Goal: Information Seeking & Learning: Check status

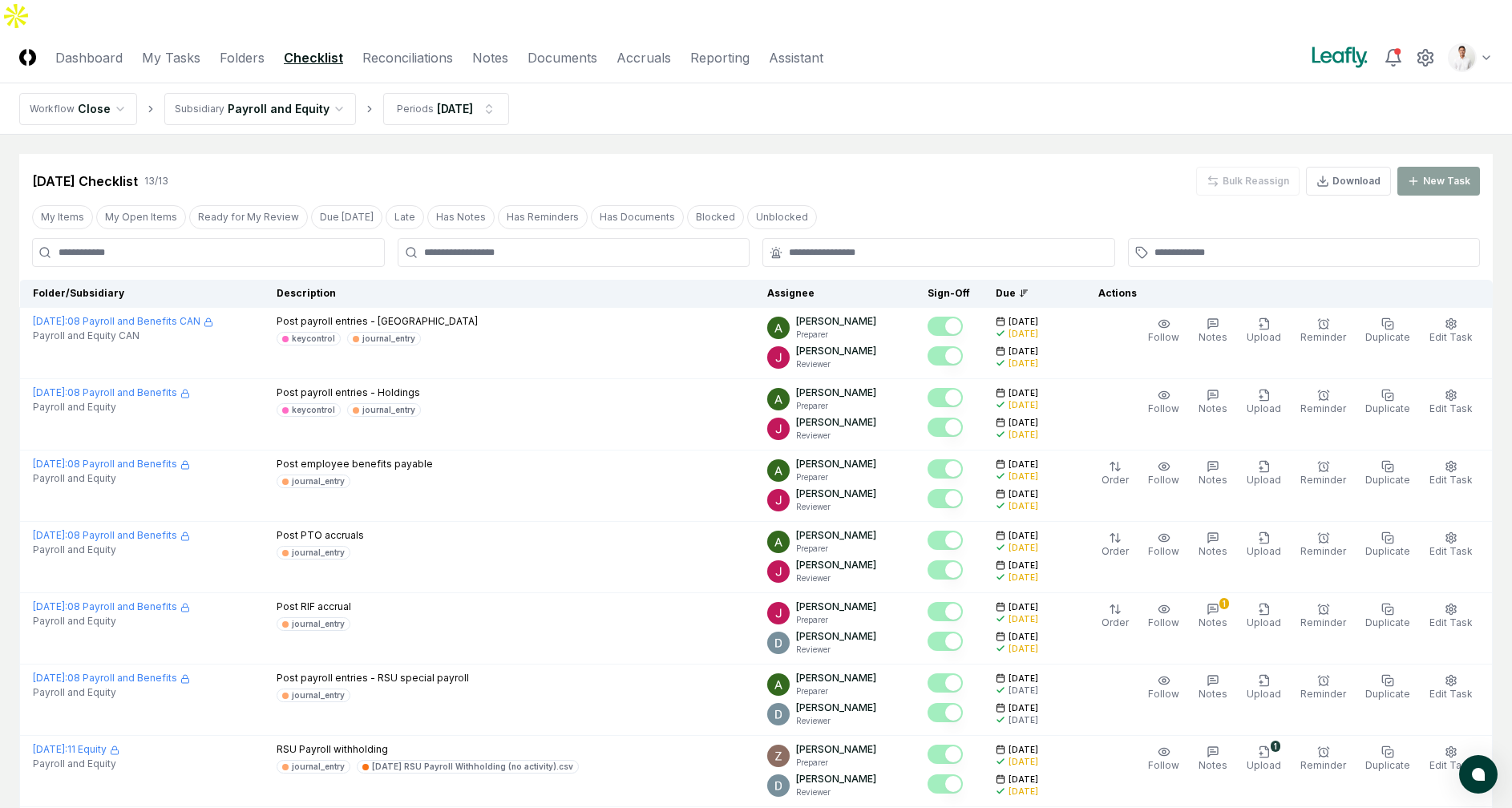
click at [895, 135] on main "Cancel Reassign [DATE] Checklist 13 / 13 Bulk Reassign Download New Task My Ite…" at bounding box center [756, 694] width 1512 height 1120
click at [489, 61] on html "CloseCore Dashboard My Tasks Folders Checklist Reconciliations Notes Documents …" at bounding box center [756, 675] width 1512 height 1351
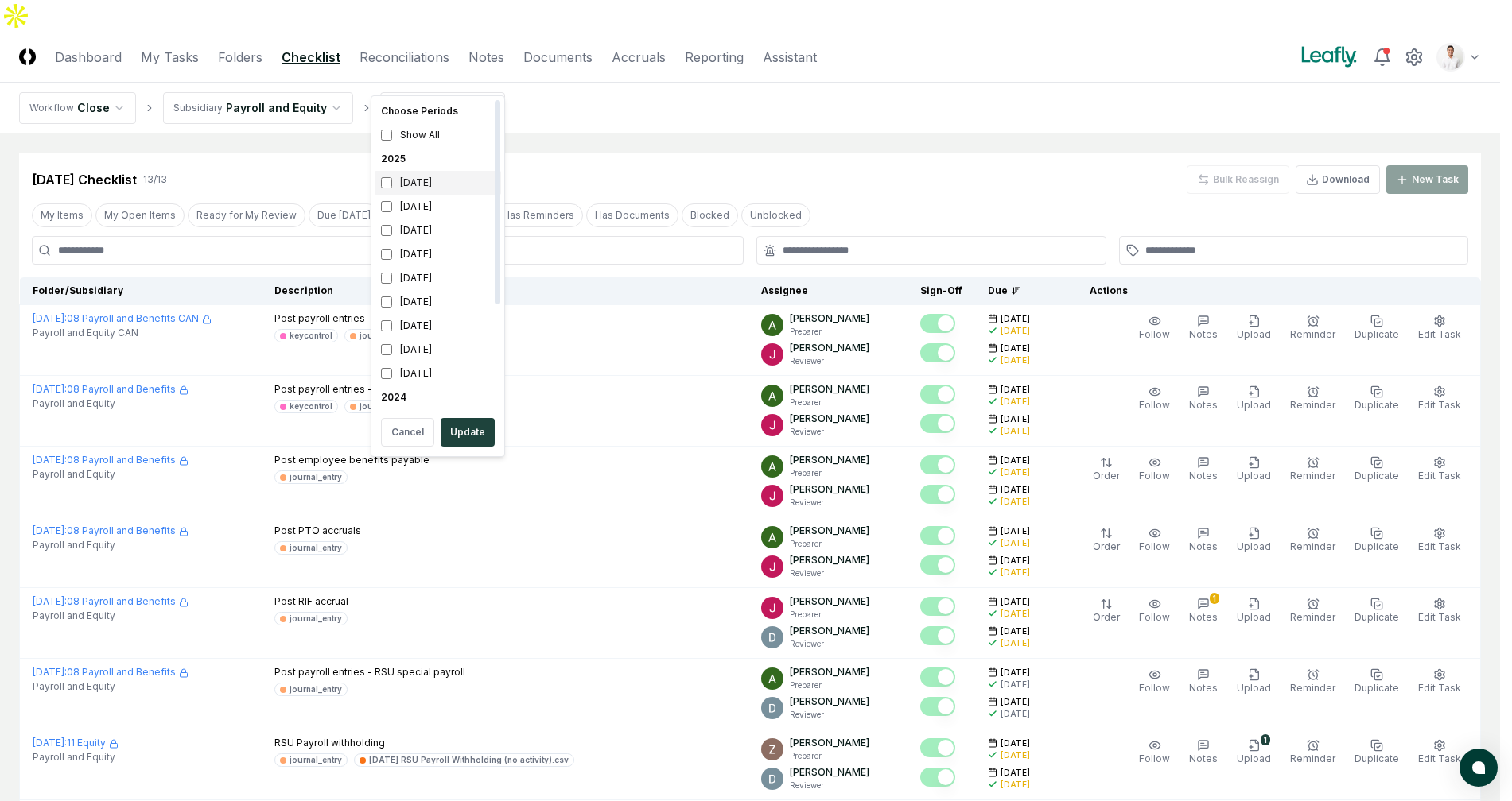
click at [427, 192] on div "[DATE]" at bounding box center [437, 182] width 126 height 24
click at [426, 199] on div "[DATE]" at bounding box center [437, 206] width 126 height 24
click at [423, 231] on div "[DATE]" at bounding box center [437, 230] width 126 height 24
click at [430, 192] on div "[DATE]" at bounding box center [437, 182] width 126 height 24
click at [463, 434] on button "Update" at bounding box center [467, 432] width 54 height 29
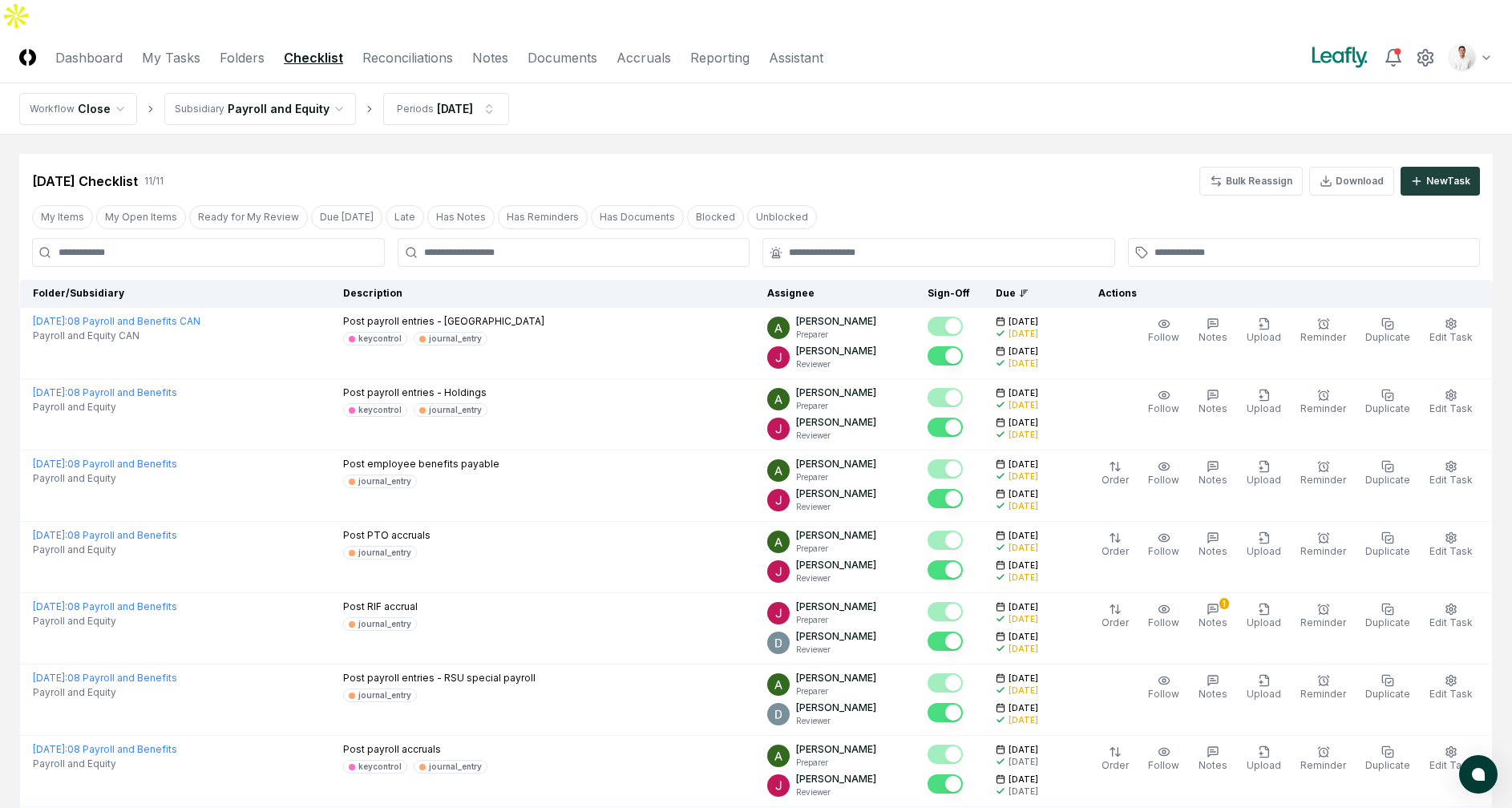
click at [987, 84] on nav "Workflow Close Subsidiary Payroll and Equity Periods Aug 2025" at bounding box center [756, 109] width 1512 height 51
click at [1497, 34] on header "CloseCore Dashboard My Tasks Folders Checklist Reconciliations Notes Documents …" at bounding box center [756, 57] width 1512 height 51
click at [1477, 26] on html "CloseCore Dashboard My Tasks Folders Checklist Reconciliations Notes Documents …" at bounding box center [756, 604] width 1512 height 1209
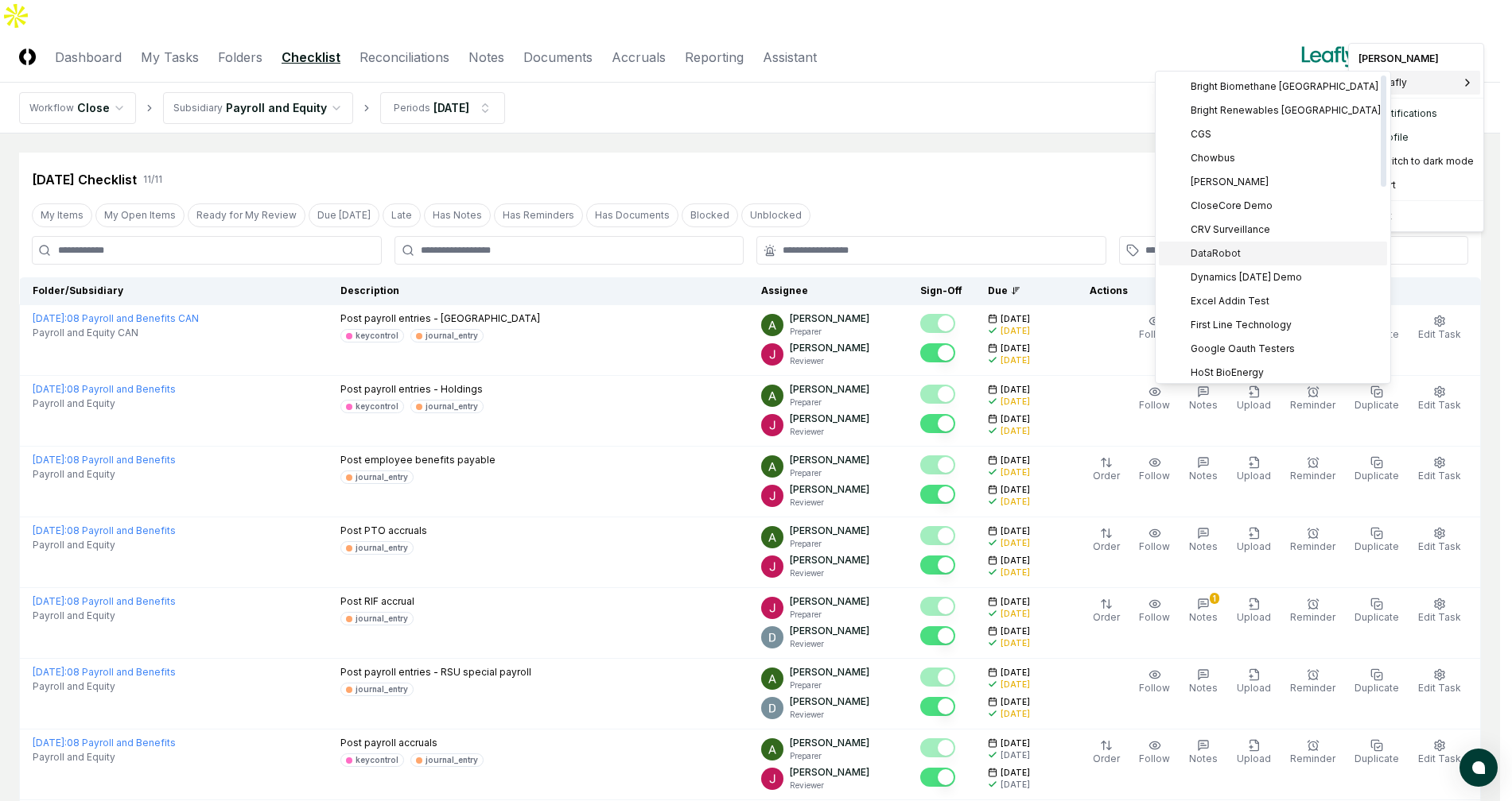
click at [1262, 242] on div "DataRobot" at bounding box center [1272, 253] width 228 height 24
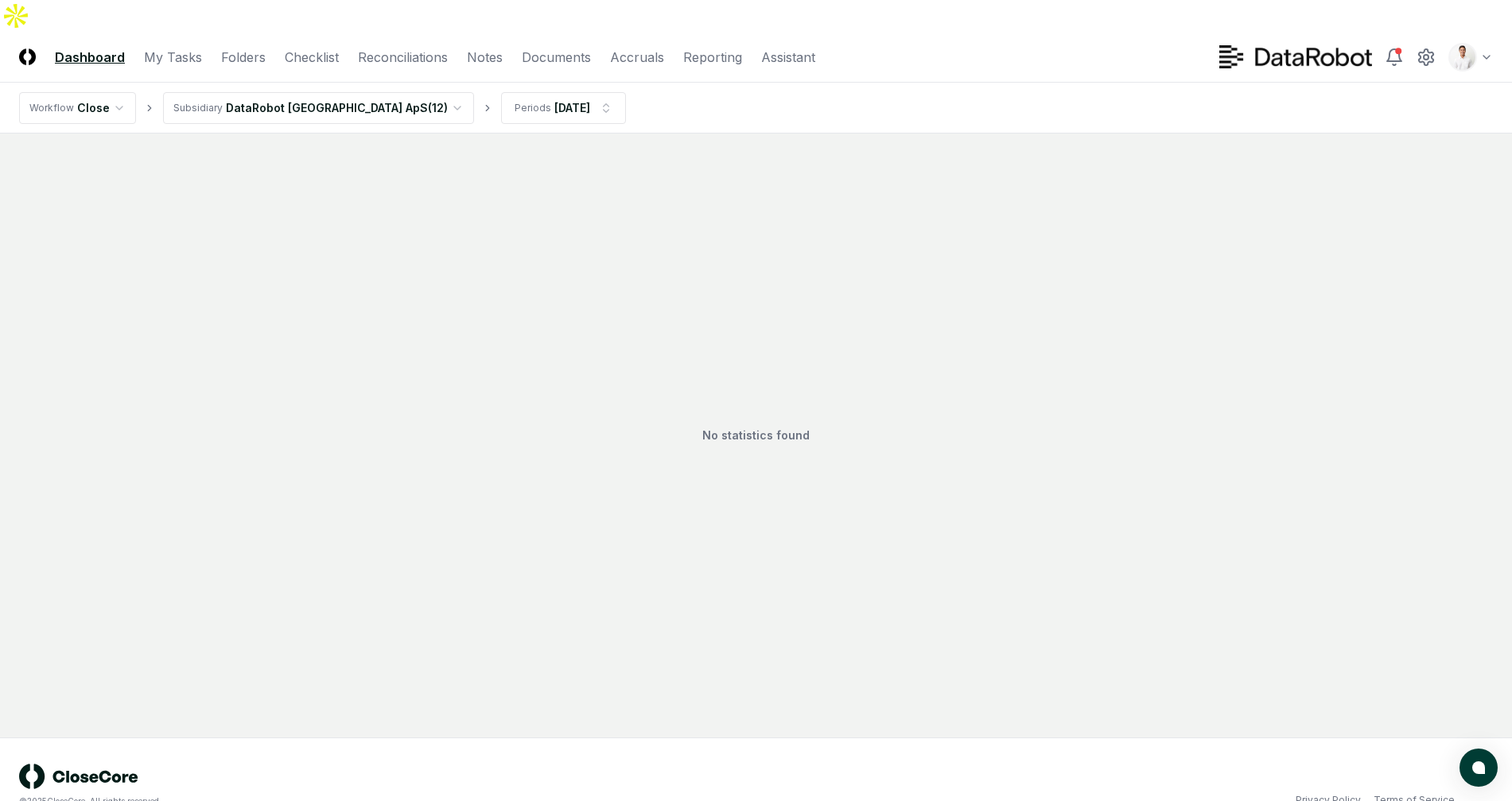
click at [1125, 175] on div "No statistics found" at bounding box center [756, 435] width 1474 height 566
click at [248, 48] on link "Folders" at bounding box center [243, 57] width 45 height 19
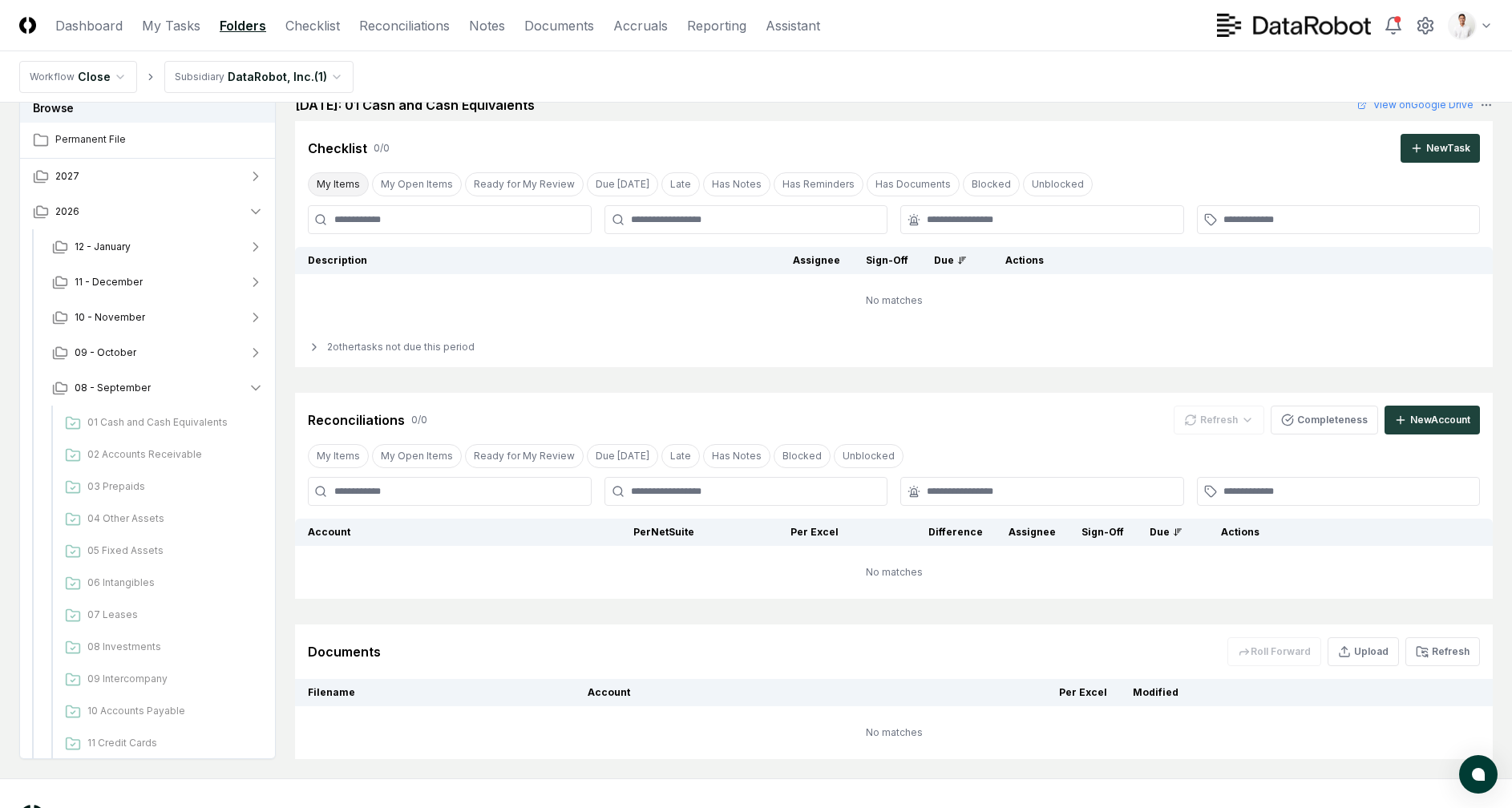
scroll to position [174, 0]
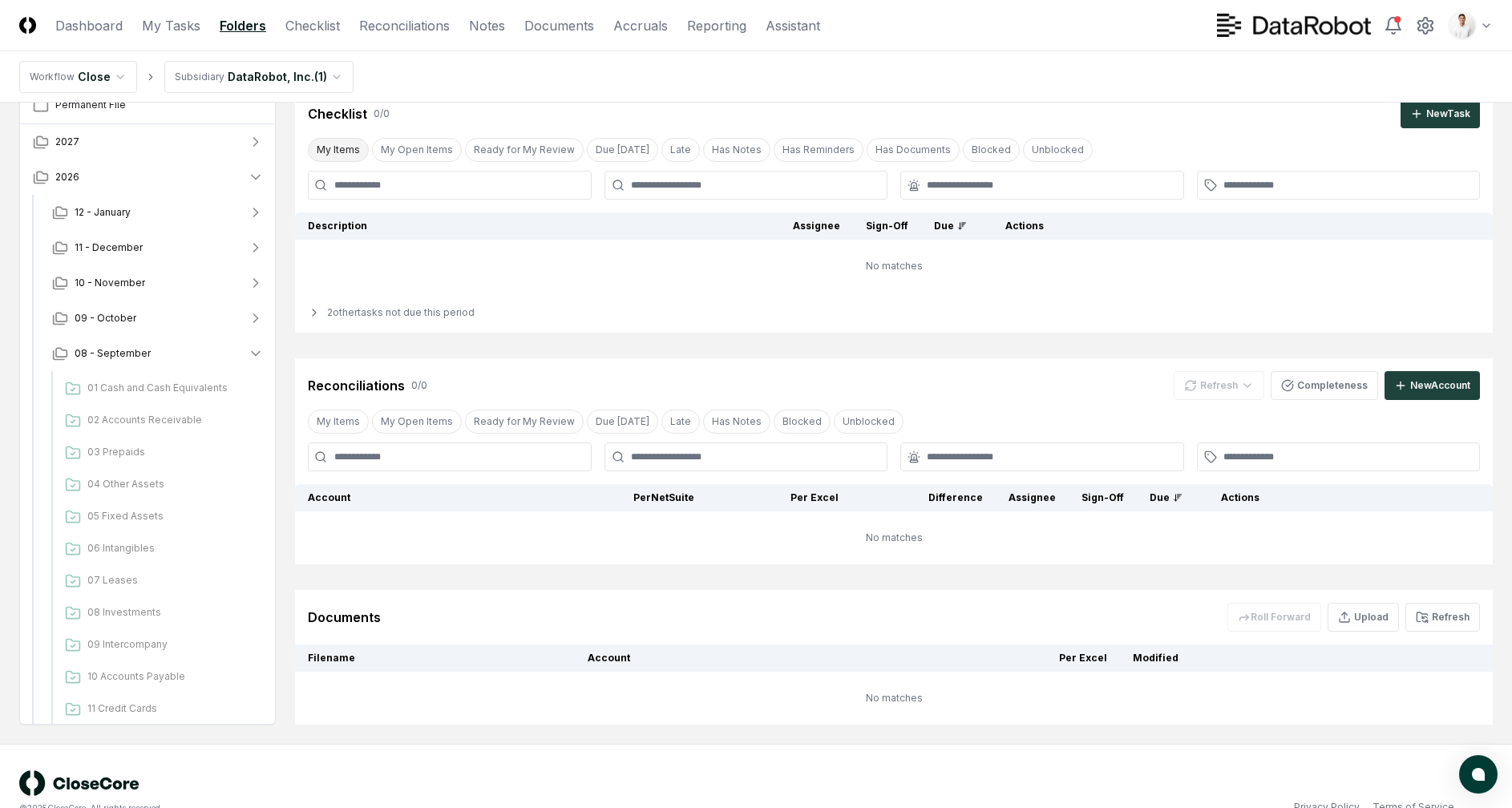
click at [351, 299] on div "2 other tasks not due this period" at bounding box center [894, 313] width 1198 height 40
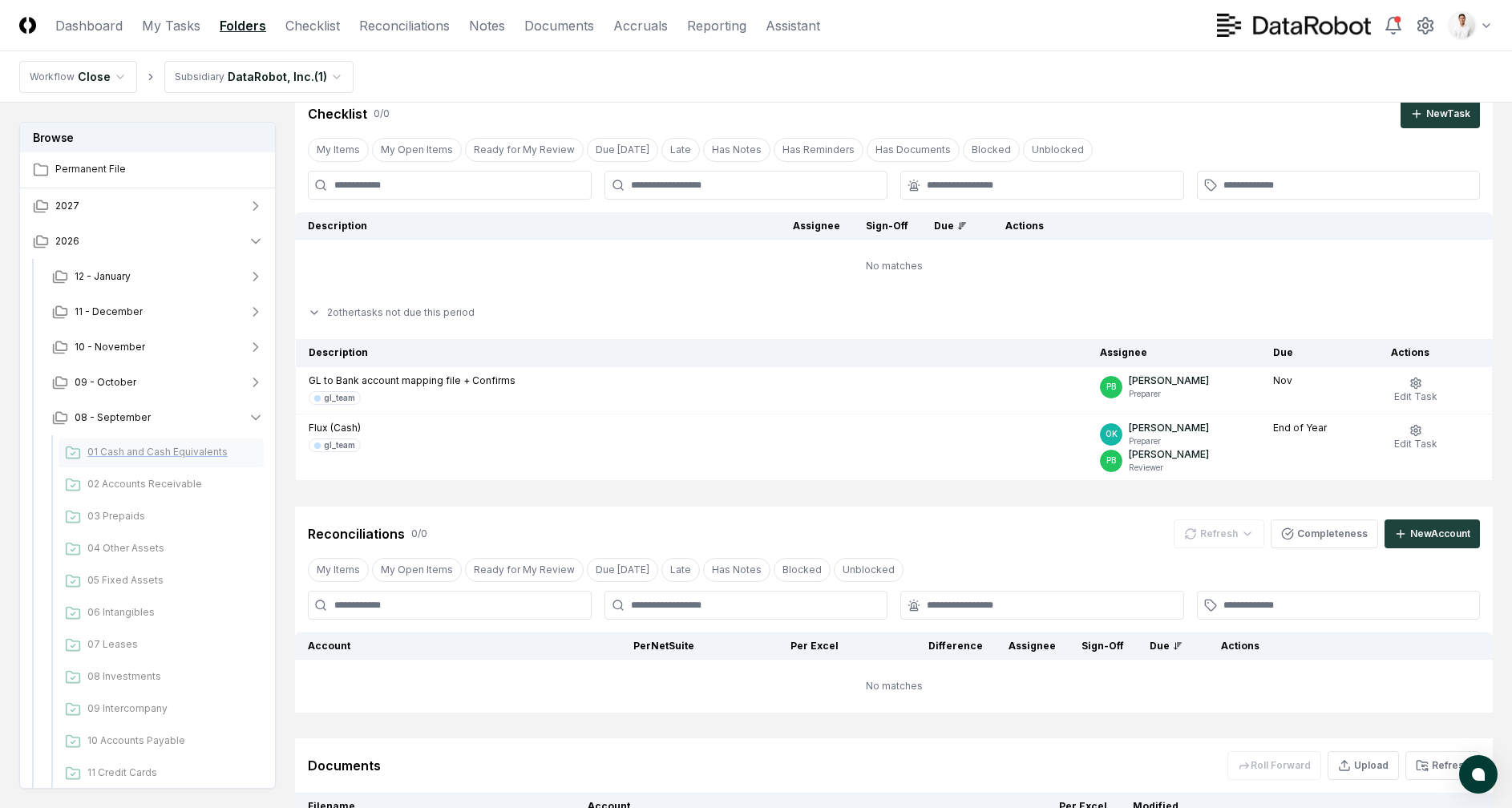
click at [146, 449] on span "01 Cash and Cash Equivalents" at bounding box center [172, 452] width 169 height 14
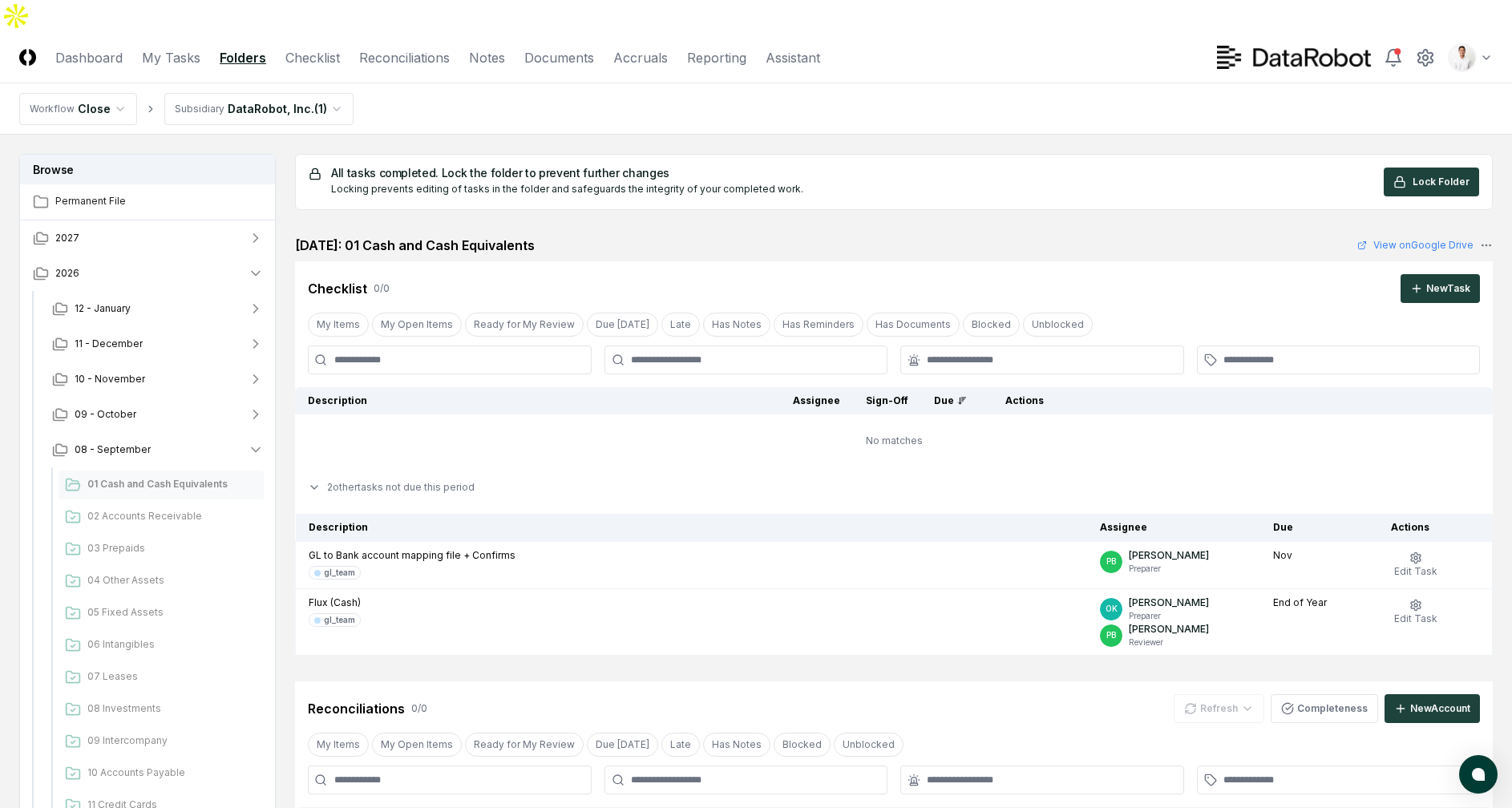
scroll to position [143, 0]
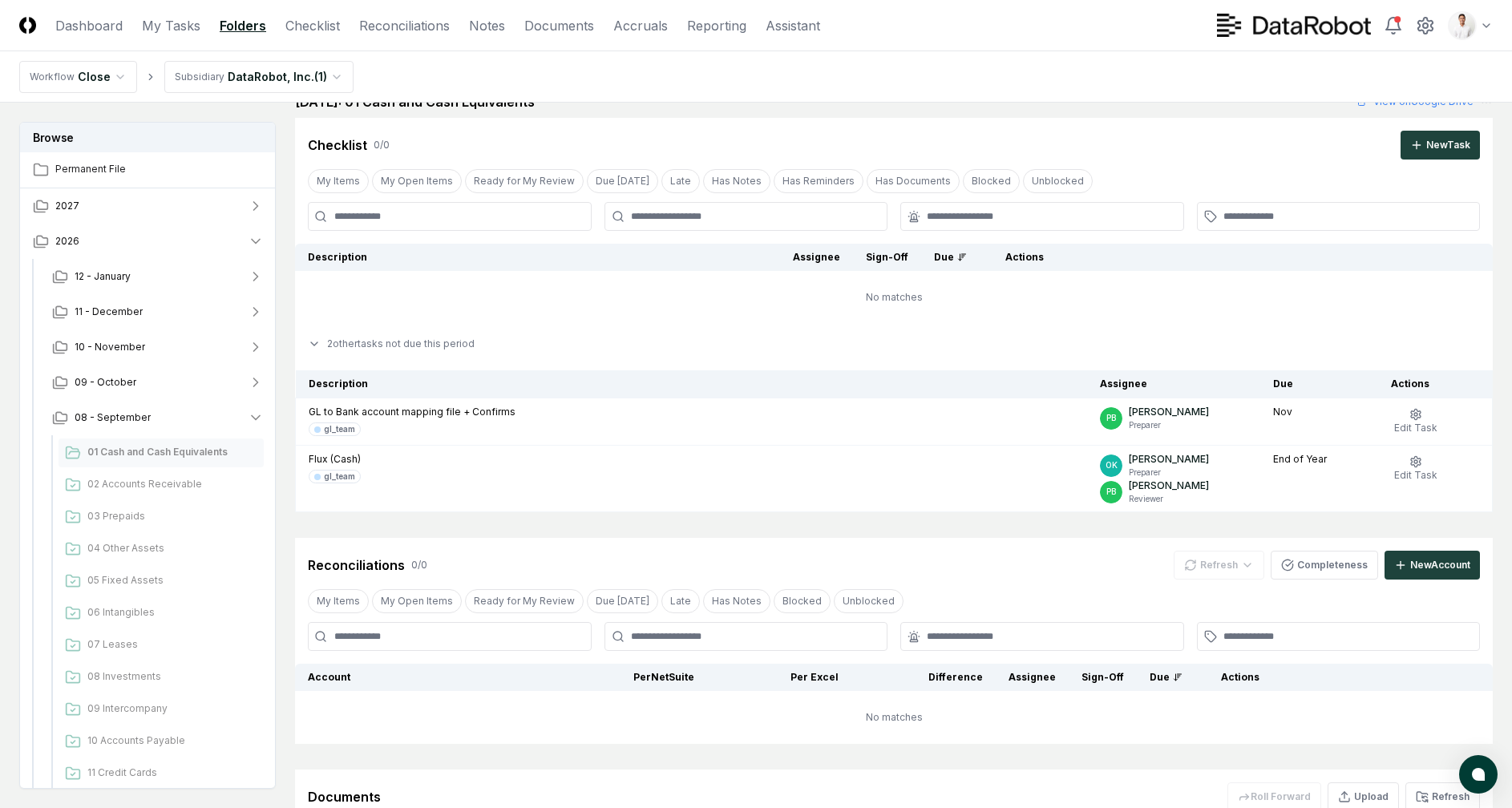
click at [591, 271] on td "No matches" at bounding box center [894, 297] width 1198 height 53
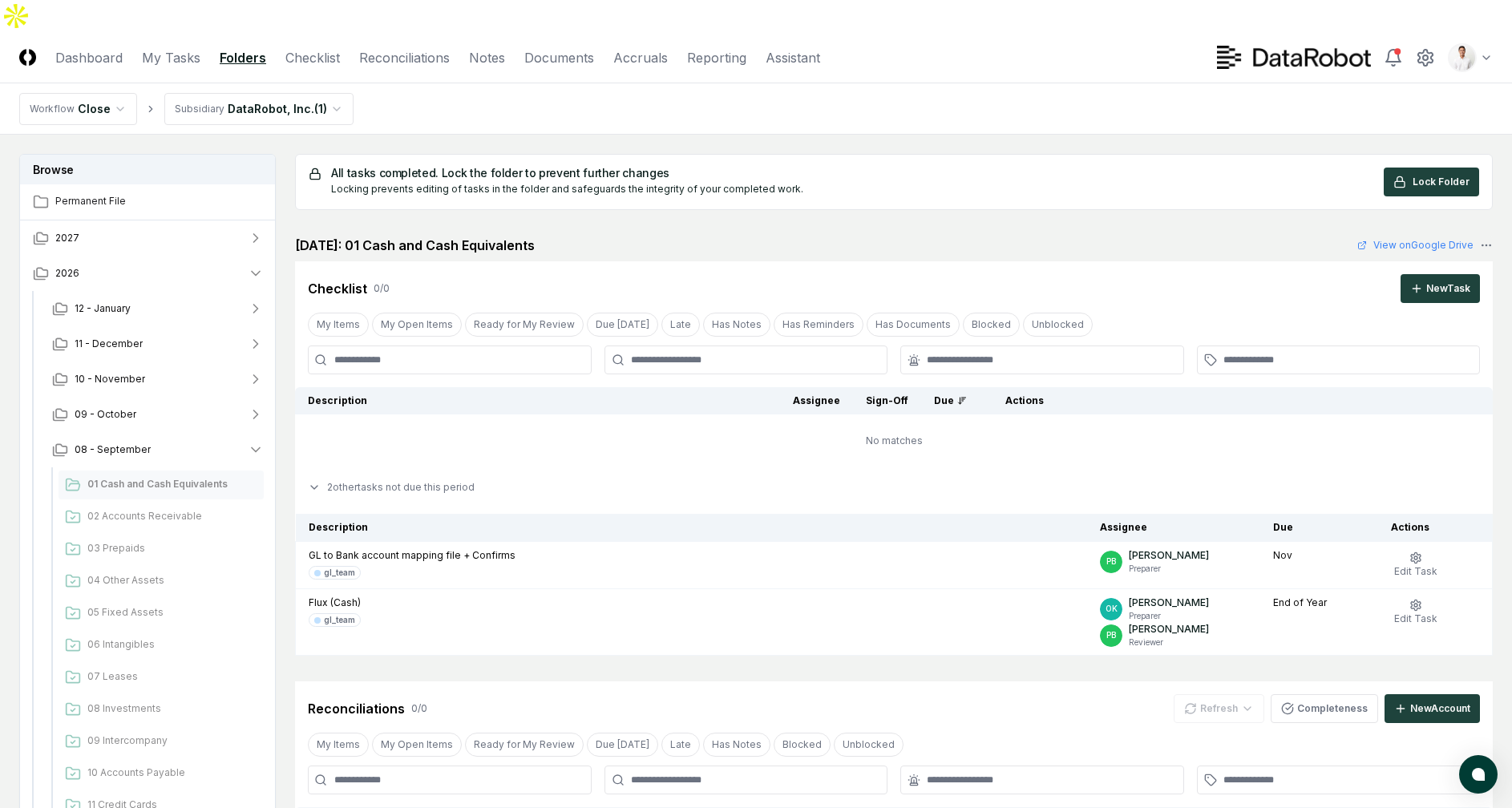
click at [613, 236] on div "September 2025: 01 Cash and Cash Equivalents View on Google Drive" at bounding box center [894, 246] width 1198 height 19
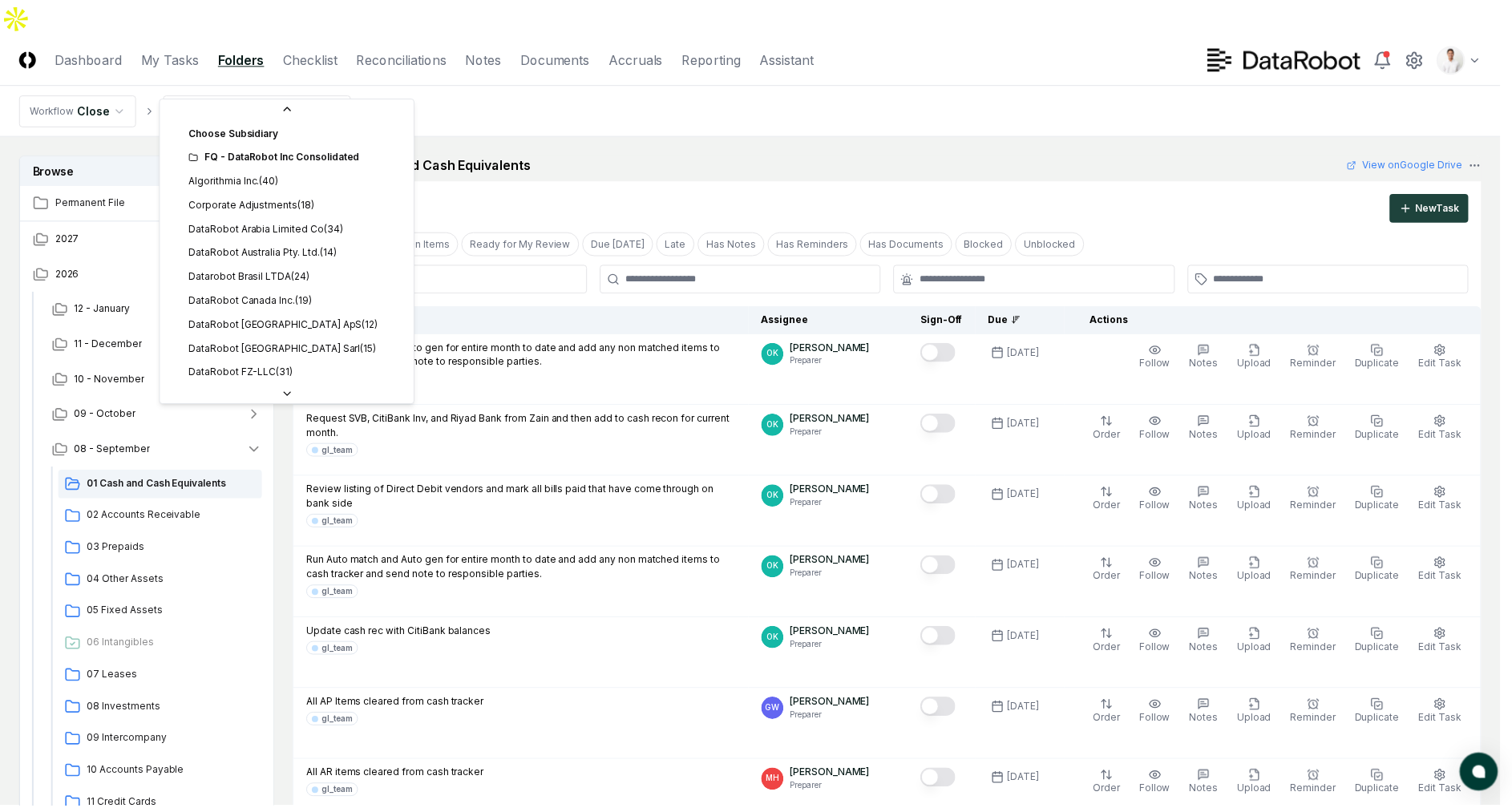
scroll to position [409, 0]
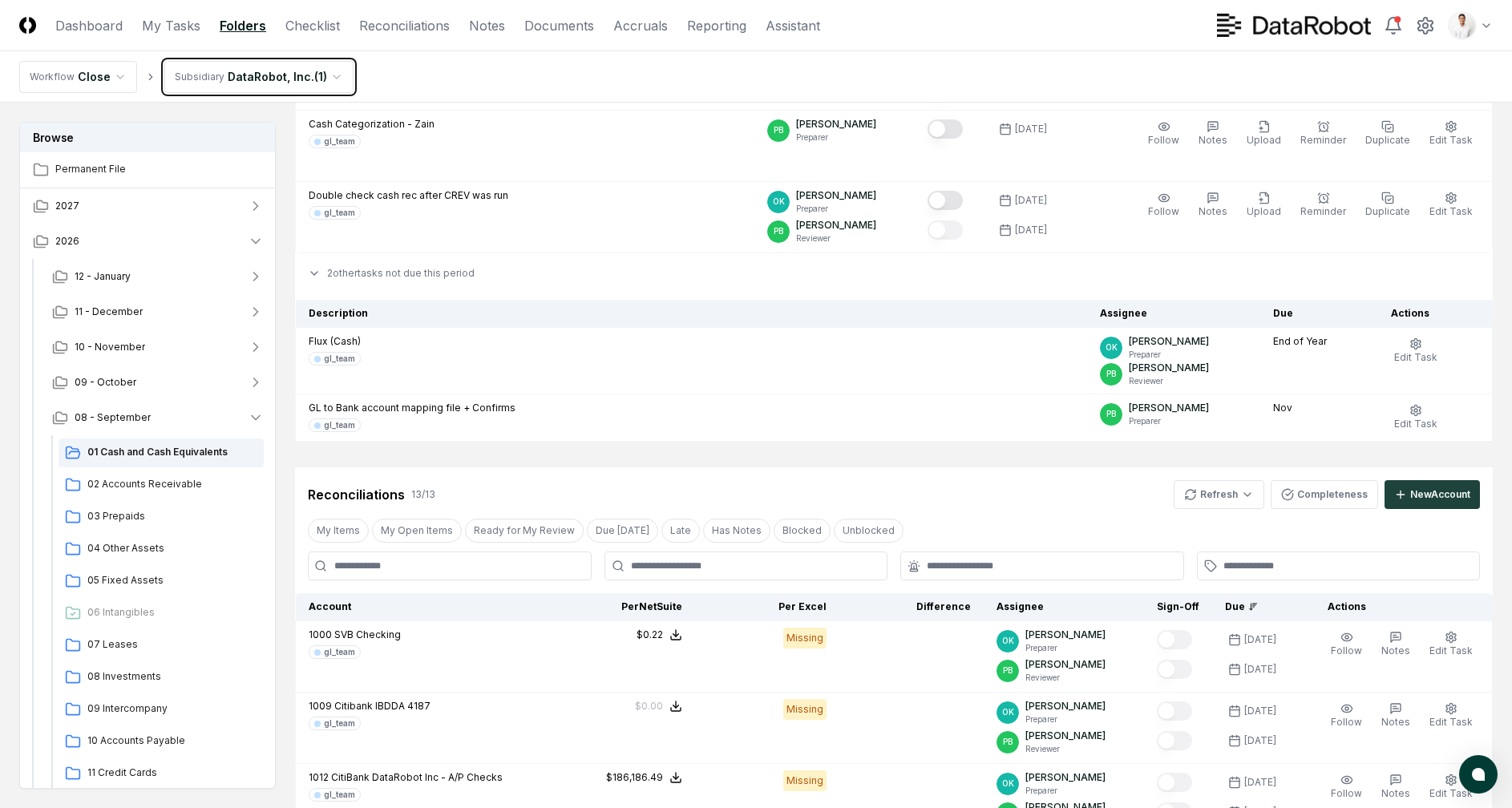
scroll to position [1921, 0]
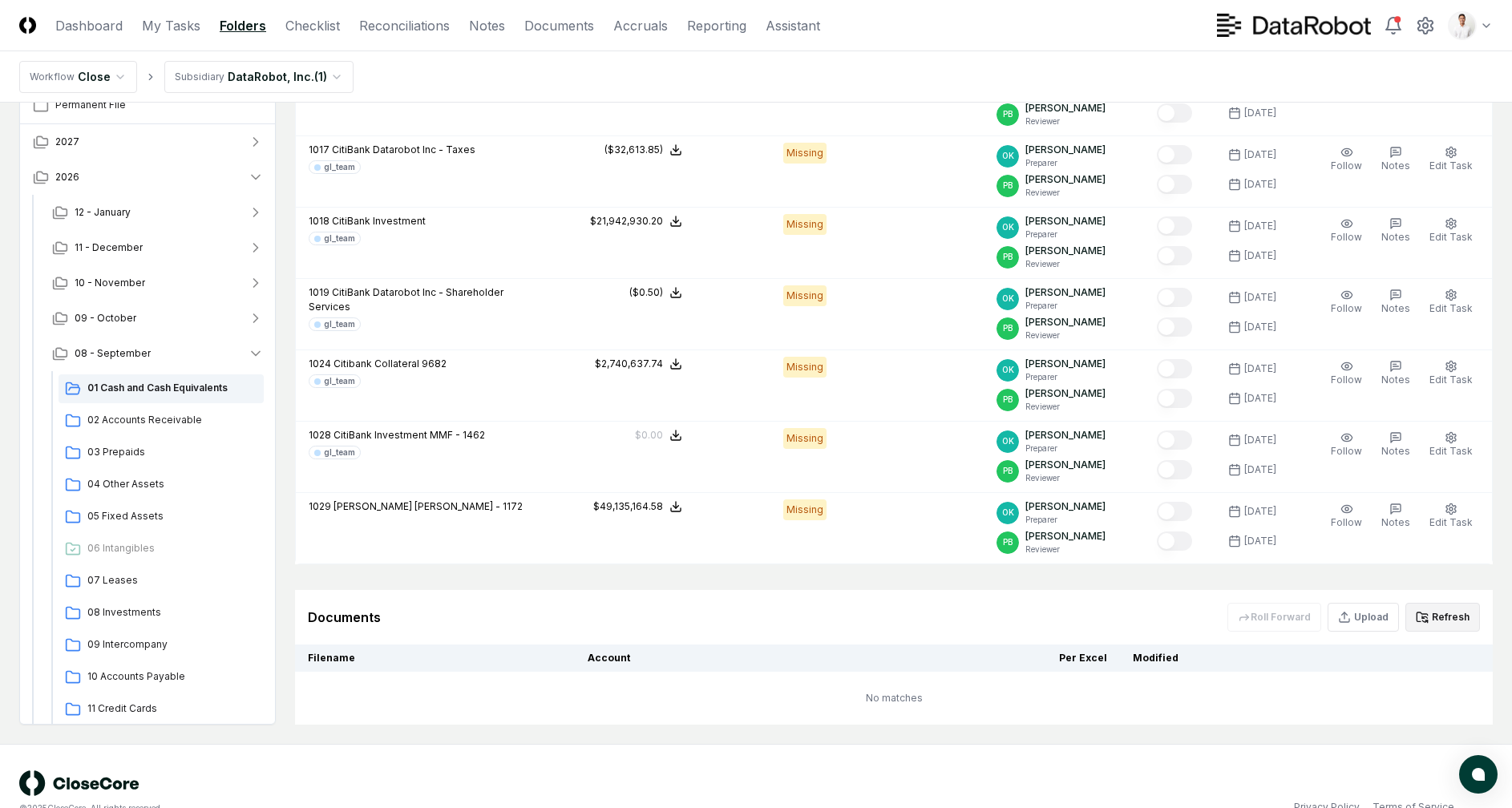
click at [1418, 611] on icon at bounding box center [1421, 616] width 13 height 13
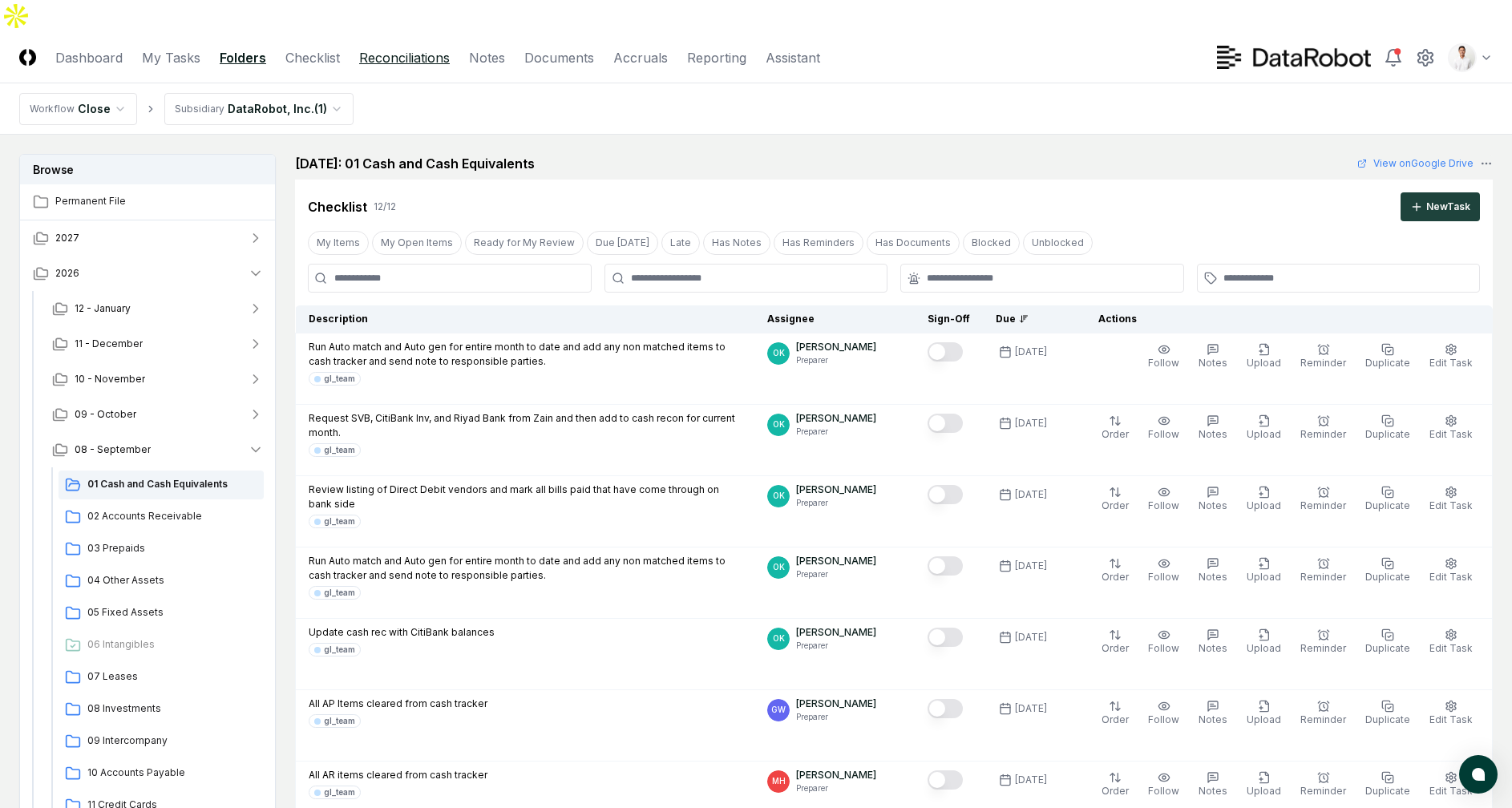
click at [417, 48] on link "Reconciliations" at bounding box center [404, 58] width 91 height 19
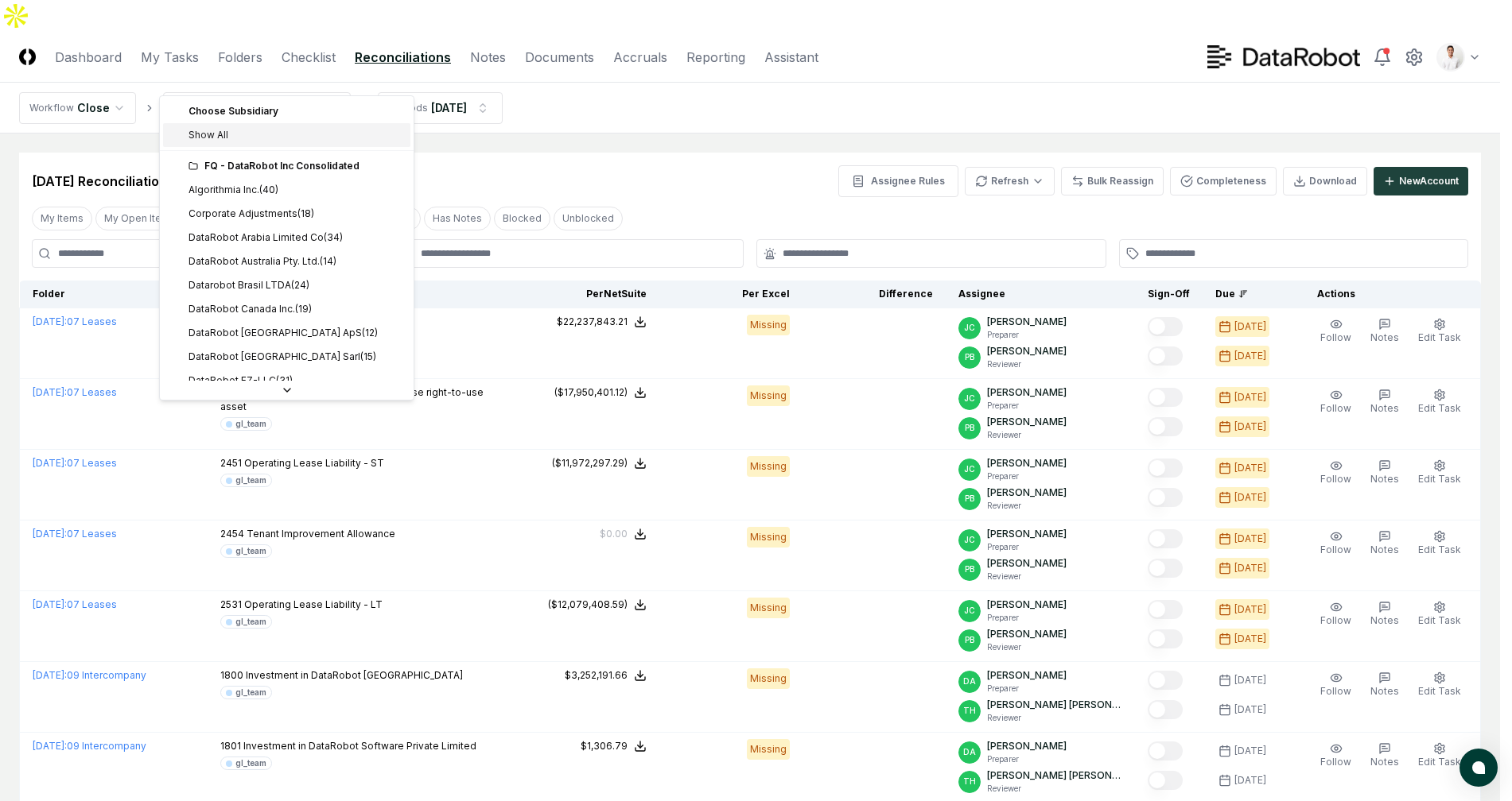
scroll to position [7, 0]
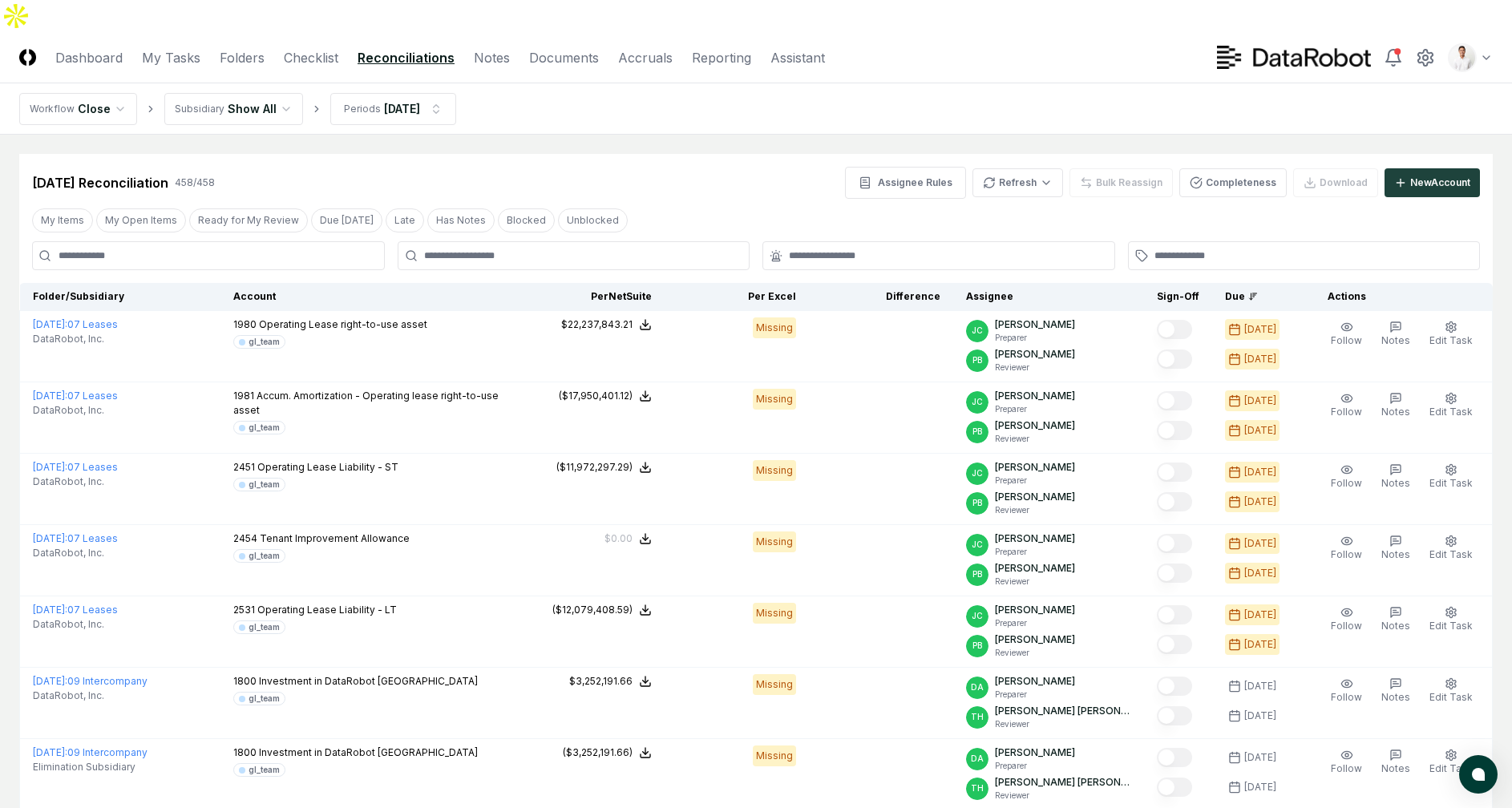
click at [456, 167] on div "Sep 2025 Reconciliation 458 / 458 Assignee Rules Refresh Bulk Reassign Complete…" at bounding box center [756, 182] width 1448 height 32
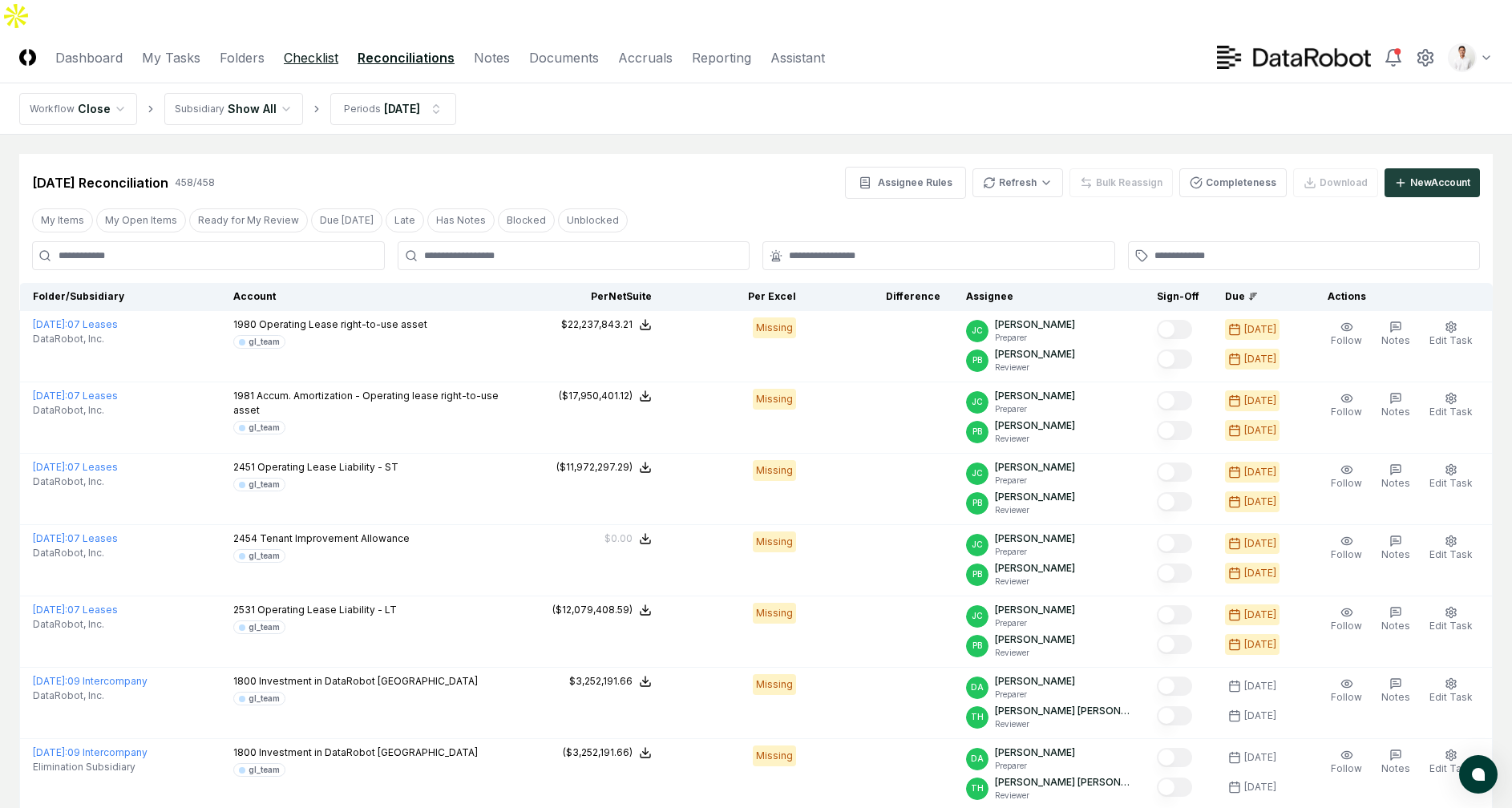
click at [311, 48] on link "Checklist" at bounding box center [311, 58] width 55 height 19
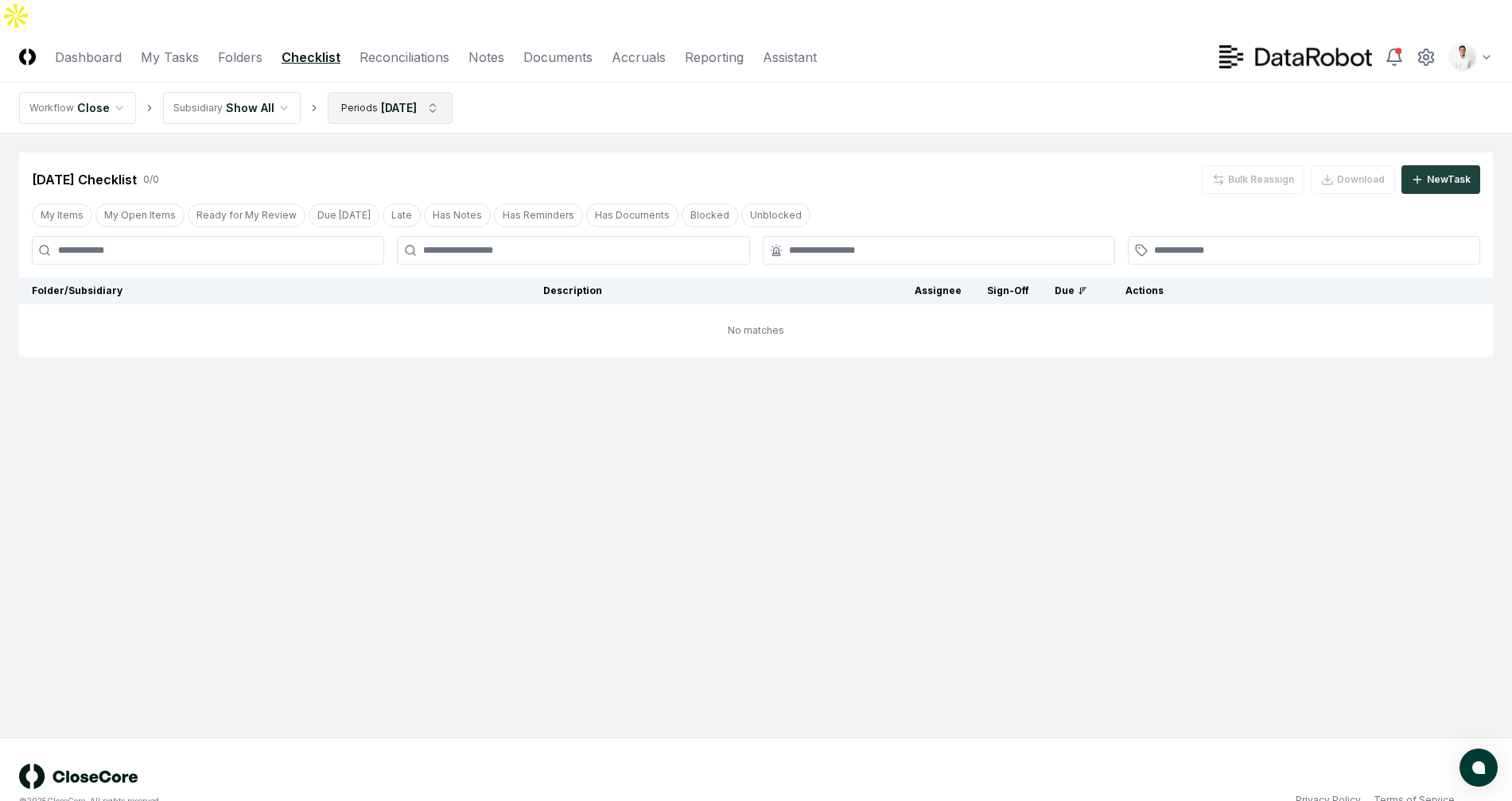
click at [426, 85] on html "CloseCore Dashboard My Tasks Folders Checklist Reconciliations Notes Documents …" at bounding box center [756, 416] width 1512 height 833
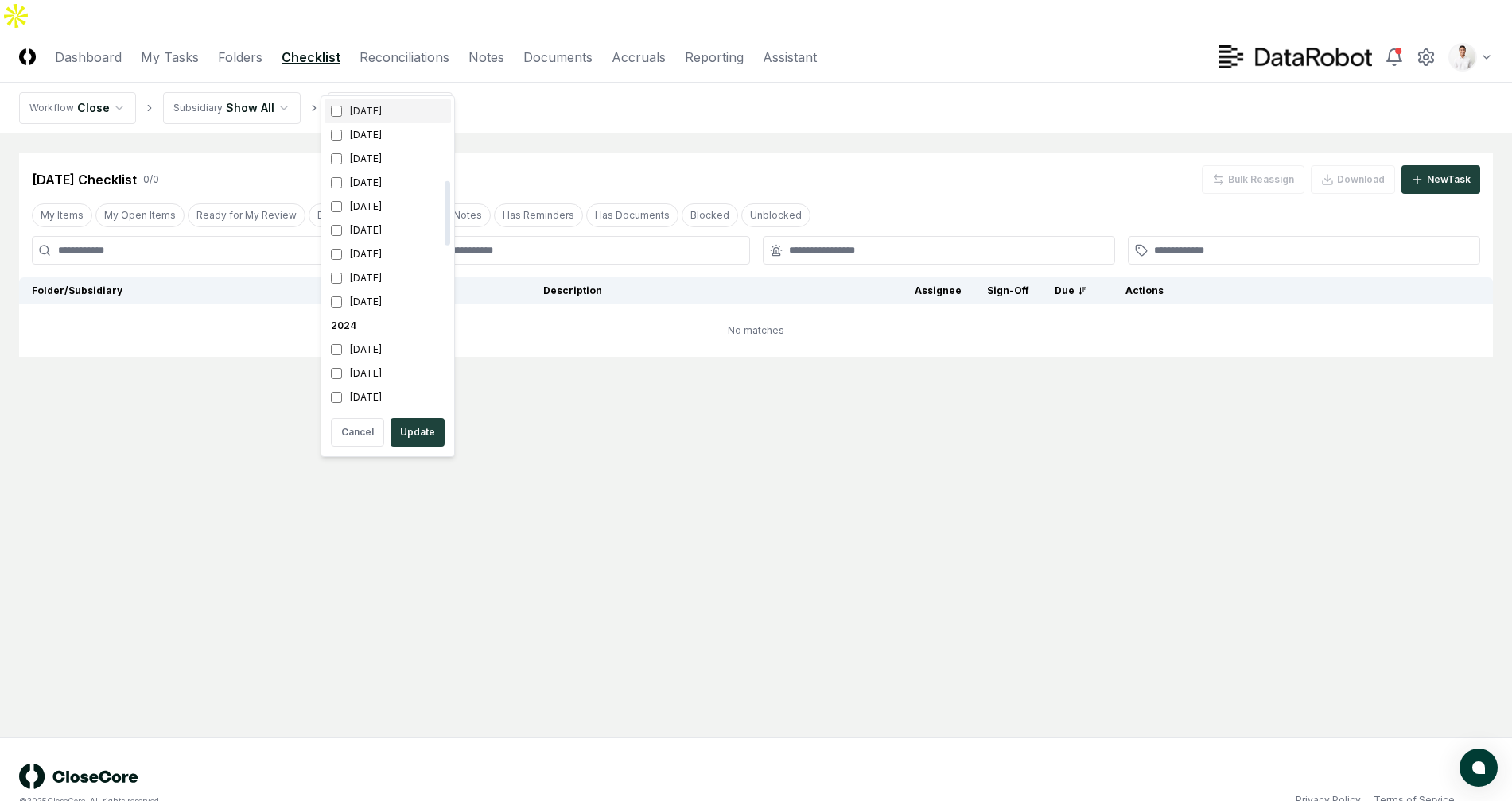
click at [375, 112] on div "[DATE]" at bounding box center [388, 111] width 126 height 24
click at [379, 136] on div "[DATE]" at bounding box center [388, 135] width 126 height 24
click at [405, 420] on button "Update" at bounding box center [417, 432] width 54 height 29
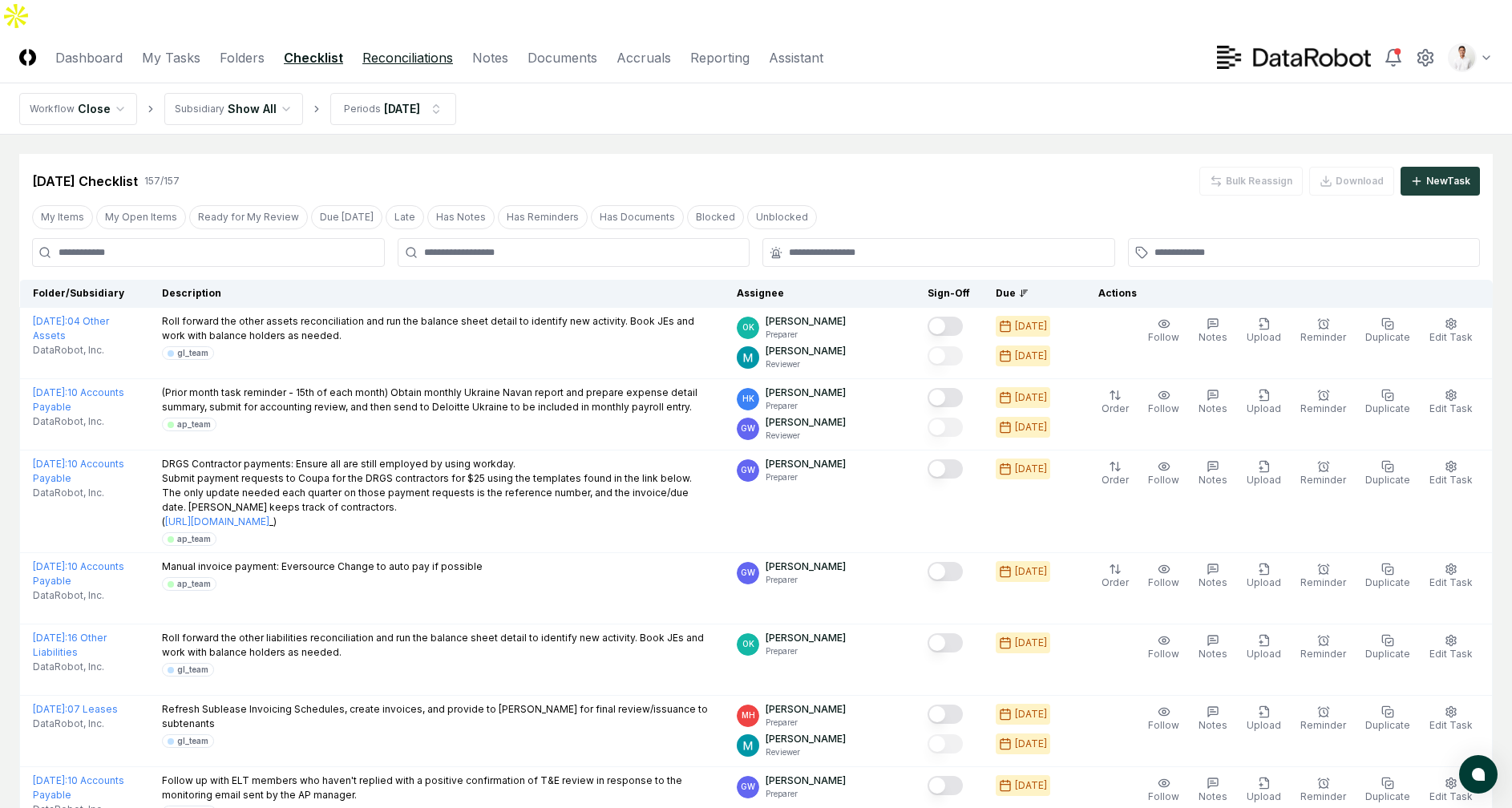
click at [395, 48] on link "Reconciliations" at bounding box center [407, 58] width 91 height 19
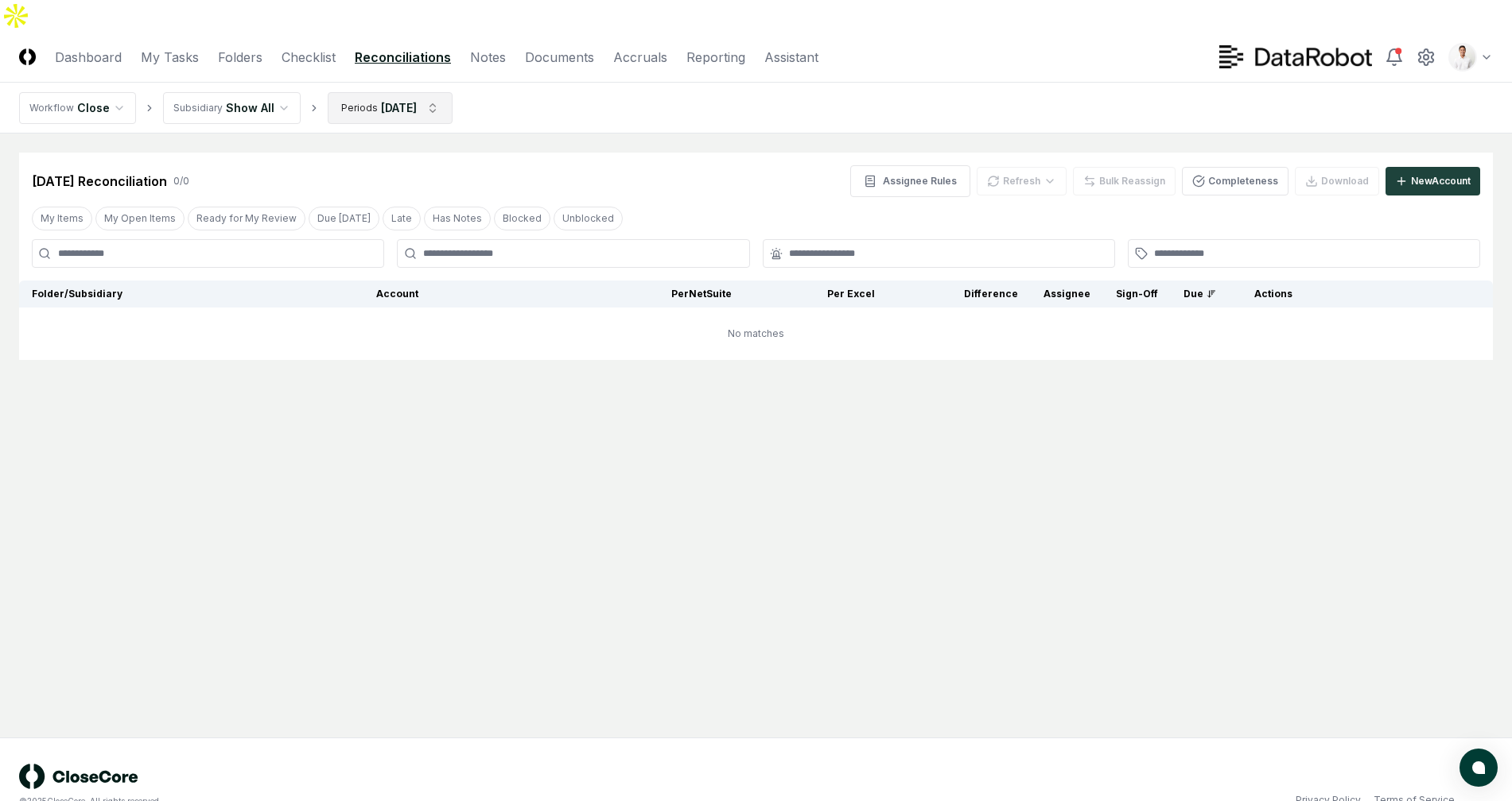
click at [371, 69] on html "CloseCore Dashboard My Tasks Folders Checklist Reconciliations Notes Documents …" at bounding box center [756, 416] width 1512 height 833
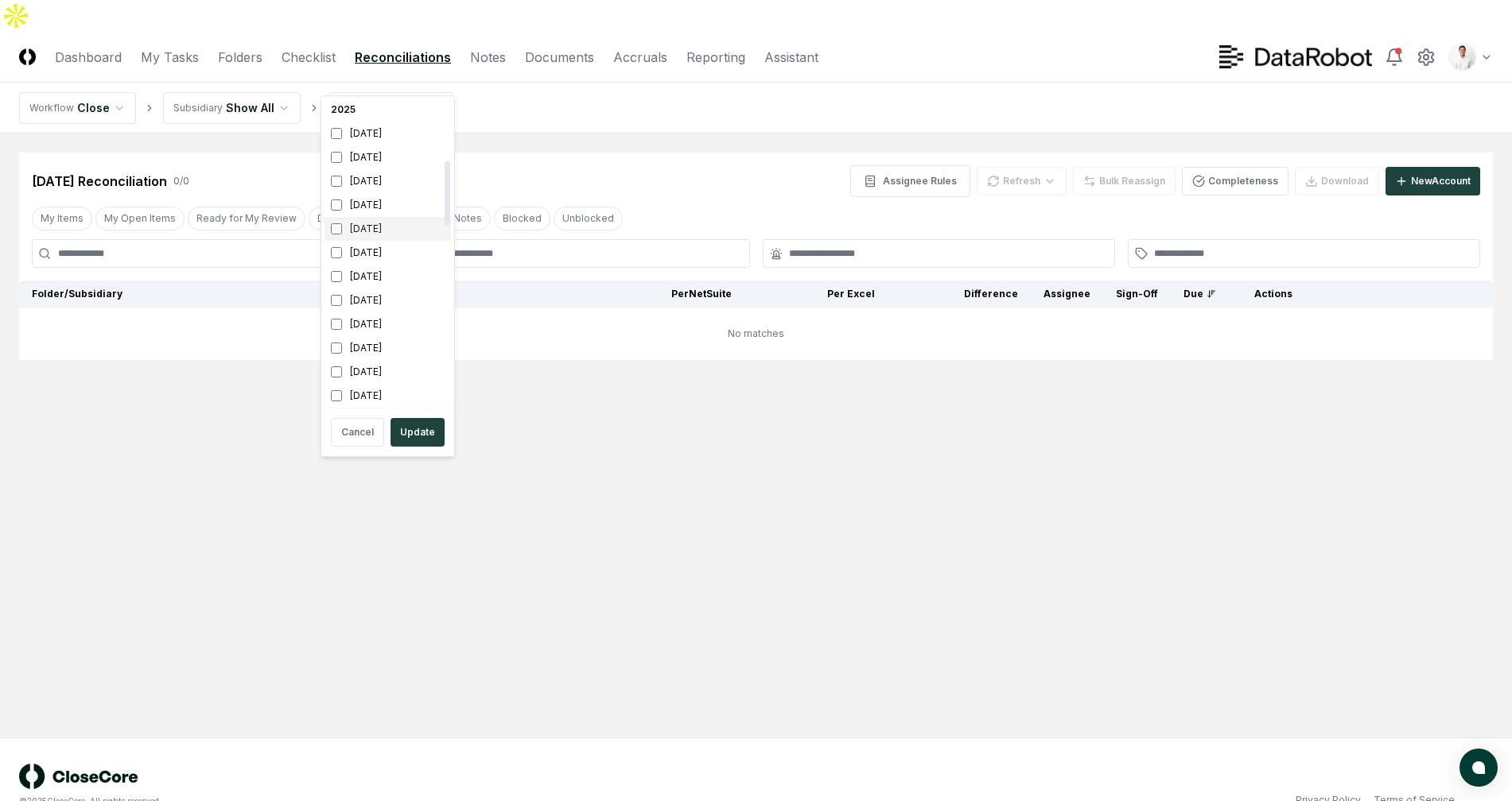
scroll to position [351, 0]
click at [389, 134] on div "[DATE]" at bounding box center [388, 141] width 126 height 24
click at [383, 154] on div "[DATE]" at bounding box center [388, 165] width 126 height 24
click at [408, 428] on button "Update" at bounding box center [417, 432] width 54 height 29
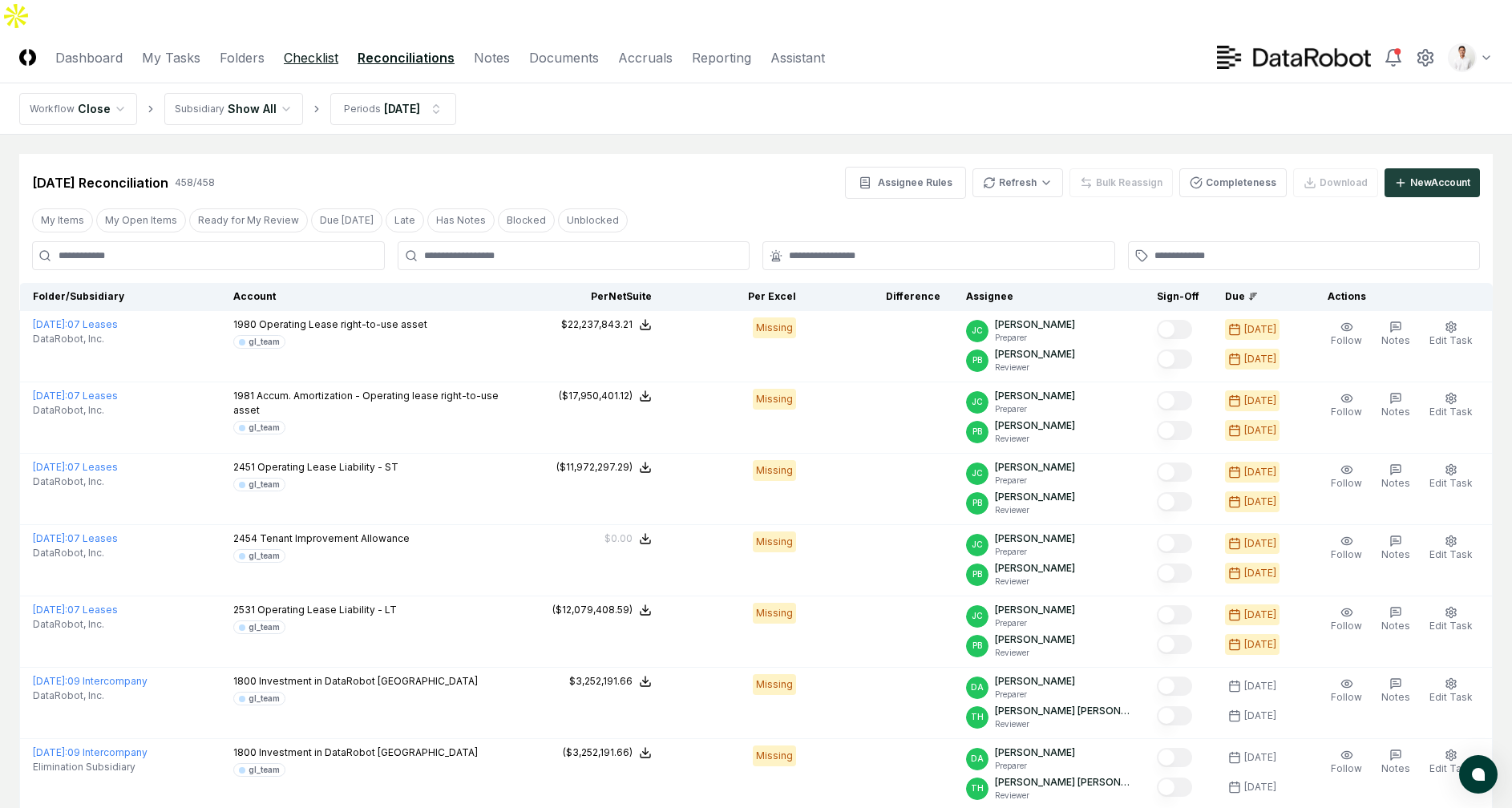
click at [319, 48] on link "Checklist" at bounding box center [311, 58] width 55 height 19
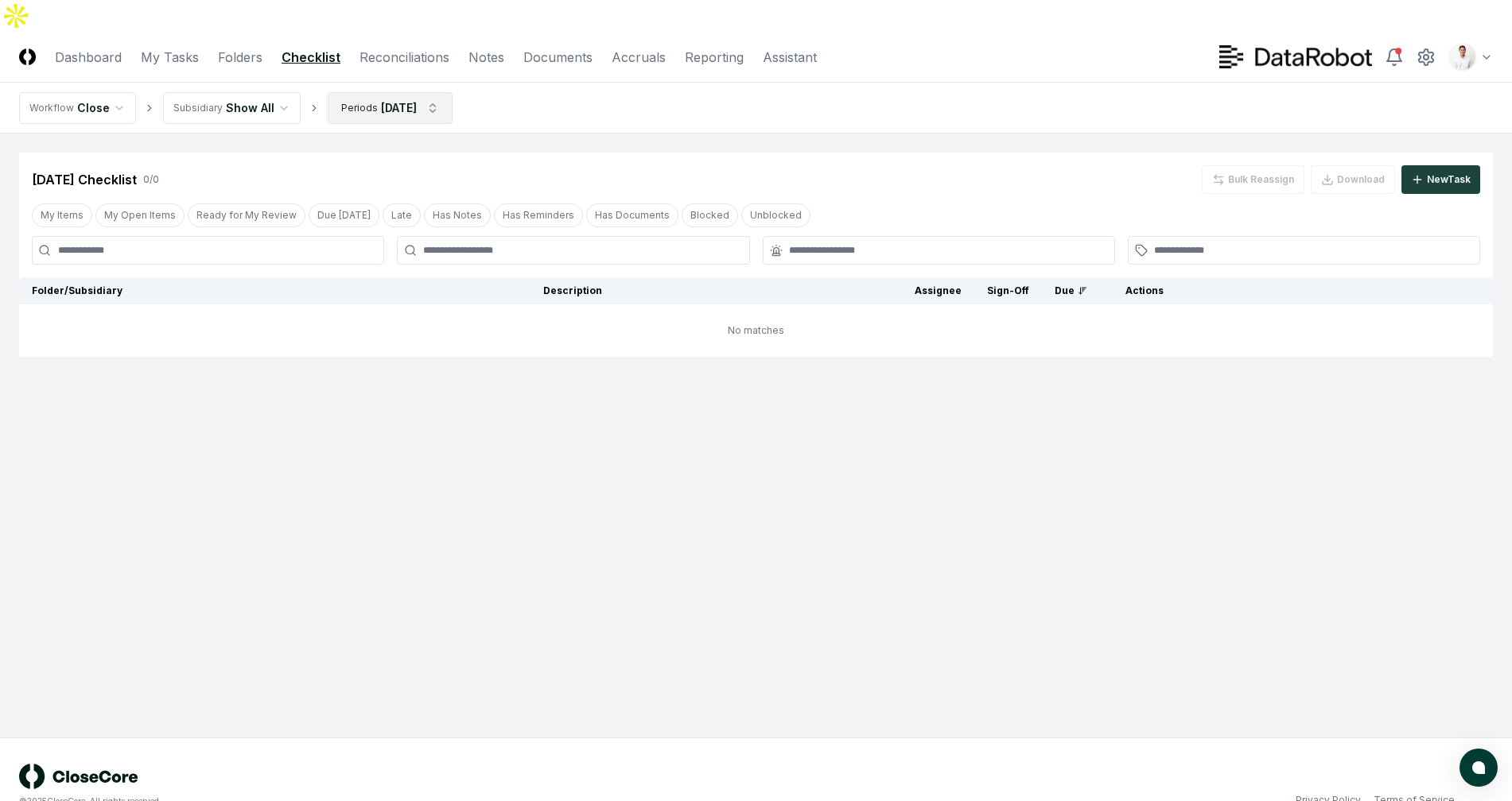
click at [393, 74] on html "CloseCore Dashboard My Tasks Folders Checklist Reconciliations Notes Documents …" at bounding box center [756, 416] width 1512 height 833
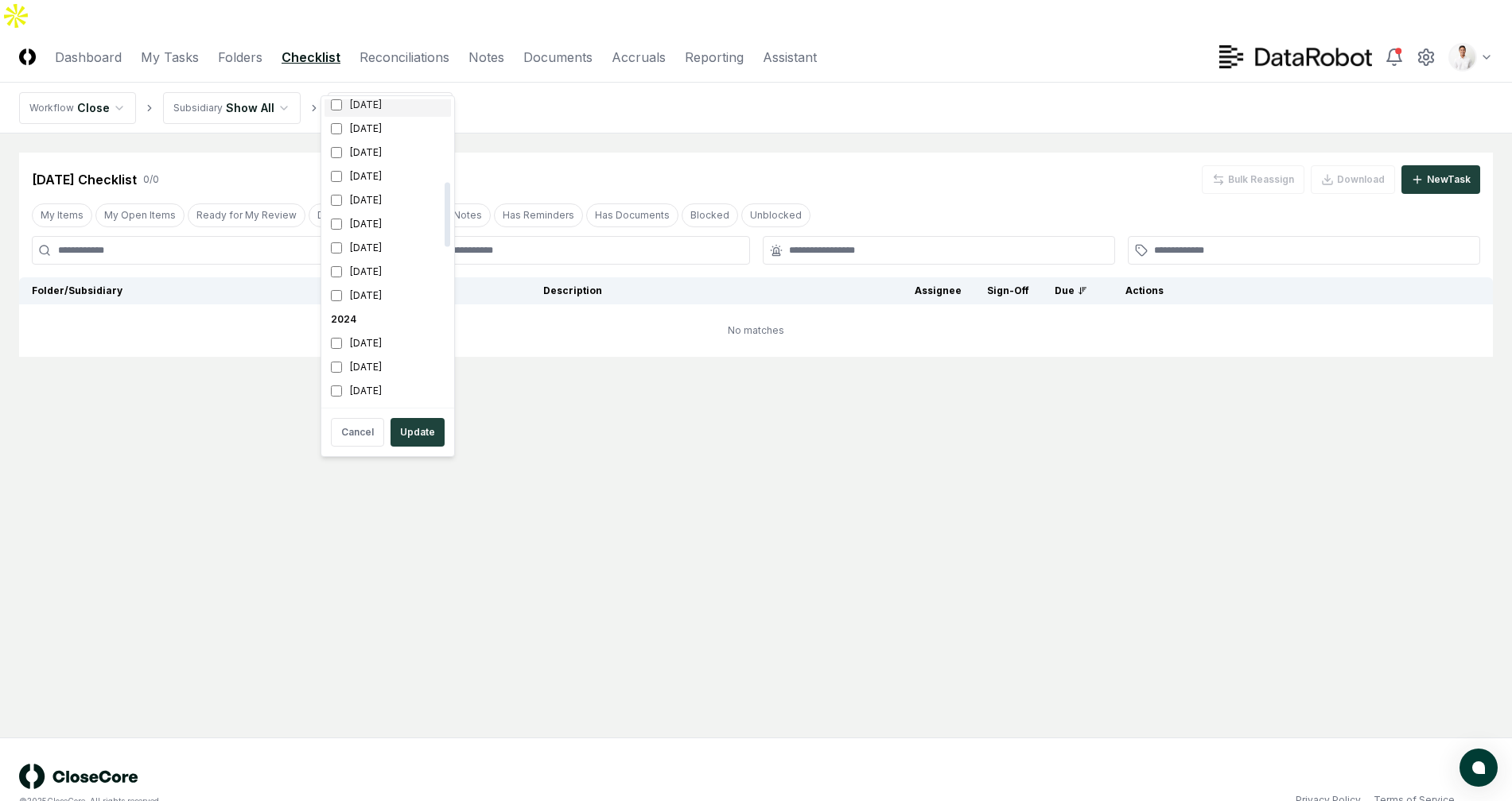
scroll to position [382, 0]
click at [383, 101] on div "[DATE]" at bounding box center [388, 111] width 126 height 24
click at [376, 128] on div "[DATE]" at bounding box center [388, 135] width 126 height 24
click at [425, 434] on button "Update" at bounding box center [417, 432] width 54 height 29
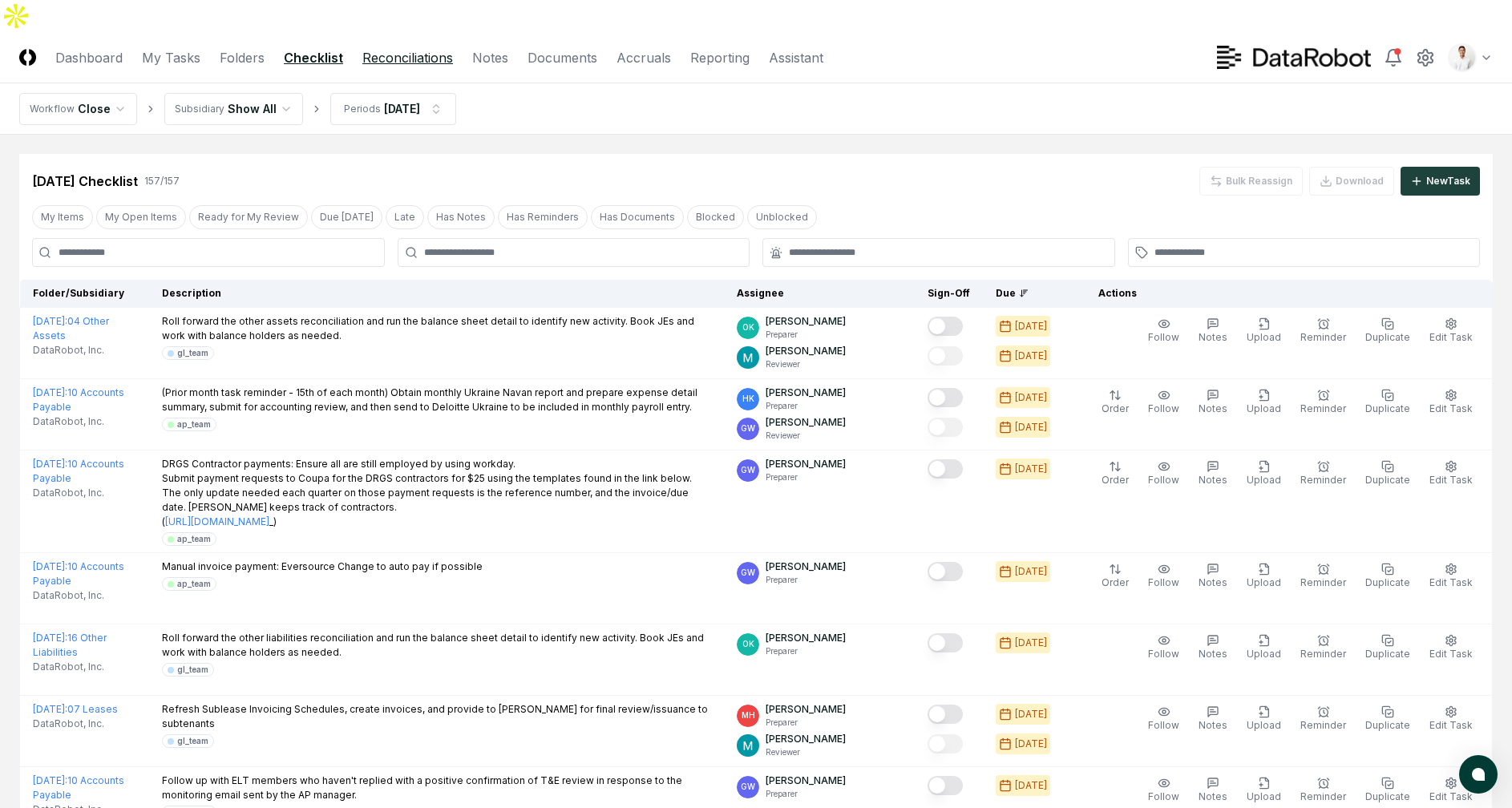
click at [377, 48] on link "Reconciliations" at bounding box center [407, 58] width 91 height 19
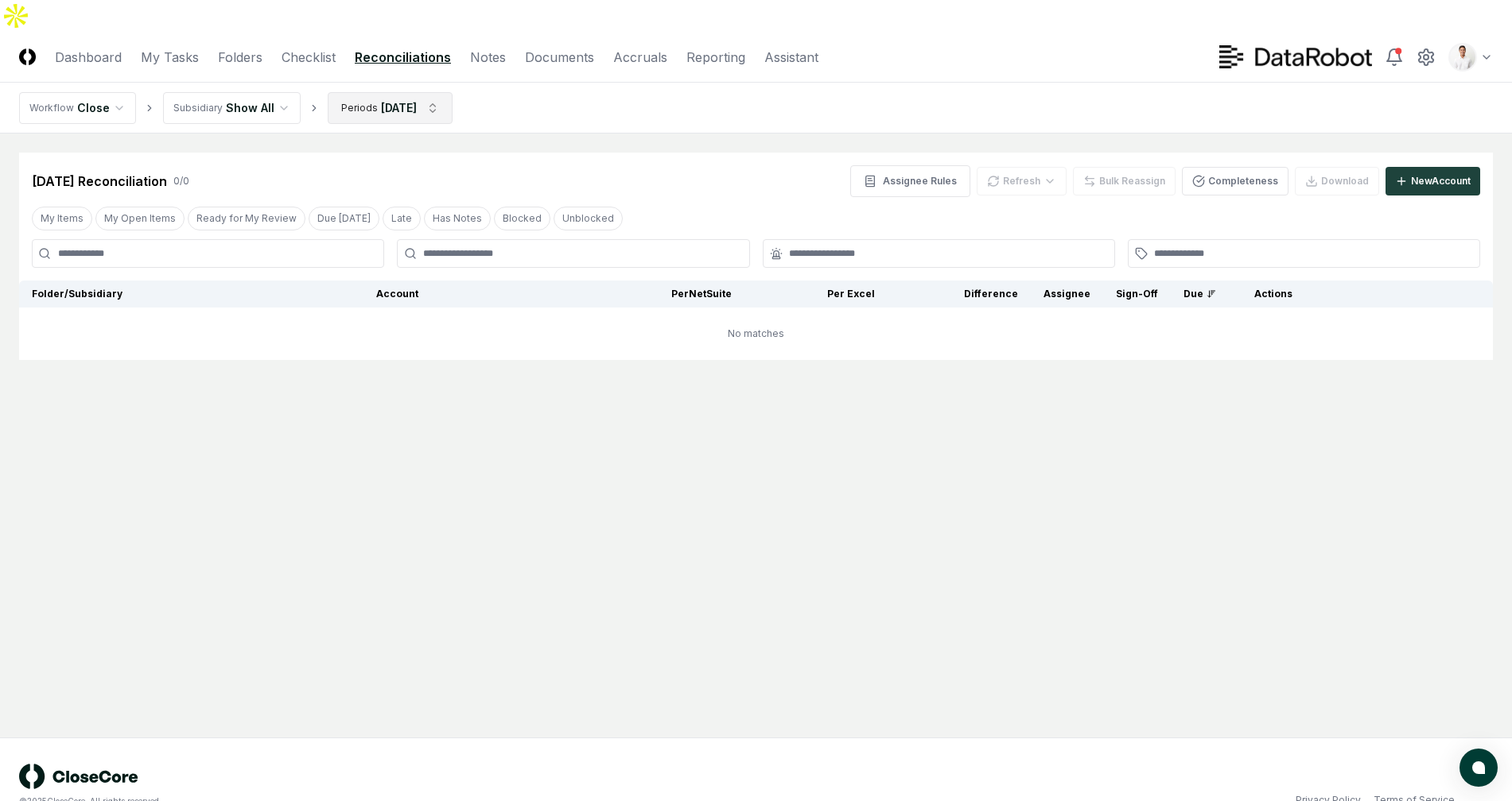
click at [392, 71] on html "CloseCore Dashboard My Tasks Folders Checklist Reconciliations Notes Documents …" at bounding box center [756, 416] width 1512 height 833
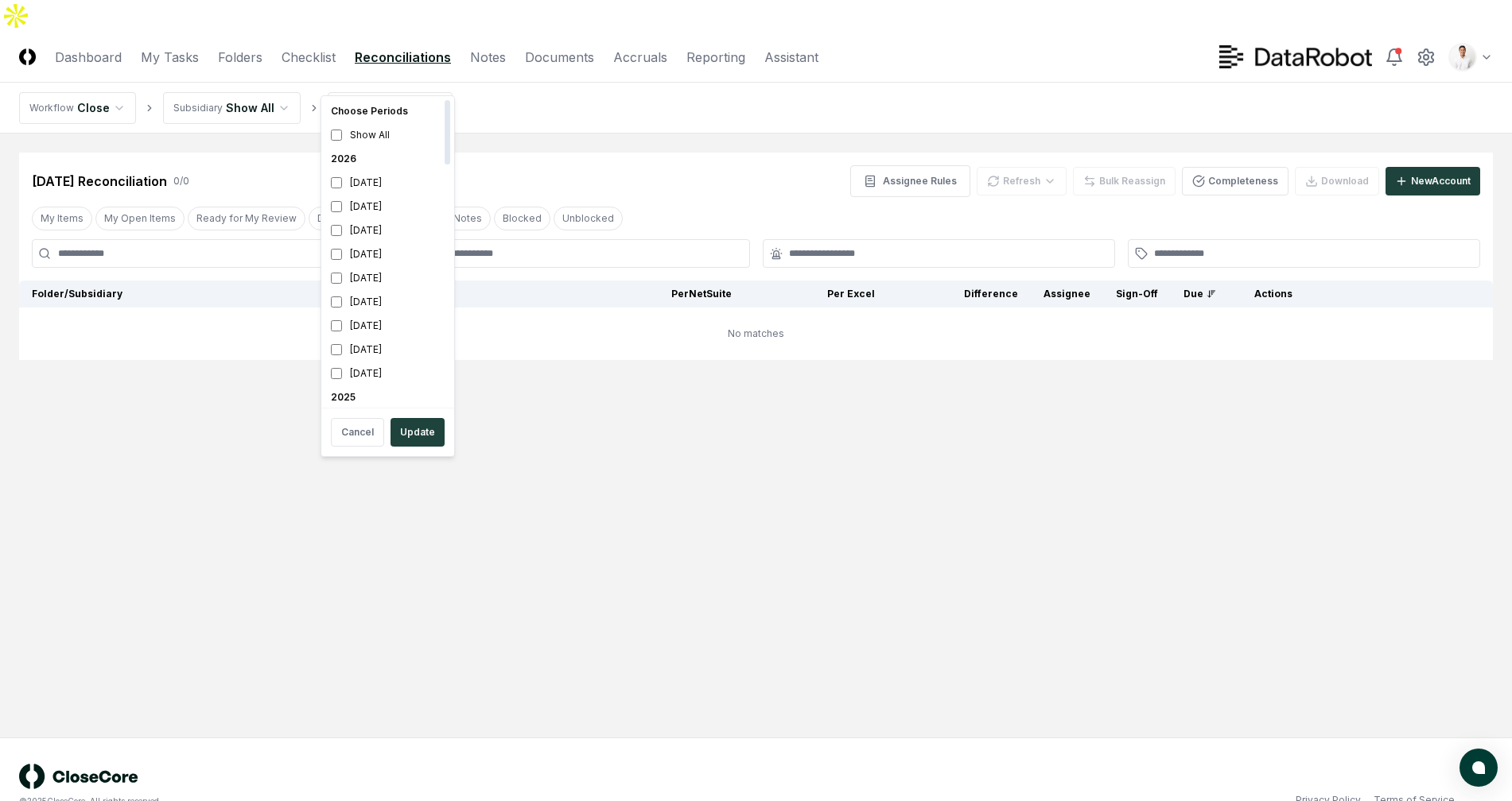
click at [549, 97] on html "CloseCore Dashboard My Tasks Folders Checklist Reconciliations Notes Documents …" at bounding box center [756, 416] width 1512 height 833
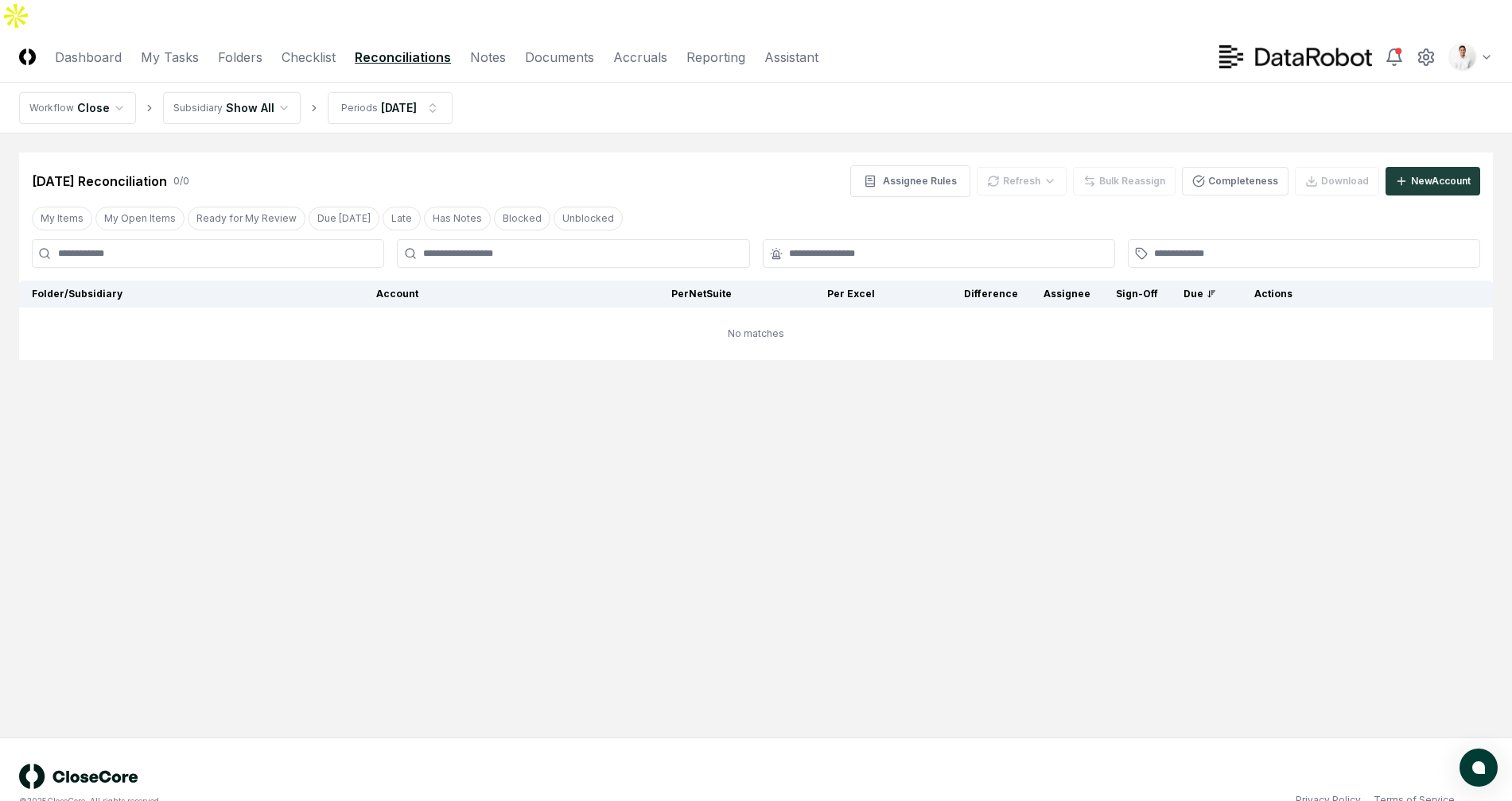
click at [365, 78] on html "CloseCore Dashboard My Tasks Folders Checklist Reconciliations Notes Documents …" at bounding box center [756, 416] width 1512 height 833
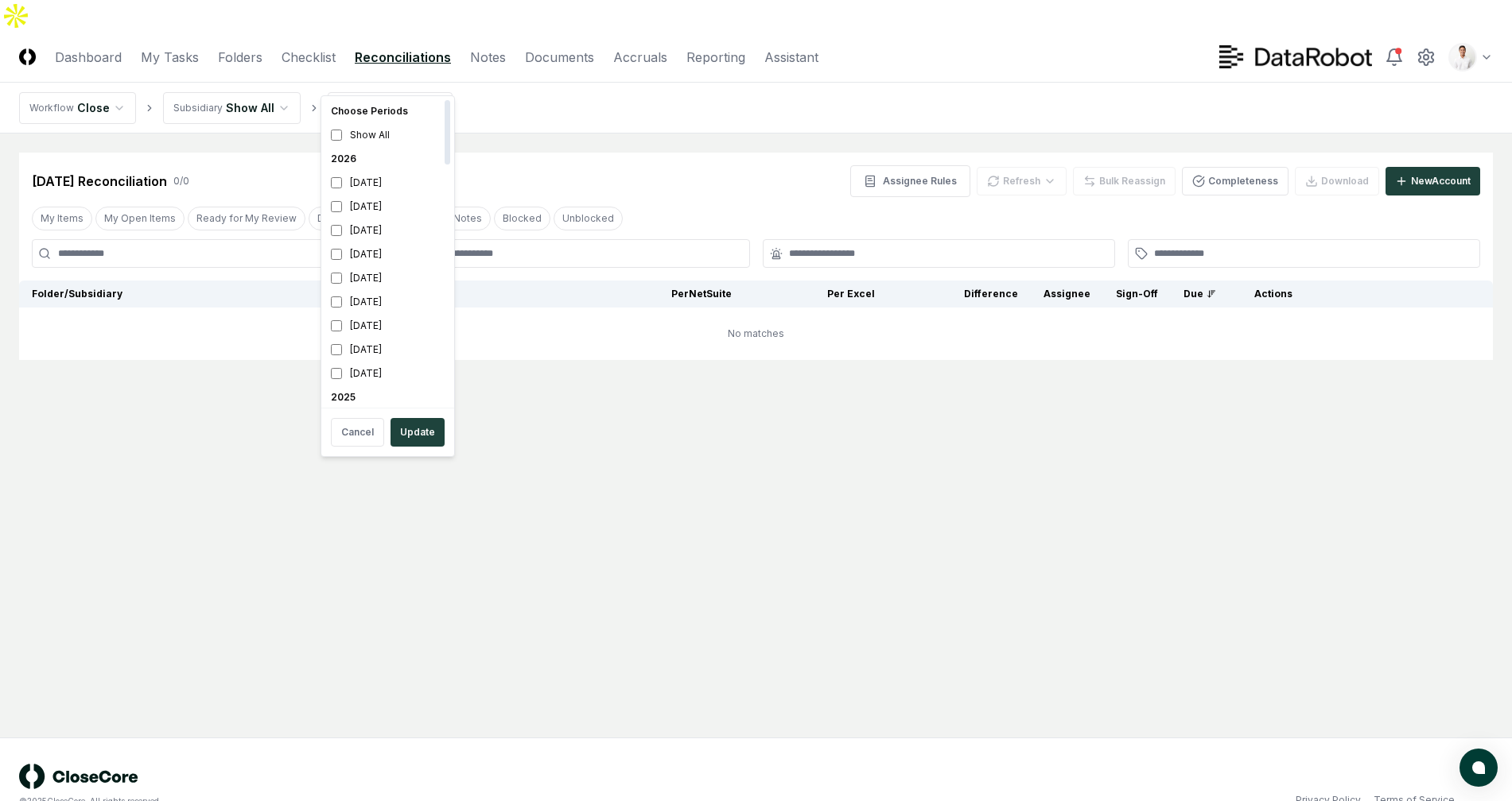
scroll to position [333, 0]
click at [372, 156] on div "[DATE]" at bounding box center [388, 159] width 126 height 24
click at [365, 178] on div "[DATE]" at bounding box center [388, 183] width 126 height 24
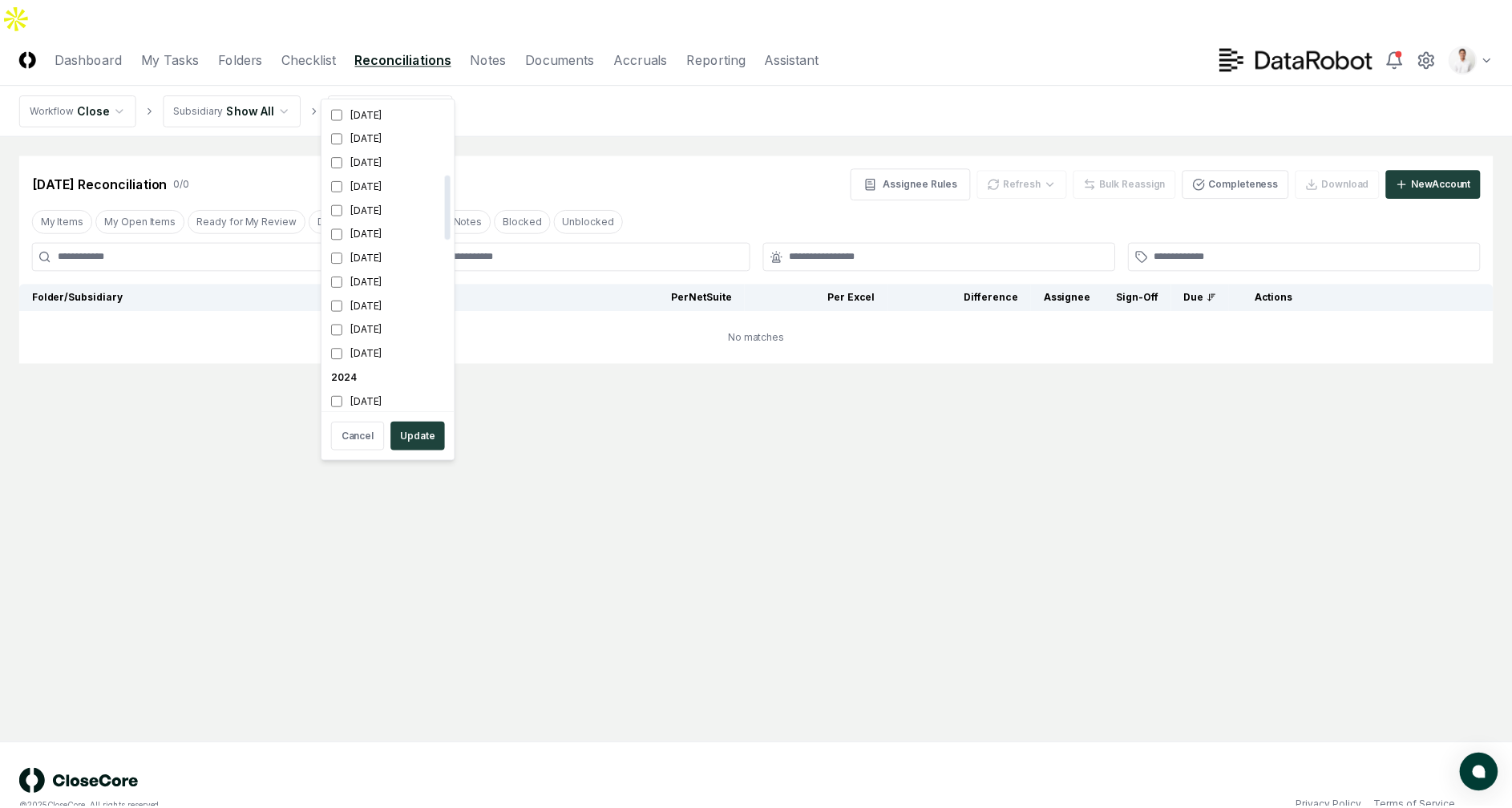
scroll to position [342, 0]
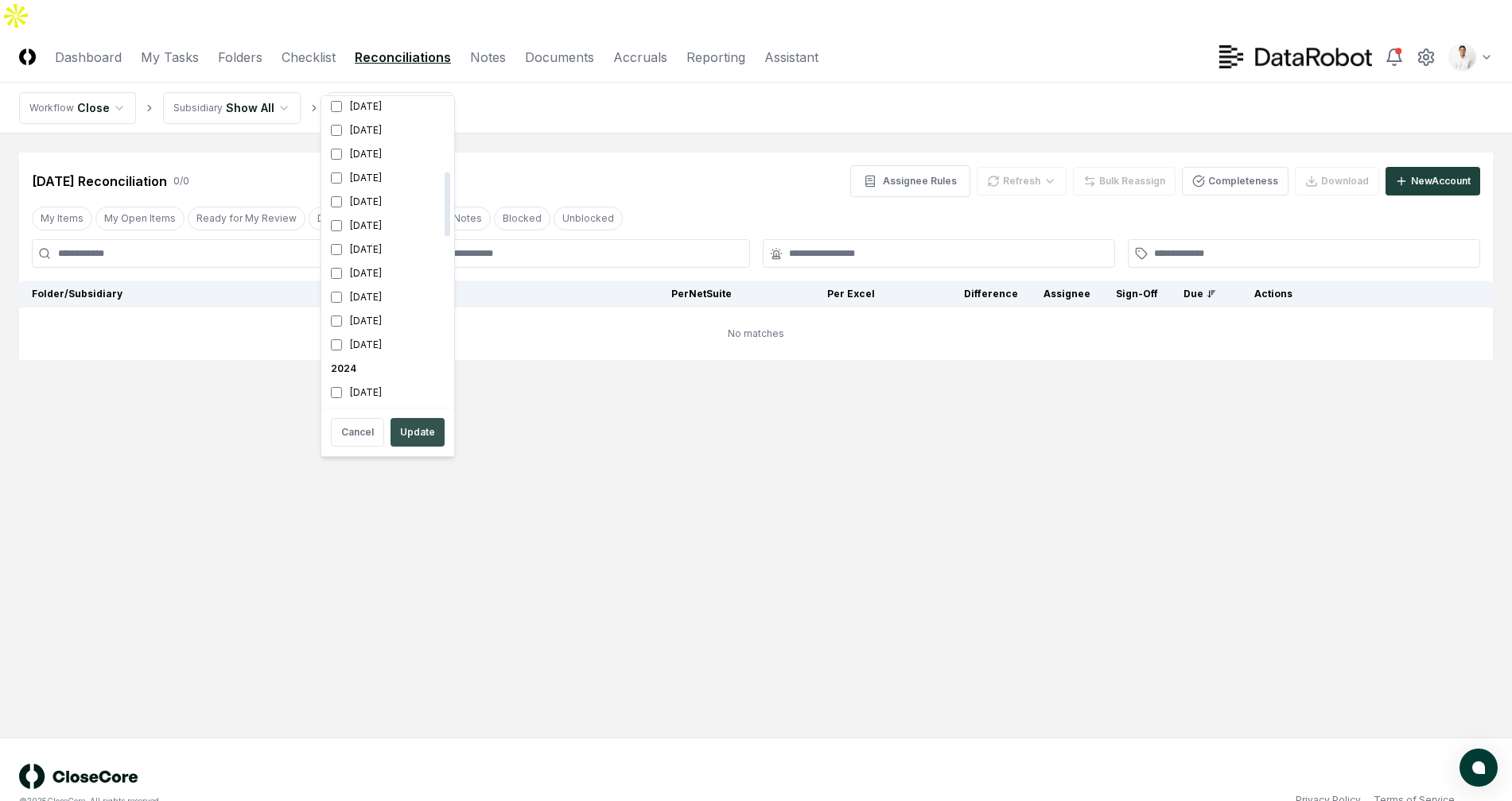
click at [399, 434] on button "Update" at bounding box center [417, 432] width 54 height 29
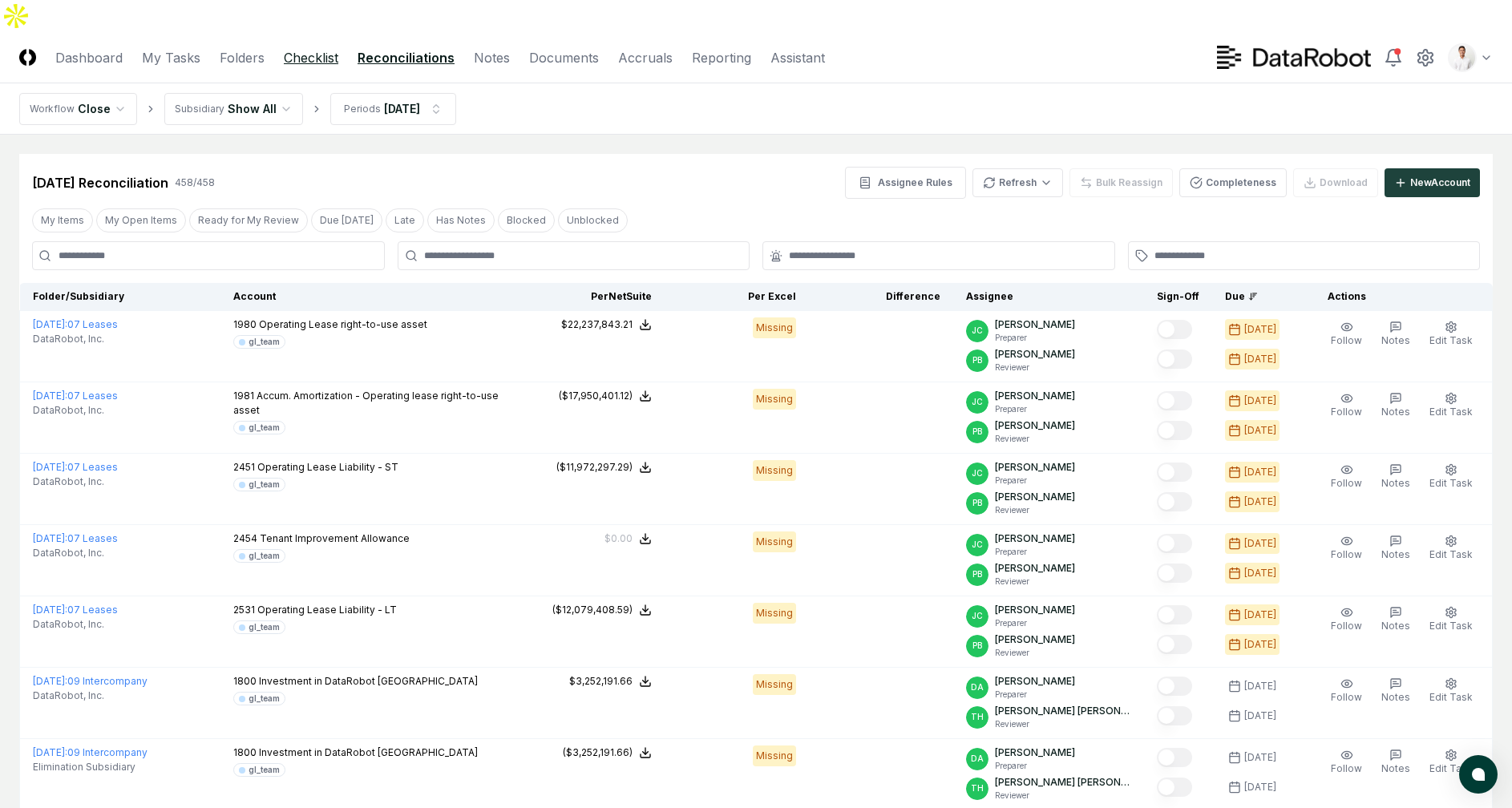
click at [313, 48] on link "Checklist" at bounding box center [311, 58] width 55 height 19
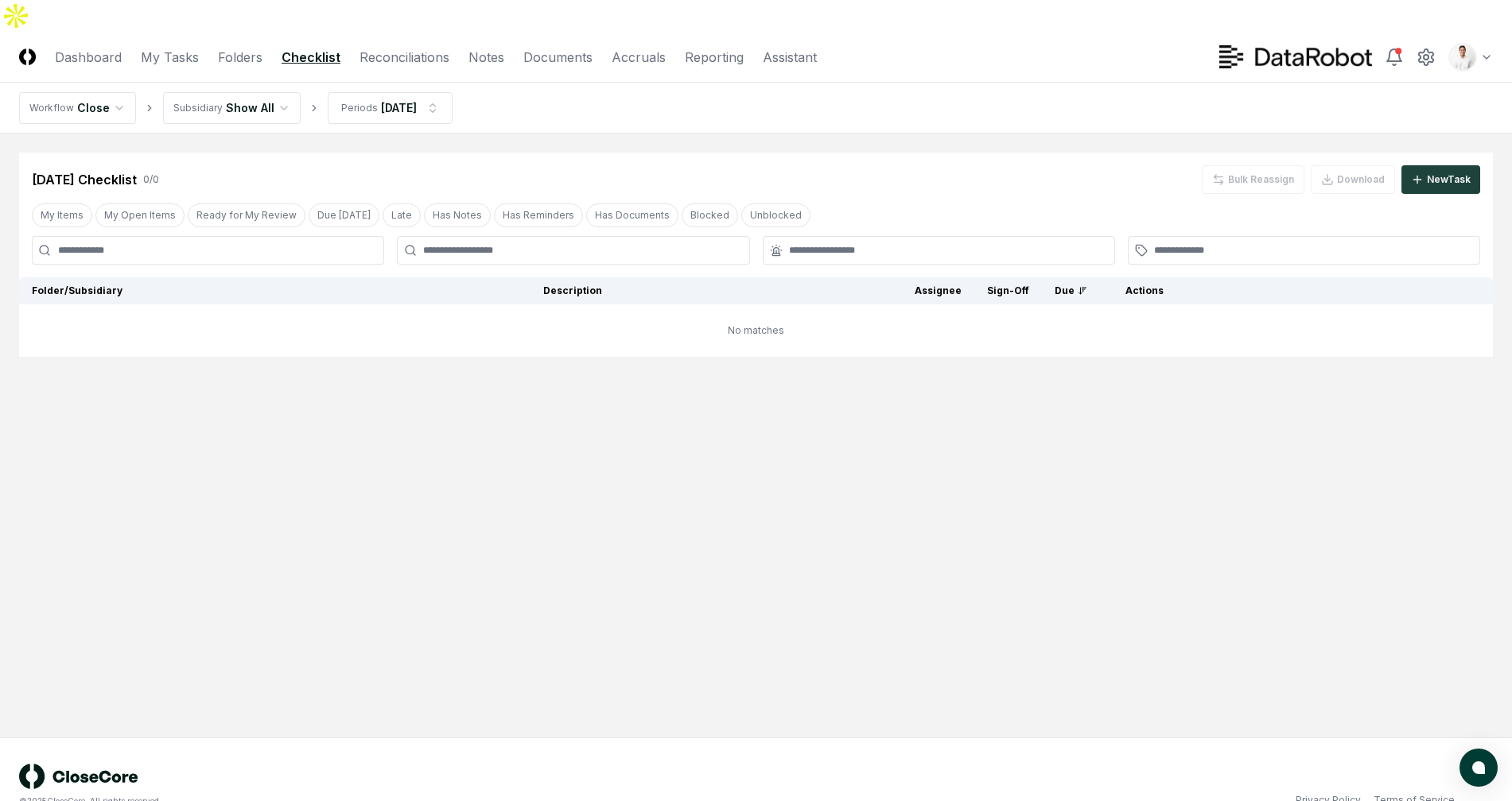
click at [370, 64] on html "CloseCore Dashboard My Tasks Folders Checklist Reconciliations Notes Documents …" at bounding box center [756, 416] width 1512 height 833
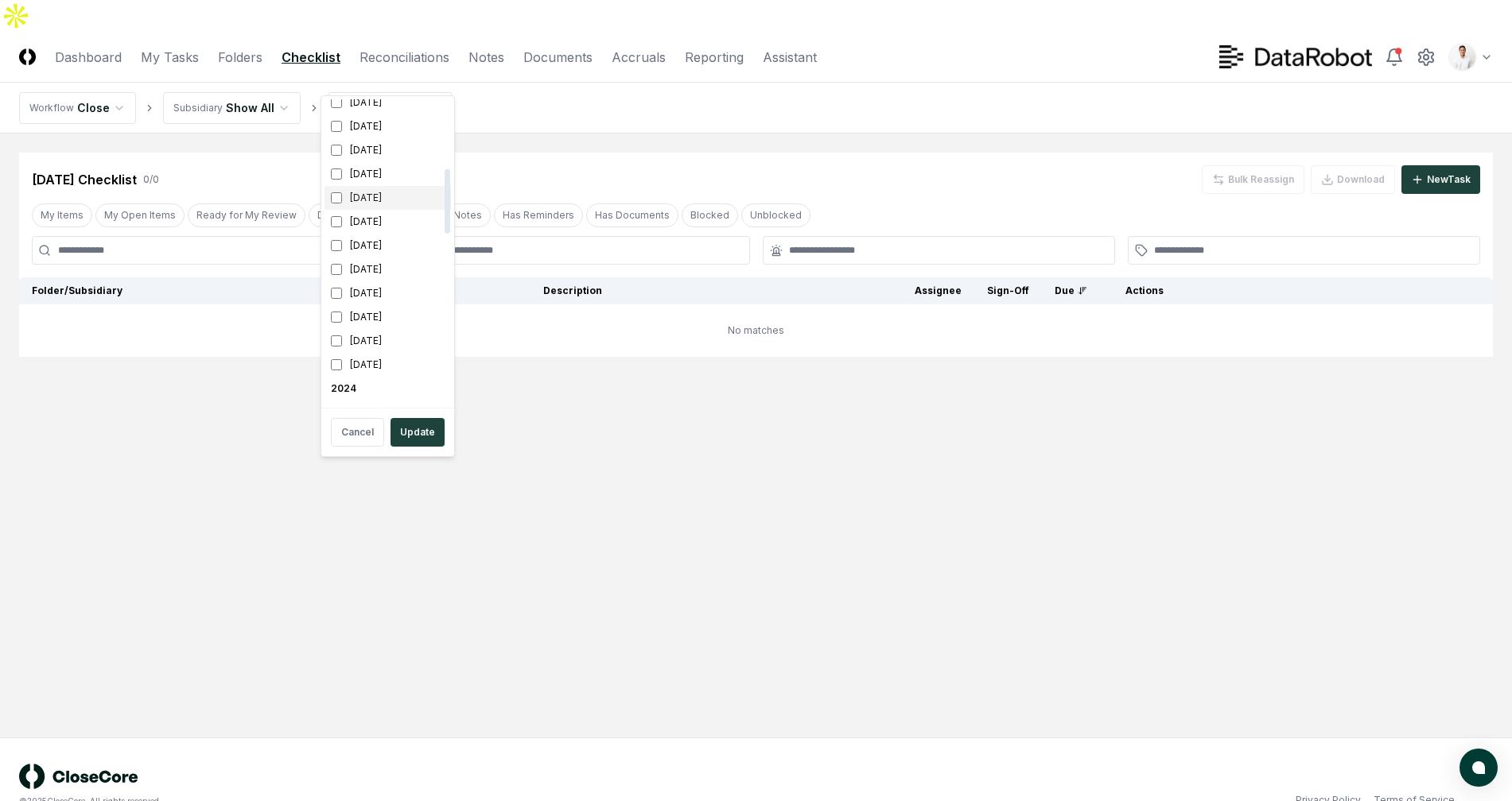
scroll to position [326, 0]
click at [373, 169] on div "[DATE]" at bounding box center [388, 167] width 126 height 24
click at [373, 201] on div "[DATE]" at bounding box center [388, 191] width 126 height 24
click at [404, 415] on div "Cancel Update" at bounding box center [388, 432] width 126 height 41
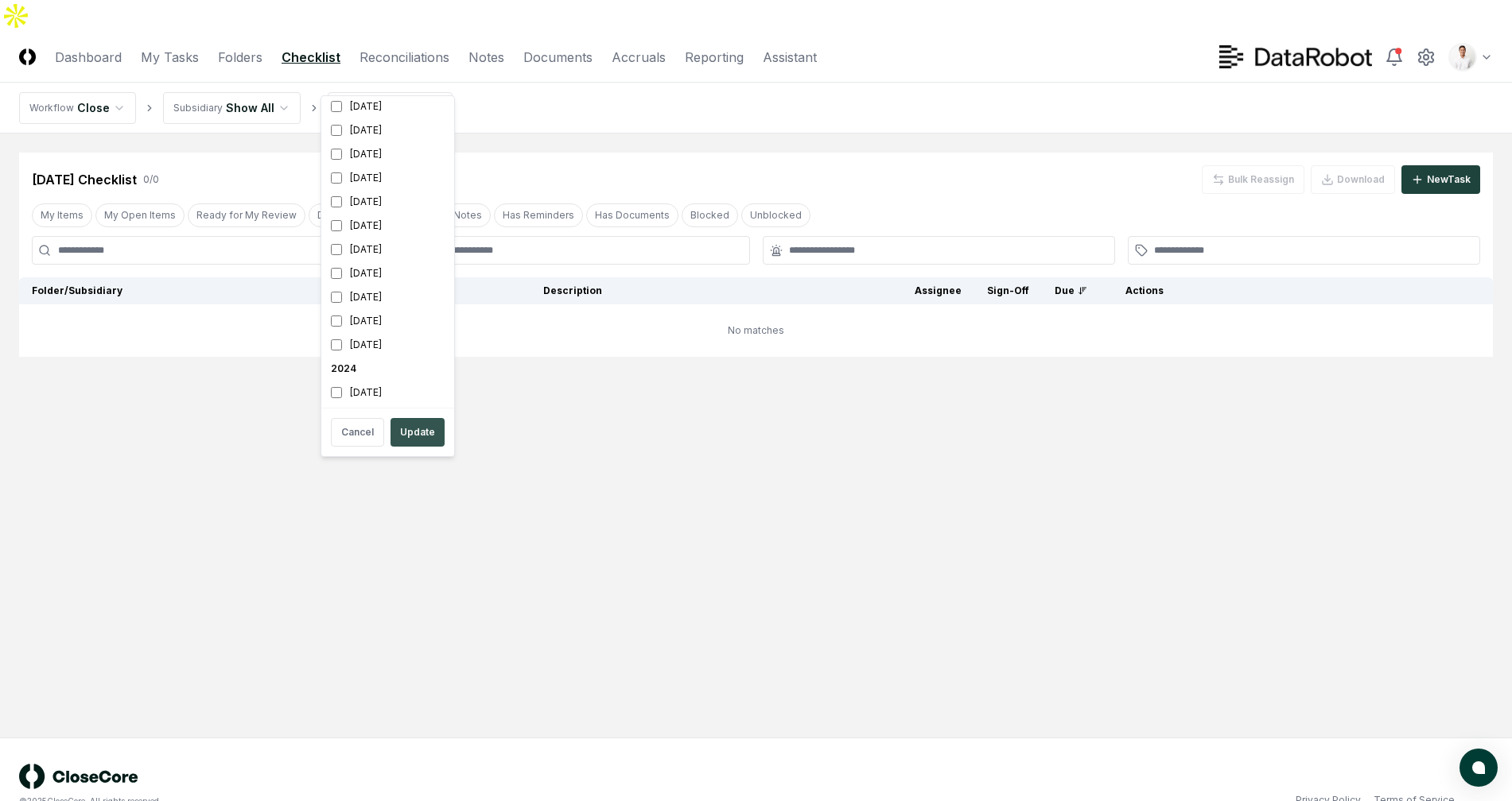
click at [421, 433] on button "Update" at bounding box center [417, 432] width 54 height 29
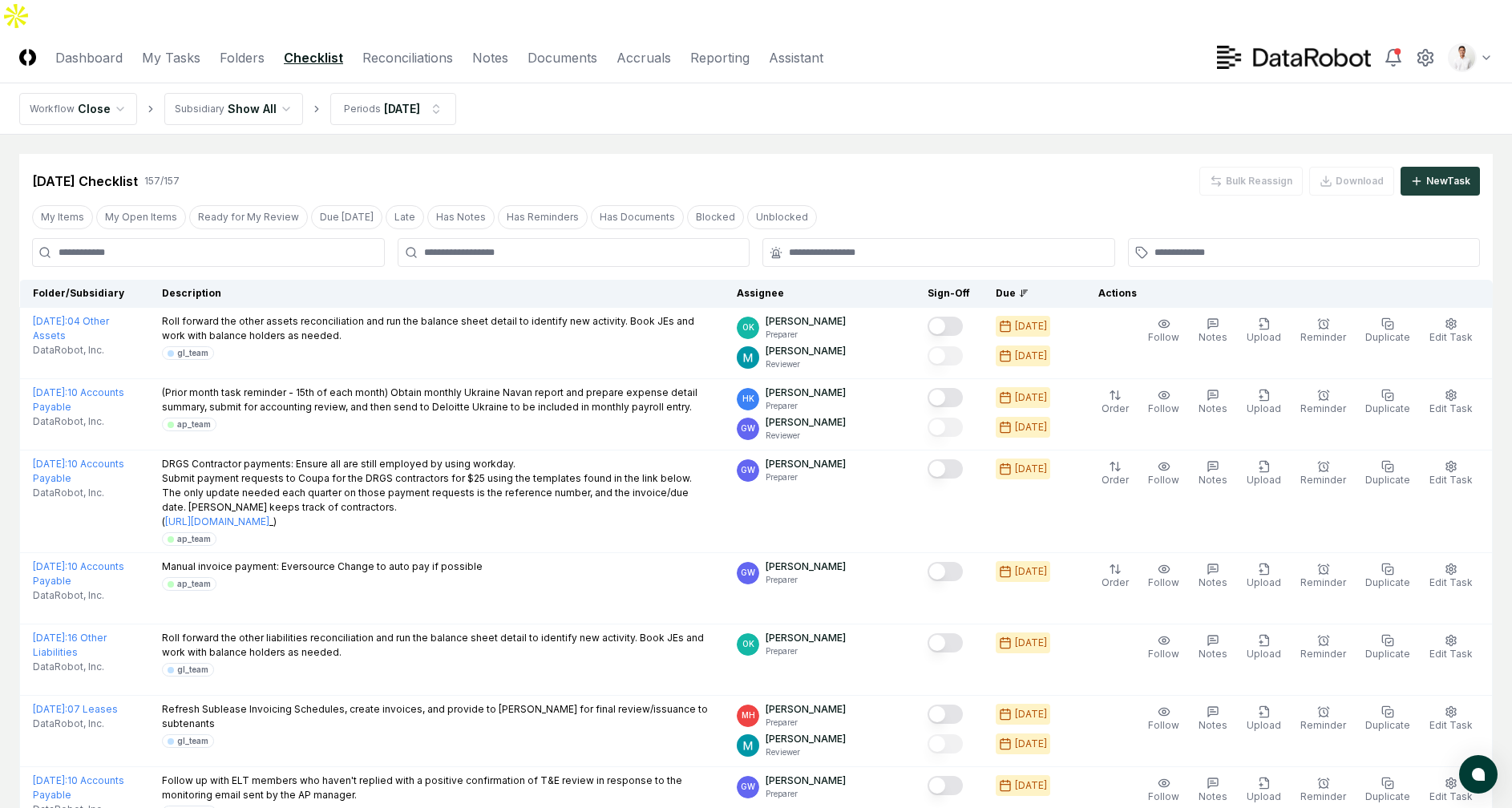
click at [1016, 202] on div "My Items My Open Items Ready for My Review Due Today Late Has Notes Has Reminde…" at bounding box center [756, 217] width 1473 height 30
click at [380, 48] on link "Reconciliations" at bounding box center [407, 58] width 91 height 19
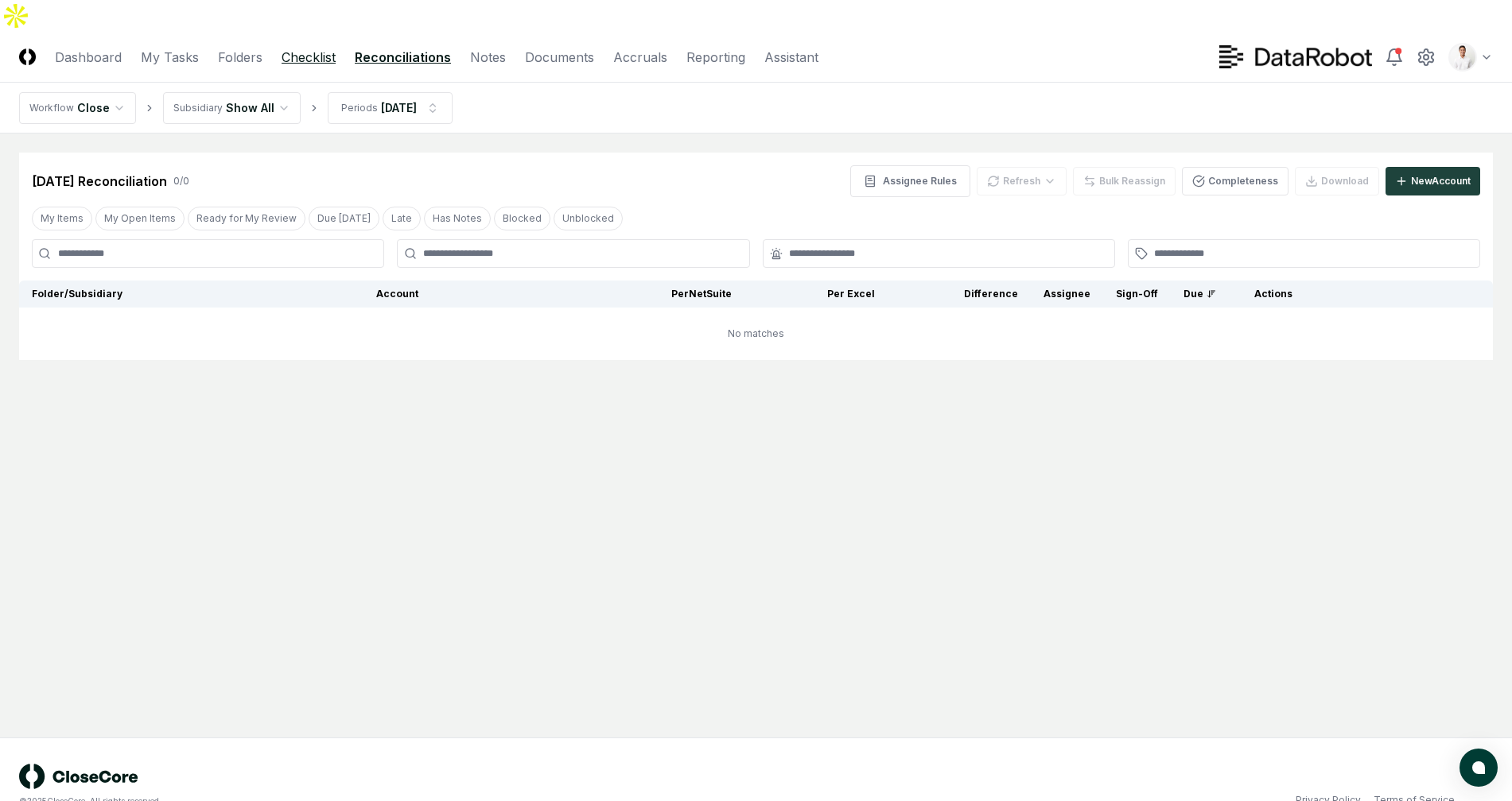
click at [309, 48] on link "Checklist" at bounding box center [309, 57] width 54 height 19
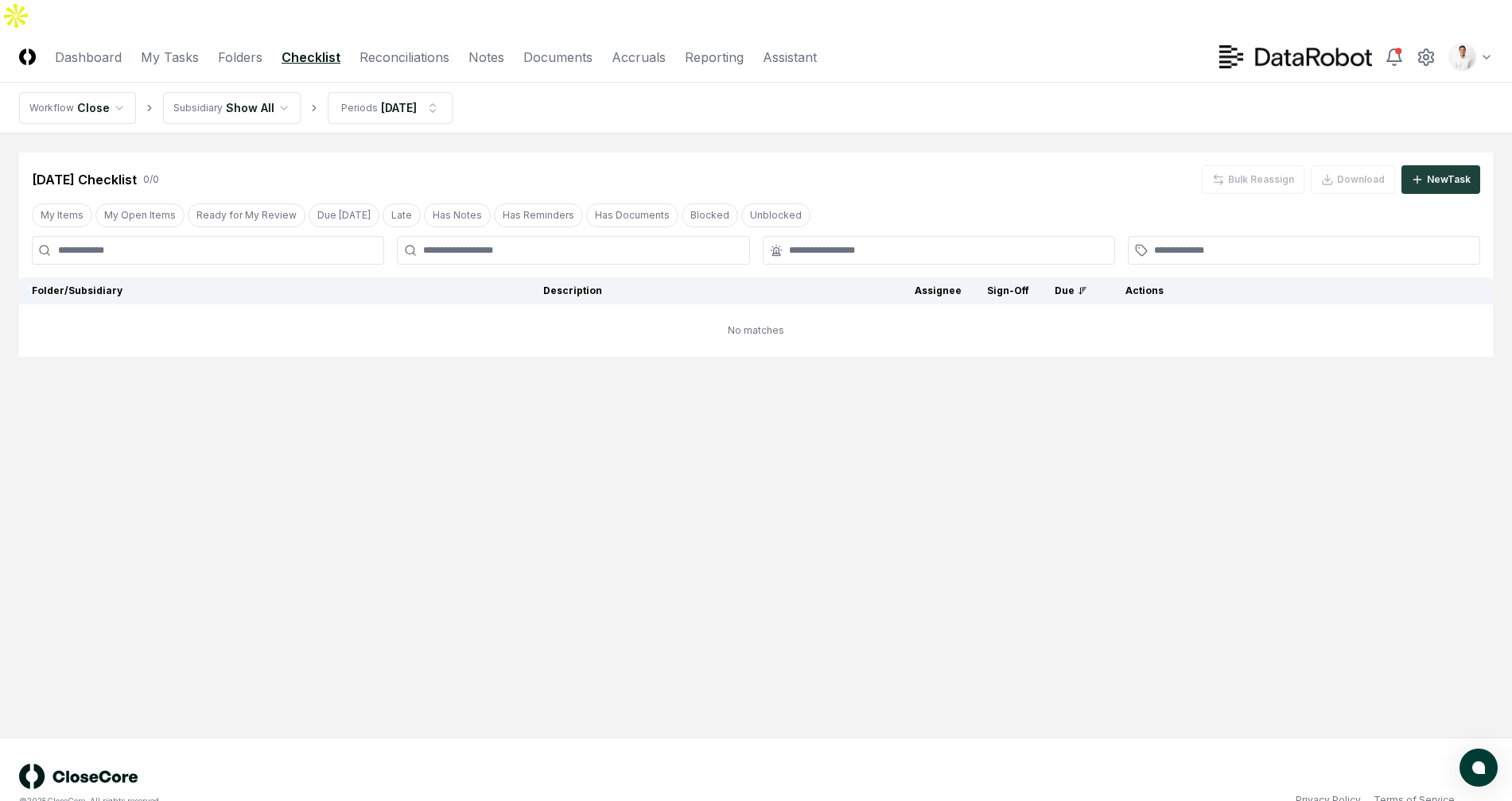
click at [287, 349] on main "Cancel Reassign Aug 2025 Checklist 0 / 0 Bulk Reassign Download New Task My Ite…" at bounding box center [756, 435] width 1512 height 604
click at [549, 37] on header "CloseCore Dashboard My Tasks Folders Checklist Reconciliations Notes Documents …" at bounding box center [756, 56] width 1512 height 51
click at [549, 35] on header "CloseCore Dashboard My Tasks Folders Checklist Reconciliations Notes Documents …" at bounding box center [756, 56] width 1512 height 51
click at [552, 48] on link "Documents" at bounding box center [558, 57] width 69 height 19
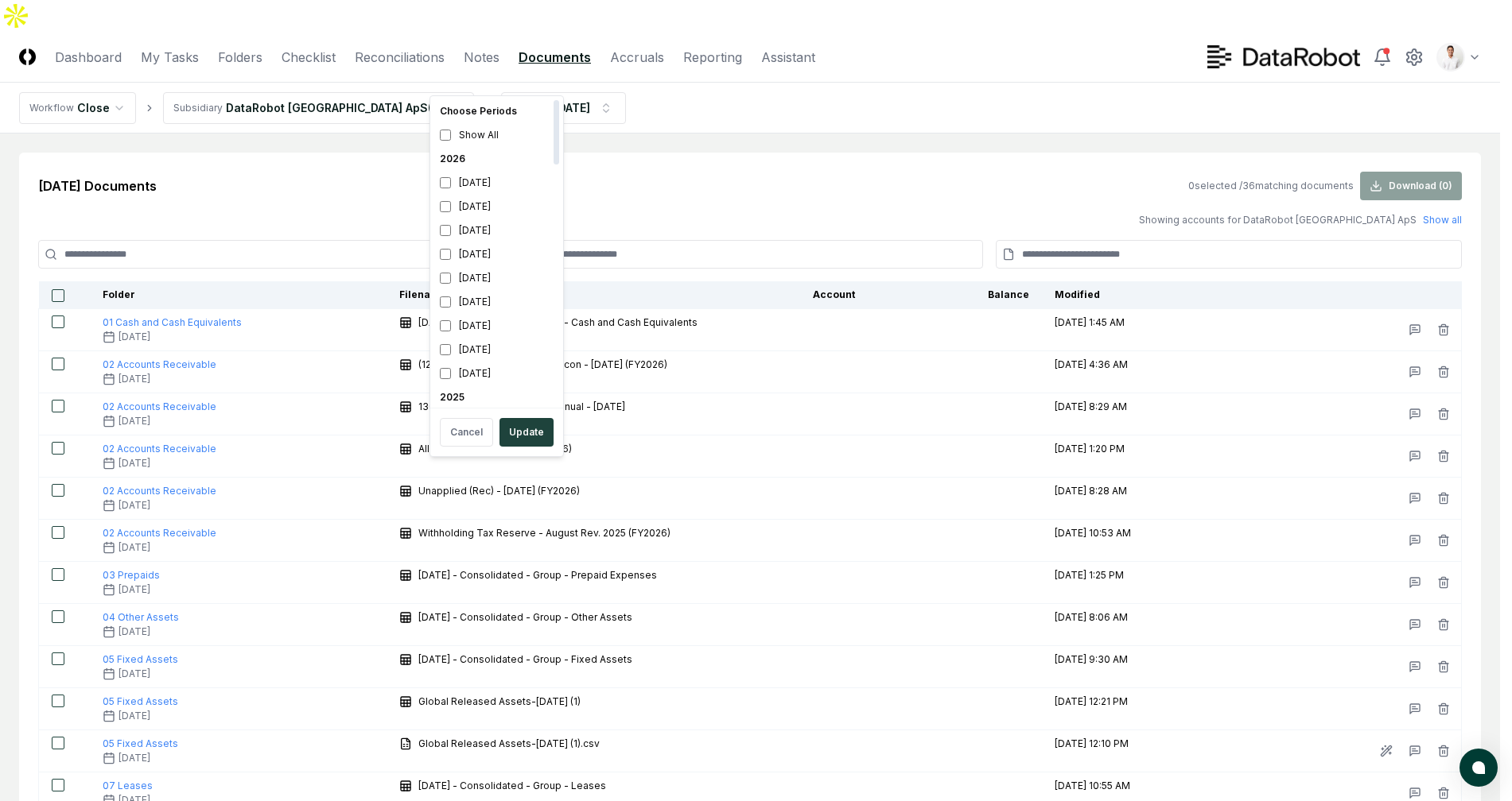
scroll to position [358, 0]
click at [503, 137] on div "[DATE]" at bounding box center [497, 135] width 126 height 24
click at [500, 159] on div "[DATE]" at bounding box center [497, 158] width 126 height 24
click at [522, 438] on button "Update" at bounding box center [526, 432] width 54 height 29
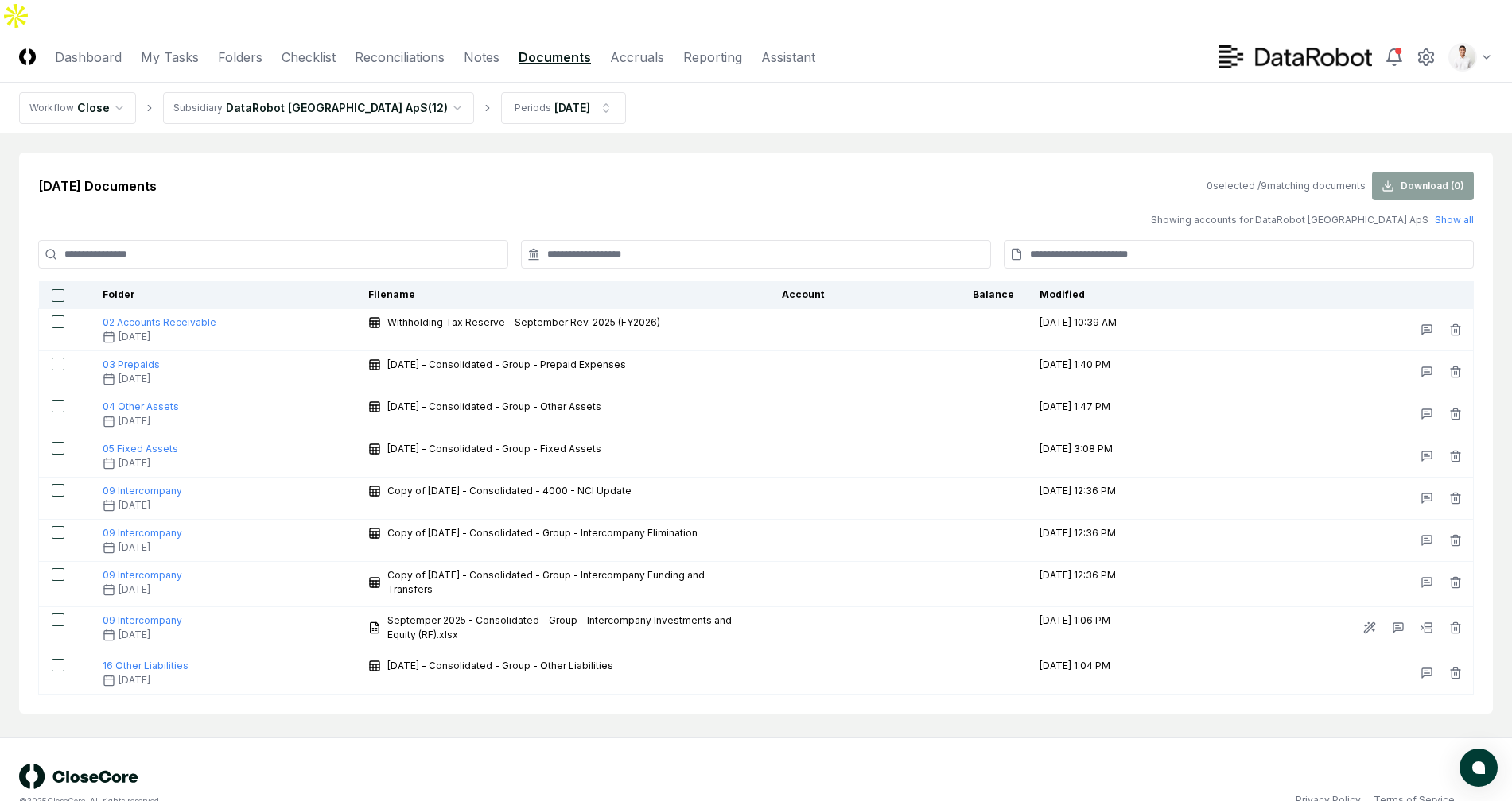
click at [743, 172] on div "Sep 2025 Documents 0 selected / 9 matching documents Download ( 0 )" at bounding box center [756, 186] width 1436 height 29
click at [505, 172] on div "Sep 2025 Documents 0 selected / 9 matching documents Download ( 0 )" at bounding box center [756, 186] width 1436 height 29
click at [442, 48] on link "Reconciliations" at bounding box center [399, 57] width 90 height 19
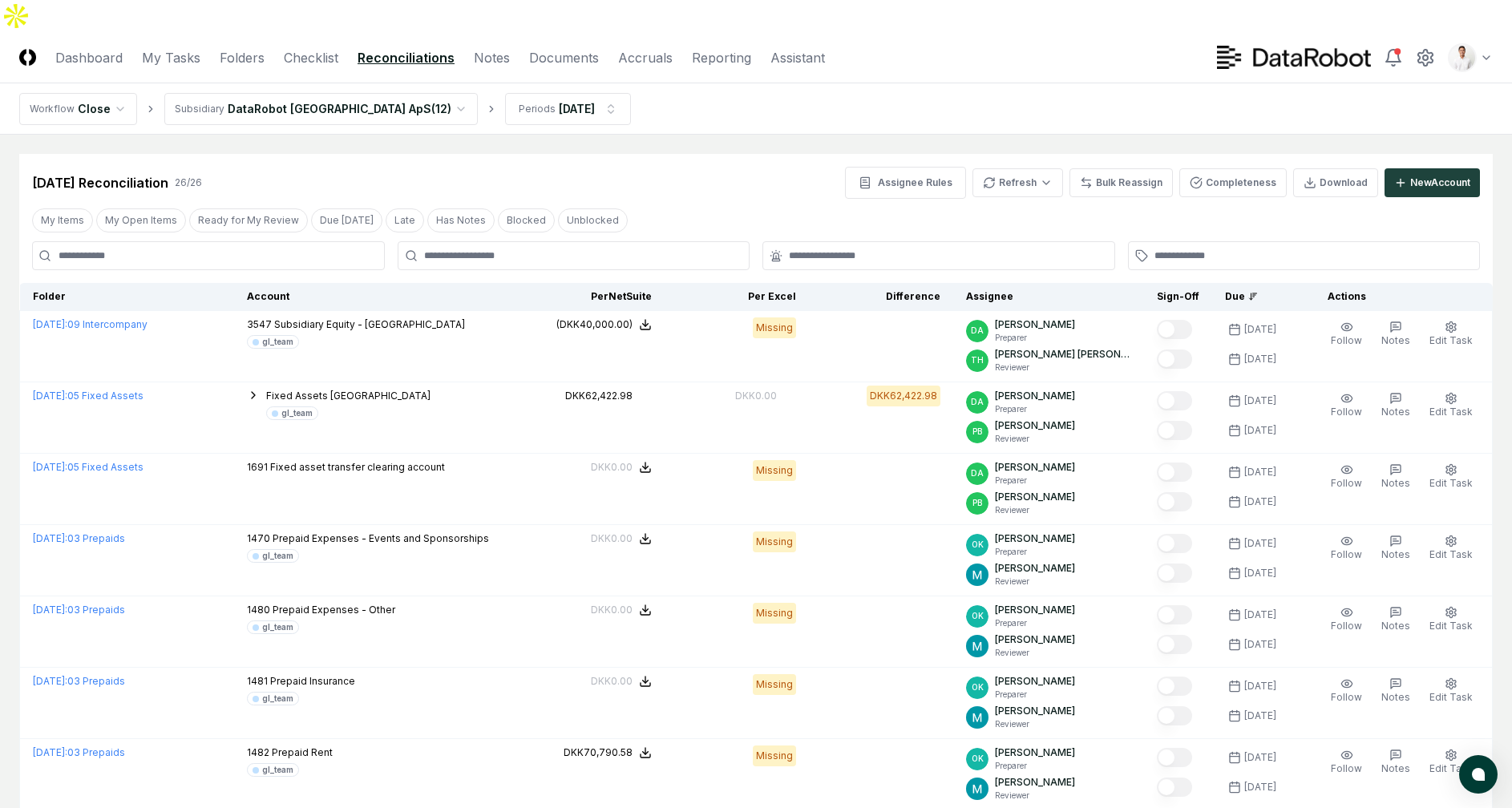
click at [1041, 167] on div "Assignee Rules Refresh Bulk Reassign Completeness Download New Account" at bounding box center [1161, 182] width 635 height 32
click at [1038, 167] on div "Assignee Rules Refresh Bulk Reassign Completeness Download New Account" at bounding box center [1161, 182] width 635 height 32
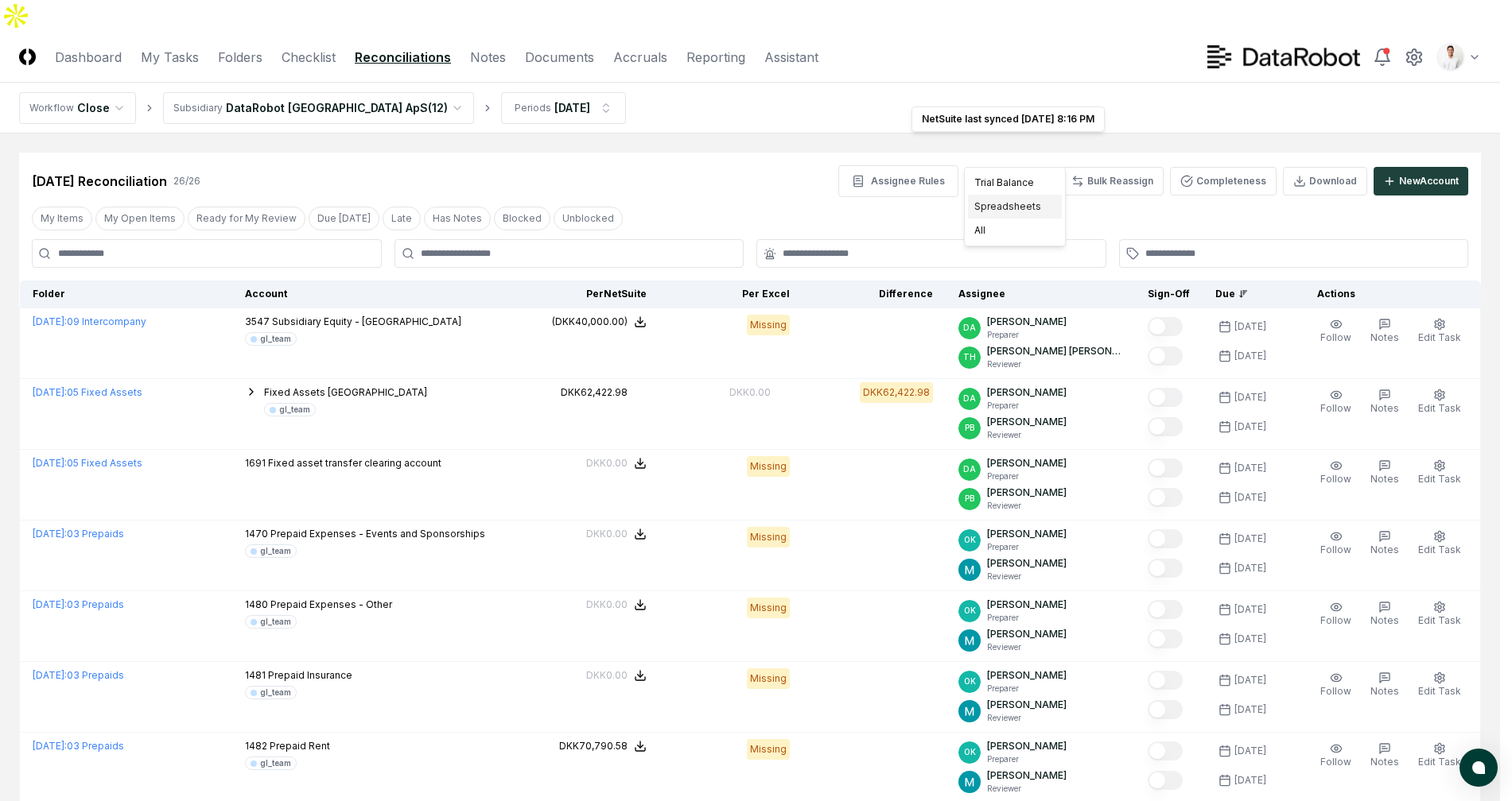
click at [999, 198] on div "Spreadsheets" at bounding box center [1014, 206] width 94 height 24
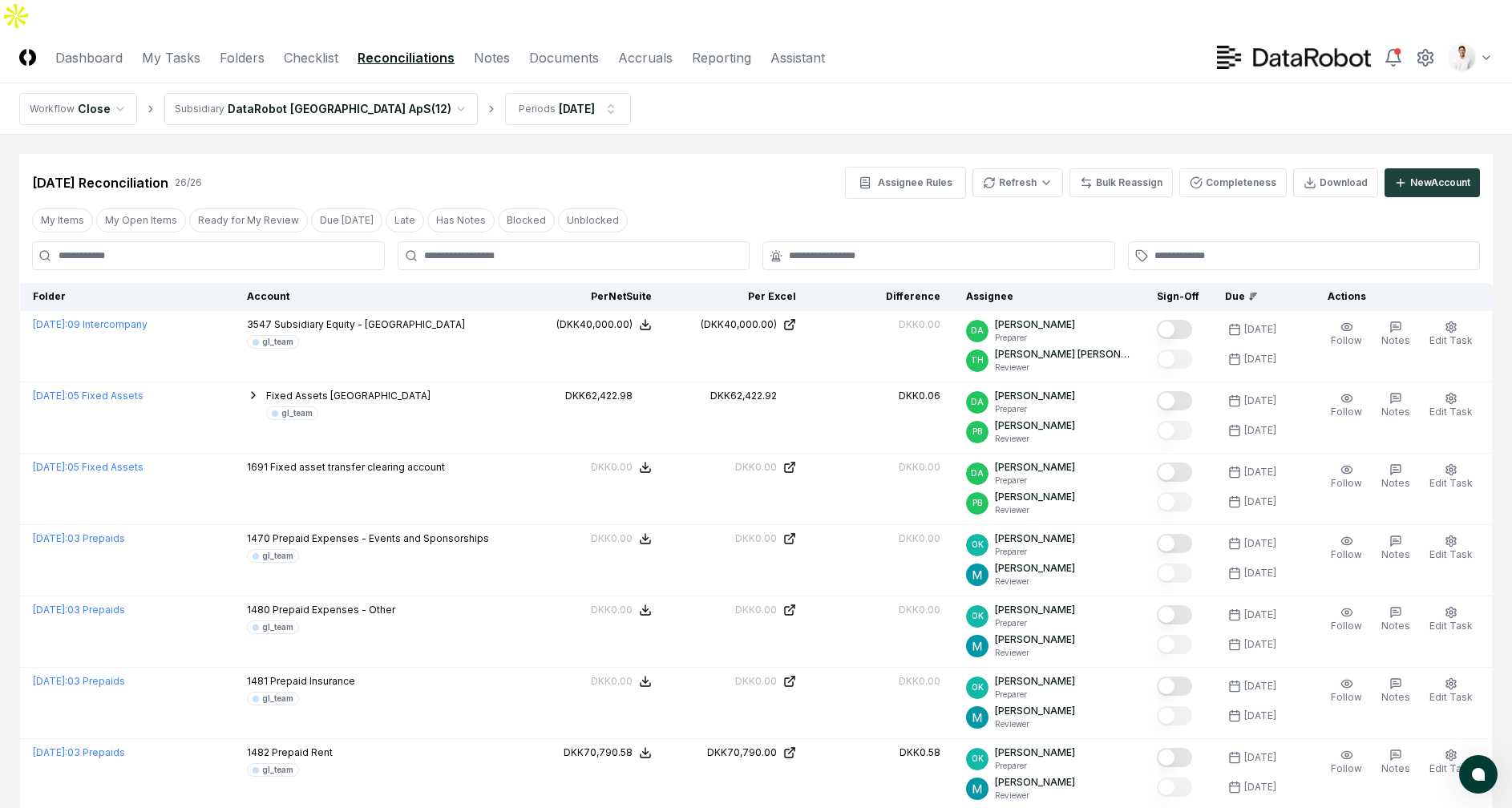
click at [615, 154] on div "Sep 2025 Reconciliation 26 / 26 Assignee Rules Refresh Bulk Reassign Completene…" at bounding box center [756, 176] width 1473 height 45
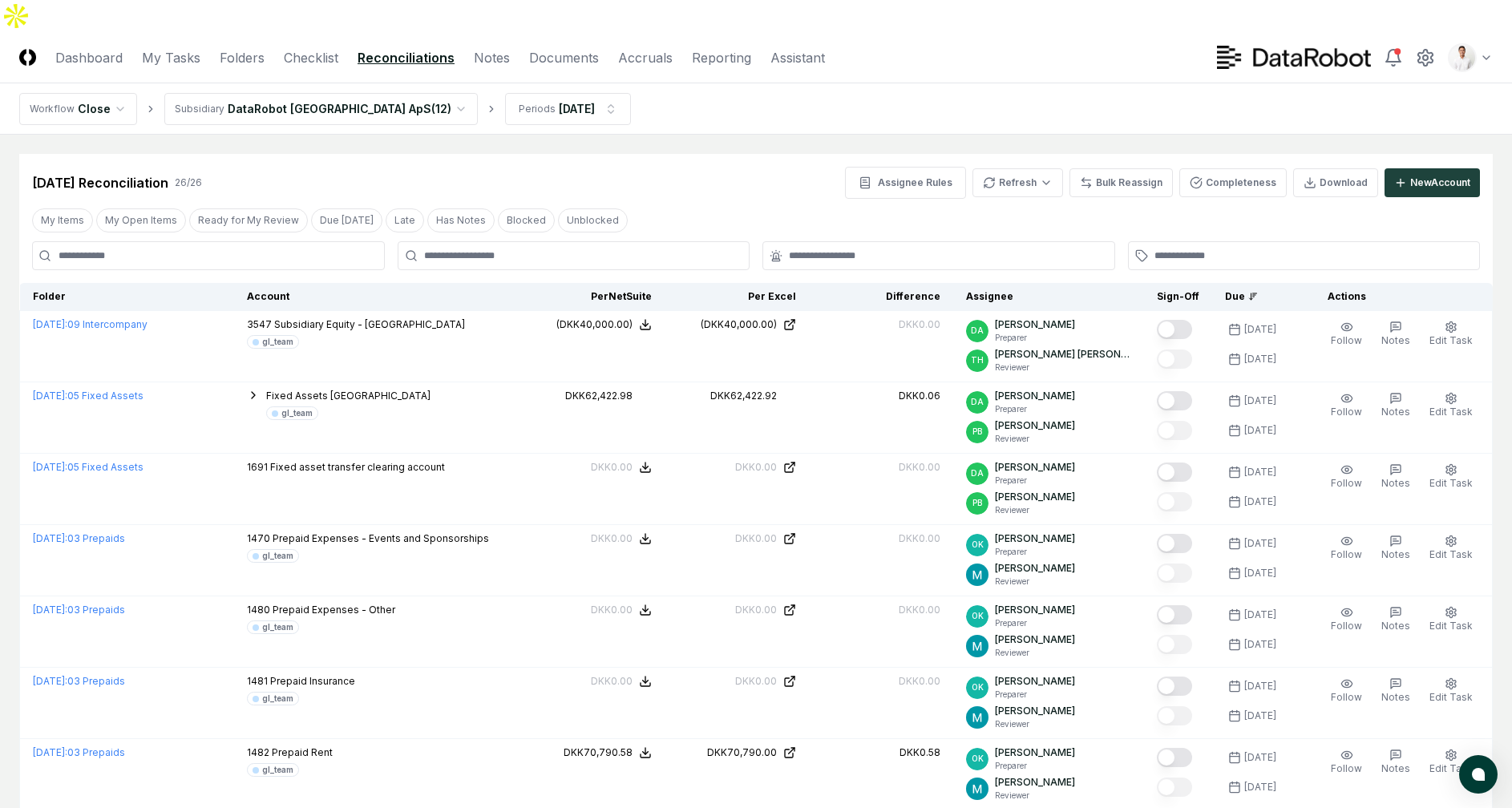
click at [666, 84] on nav "Workflow Close Subsidiary DataRobot Denmark ApS ( 12 ) Periods Sep 2025" at bounding box center [756, 109] width 1512 height 51
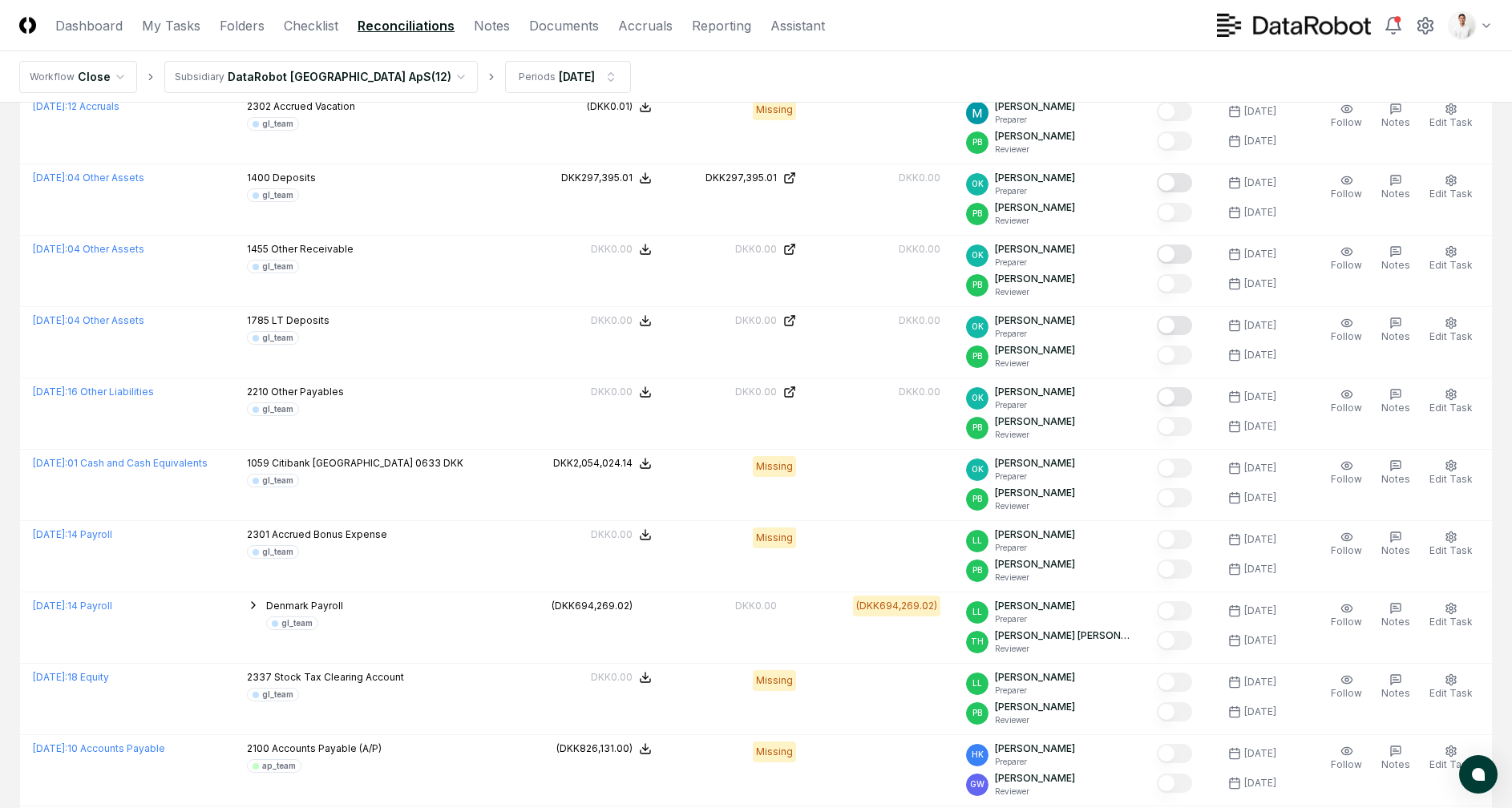
scroll to position [1442, 0]
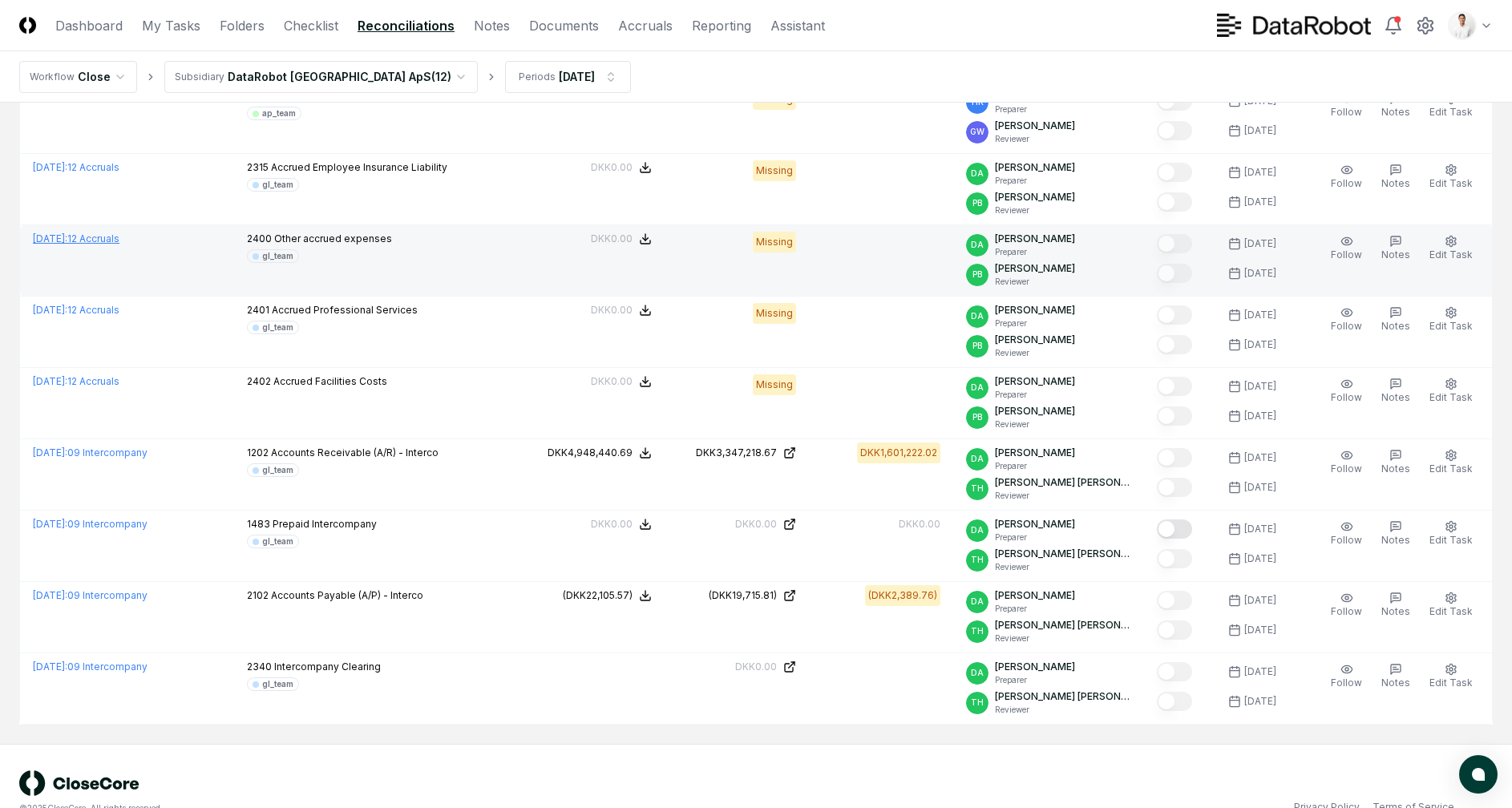
click at [119, 232] on link "September 2025 : 12 Accruals" at bounding box center [76, 238] width 87 height 12
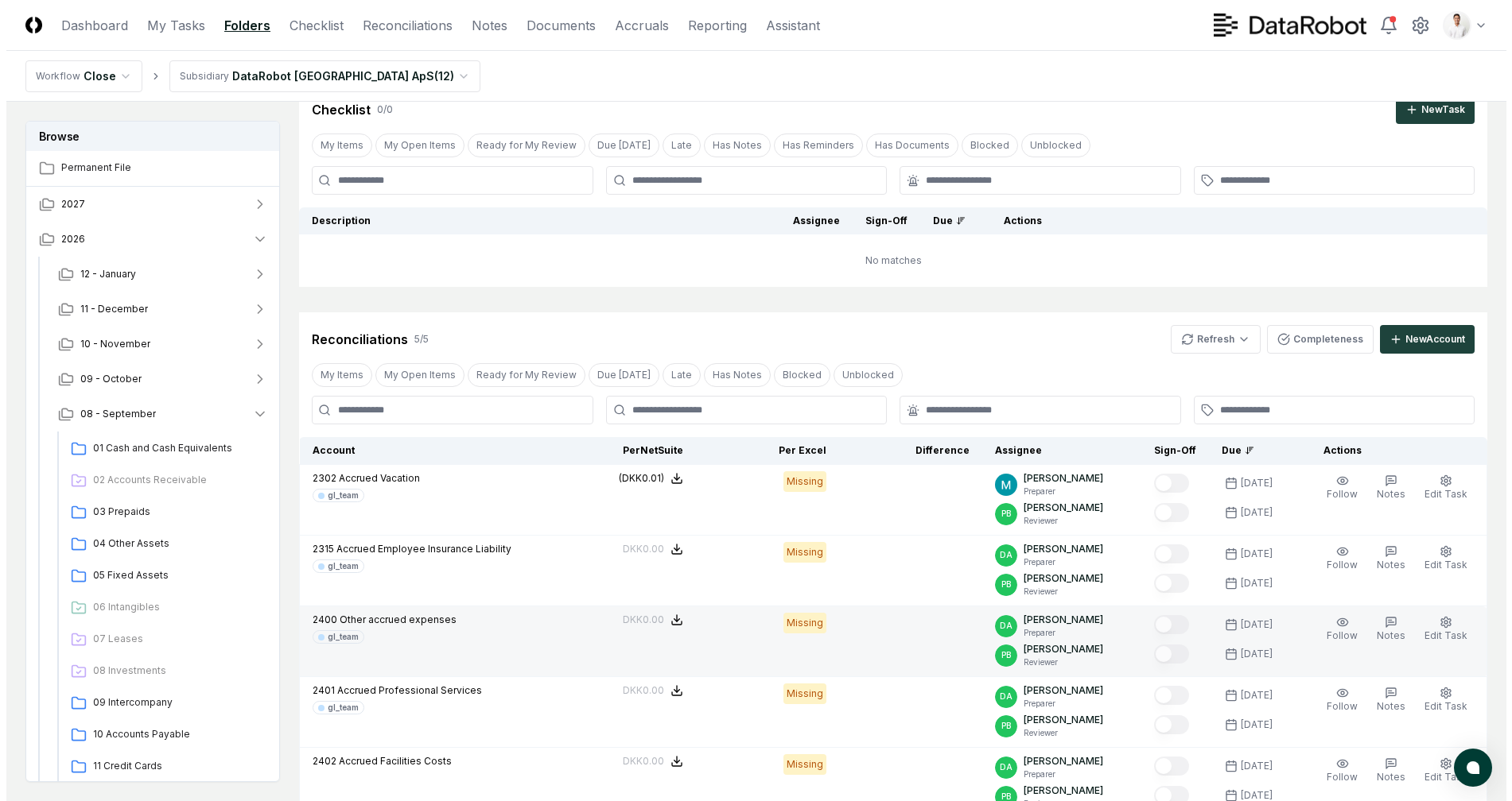
scroll to position [354, 0]
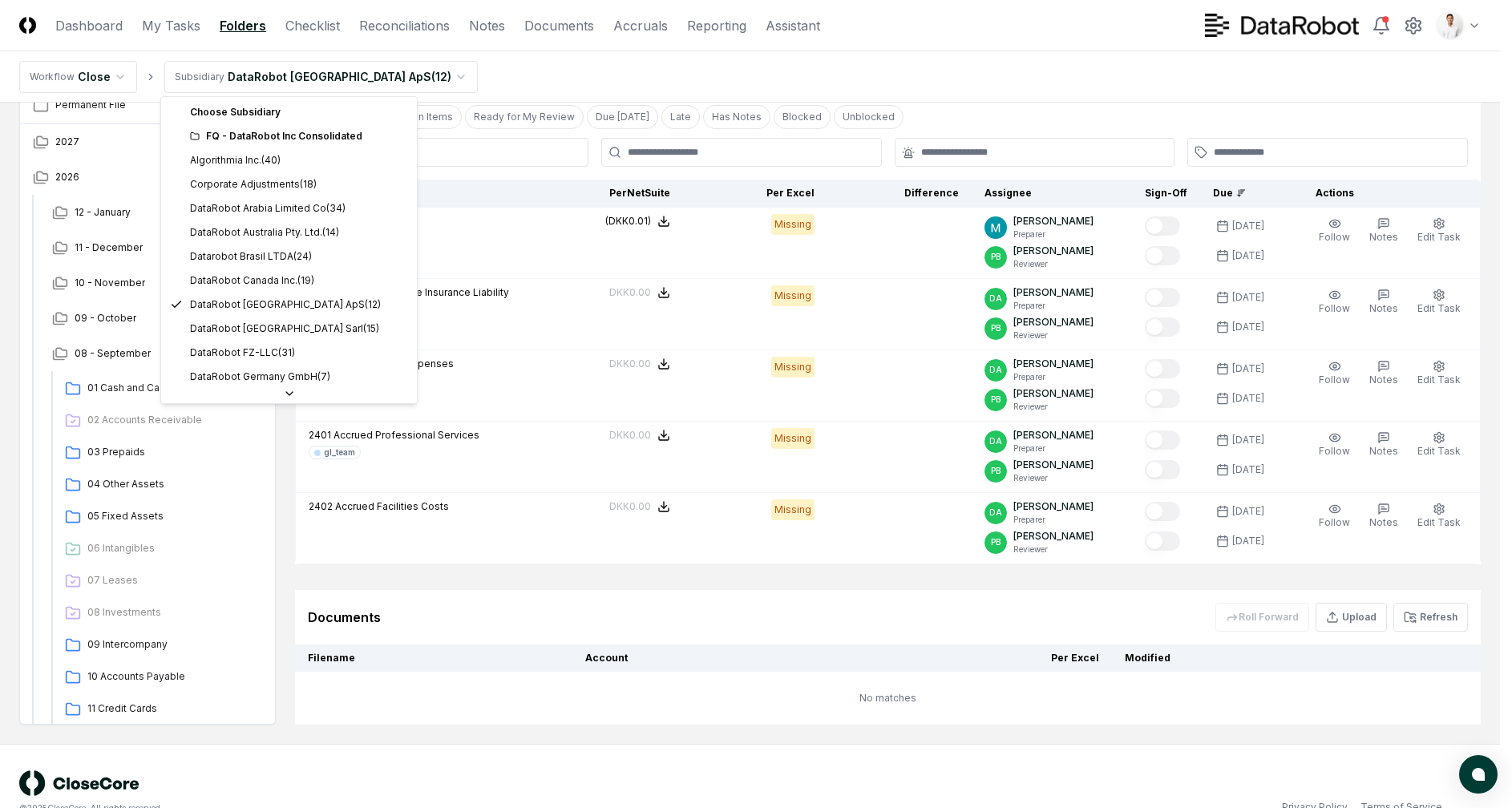
click at [373, 89] on html "CloseCore Dashboard My Tasks Folders Checklist Reconciliations Notes Documents …" at bounding box center [756, 242] width 1512 height 1198
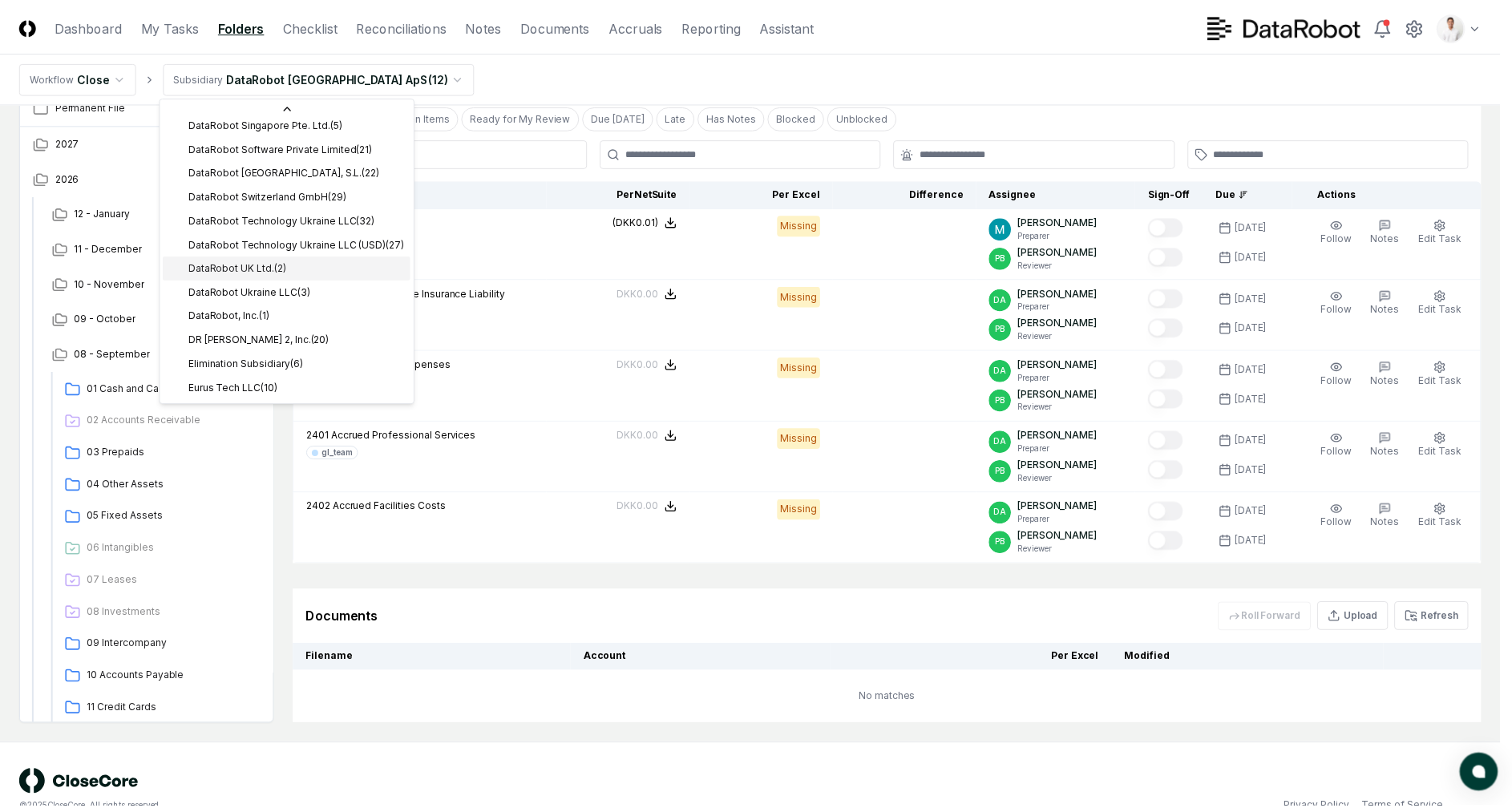
scroll to position [465, 0]
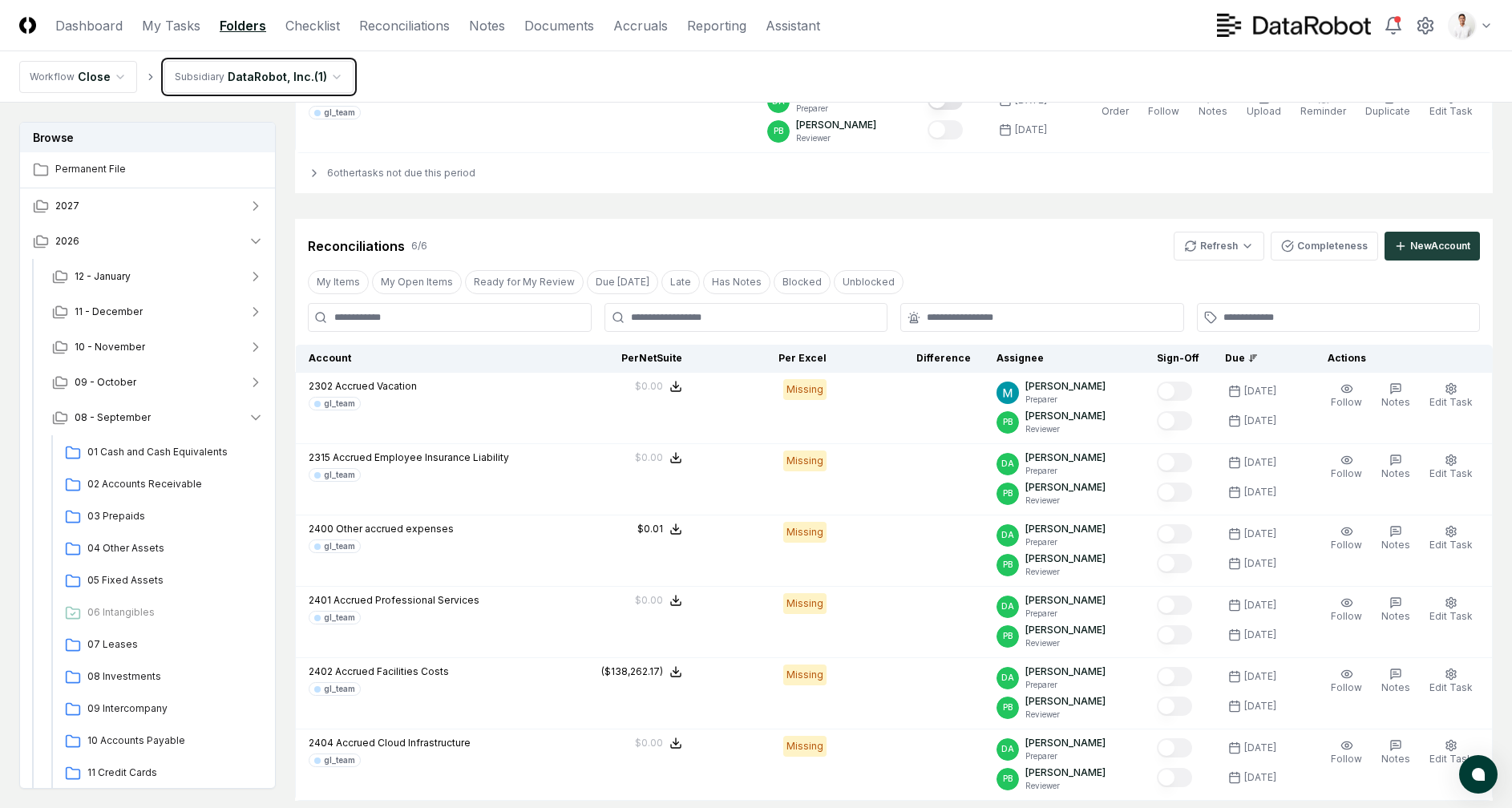
scroll to position [1860, 0]
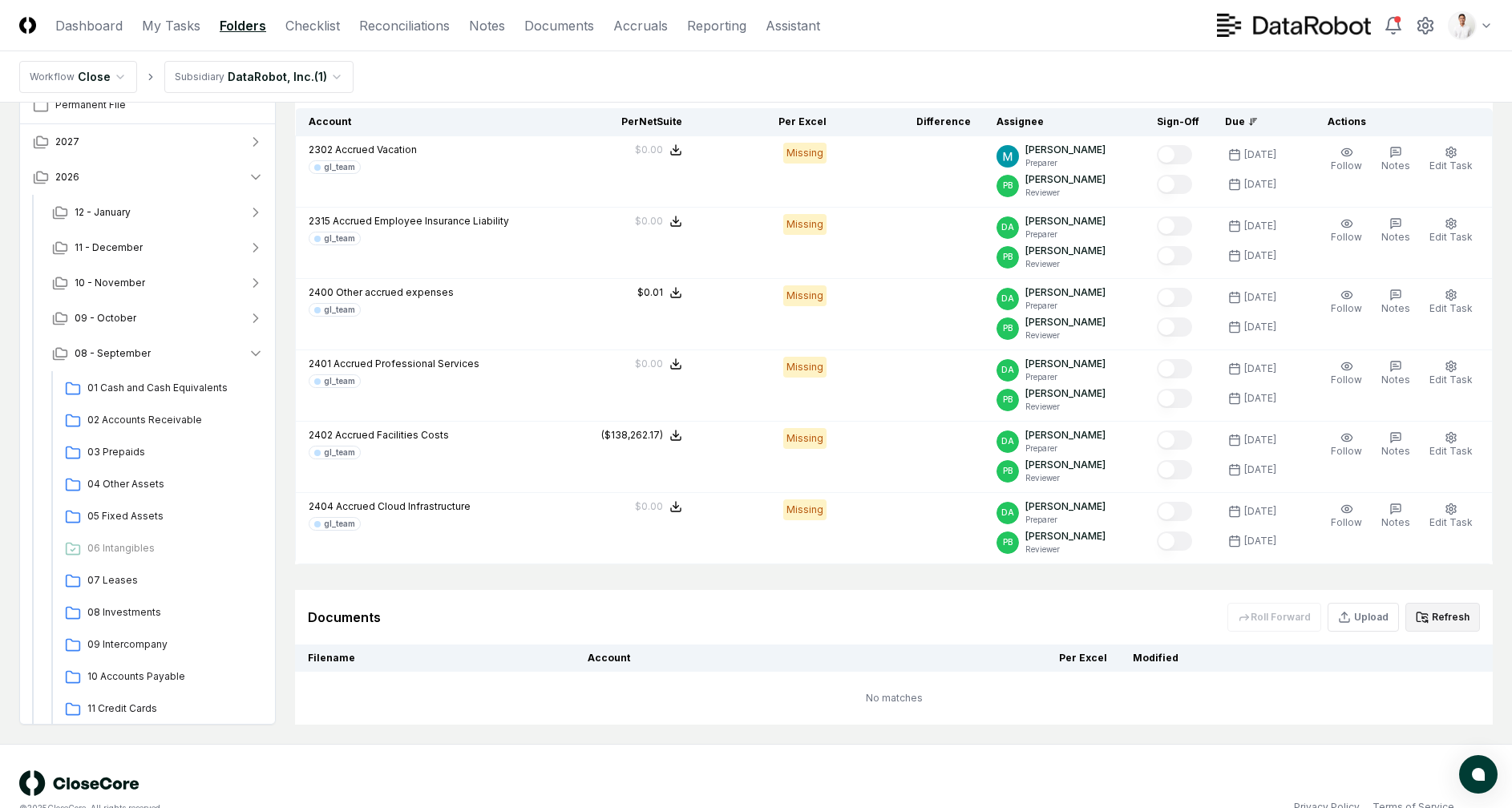
click at [1423, 611] on icon at bounding box center [1421, 616] width 13 height 13
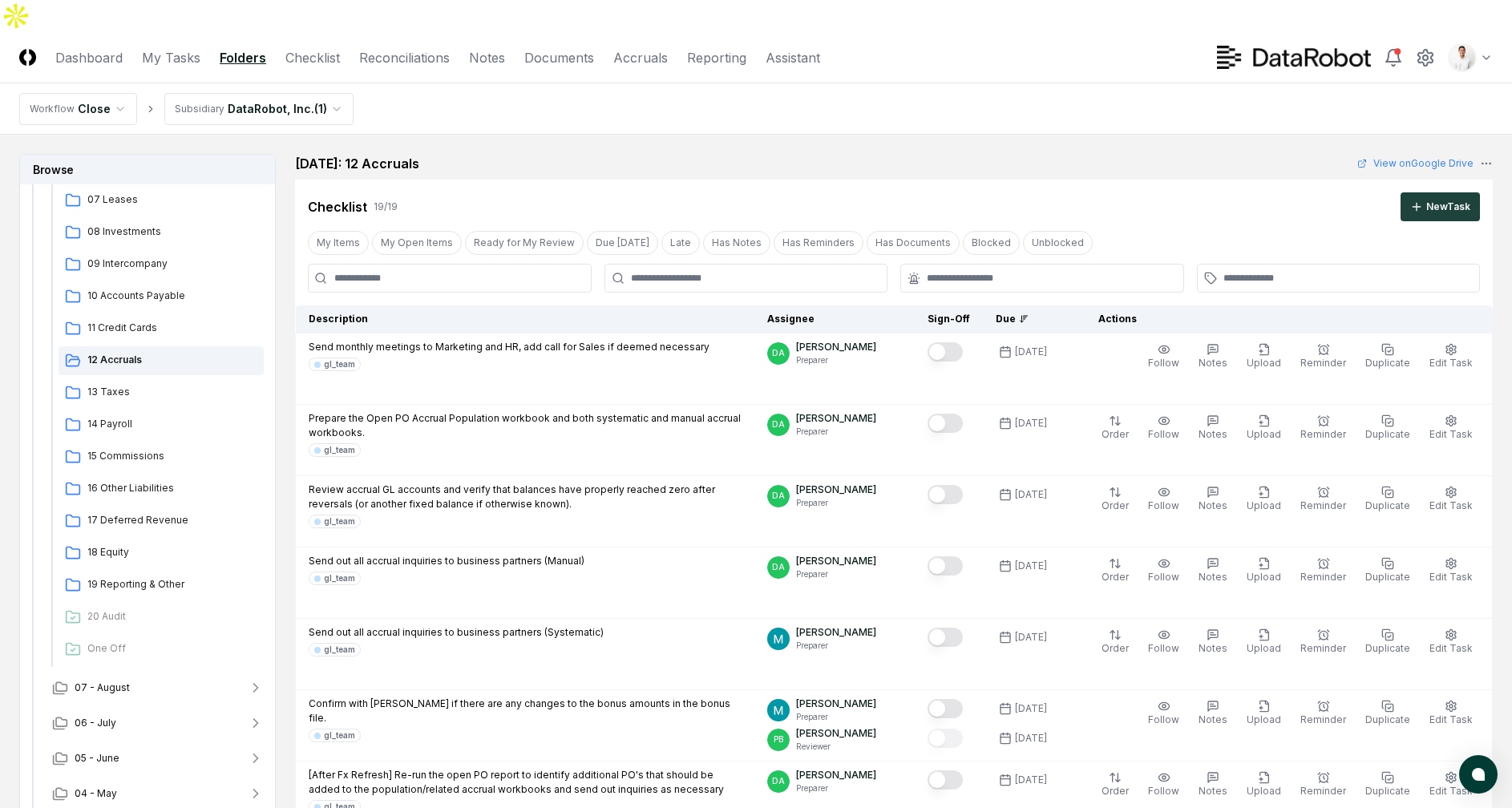
scroll to position [0, 0]
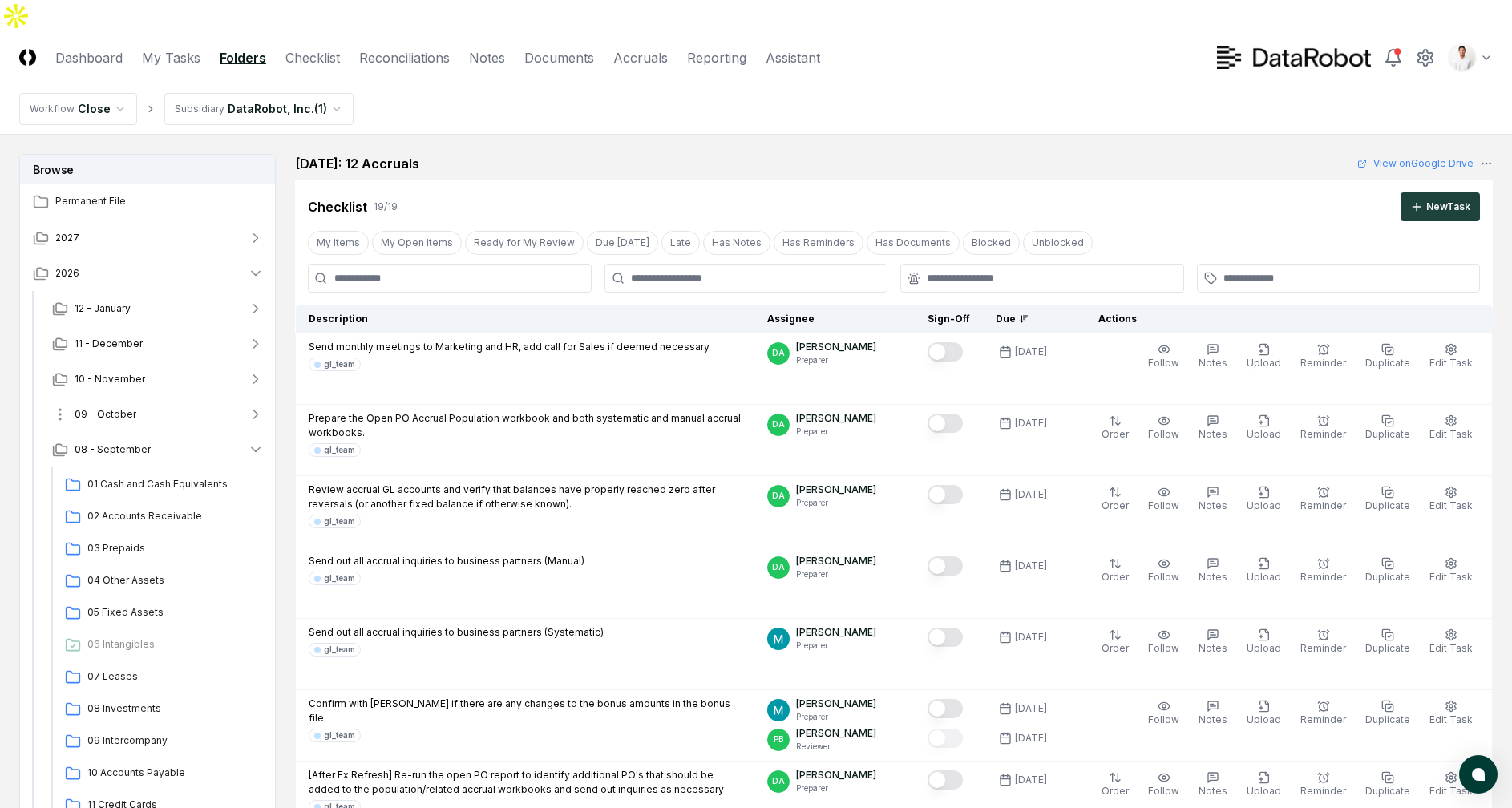
click at [166, 397] on button "09 - October" at bounding box center [158, 414] width 237 height 36
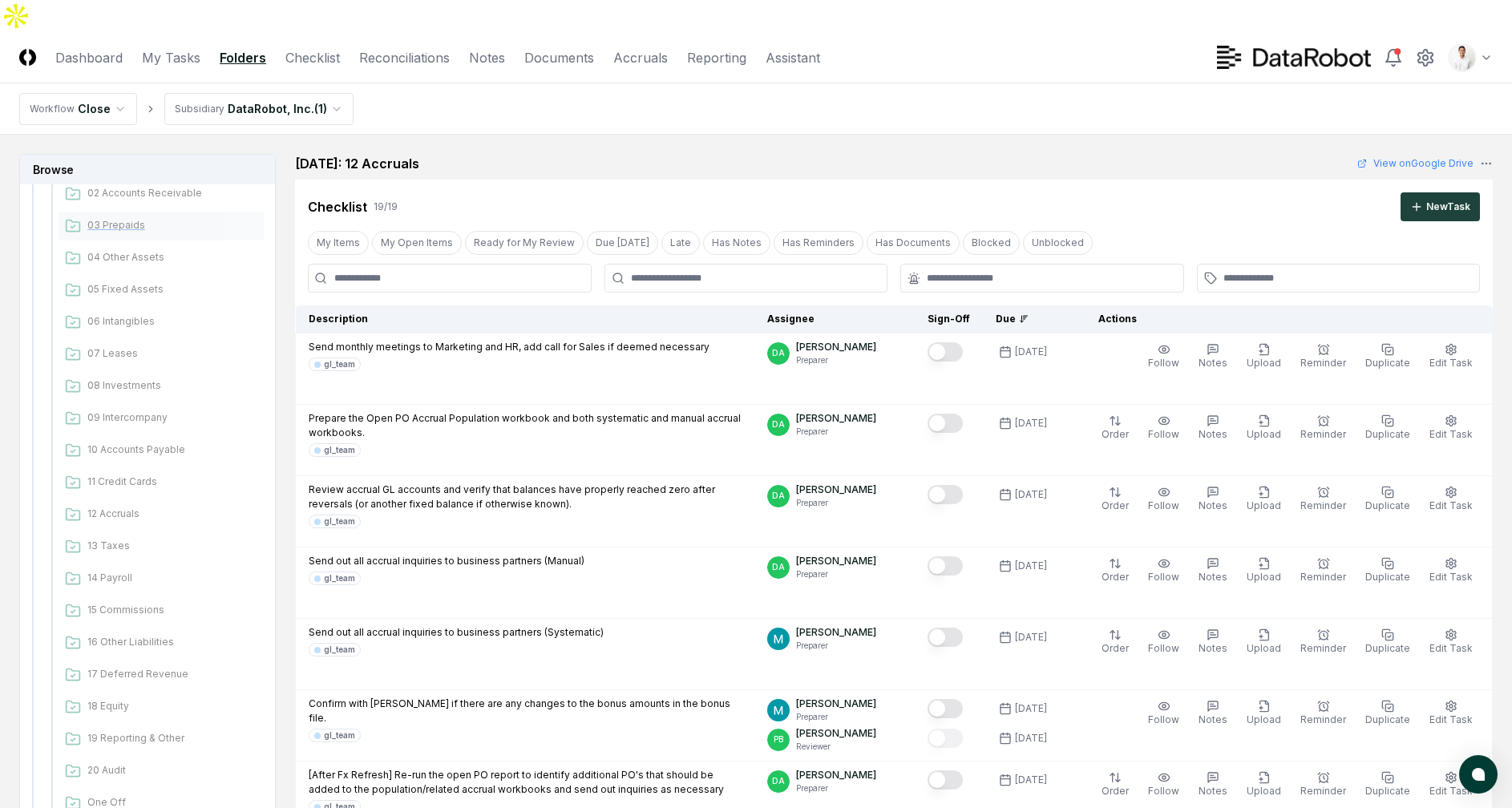
scroll to position [138, 0]
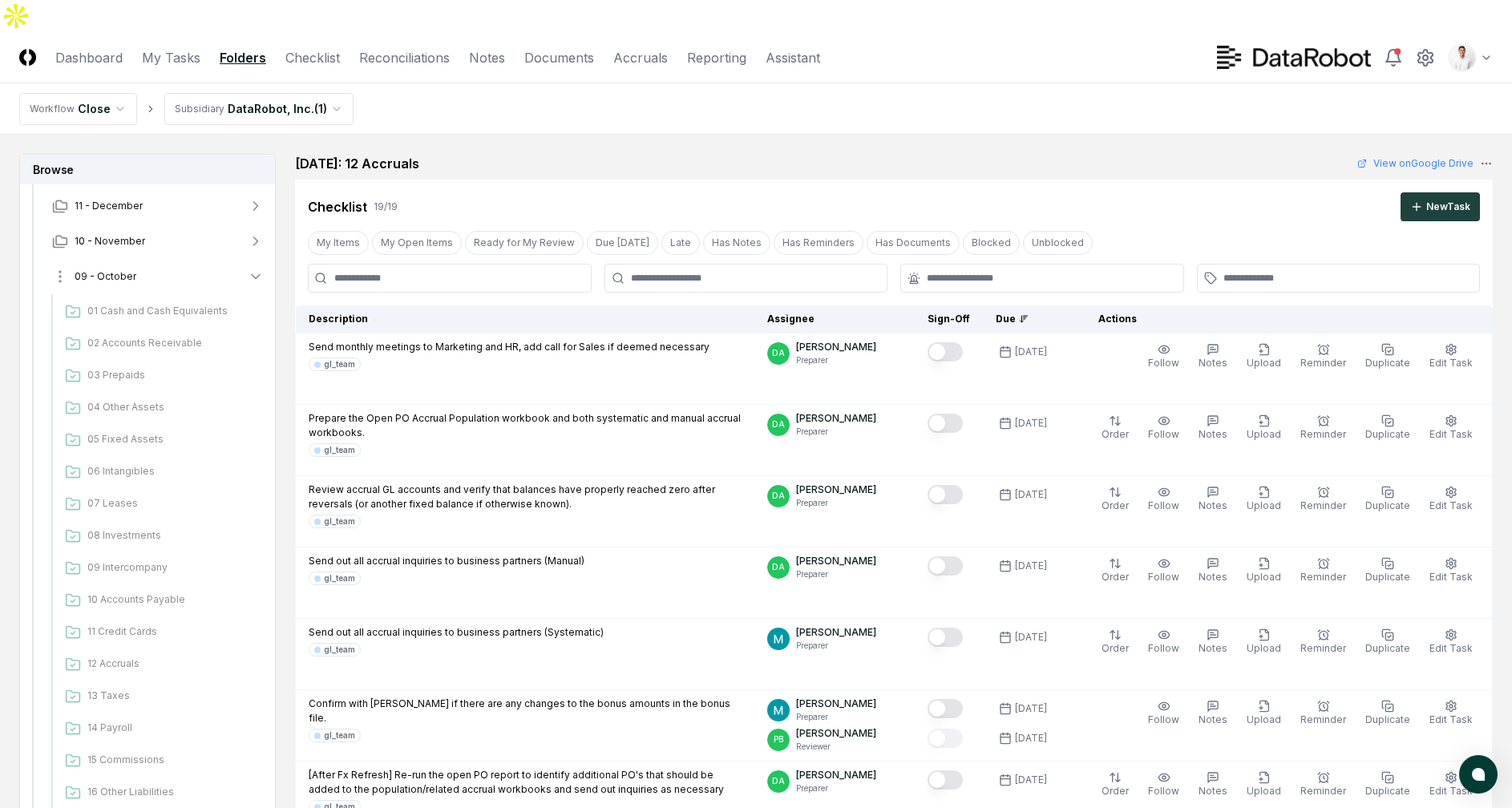
click at [169, 259] on button "09 - October" at bounding box center [158, 276] width 237 height 36
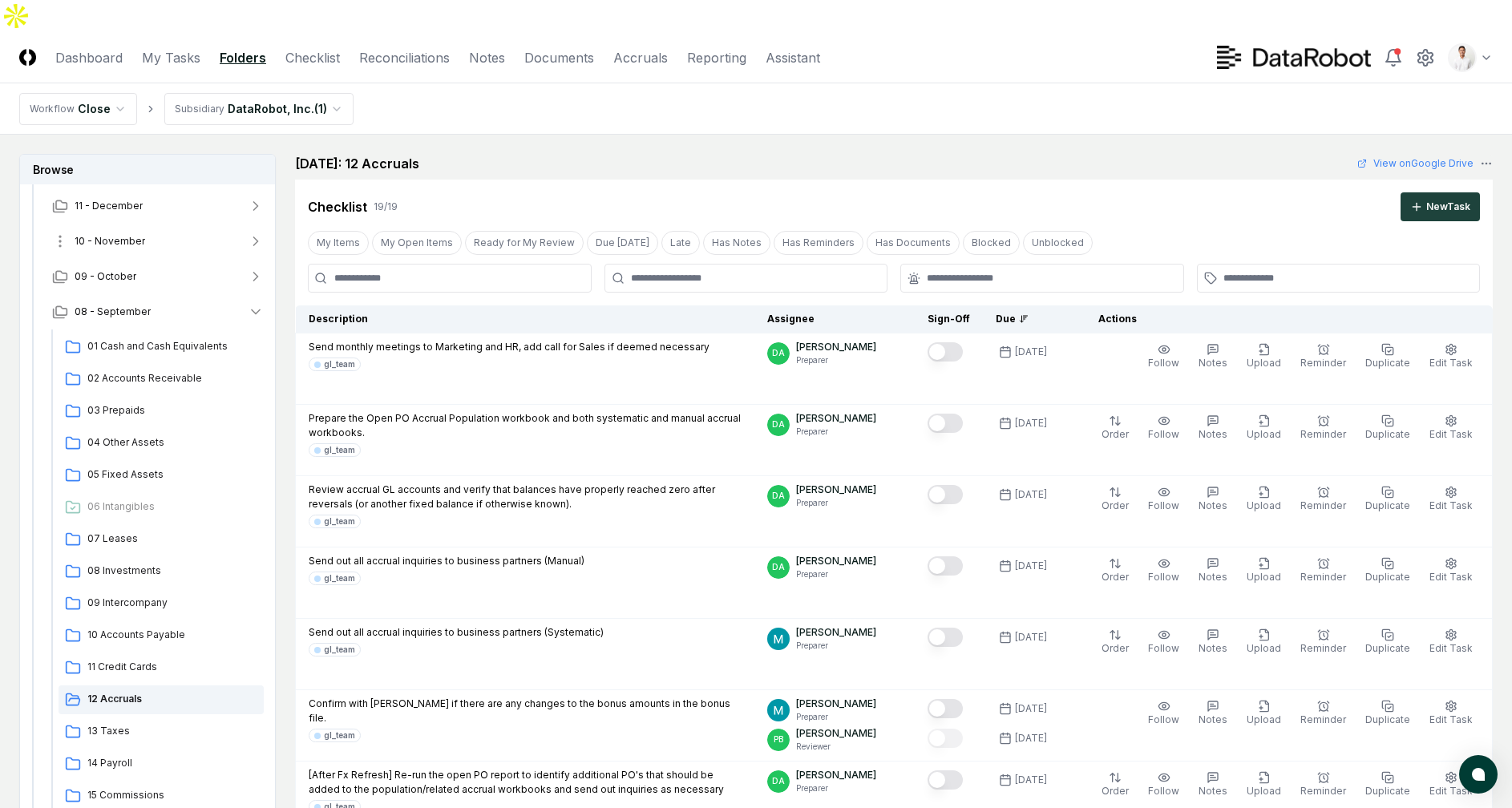
click at [175, 223] on button "10 - November" at bounding box center [158, 241] width 237 height 36
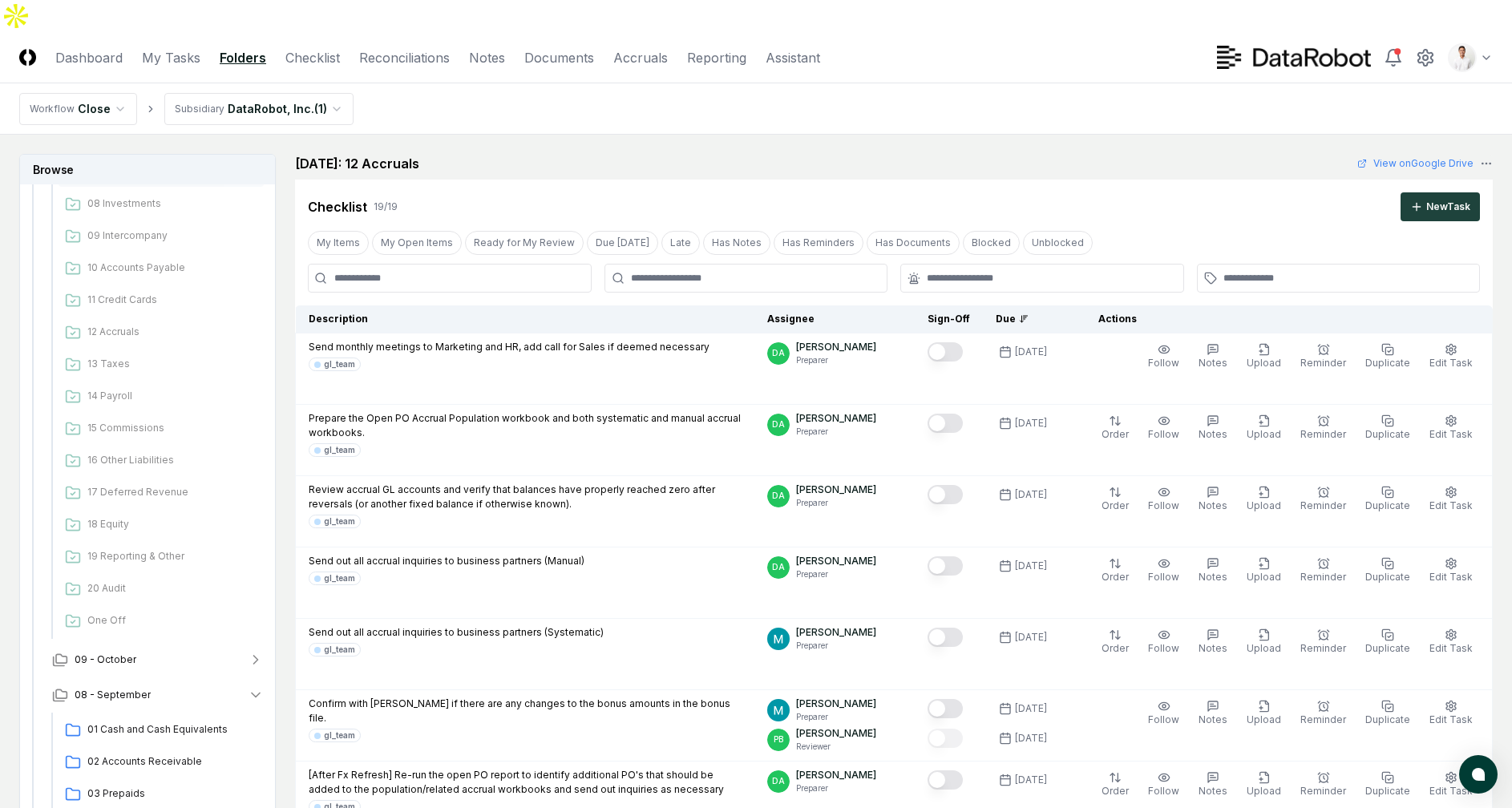
scroll to position [0, 0]
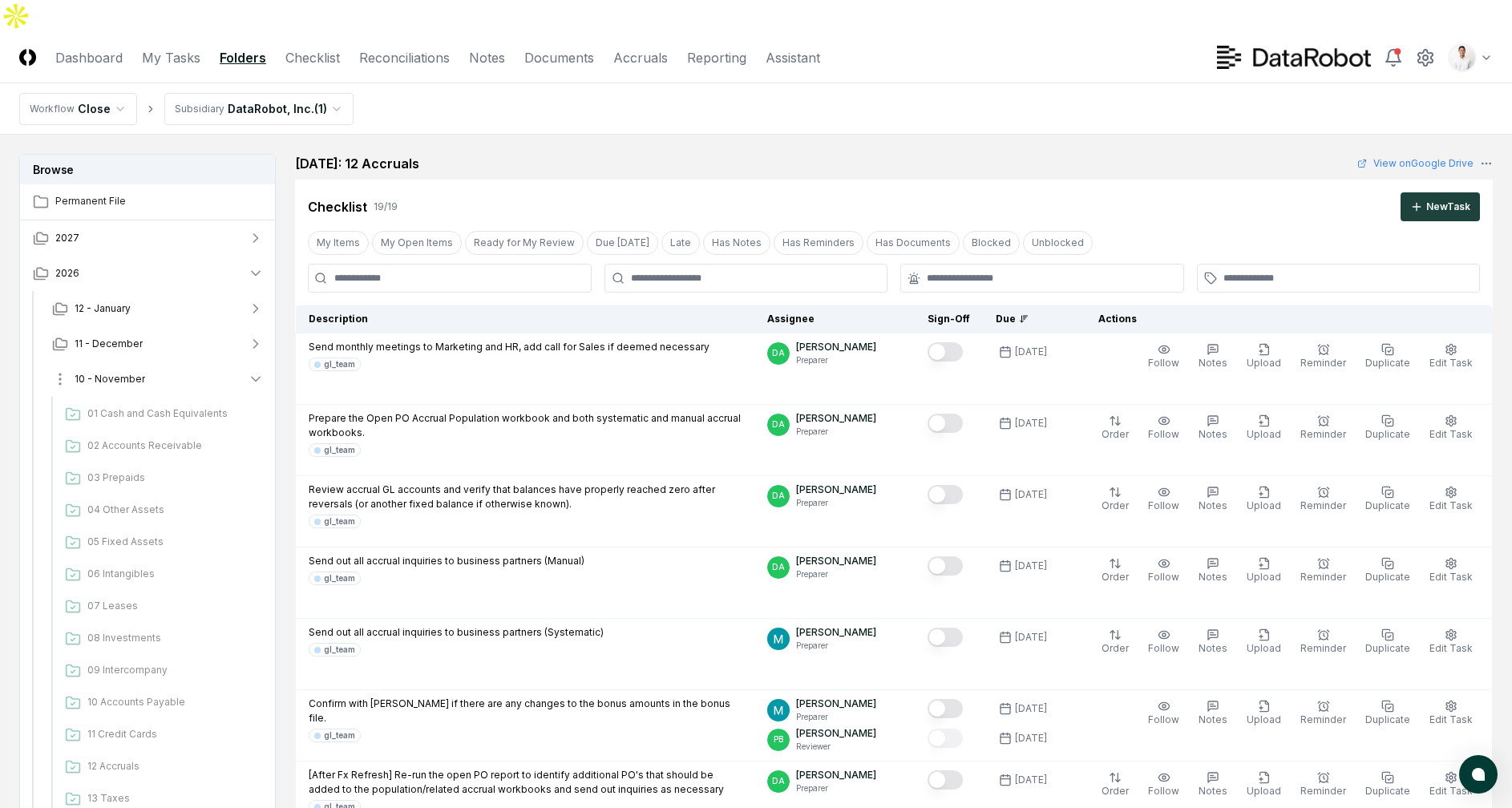
click at [174, 361] on button "10 - November" at bounding box center [158, 378] width 237 height 36
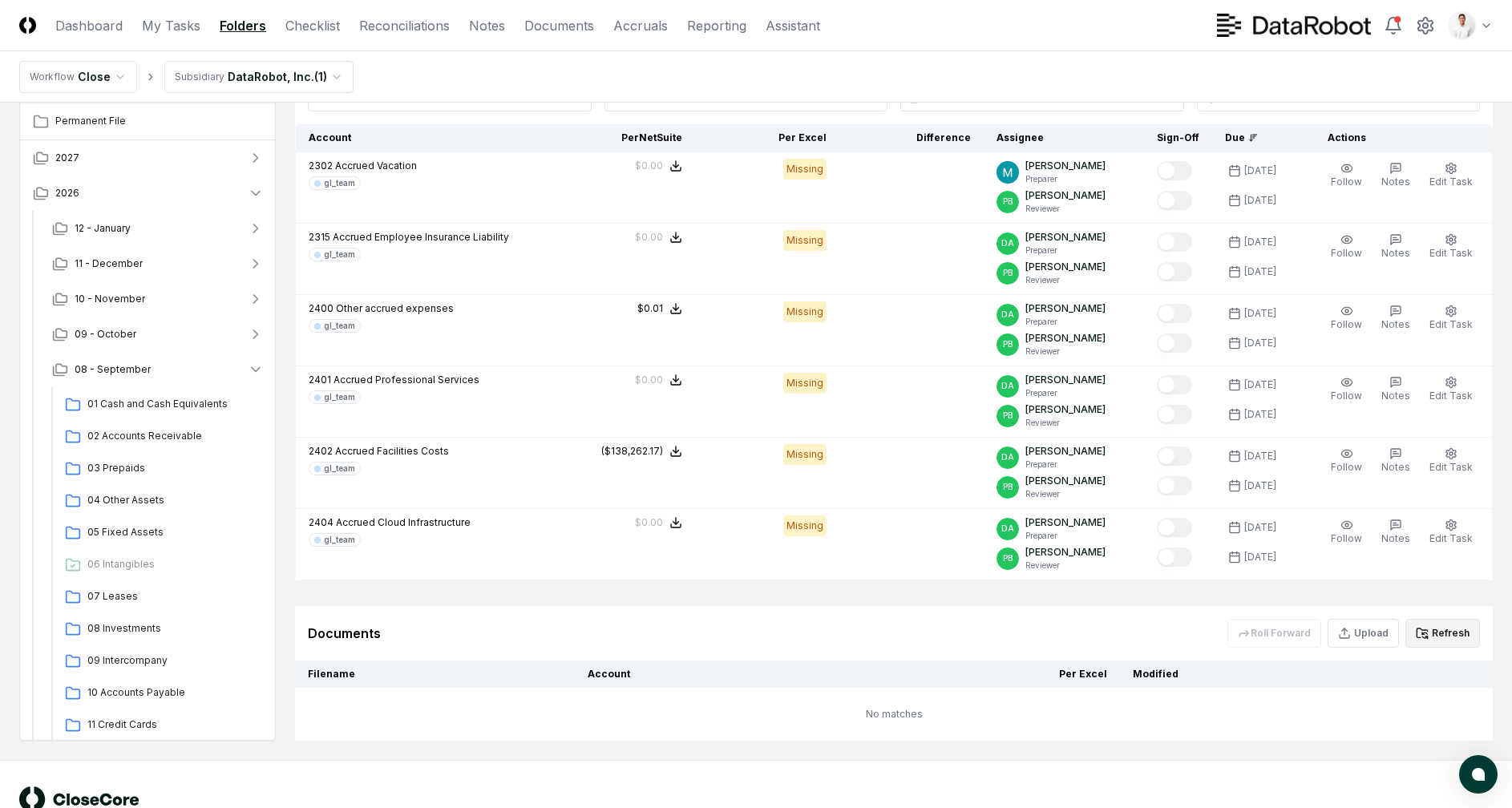
scroll to position [1860, 0]
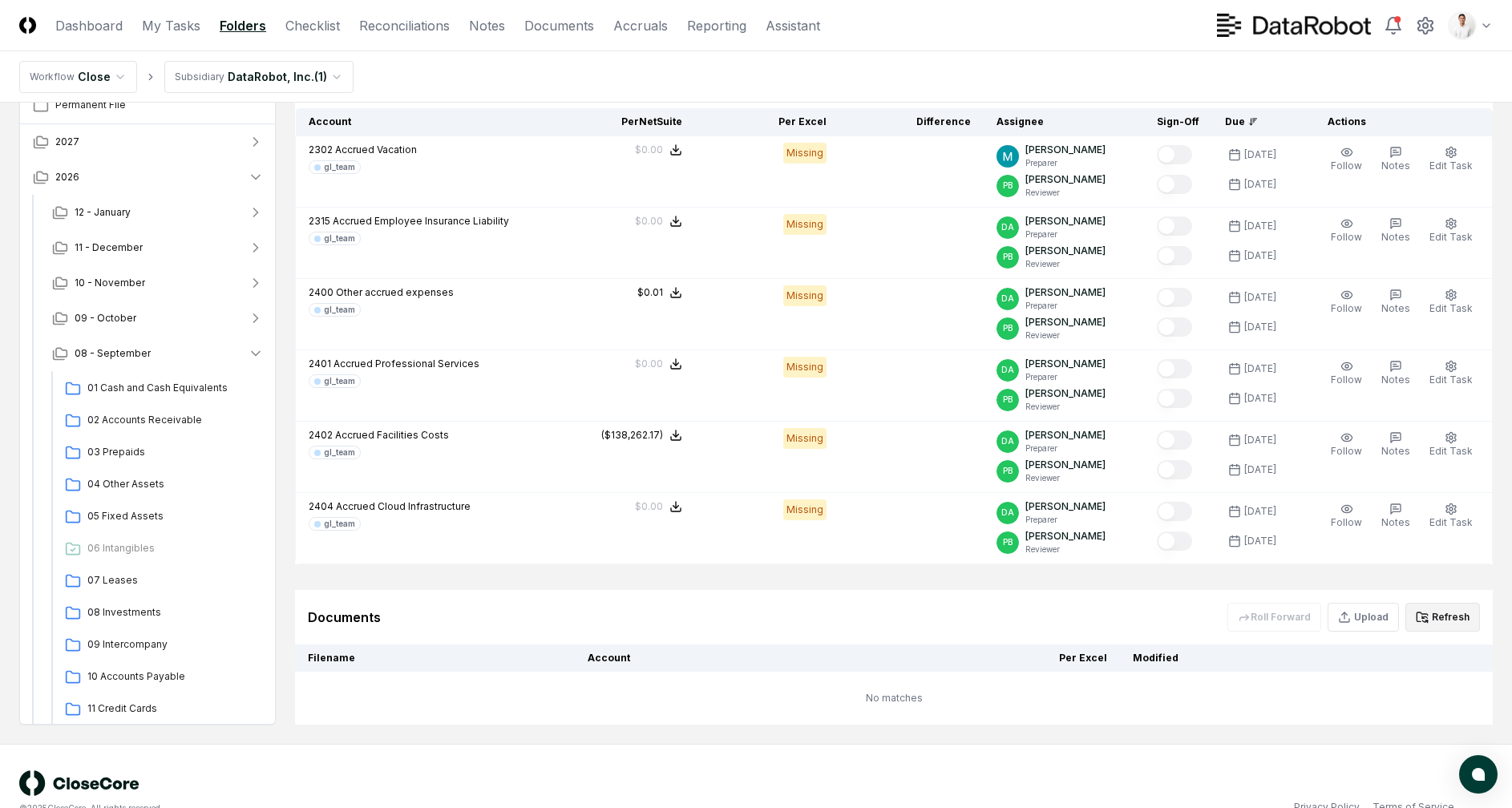
click at [472, 84] on nav "Workflow Close Subsidiary DataRobot, Inc. ( 1 )" at bounding box center [756, 76] width 1512 height 51
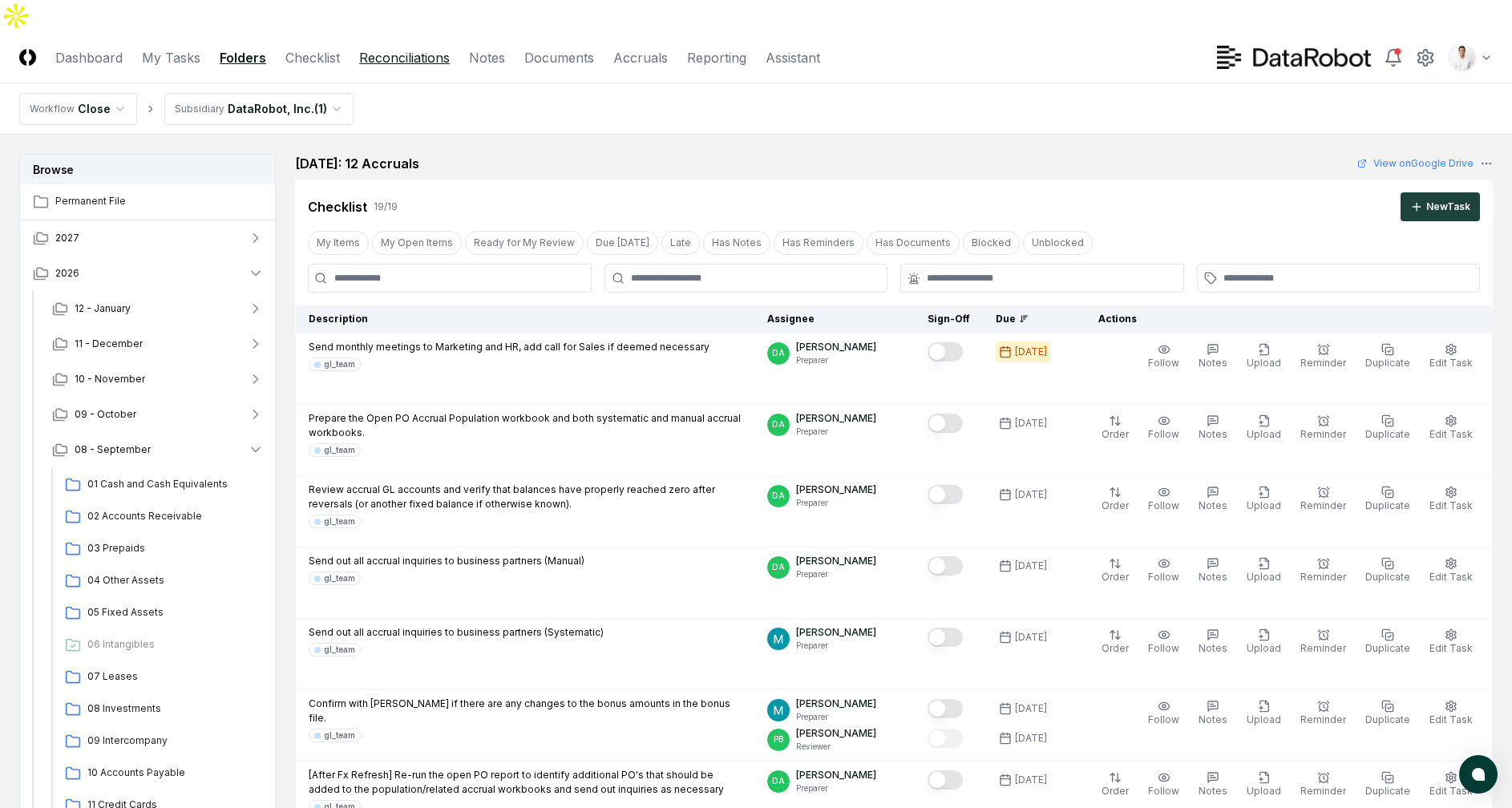
click at [384, 48] on link "Reconciliations" at bounding box center [404, 58] width 91 height 19
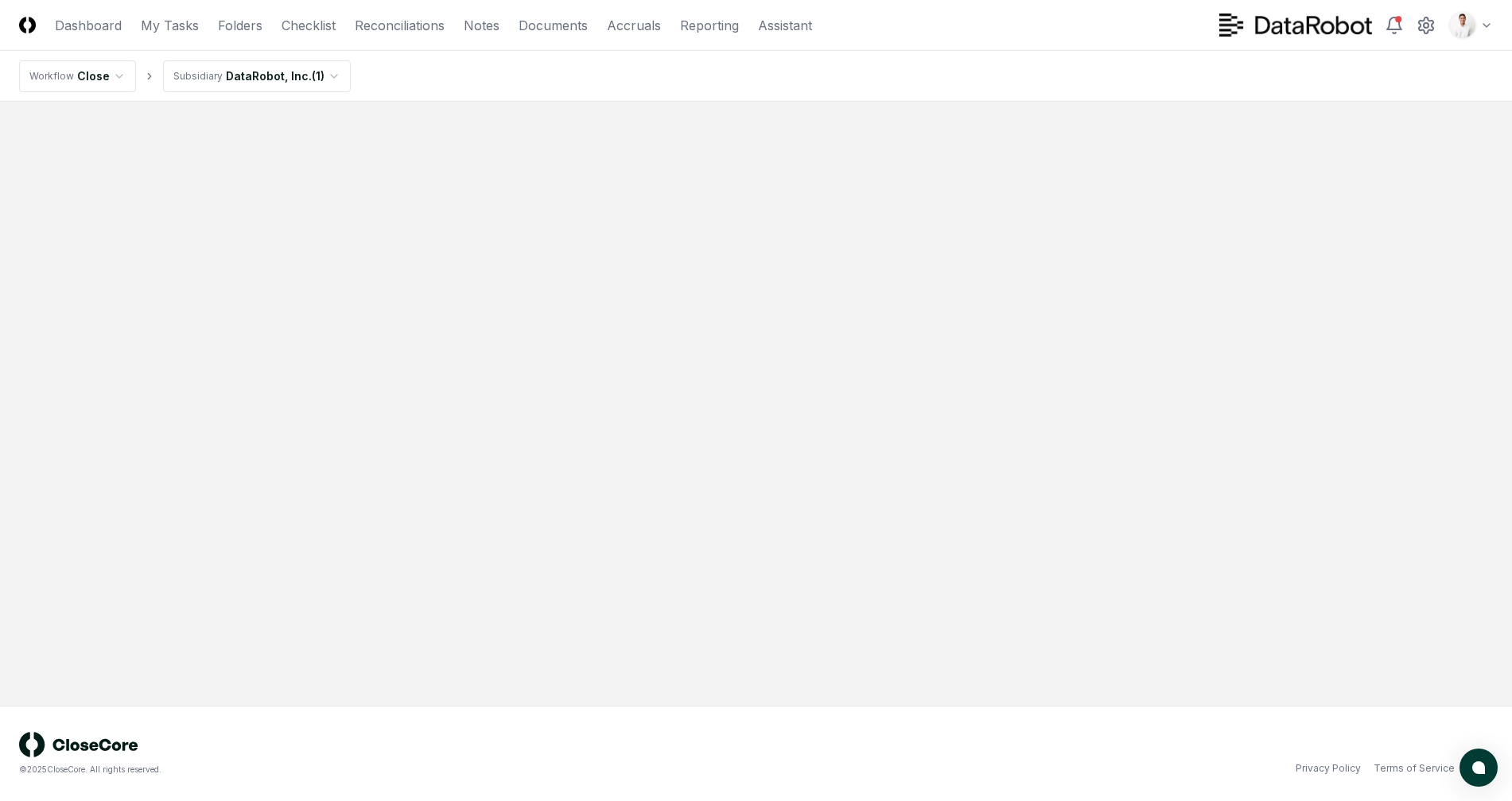
click at [293, 78] on html "CloseCore Dashboard My Tasks Folders Checklist Reconciliations Notes Documents …" at bounding box center [756, 400] width 1512 height 801
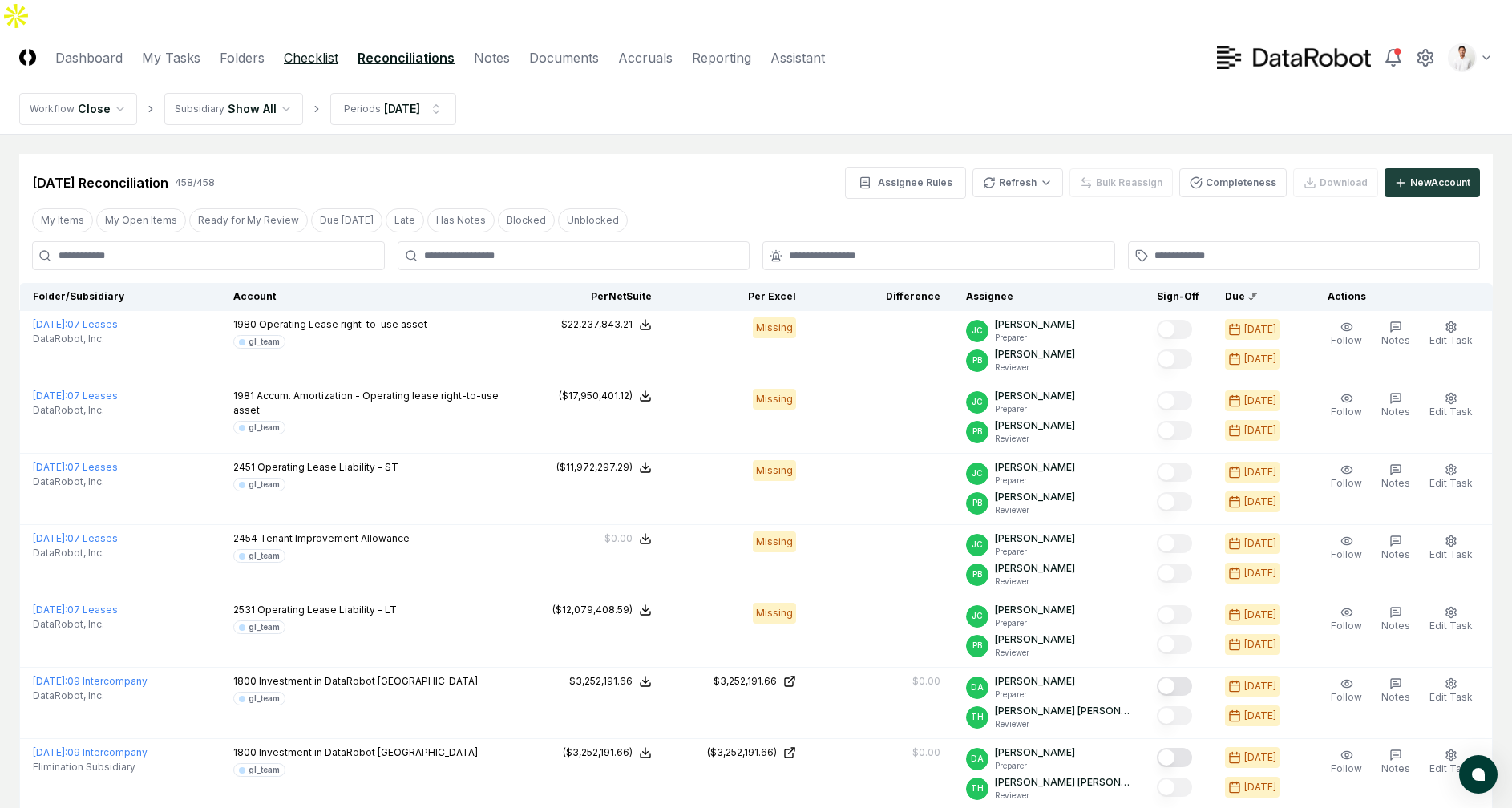
click at [314, 48] on link "Checklist" at bounding box center [311, 58] width 55 height 19
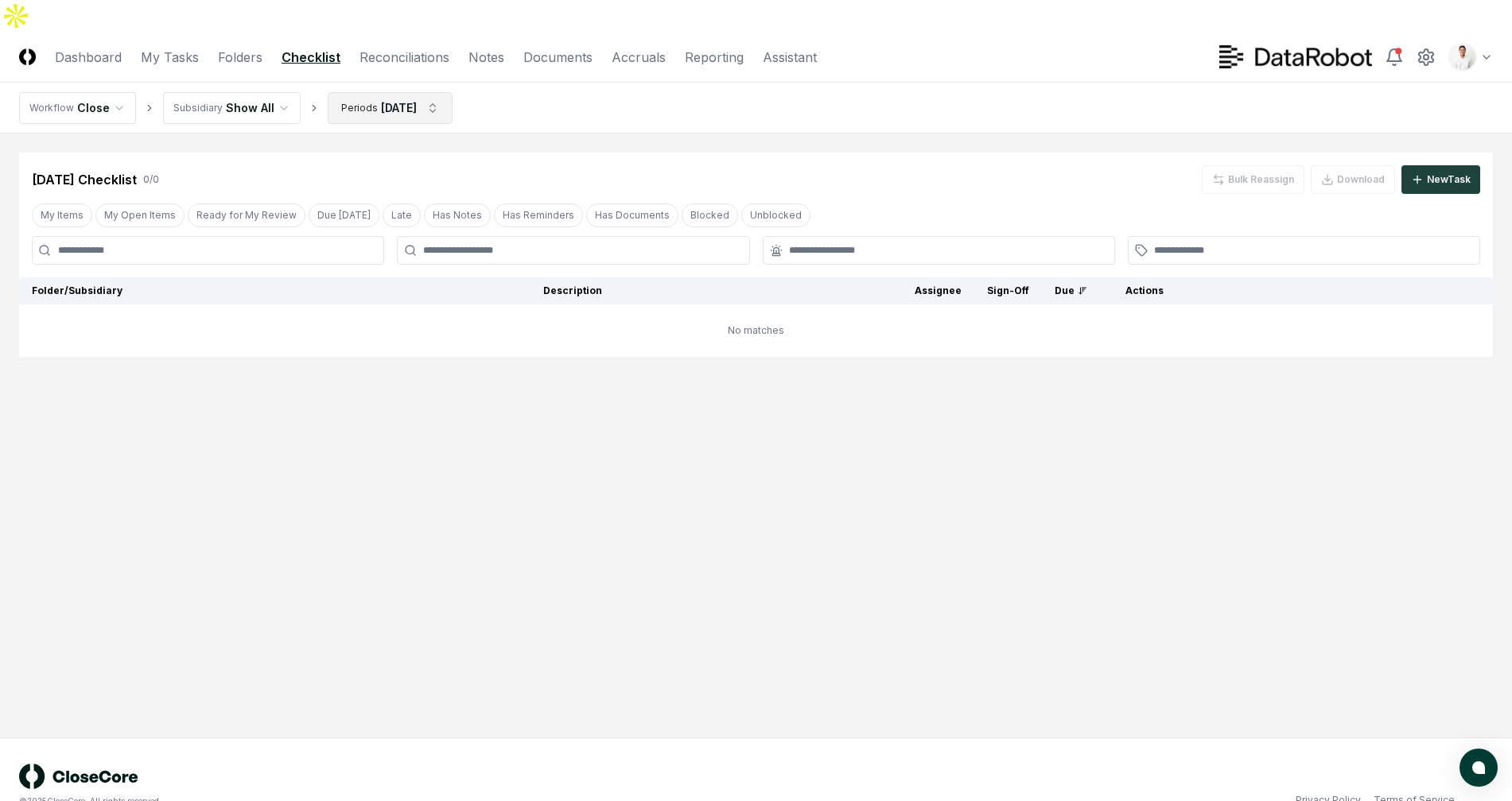
click at [373, 80] on html "CloseCore Dashboard My Tasks Folders Checklist Reconciliations Notes Documents …" at bounding box center [756, 416] width 1512 height 833
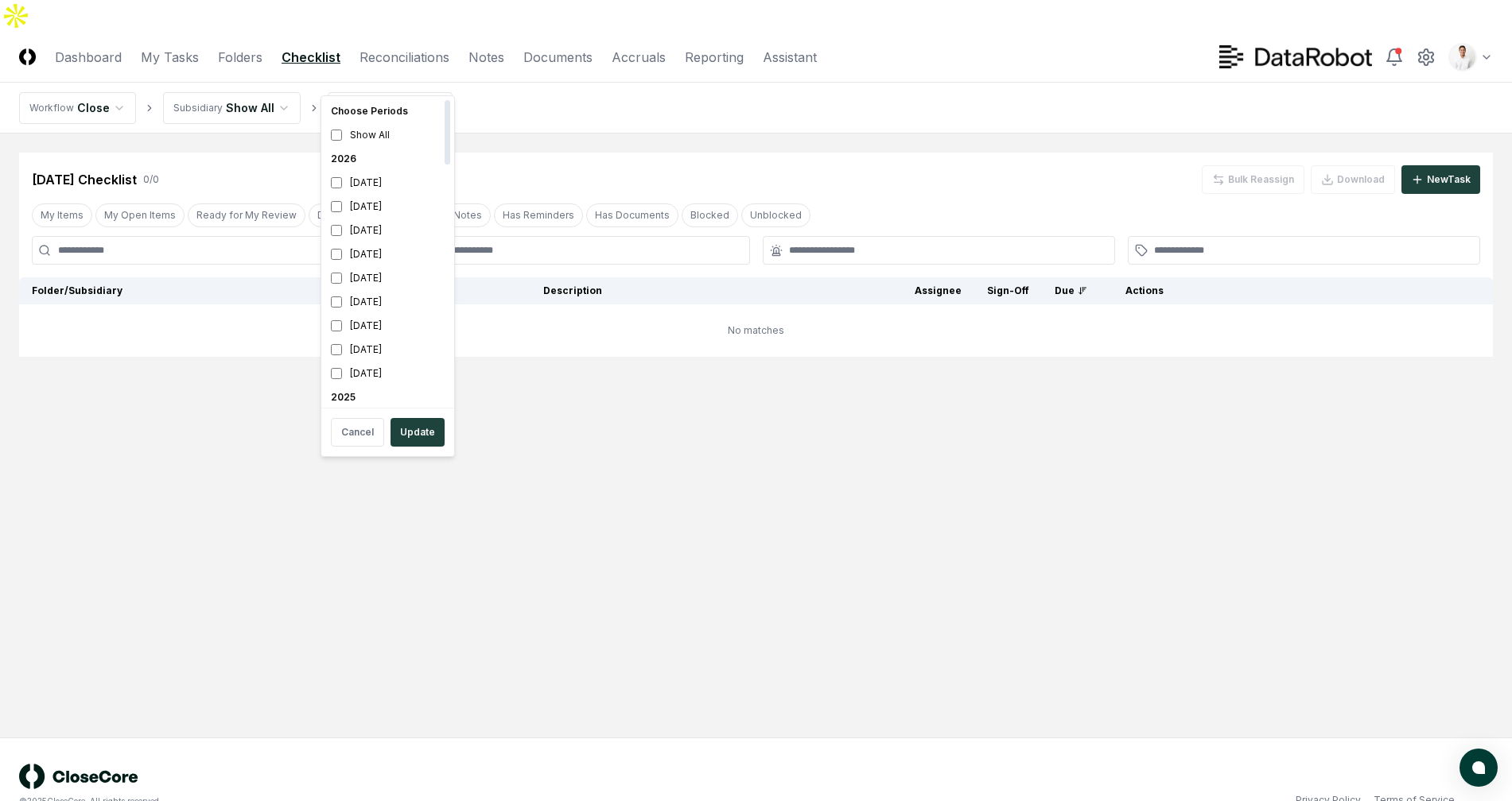
click at [649, 88] on html "CloseCore Dashboard My Tasks Folders Checklist Reconciliations Notes Documents …" at bounding box center [756, 416] width 1512 height 833
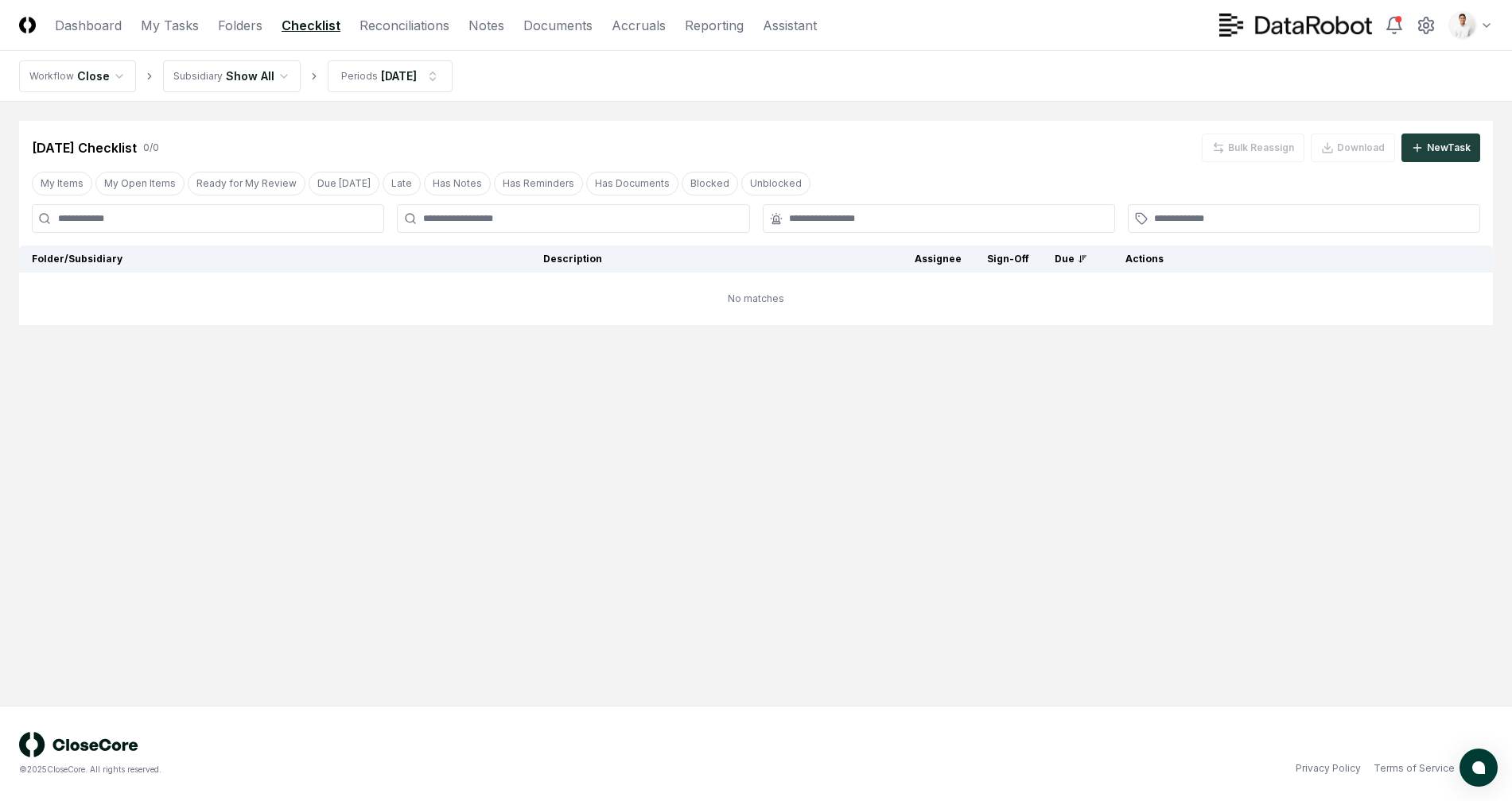
click at [389, 81] on html "CloseCore Dashboard My Tasks Folders Checklist Reconciliations Notes Documents …" at bounding box center [756, 400] width 1512 height 801
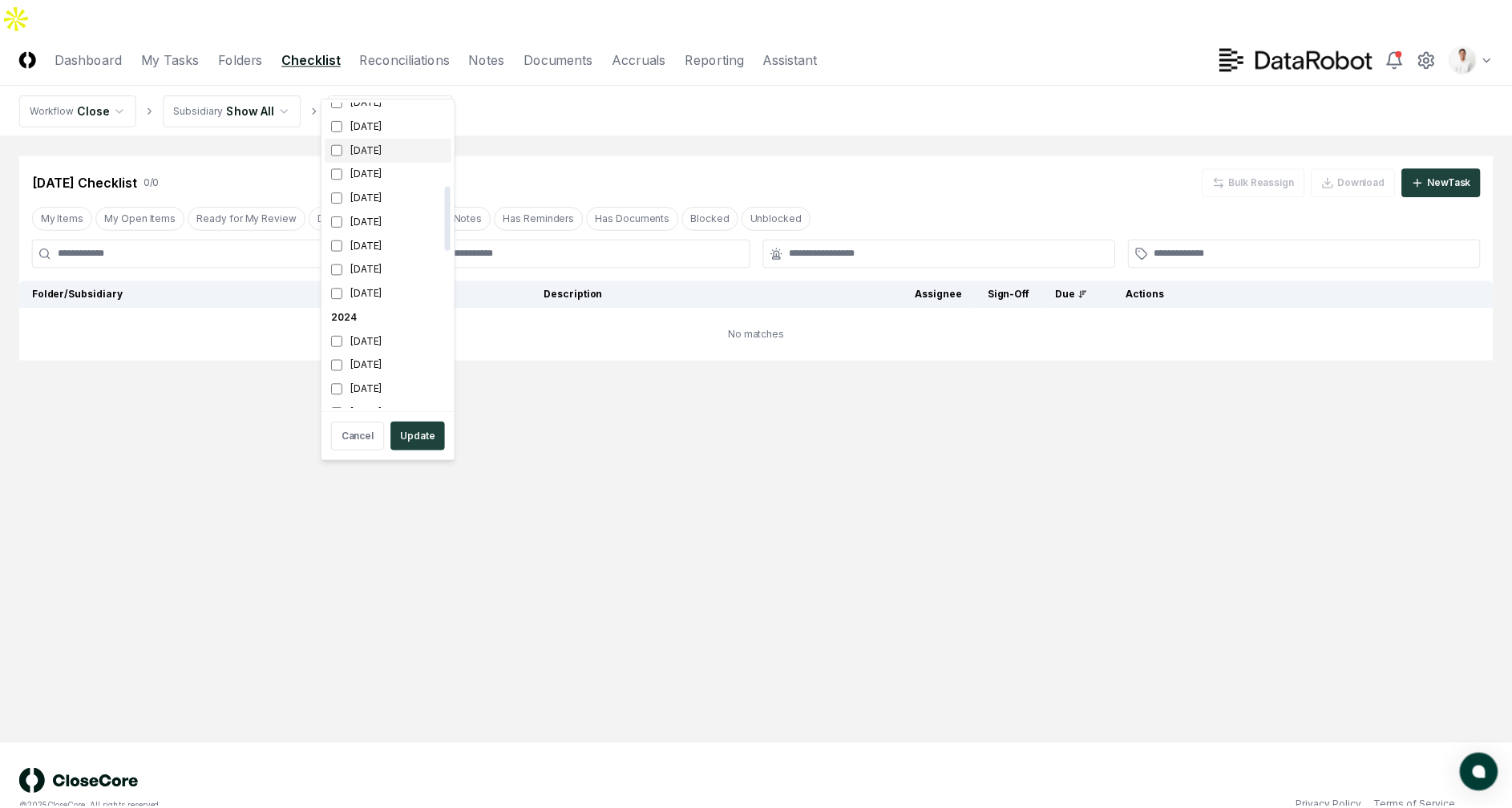
scroll to position [347, 0]
click at [373, 147] on div "[DATE]" at bounding box center [391, 150] width 127 height 24
click at [373, 167] on div "[DATE]" at bounding box center [391, 174] width 127 height 24
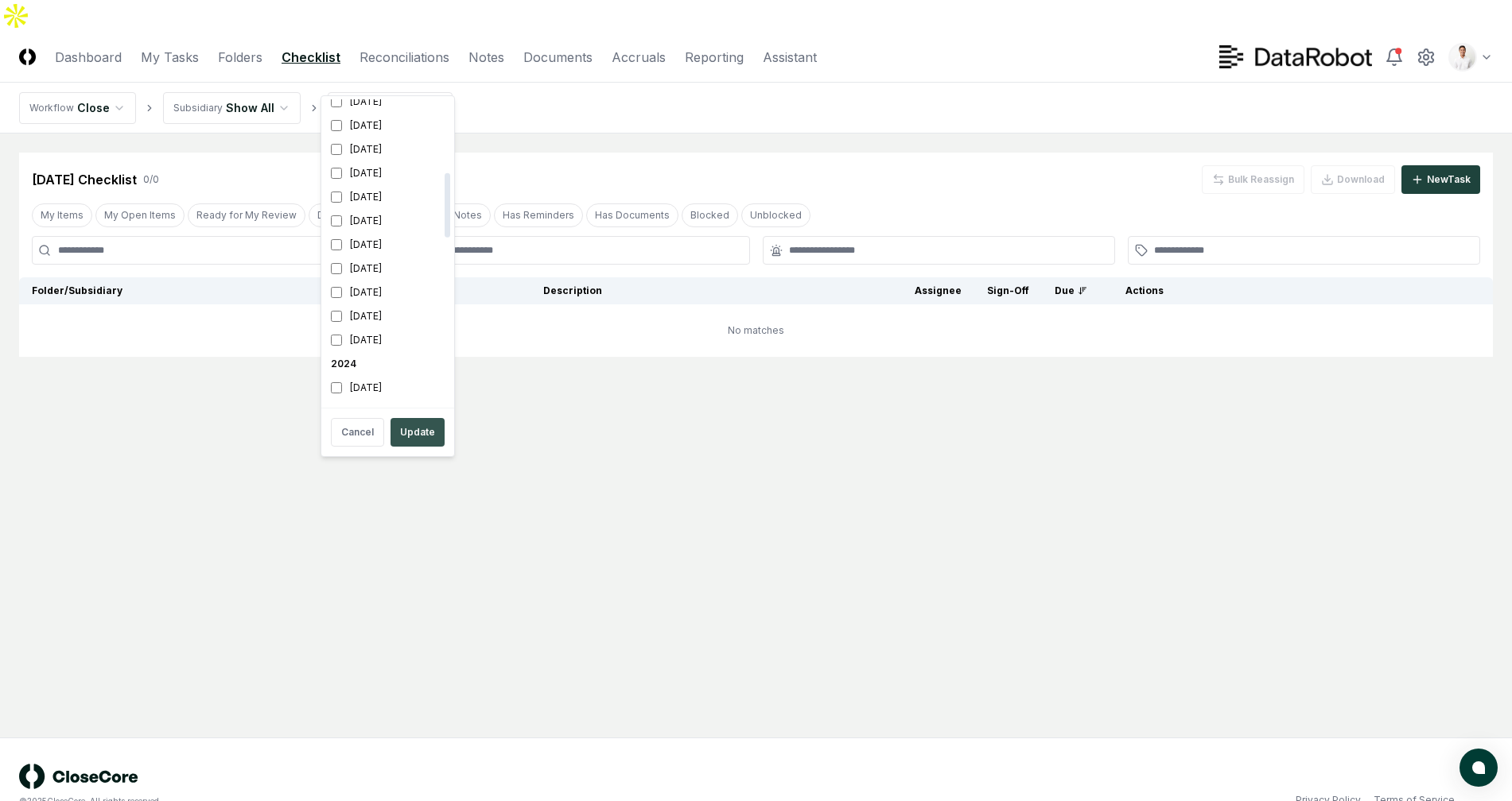
click at [428, 434] on button "Update" at bounding box center [417, 432] width 54 height 29
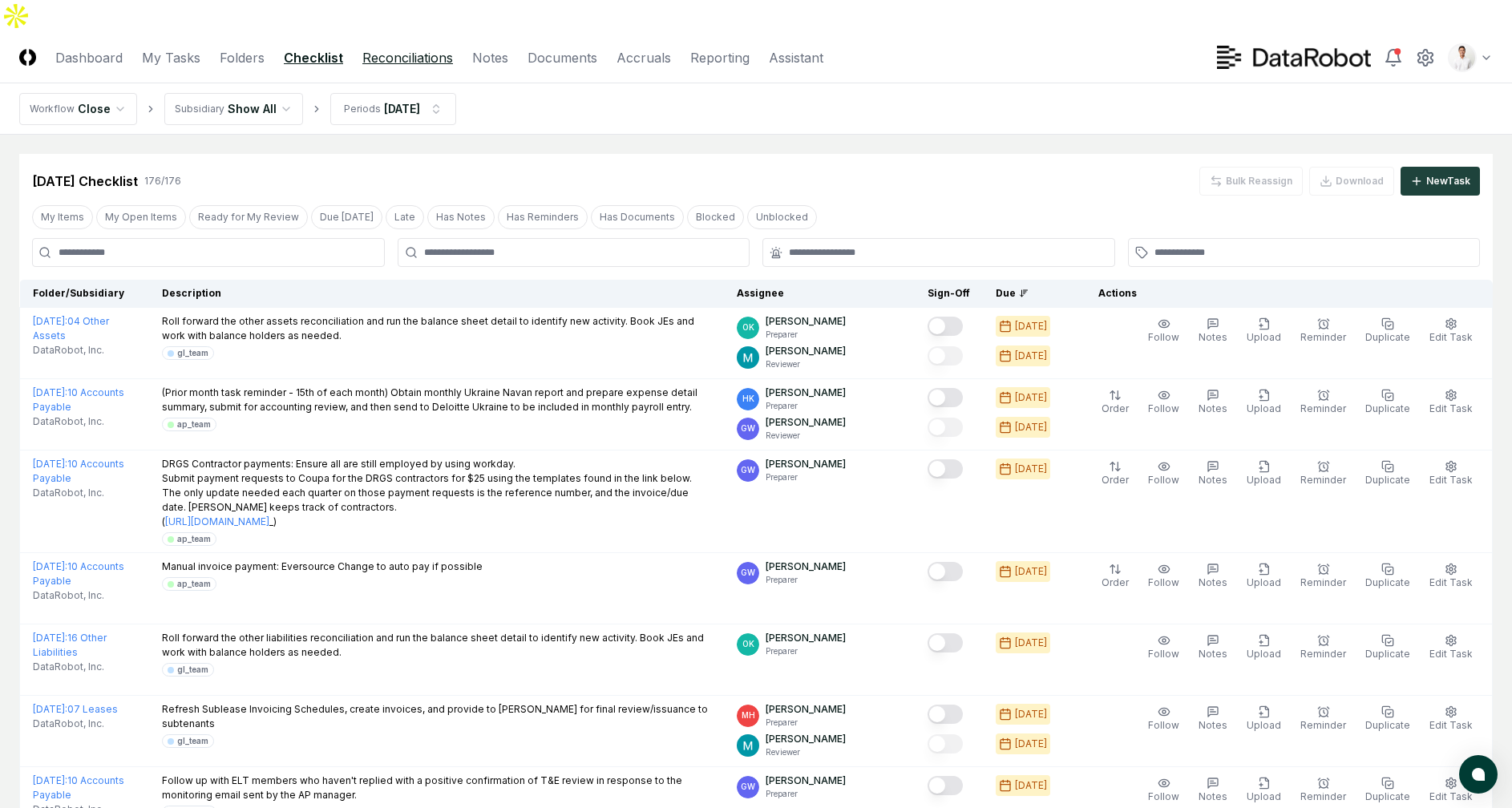
click at [390, 48] on link "Reconciliations" at bounding box center [407, 58] width 91 height 19
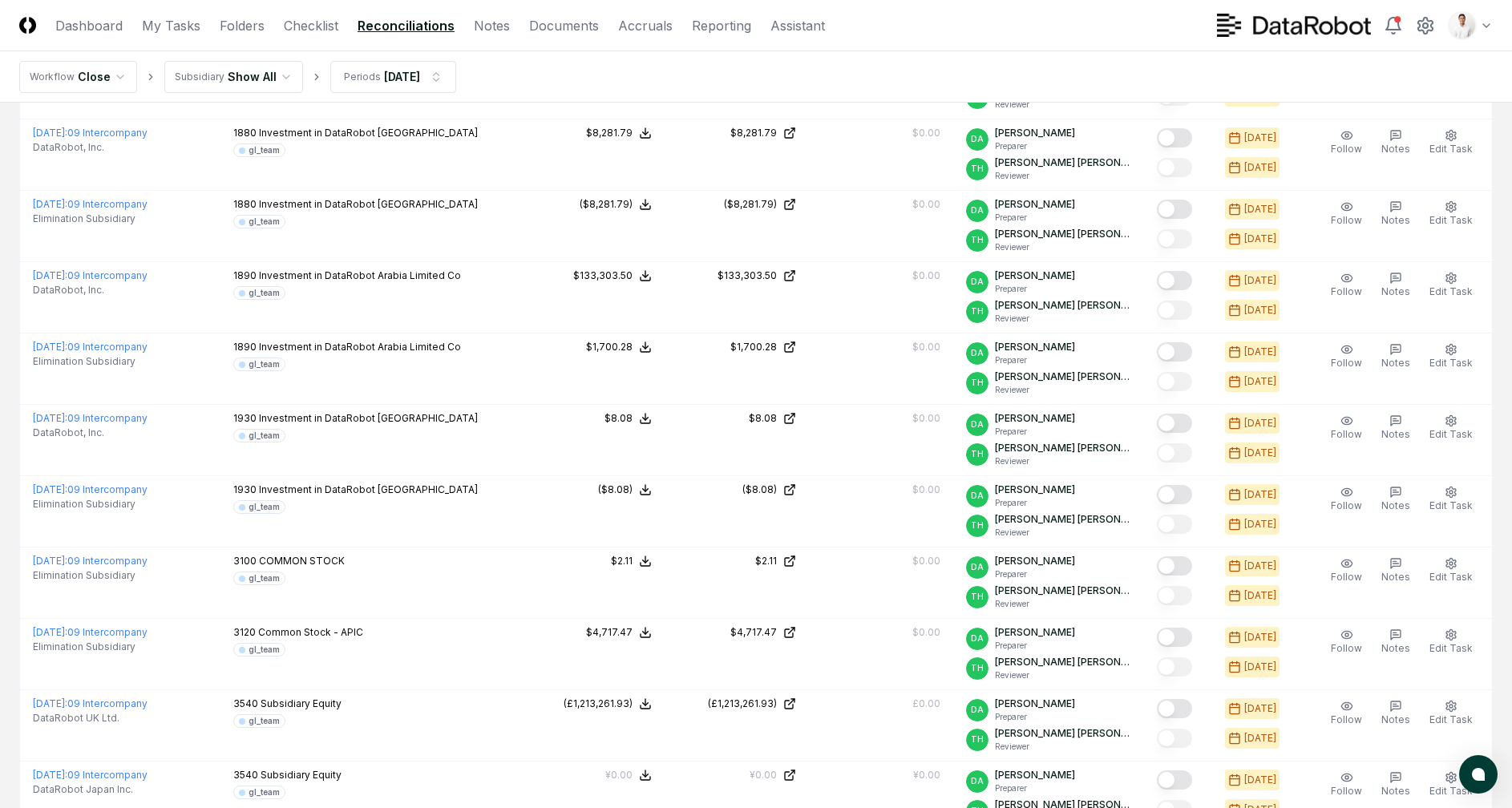
scroll to position [3186, 0]
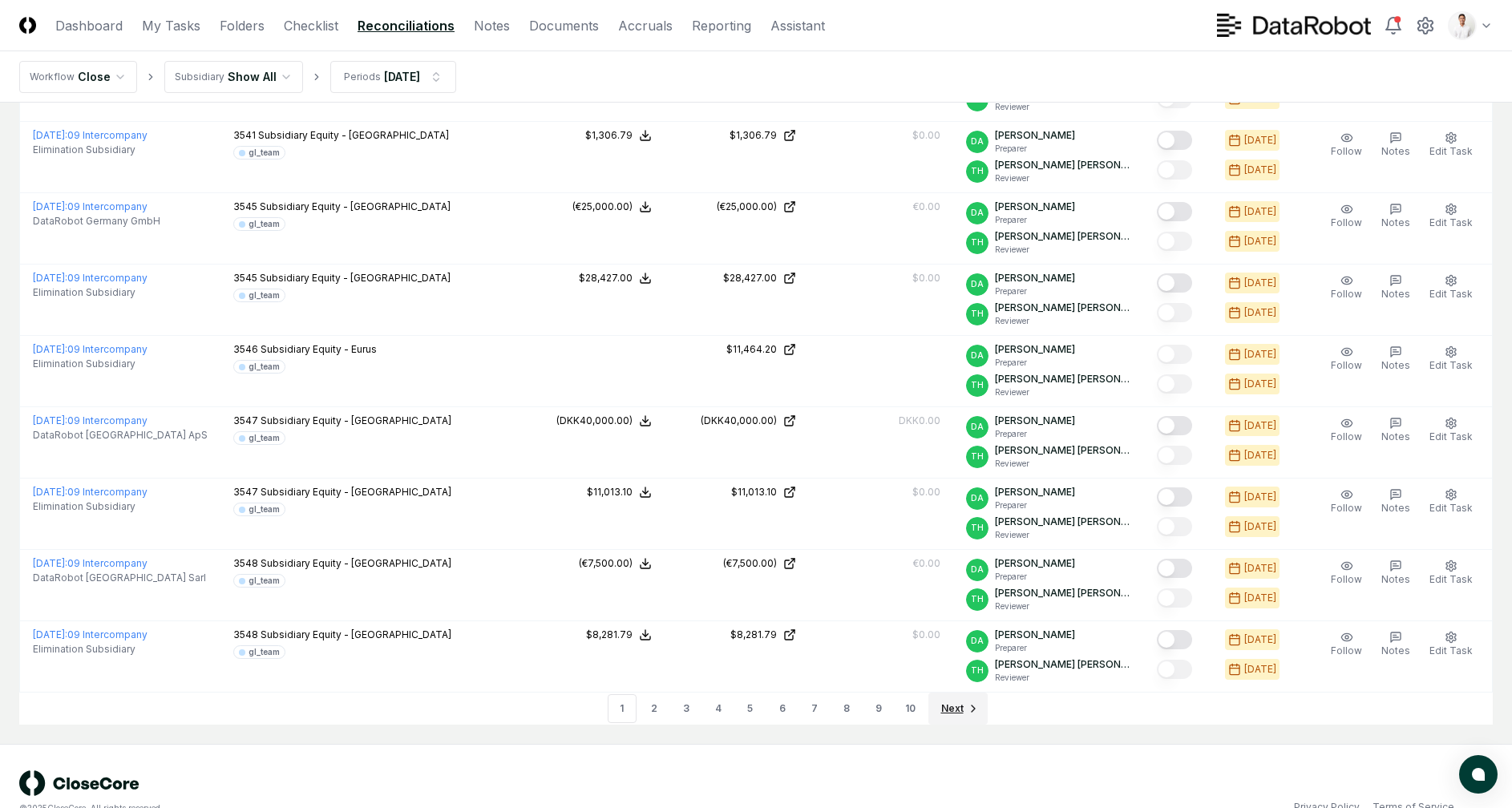
click at [945, 701] on span "Next" at bounding box center [952, 708] width 22 height 14
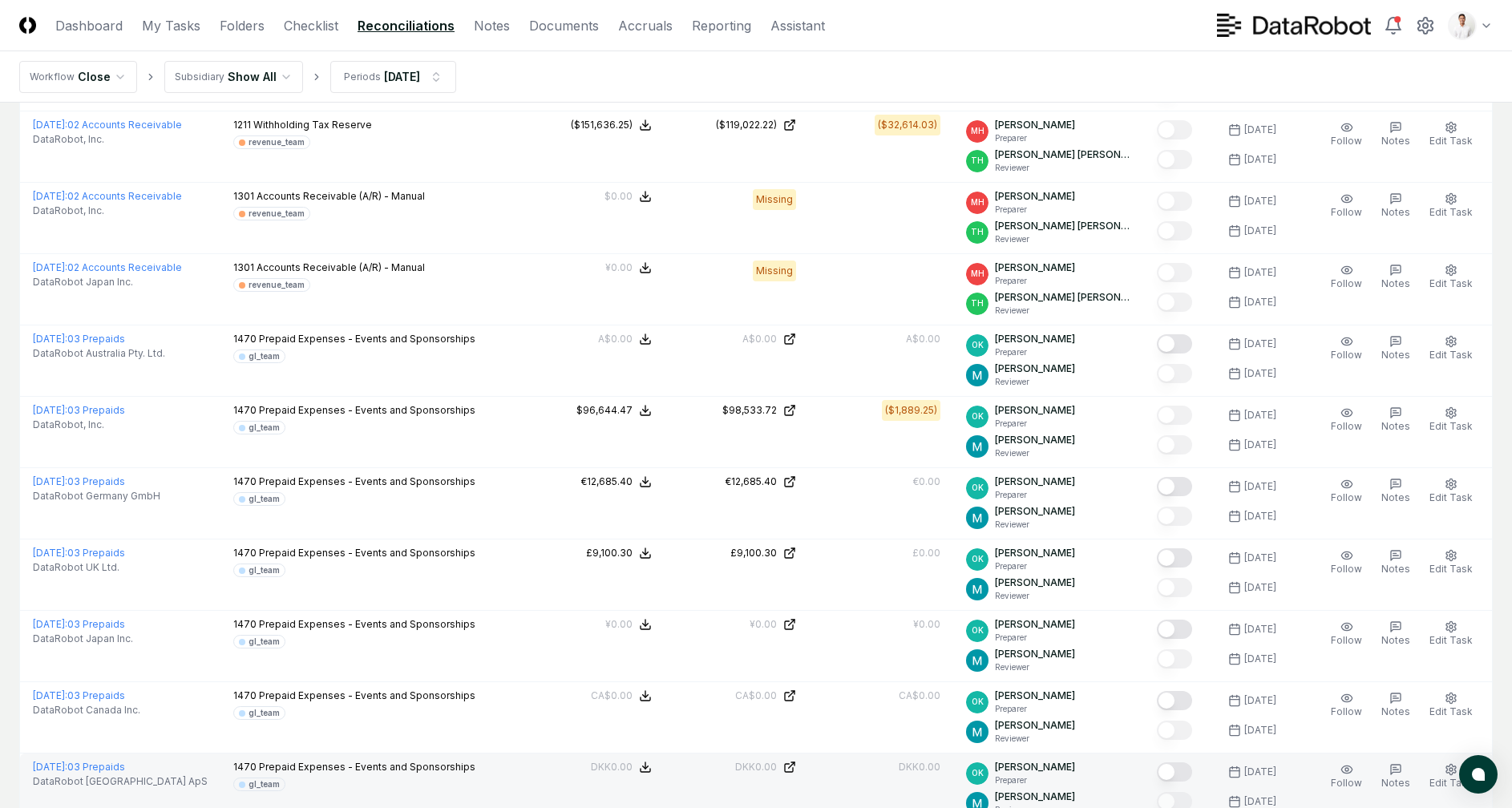
scroll to position [3186, 0]
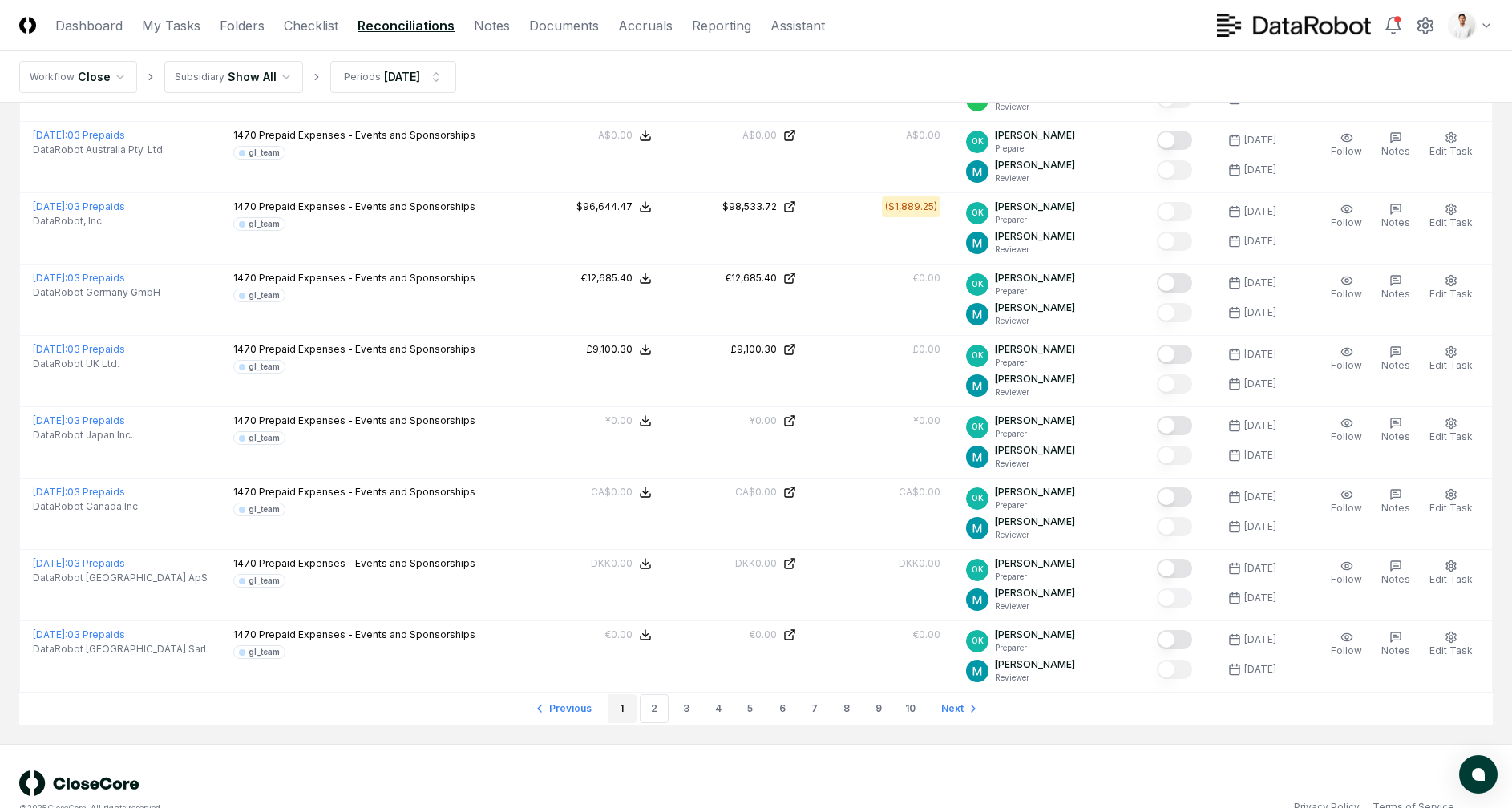
click at [627, 694] on link "1" at bounding box center [622, 709] width 29 height 29
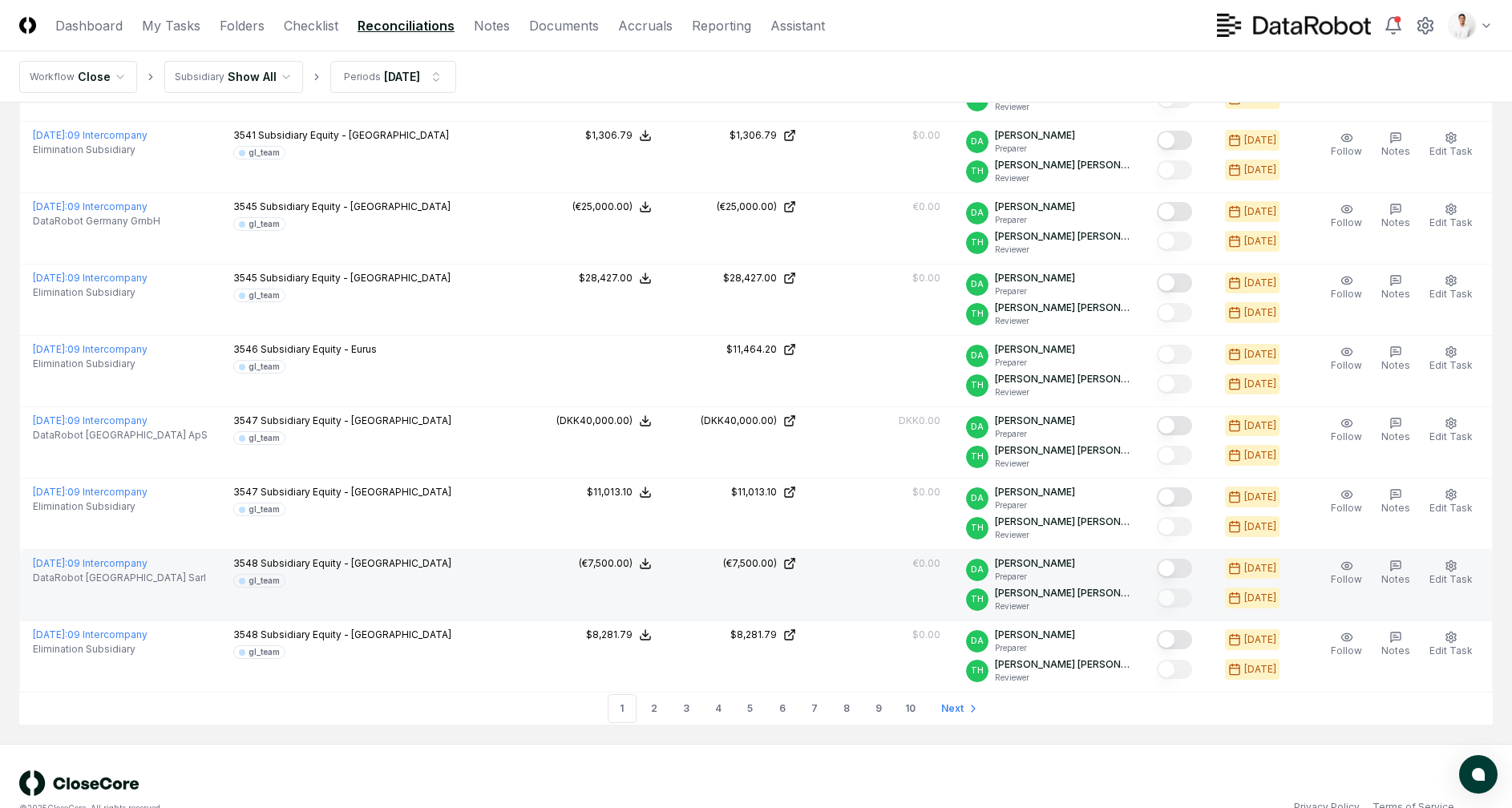
scroll to position [3180, 0]
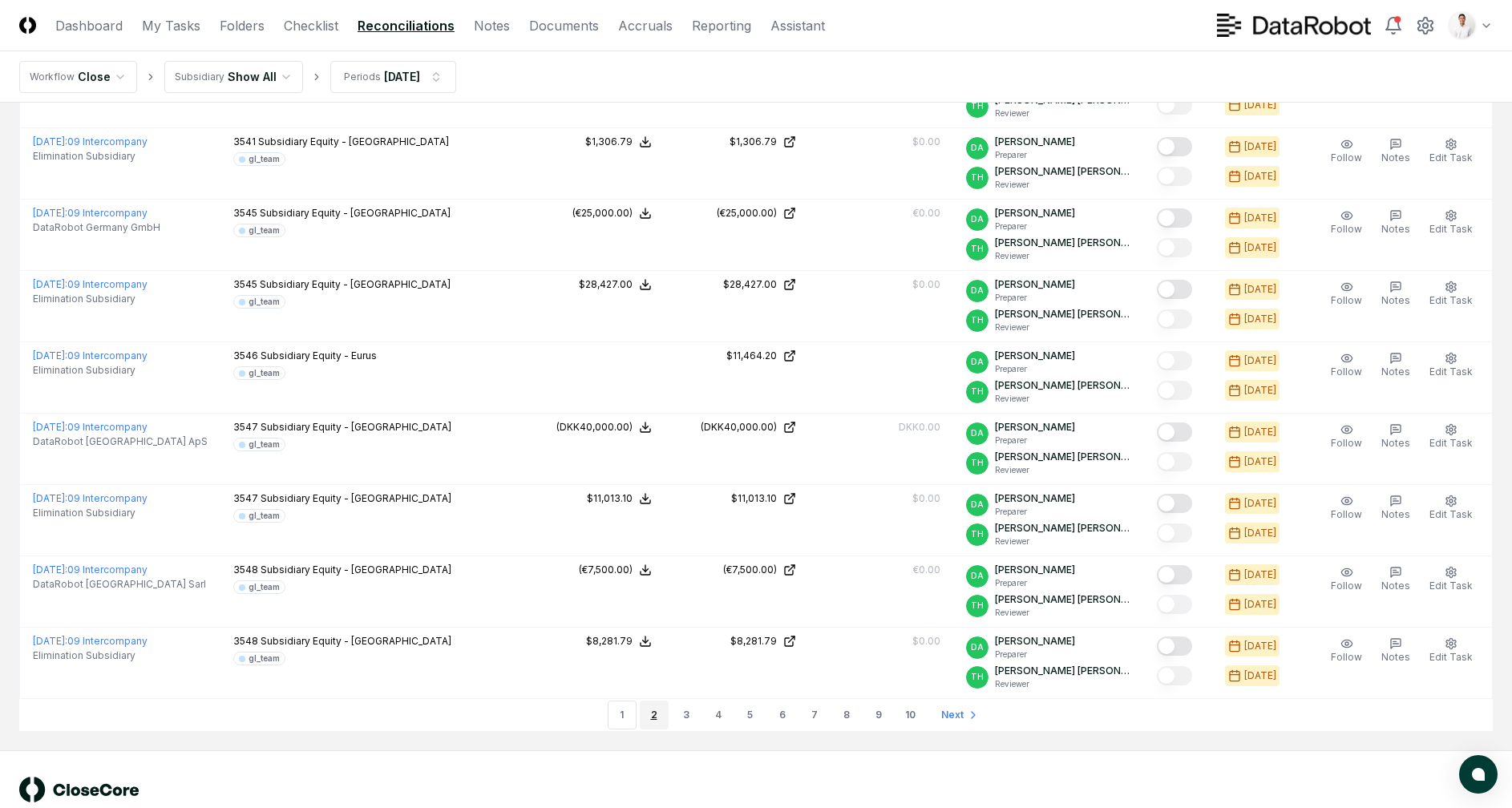
click at [647, 701] on link "2" at bounding box center [654, 716] width 29 height 29
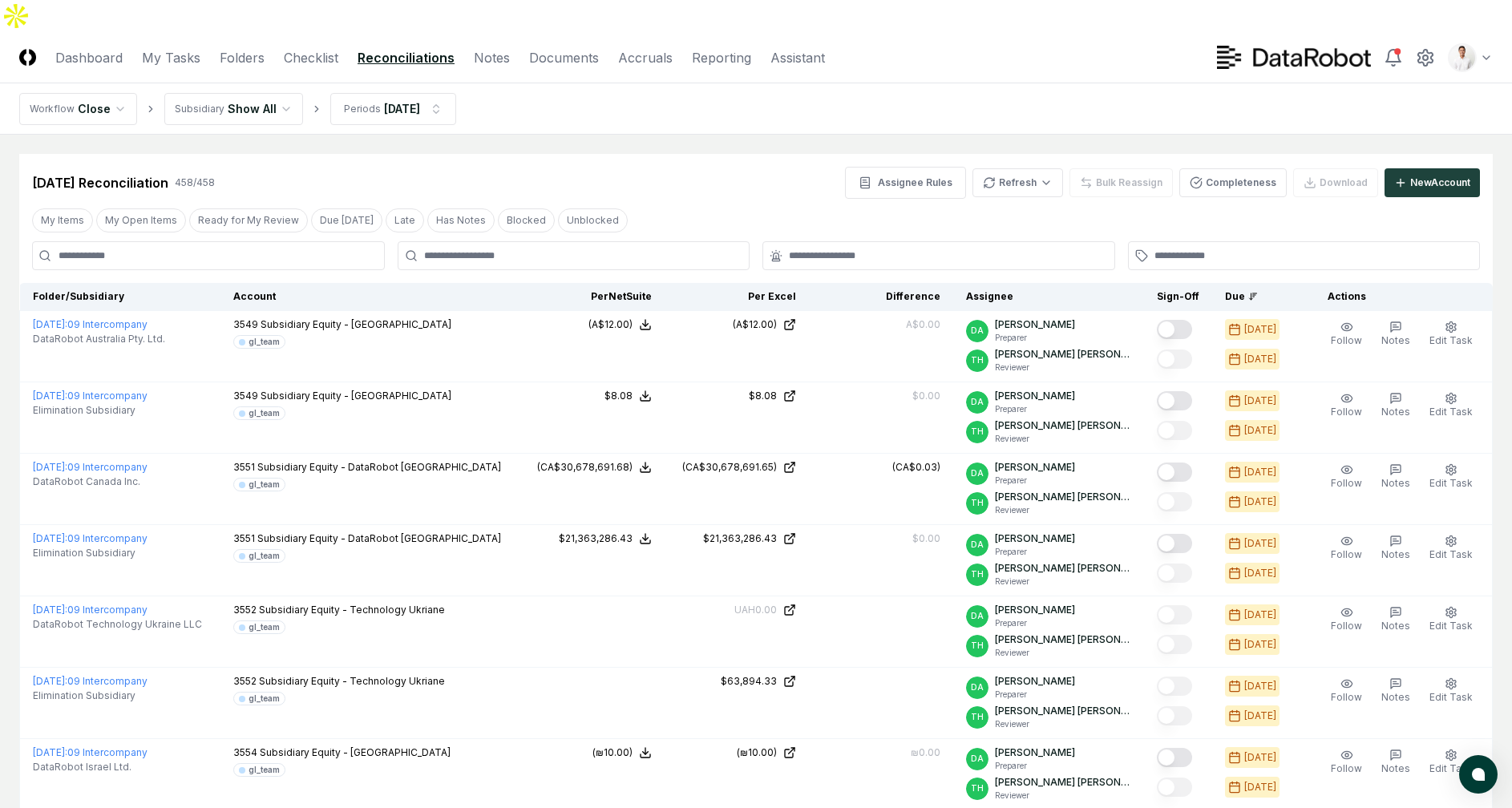
scroll to position [3186, 0]
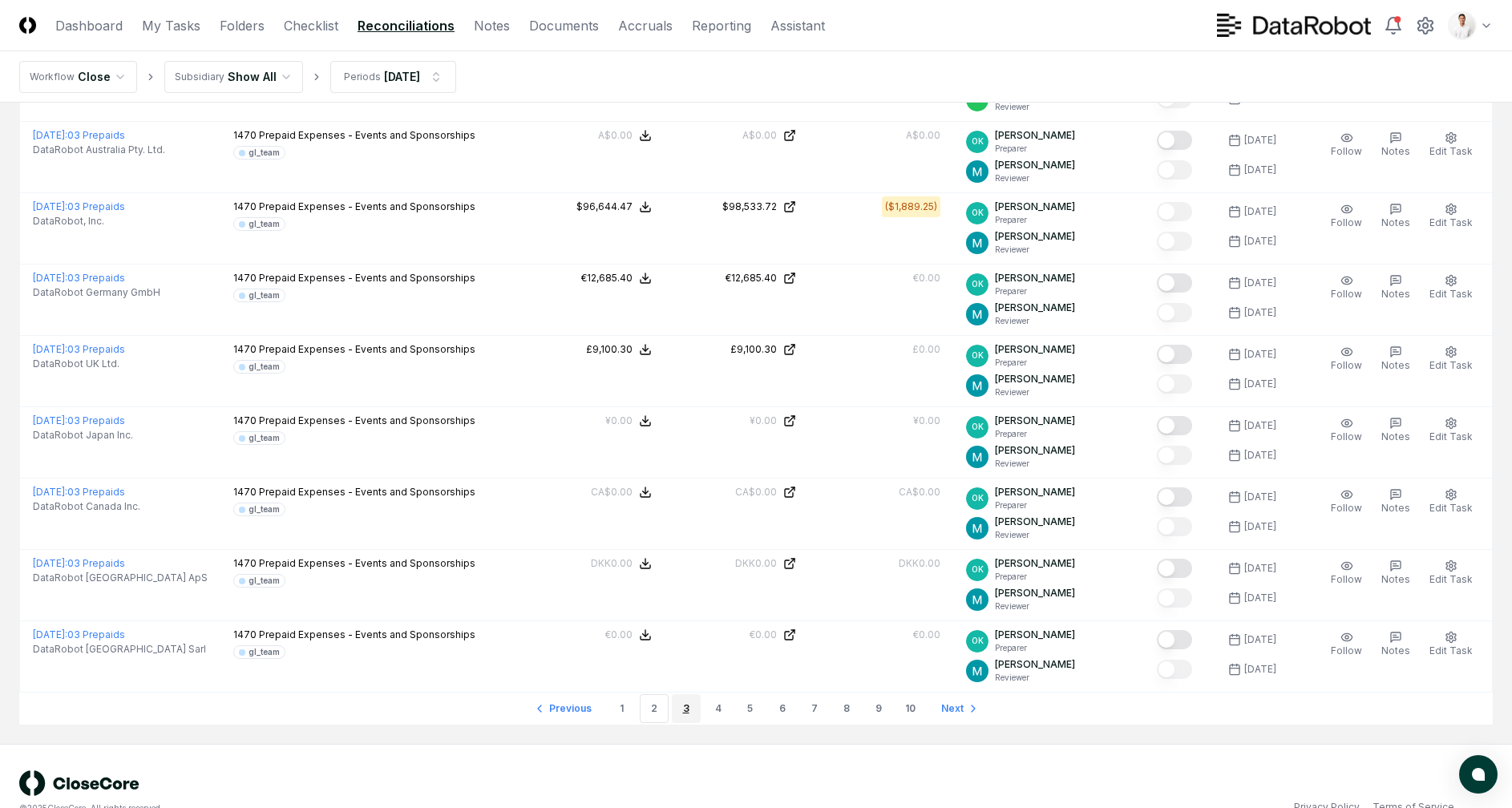
click at [694, 694] on link "3" at bounding box center [687, 709] width 29 height 29
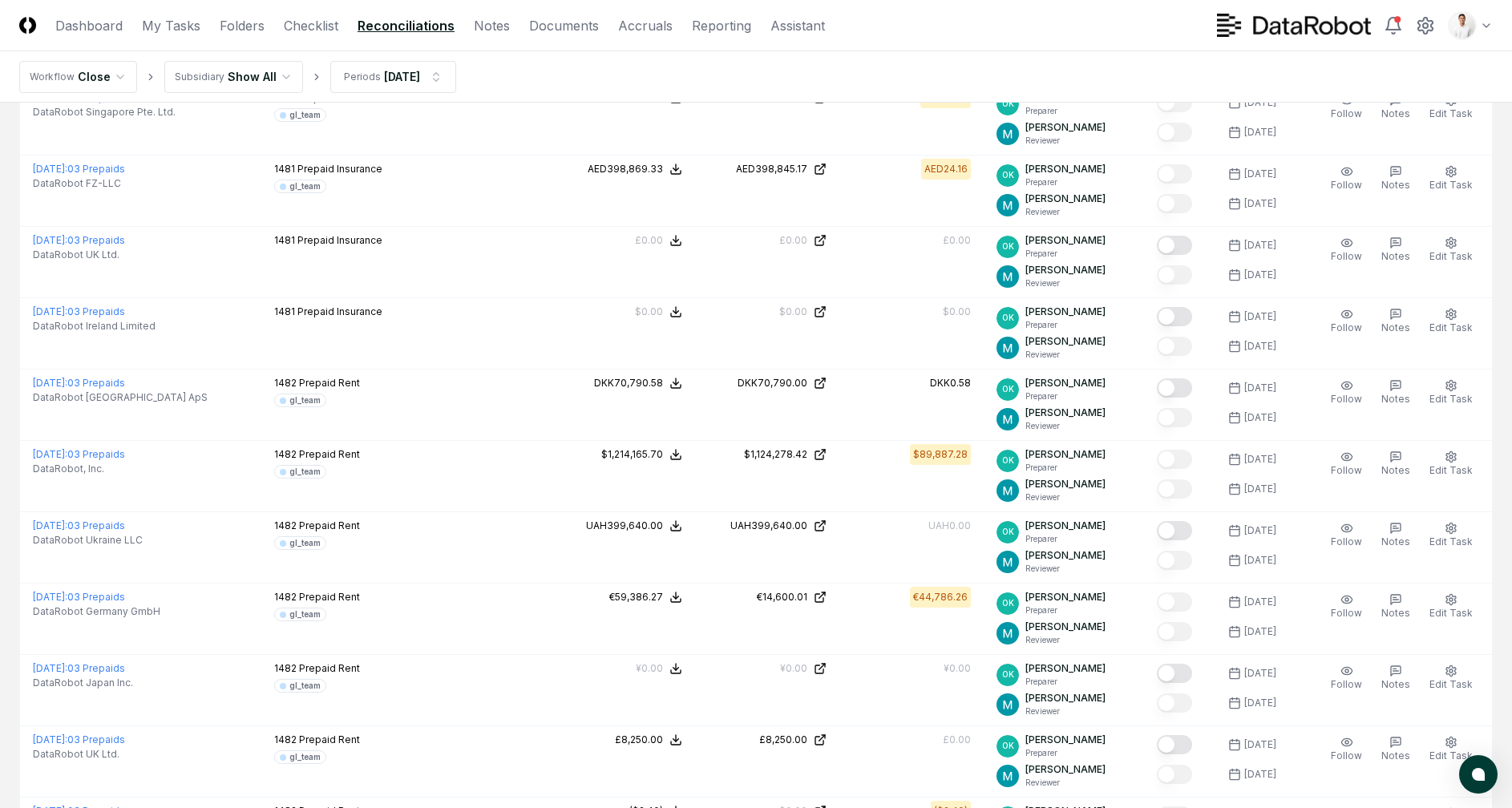
scroll to position [3186, 0]
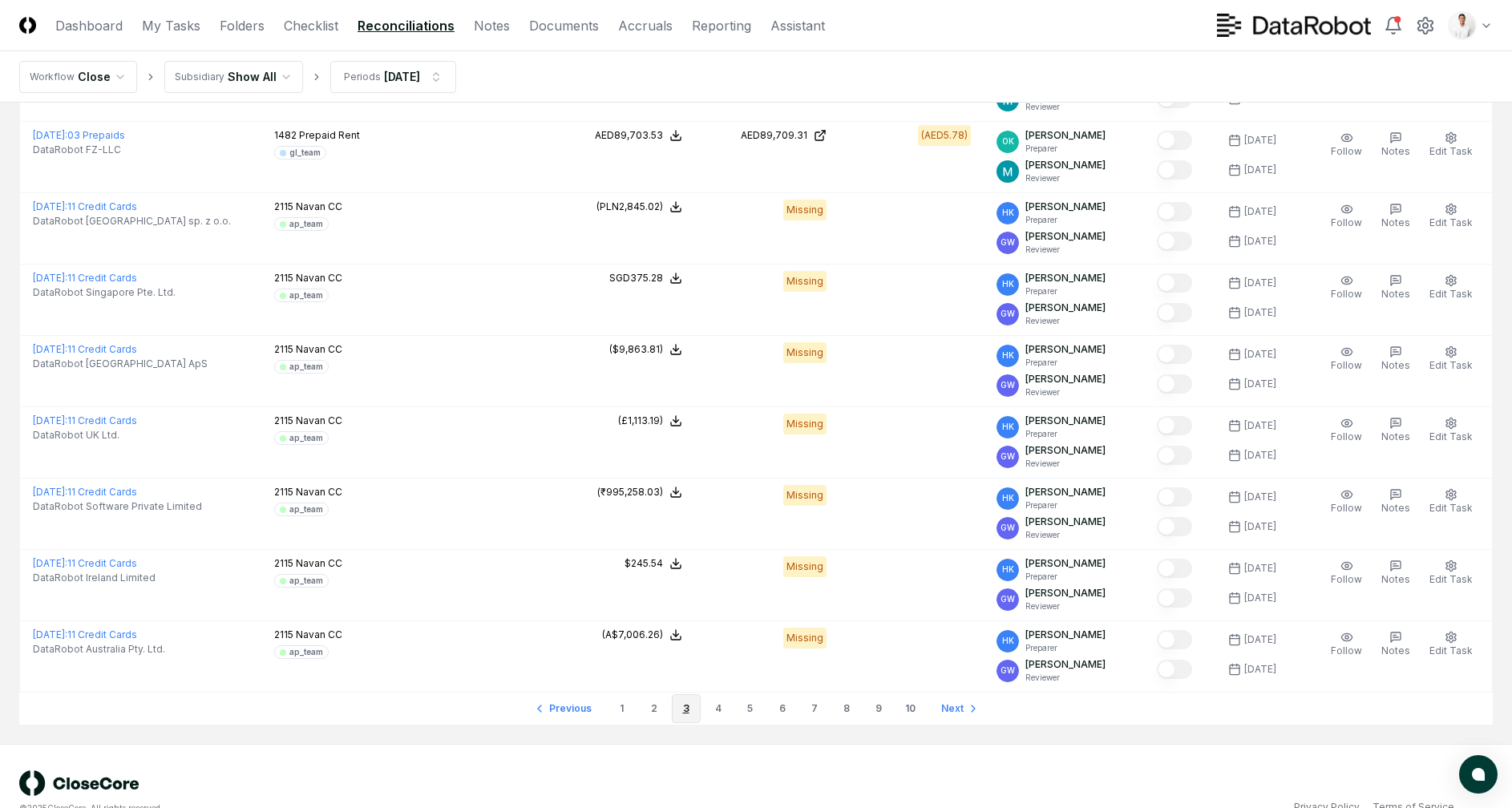
click at [713, 694] on link "4" at bounding box center [718, 709] width 29 height 29
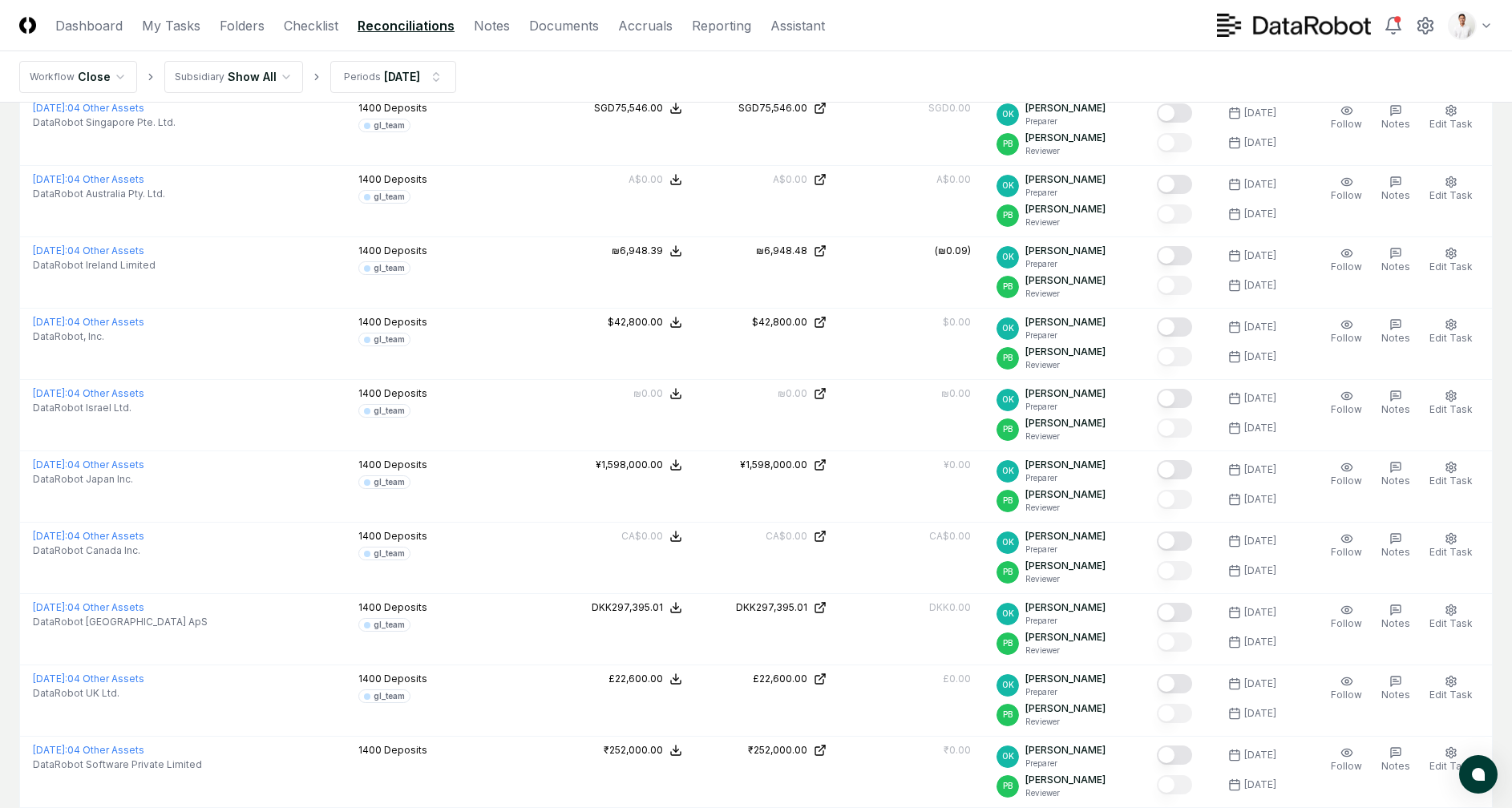
scroll to position [3186, 0]
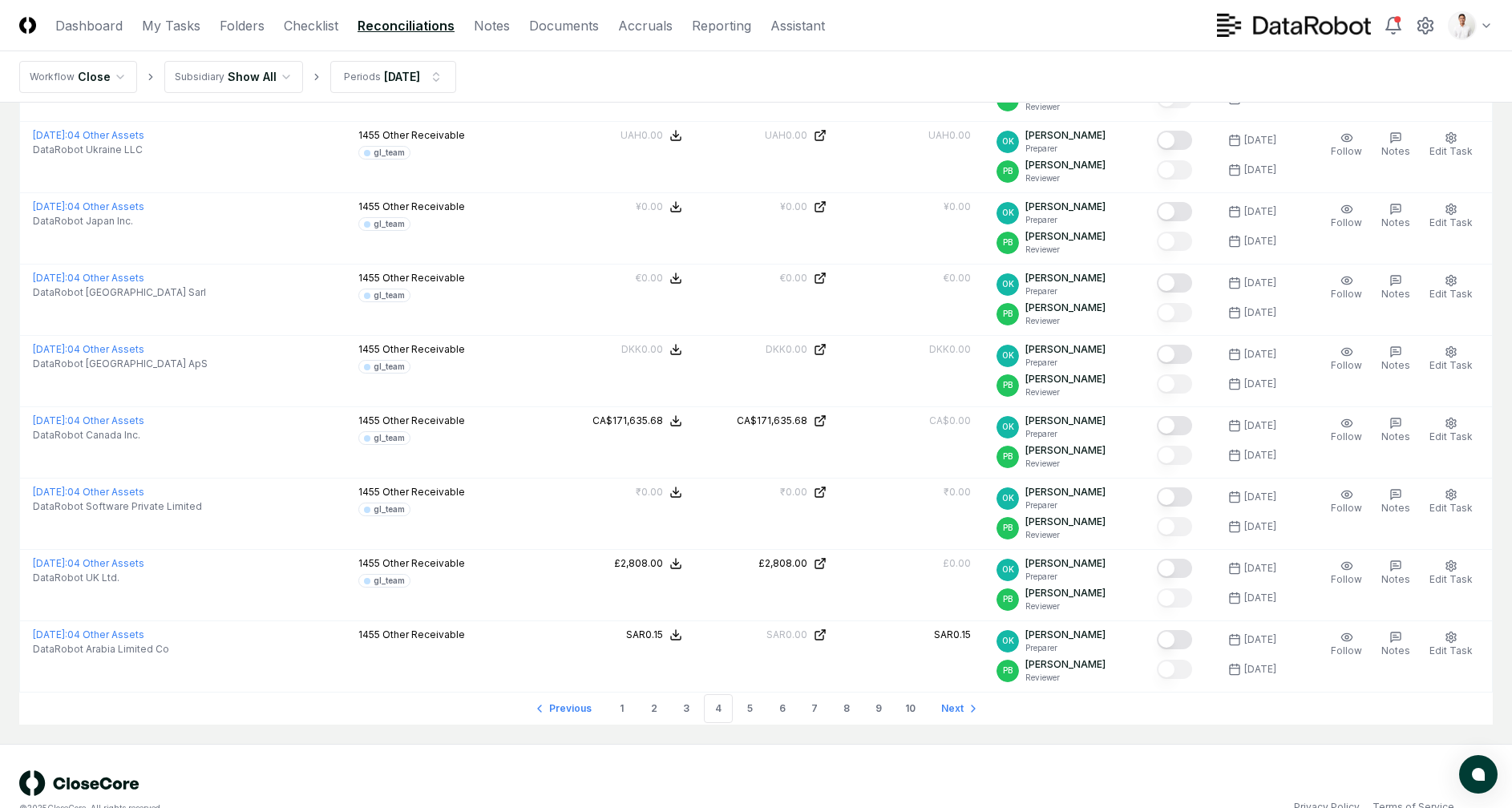
click at [733, 692] on ul "Previous 1 2 3 4 5 6 7 8 9 10 Next" at bounding box center [756, 708] width 462 height 32
click at [740, 694] on link "5" at bounding box center [750, 709] width 29 height 29
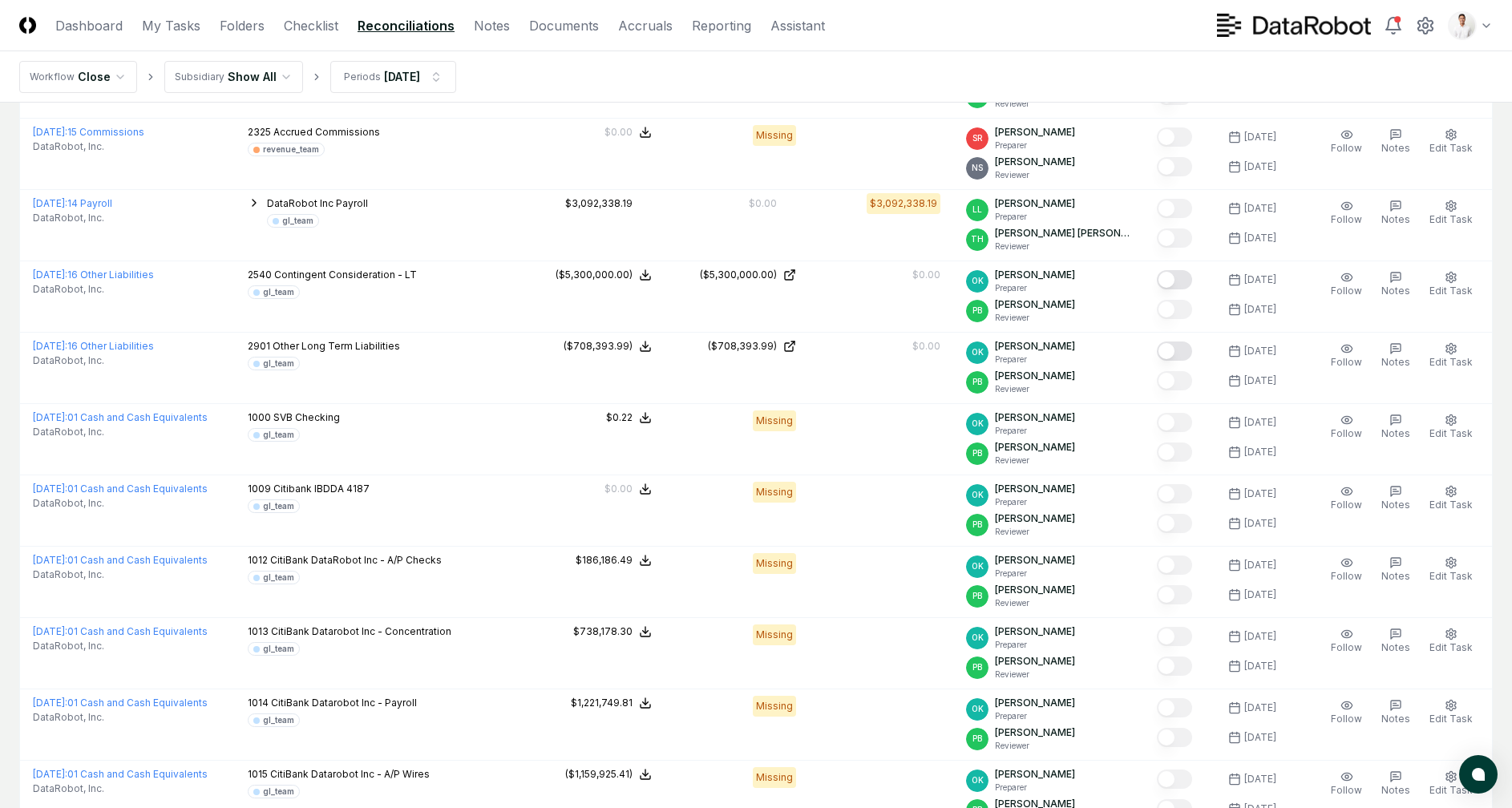
scroll to position [3186, 0]
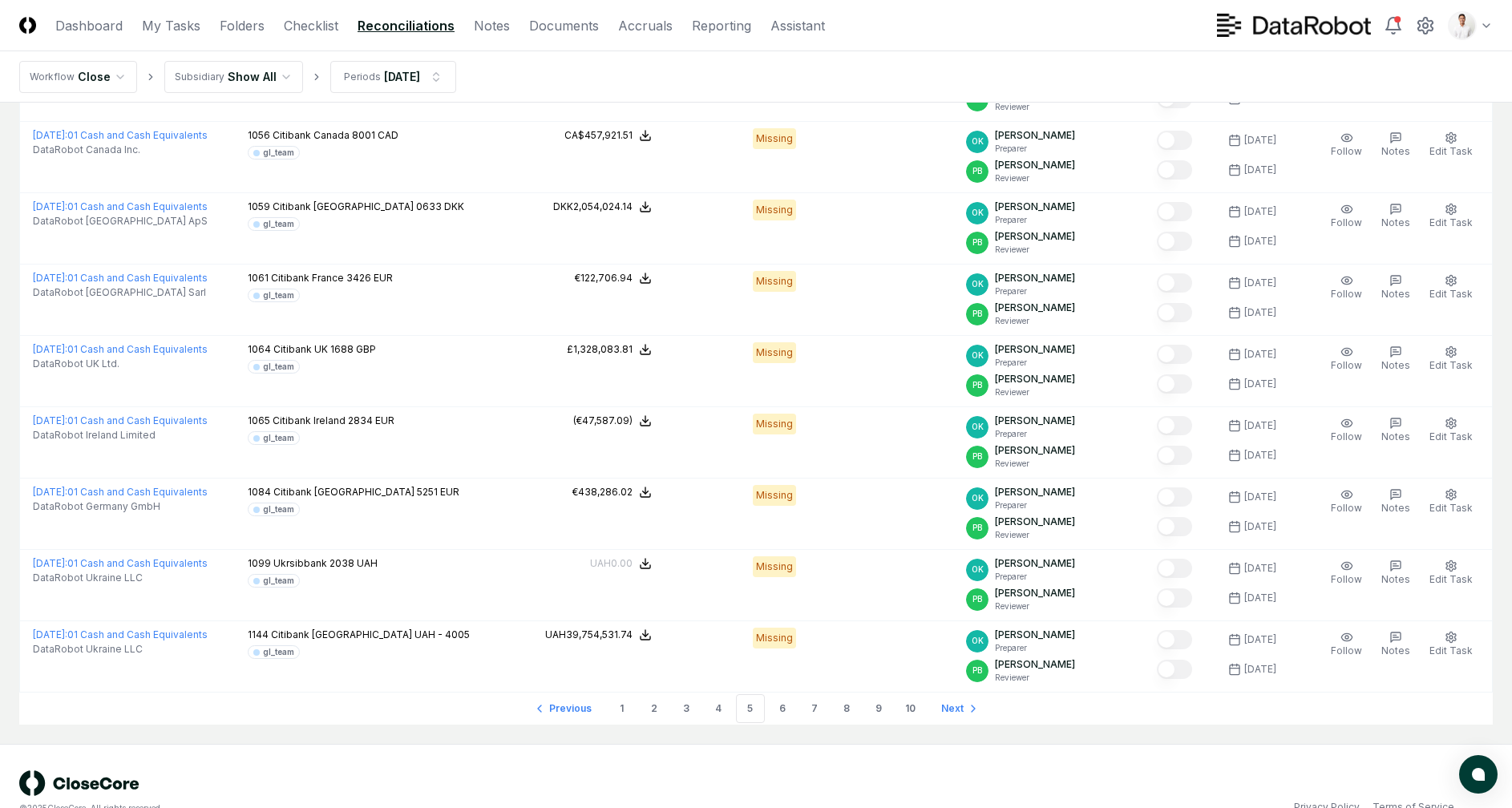
click at [788, 694] on link "6" at bounding box center [783, 709] width 29 height 29
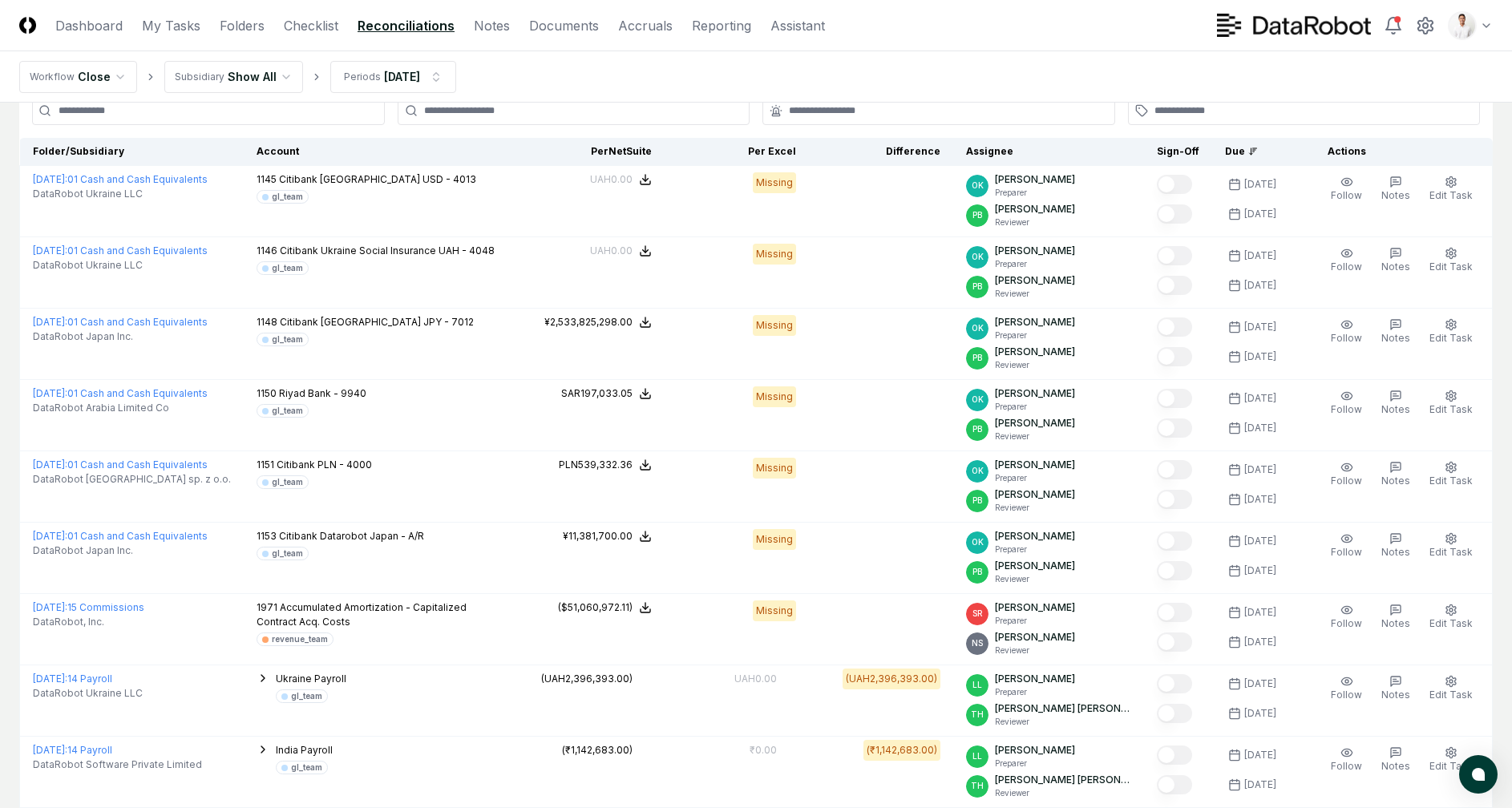
scroll to position [3186, 0]
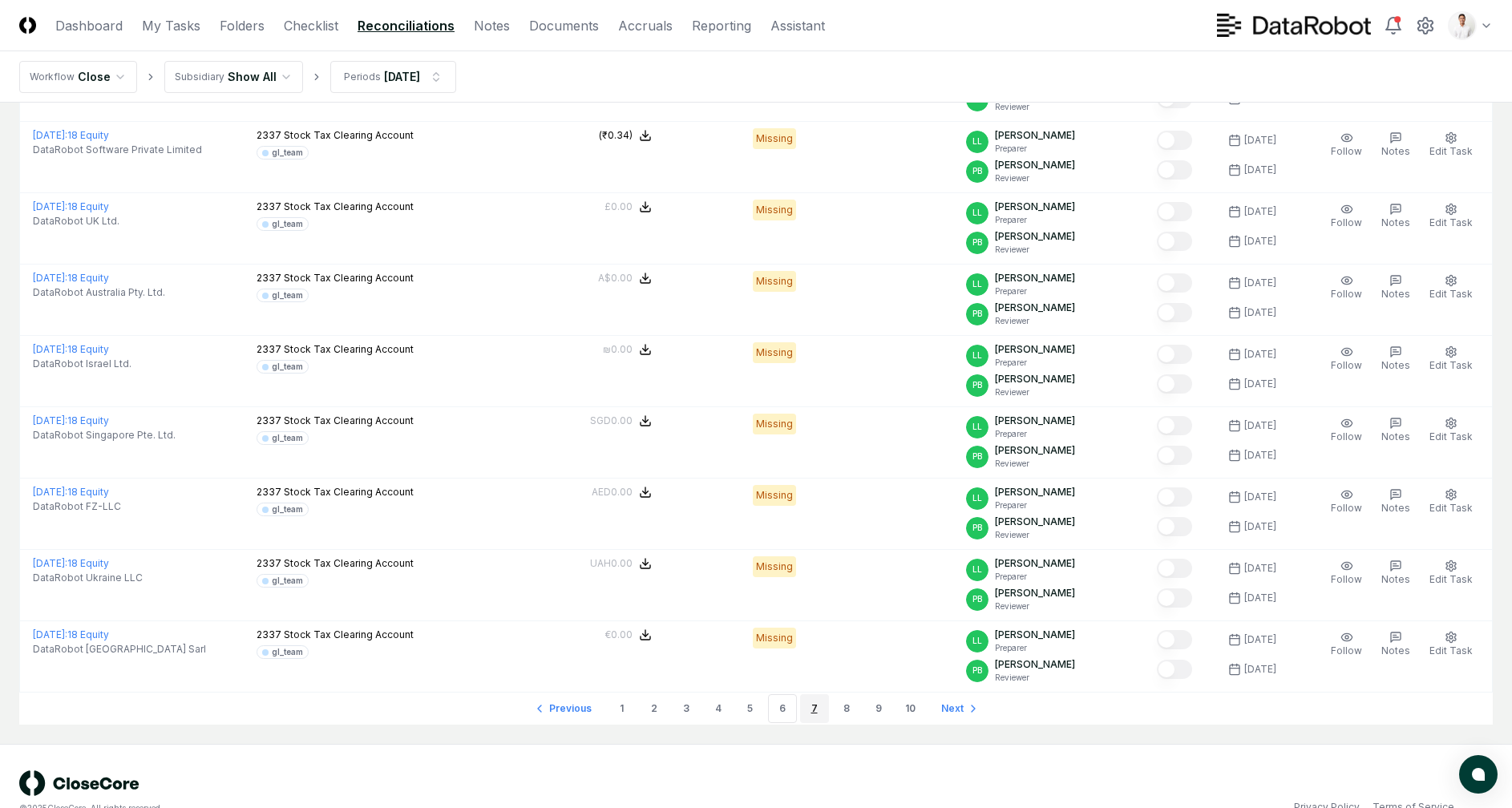
click at [810, 694] on link "7" at bounding box center [815, 709] width 29 height 29
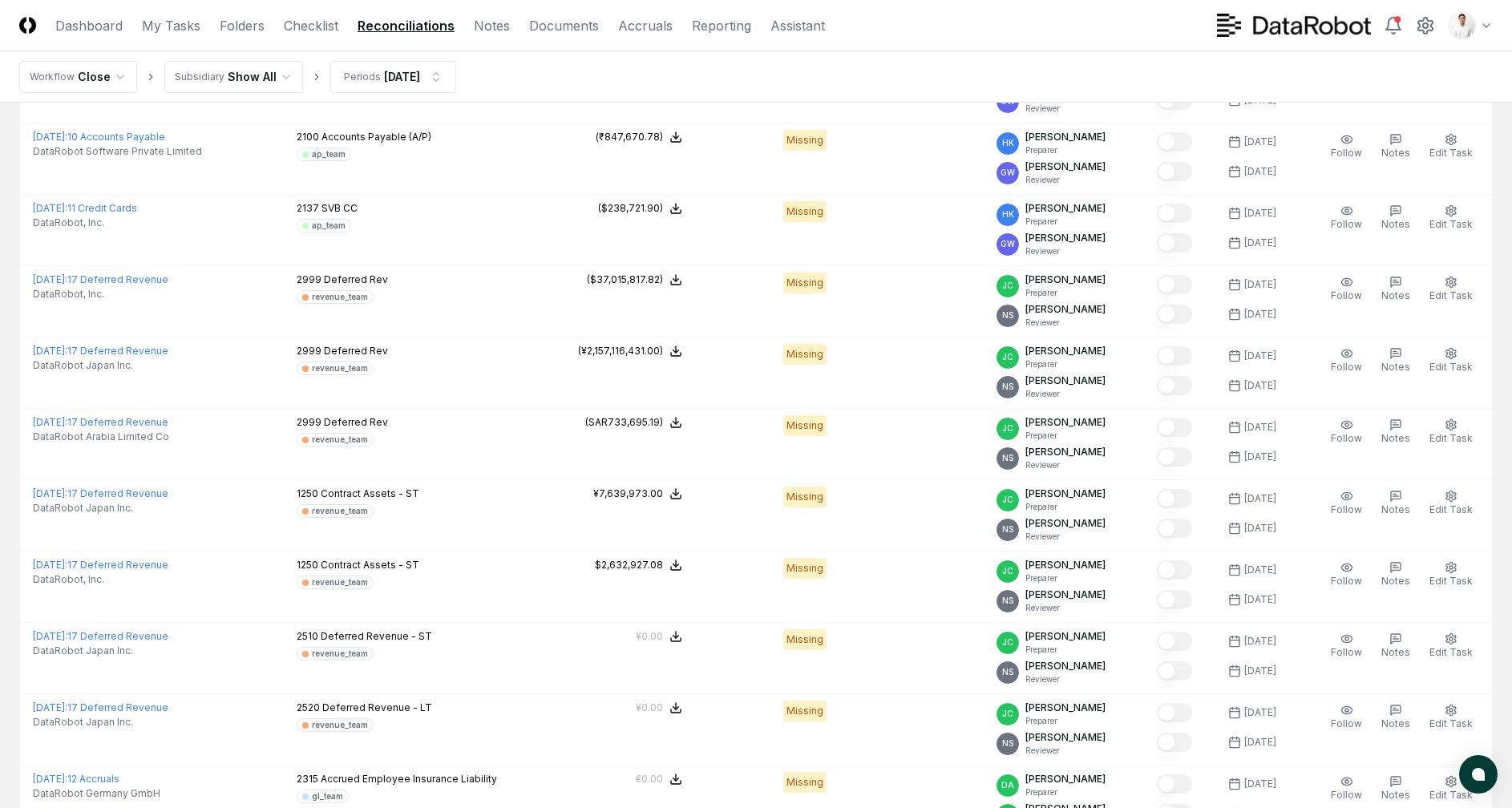
scroll to position [3186, 0]
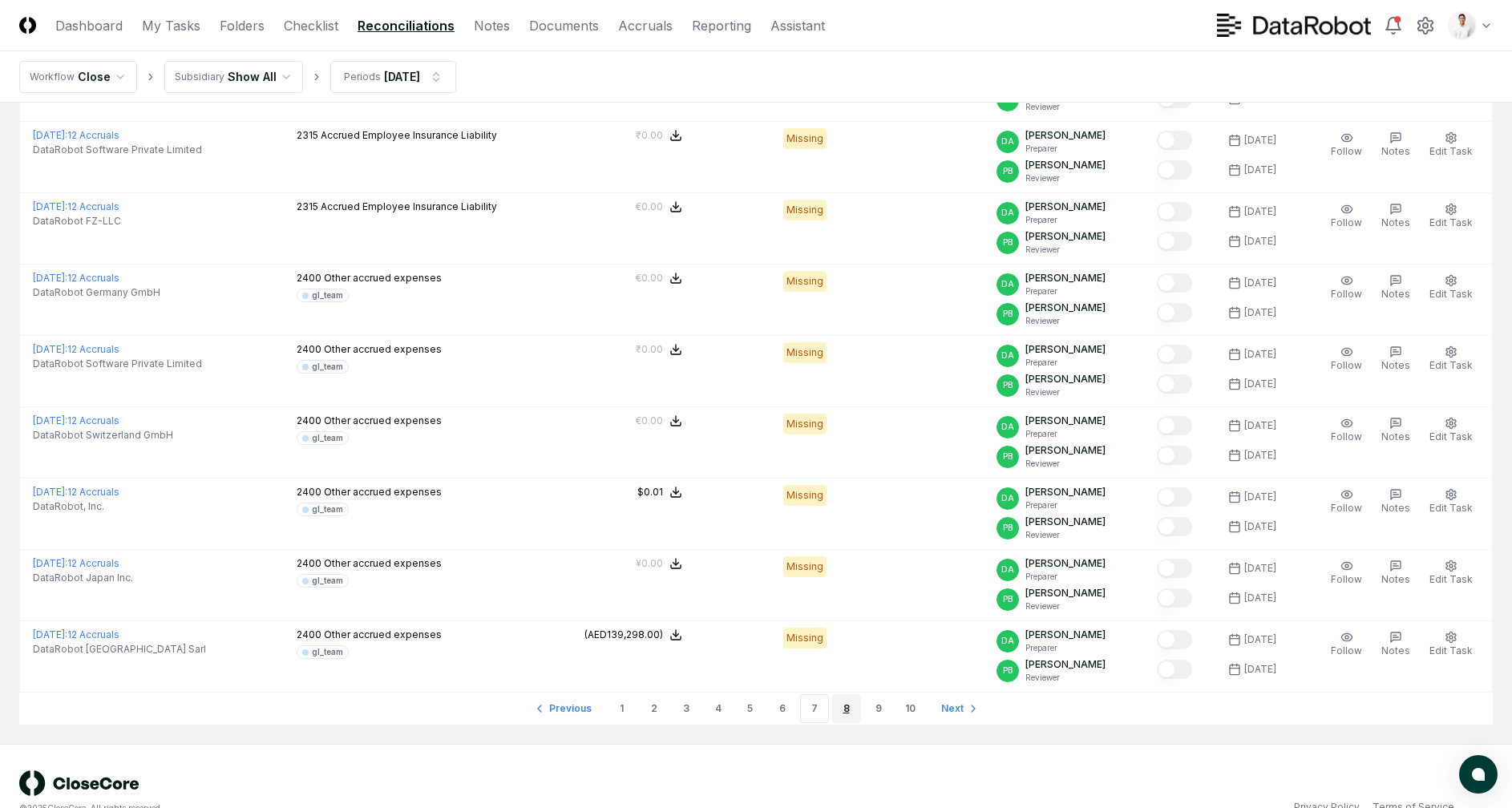
click at [840, 694] on link "8" at bounding box center [847, 709] width 29 height 29
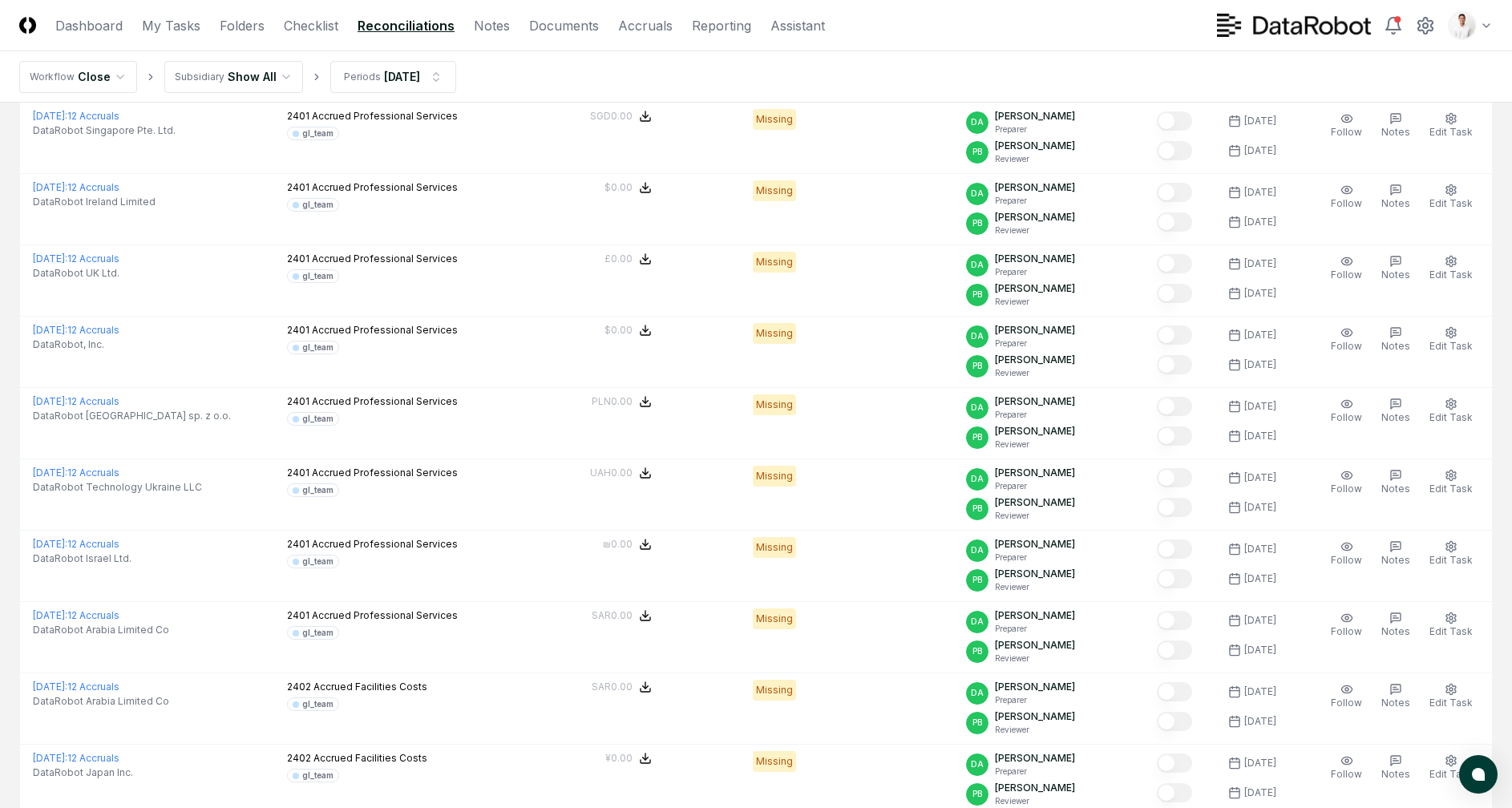
scroll to position [3186, 0]
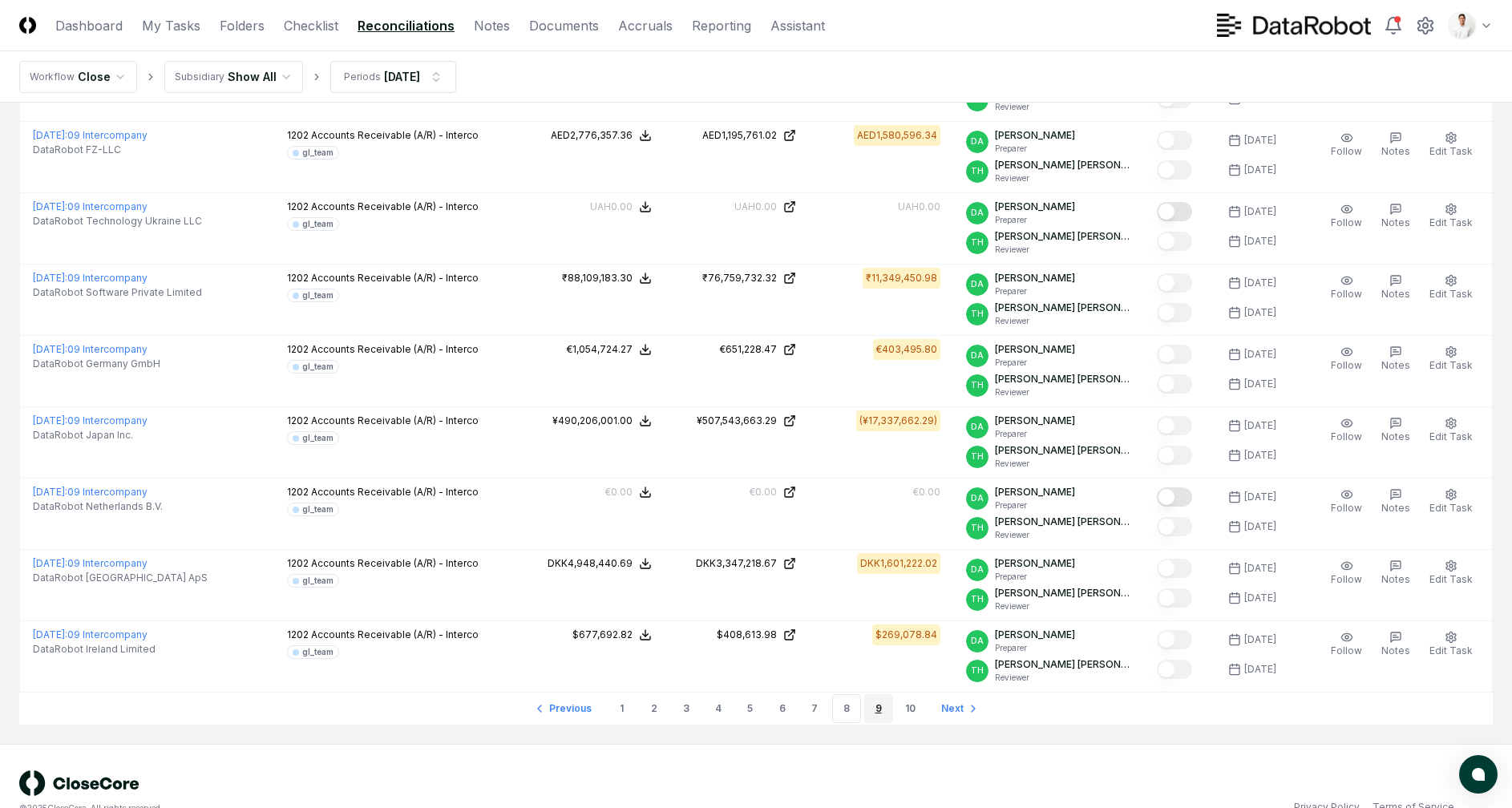
click at [887, 694] on link "9" at bounding box center [878, 709] width 29 height 29
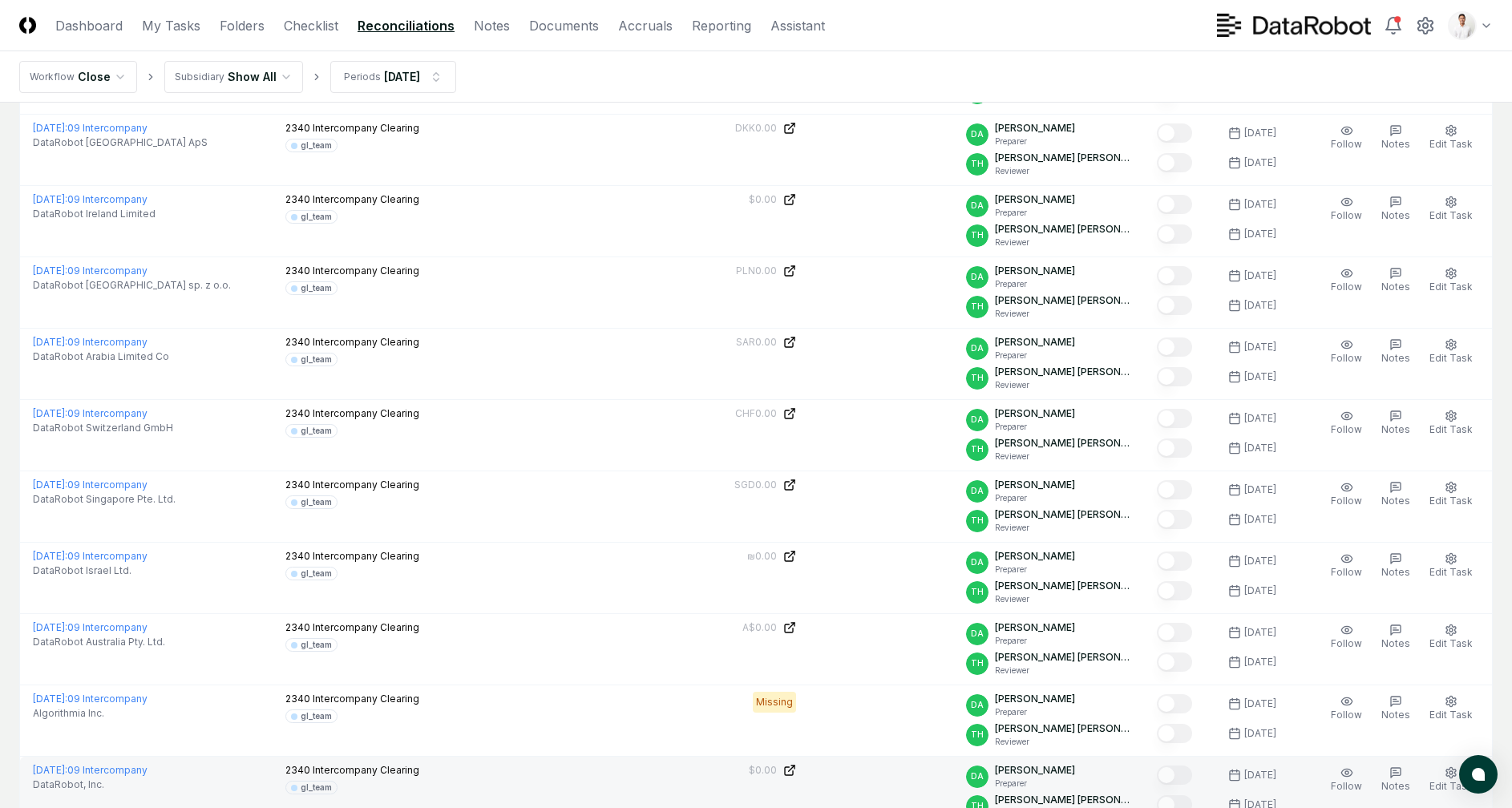
scroll to position [3186, 0]
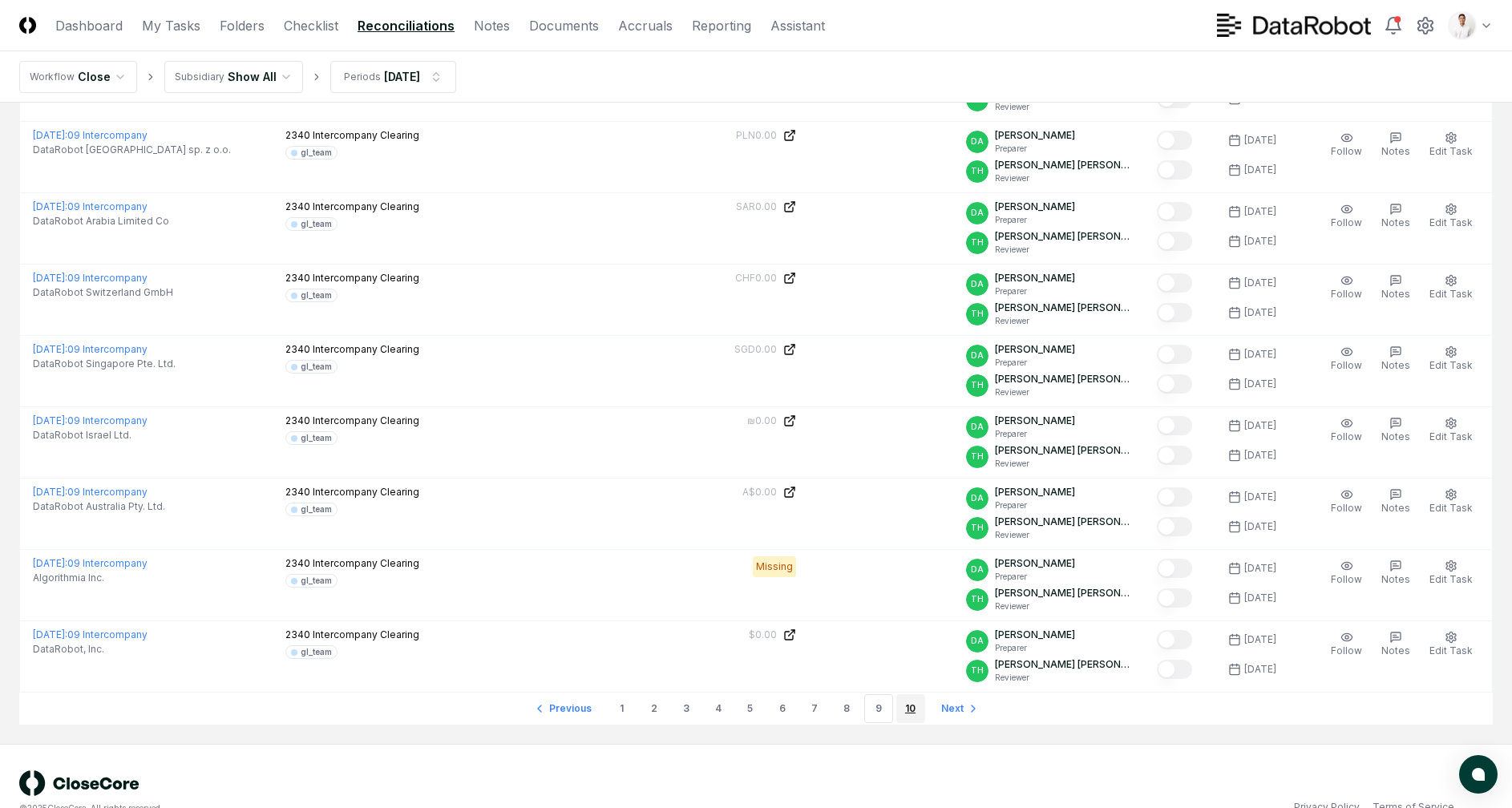
click at [912, 694] on link "10" at bounding box center [911, 709] width 29 height 29
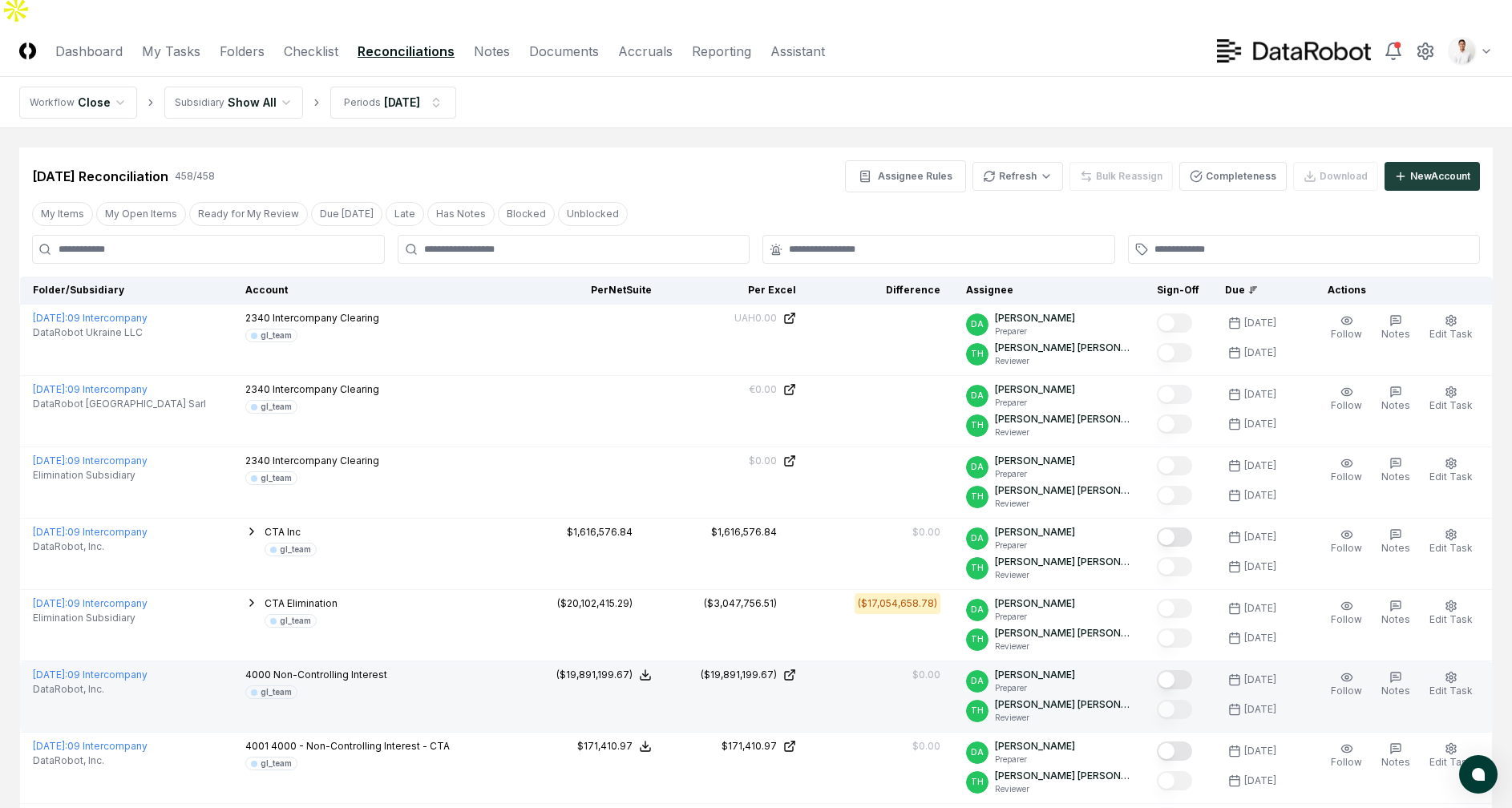
scroll to position [189, 0]
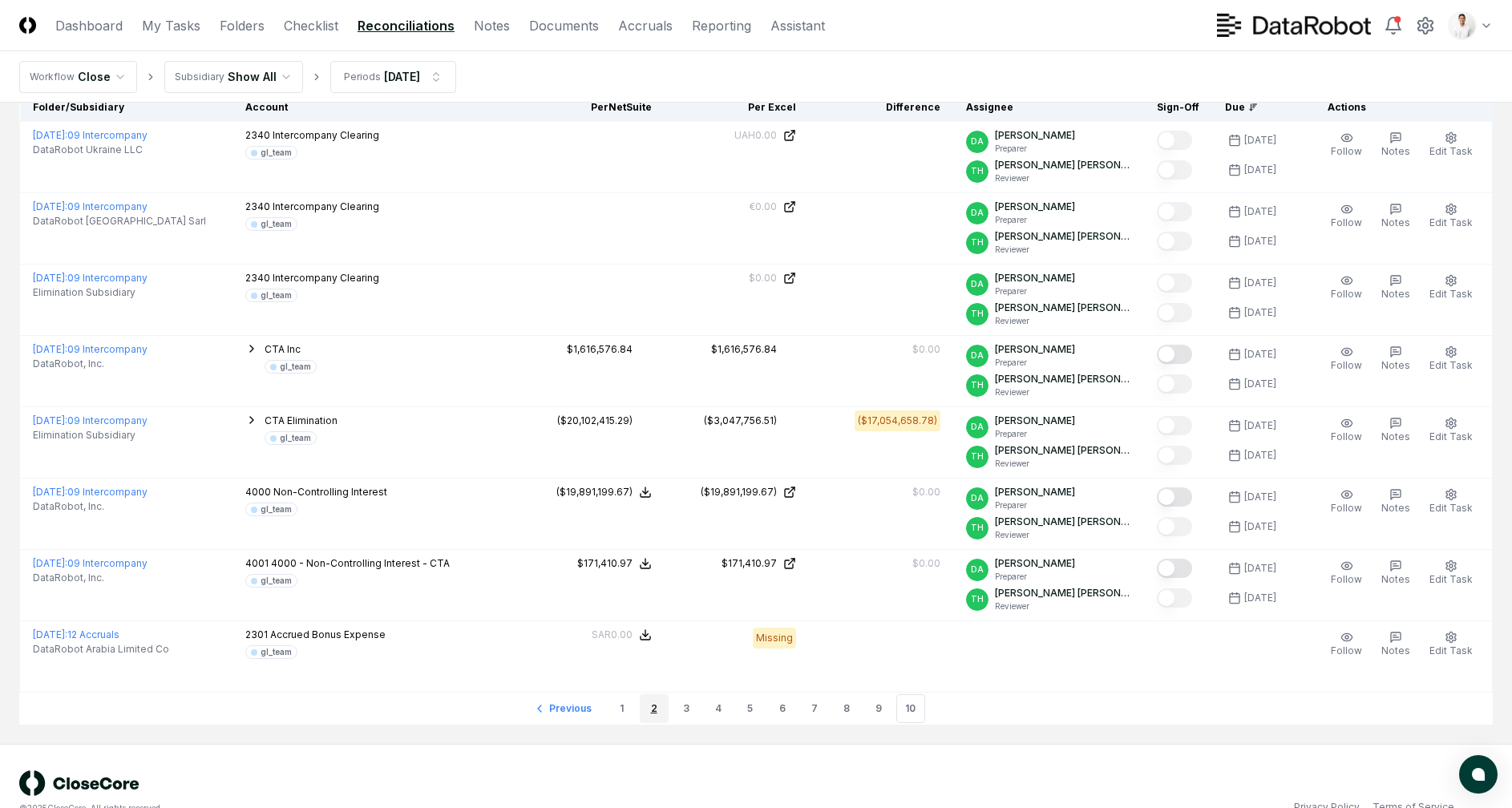
click at [659, 694] on link "2" at bounding box center [654, 709] width 29 height 29
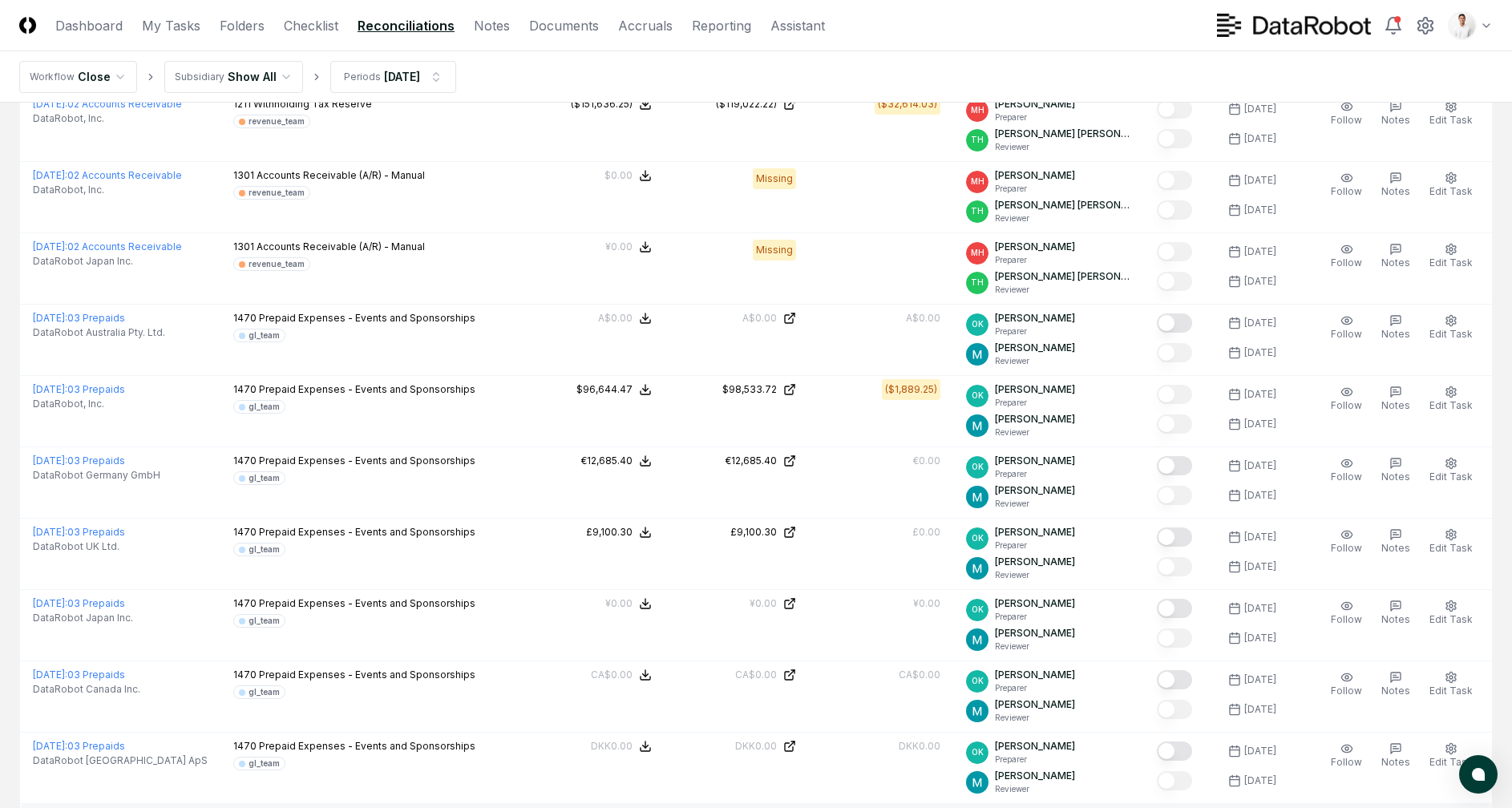
scroll to position [3186, 0]
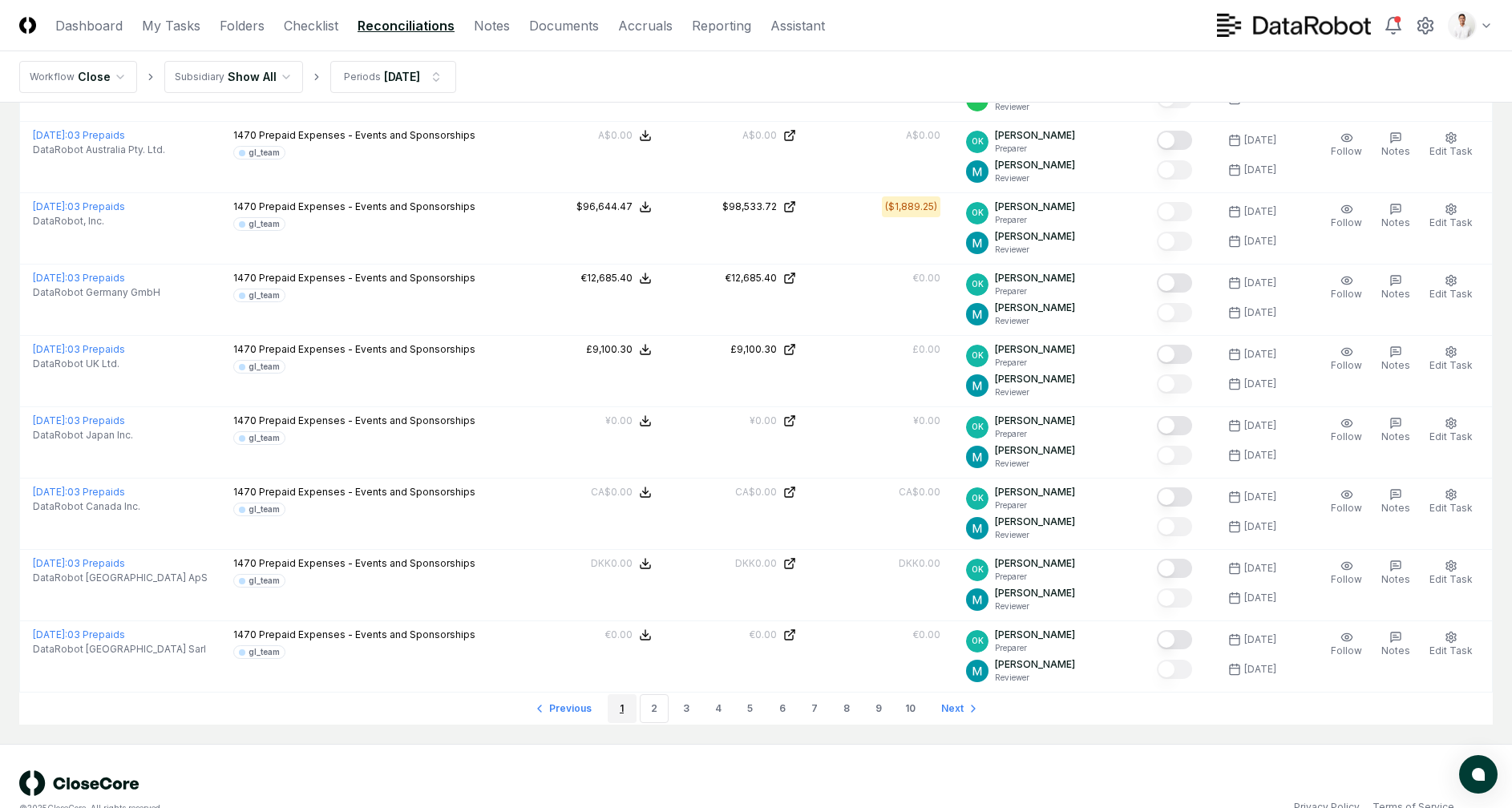
click at [619, 694] on link "1" at bounding box center [622, 709] width 29 height 29
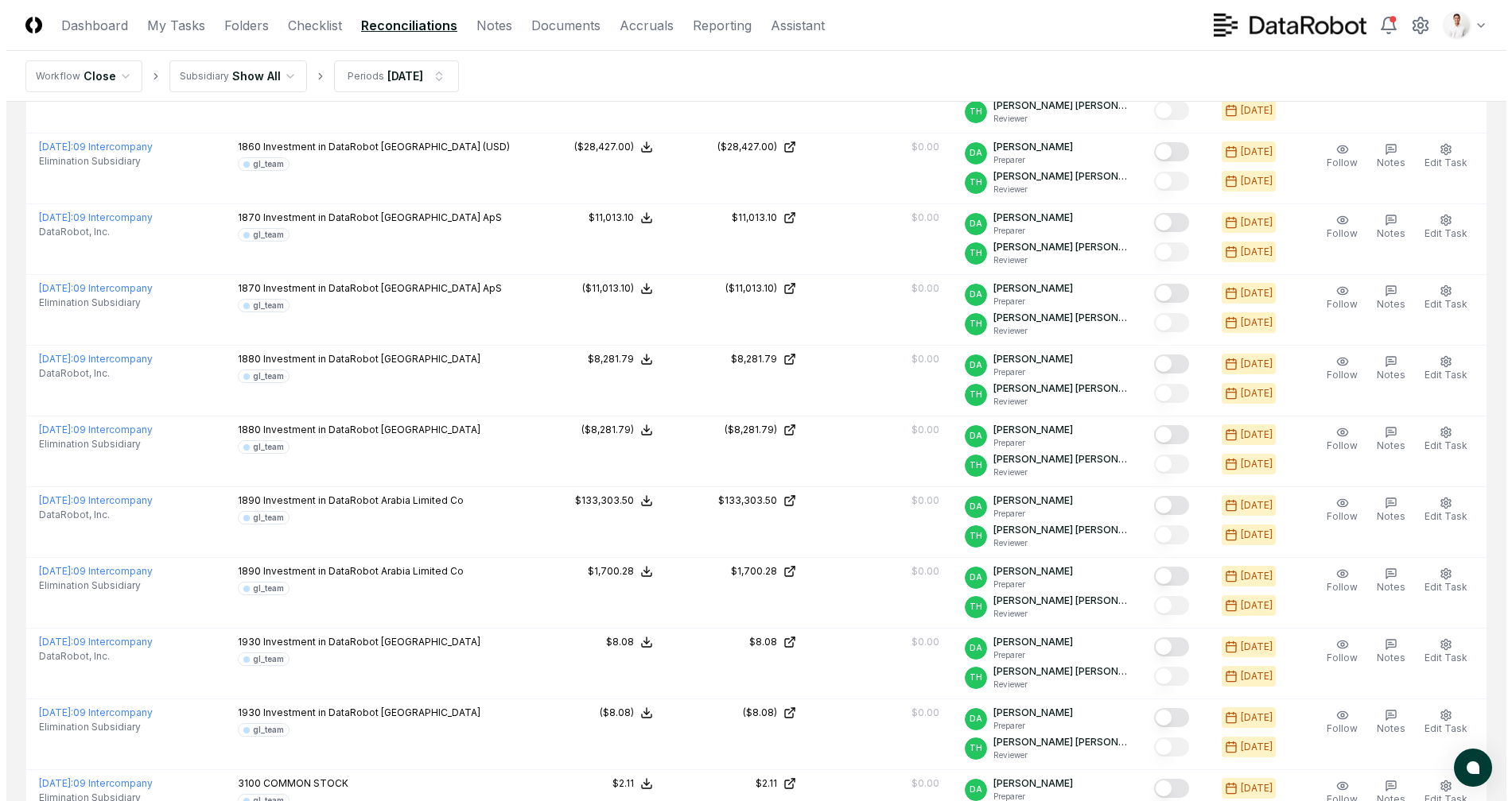
scroll to position [3158, 0]
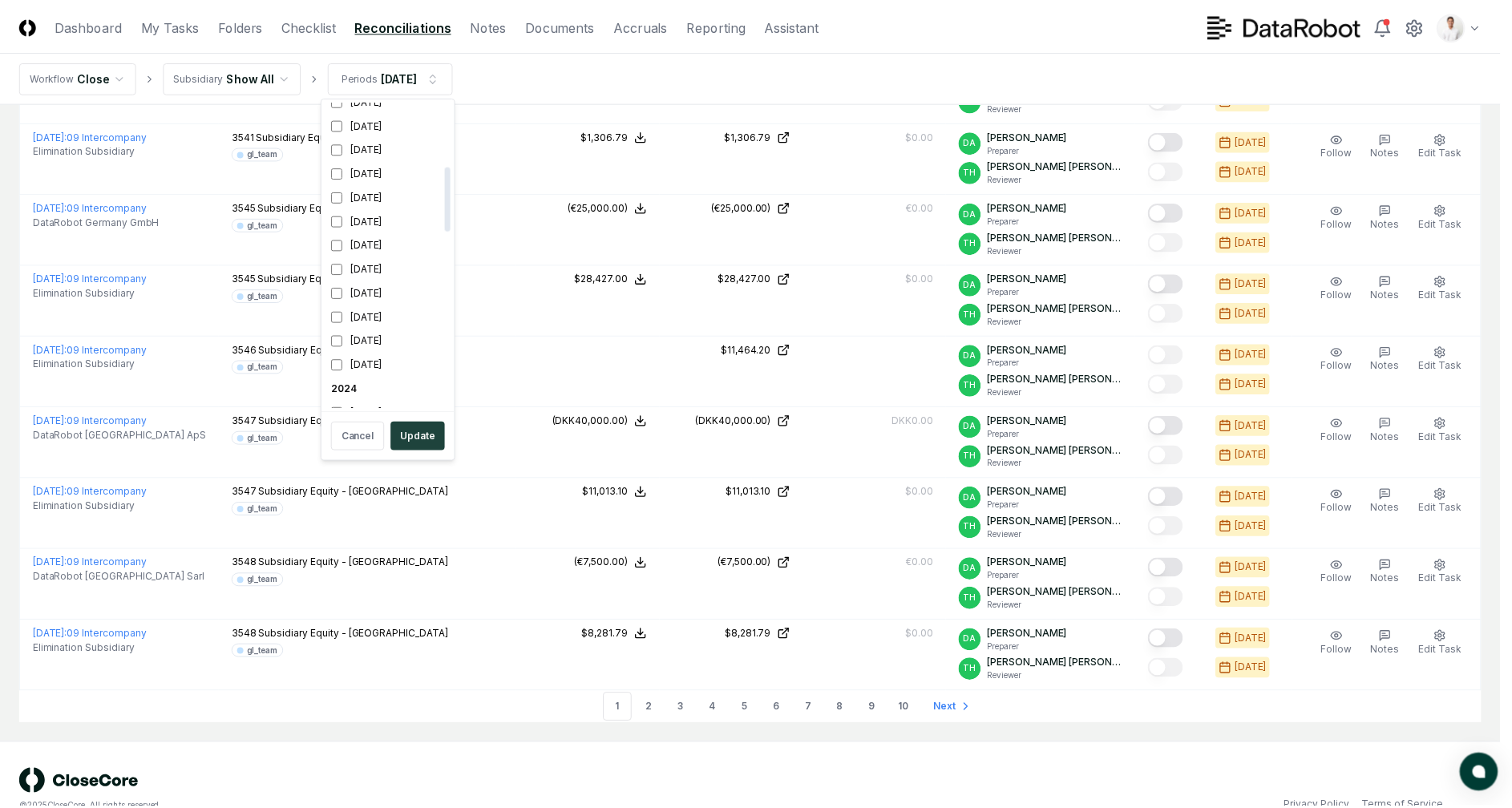
scroll to position [303, 0]
click at [381, 197] on div "[DATE]" at bounding box center [391, 194] width 127 height 24
click at [374, 245] on div "[DATE]" at bounding box center [391, 242] width 127 height 24
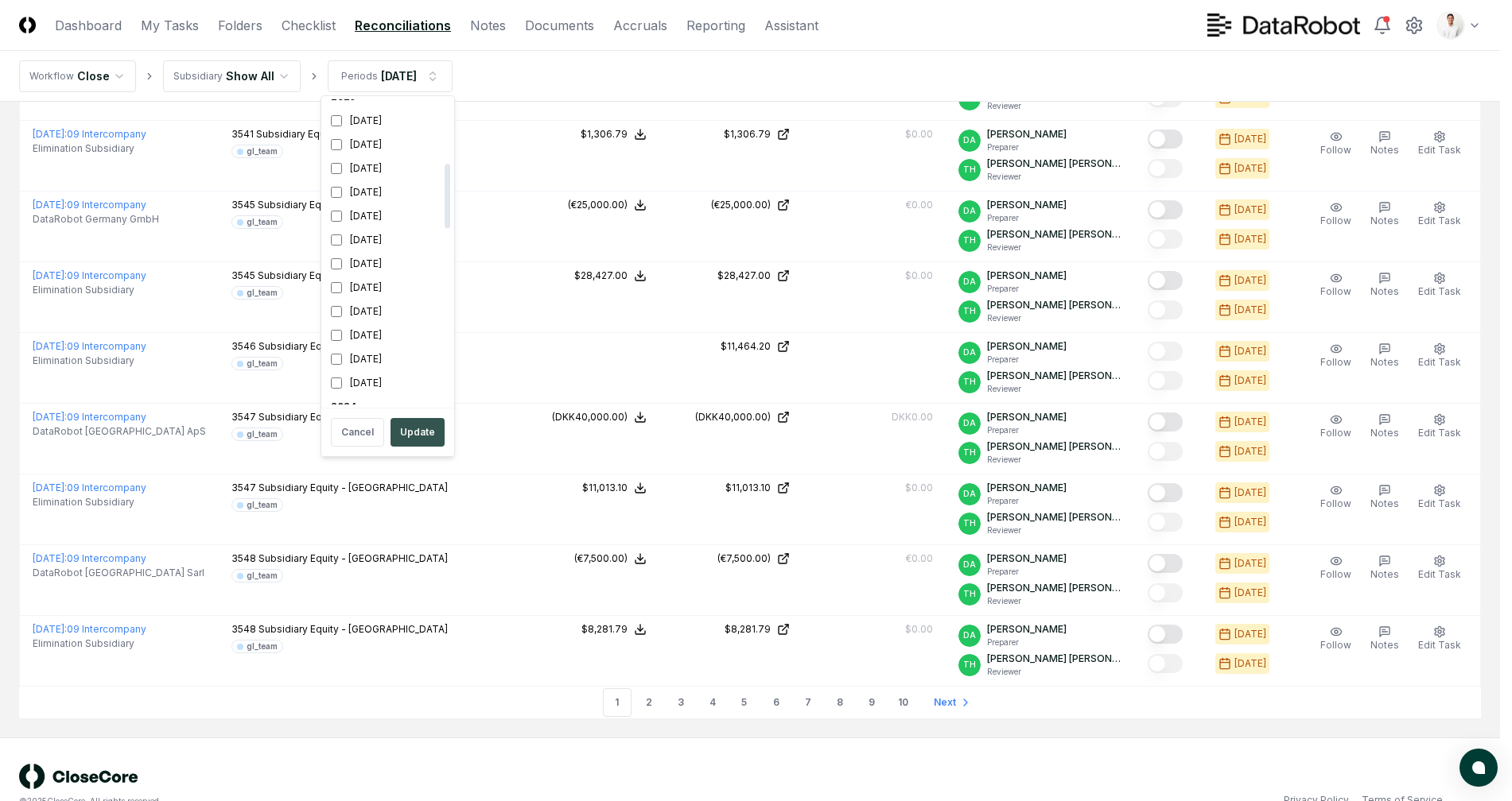
click at [431, 427] on button "Update" at bounding box center [417, 432] width 54 height 29
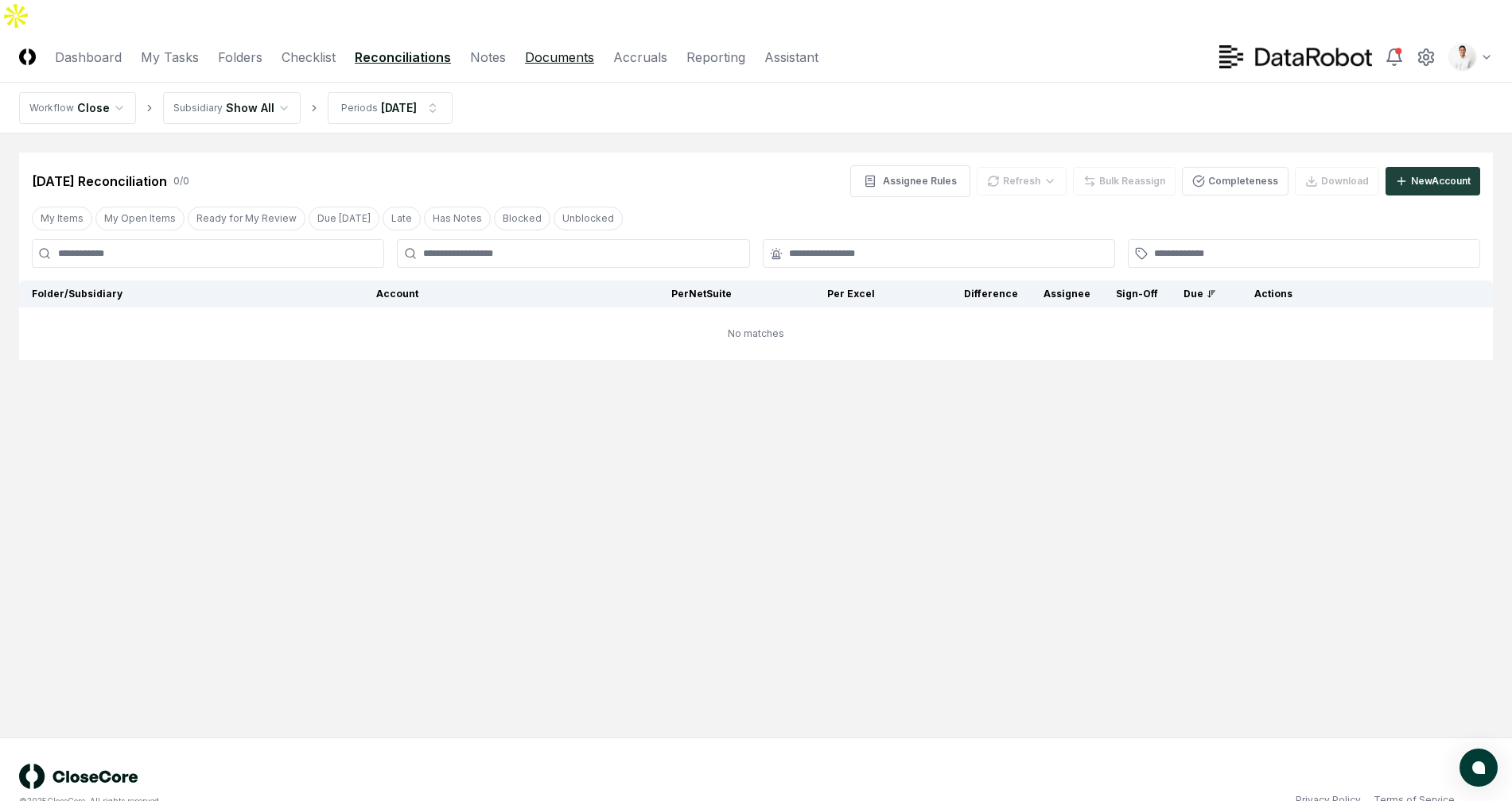
click at [533, 48] on link "Documents" at bounding box center [559, 57] width 69 height 19
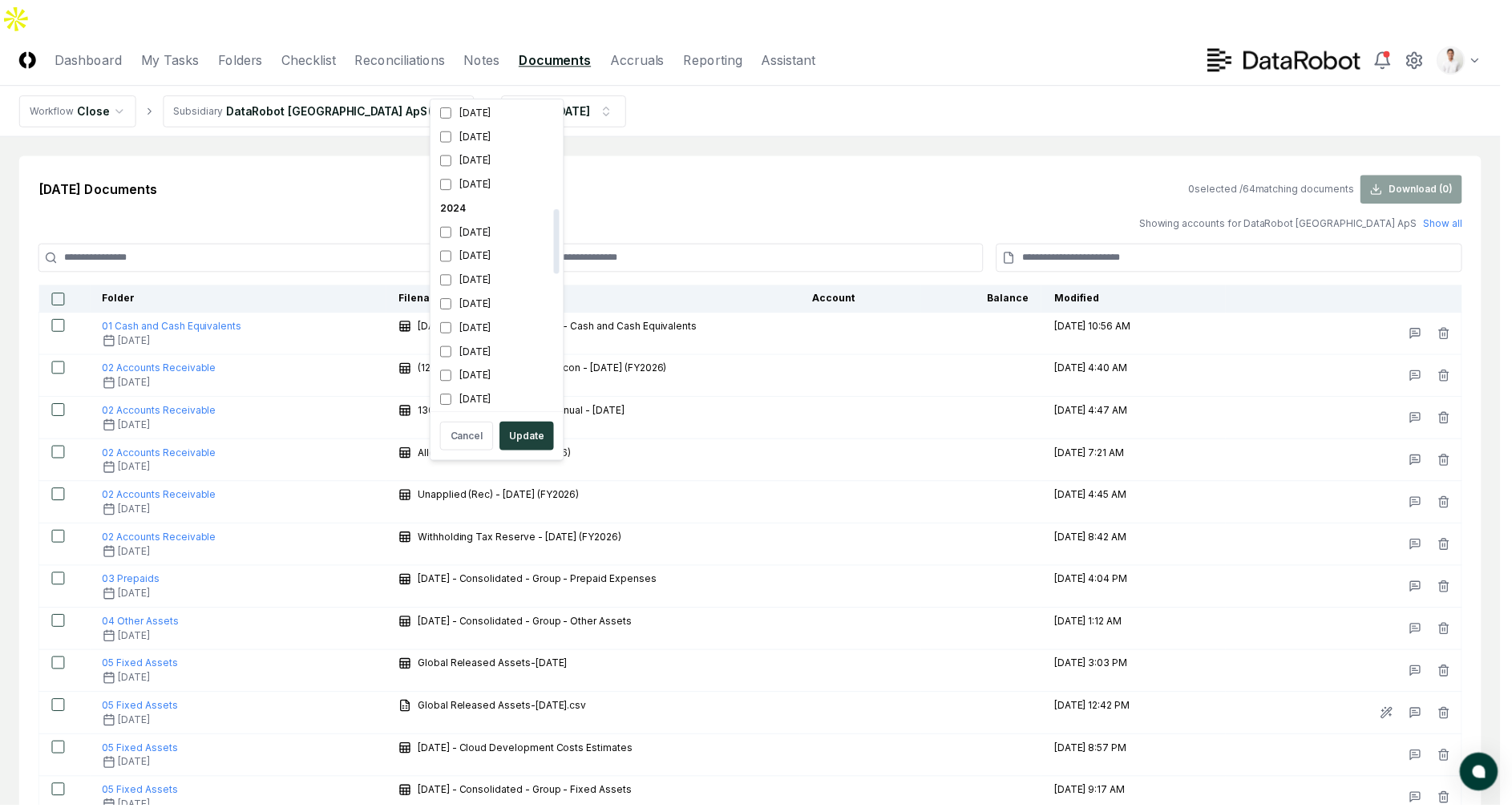
scroll to position [305, 0]
click at [483, 243] on div "[DATE]" at bounding box center [501, 239] width 127 height 24
click at [499, 198] on div "[DATE]" at bounding box center [501, 191] width 127 height 24
click at [539, 432] on button "Update" at bounding box center [531, 436] width 55 height 29
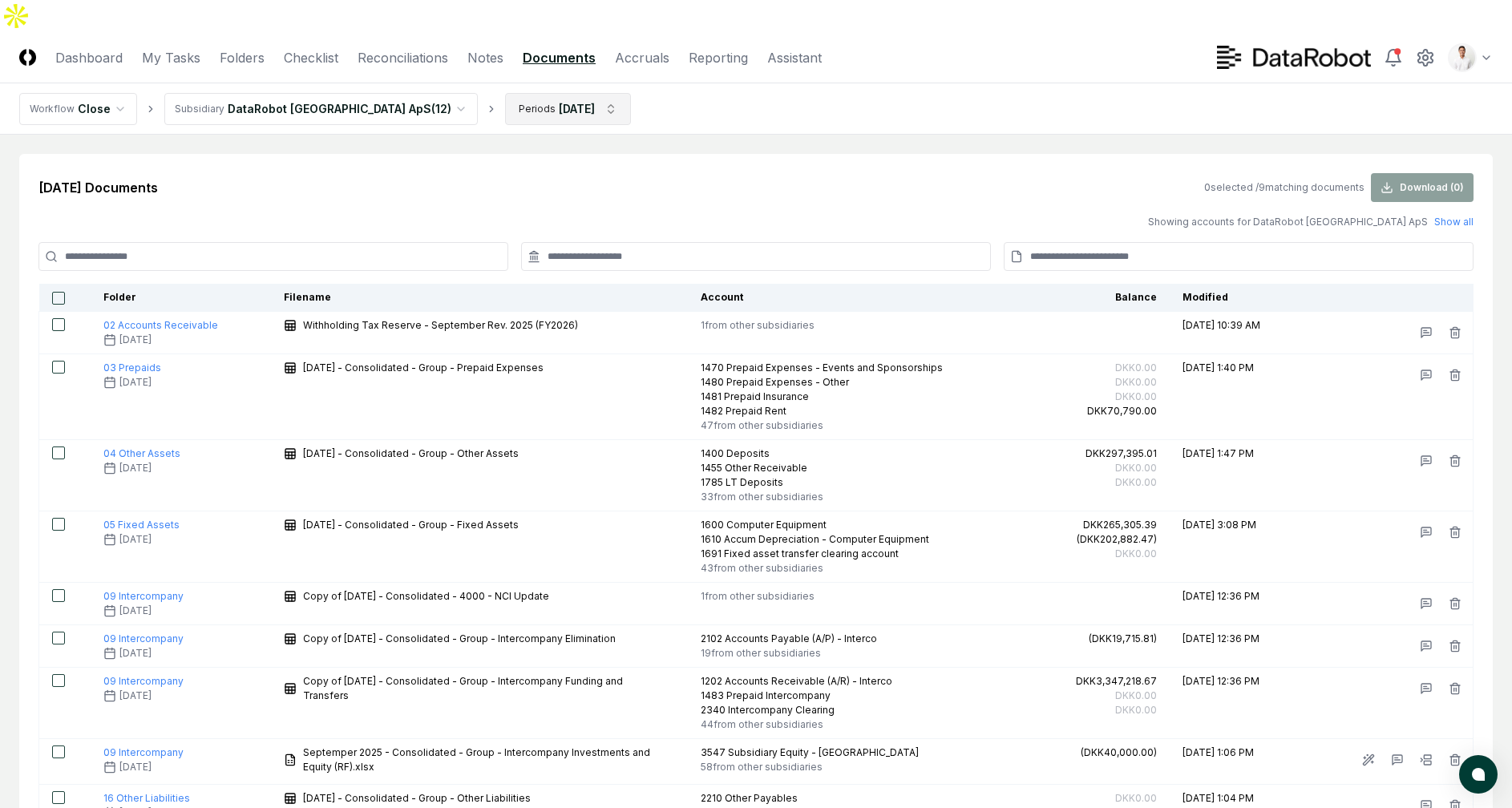
click at [538, 79] on html "CloseCore Dashboard My Tasks Folders Checklist Reconciliations Notes Documents …" at bounding box center [756, 481] width 1512 height 962
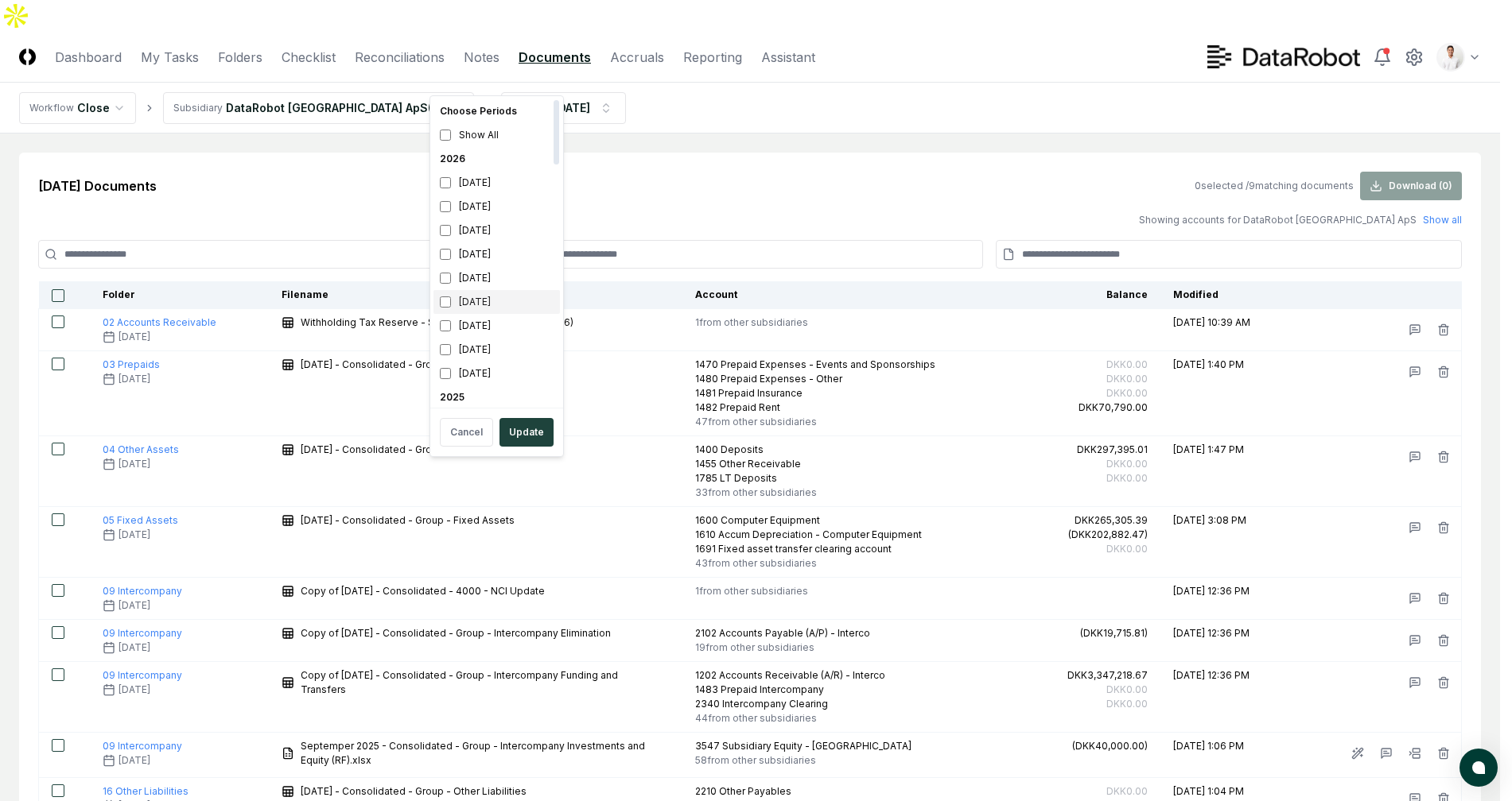
scroll to position [282, 0]
click at [498, 229] on div "[DATE]" at bounding box center [497, 235] width 126 height 24
click at [500, 219] on div "[DATE]" at bounding box center [497, 211] width 126 height 24
click at [524, 420] on button "Update" at bounding box center [526, 432] width 54 height 29
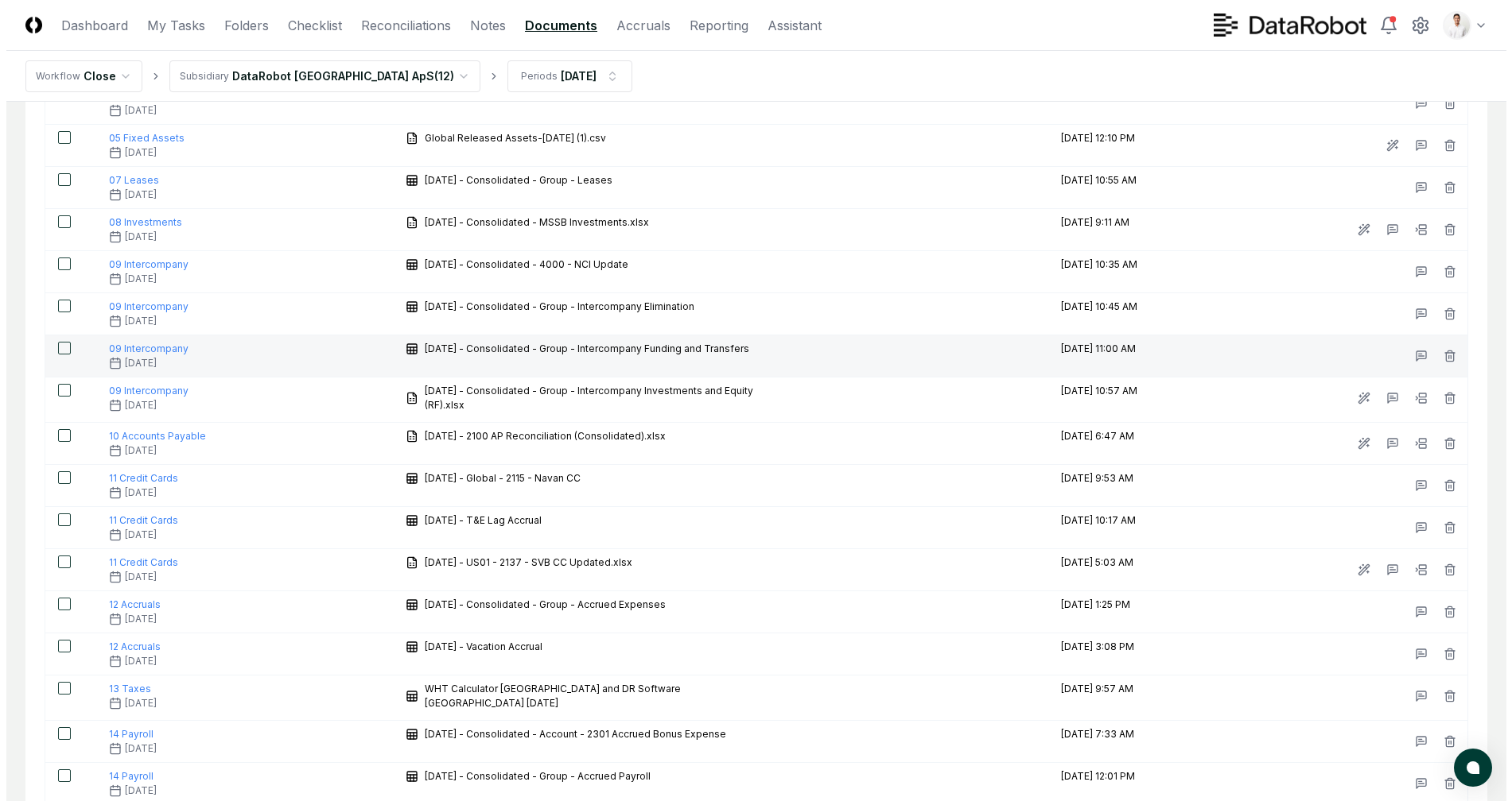
scroll to position [648, 0]
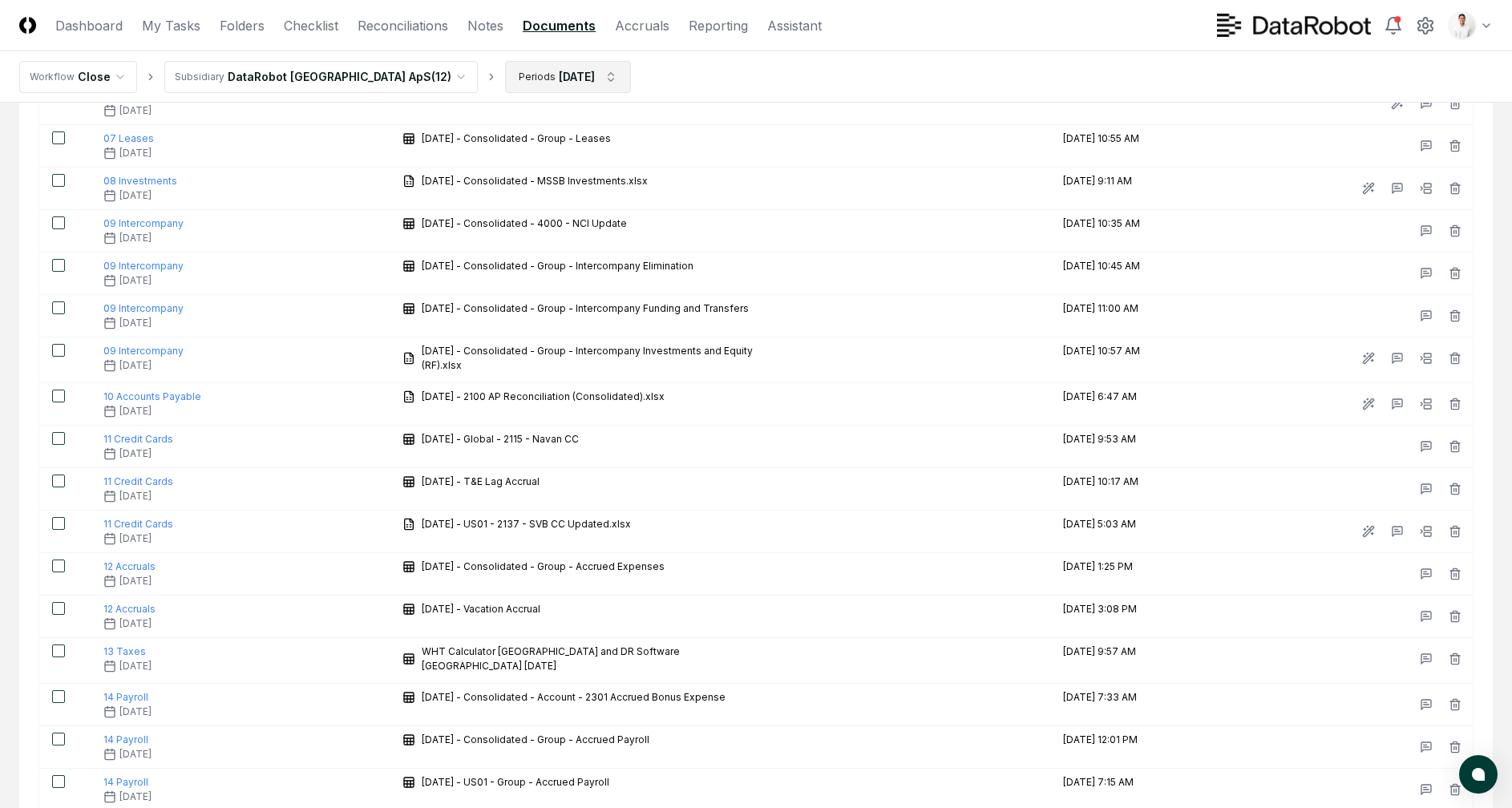
click at [551, 66] on html "CloseCore Dashboard My Tasks Folders Checklist Reconciliations Notes Documents …" at bounding box center [756, 337] width 1512 height 1983
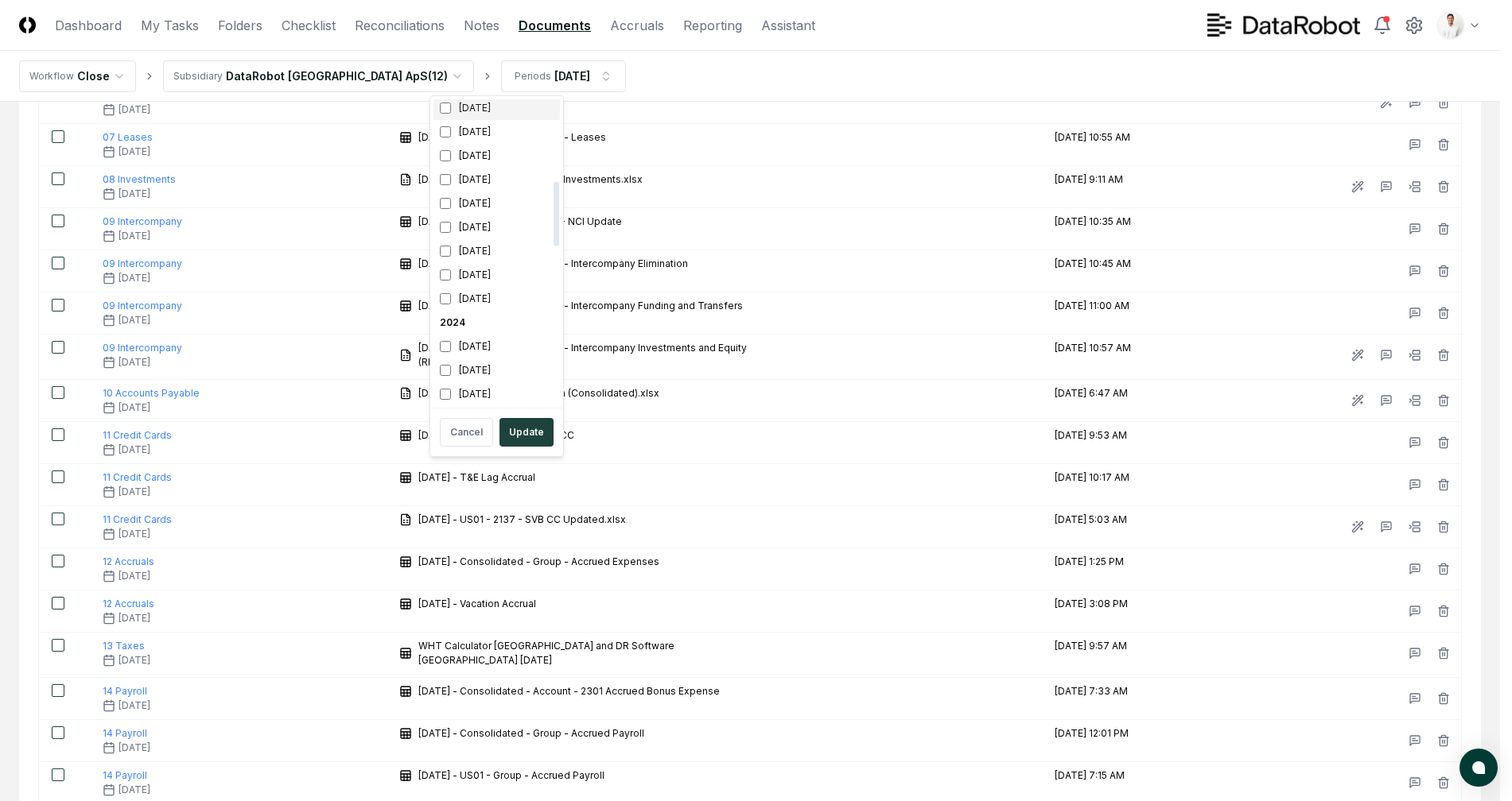
scroll to position [382, 0]
click at [494, 131] on div "[DATE]" at bounding box center [497, 135] width 126 height 24
click at [490, 150] on div "[DATE]" at bounding box center [497, 158] width 126 height 24
click at [530, 429] on button "Update" at bounding box center [526, 432] width 54 height 29
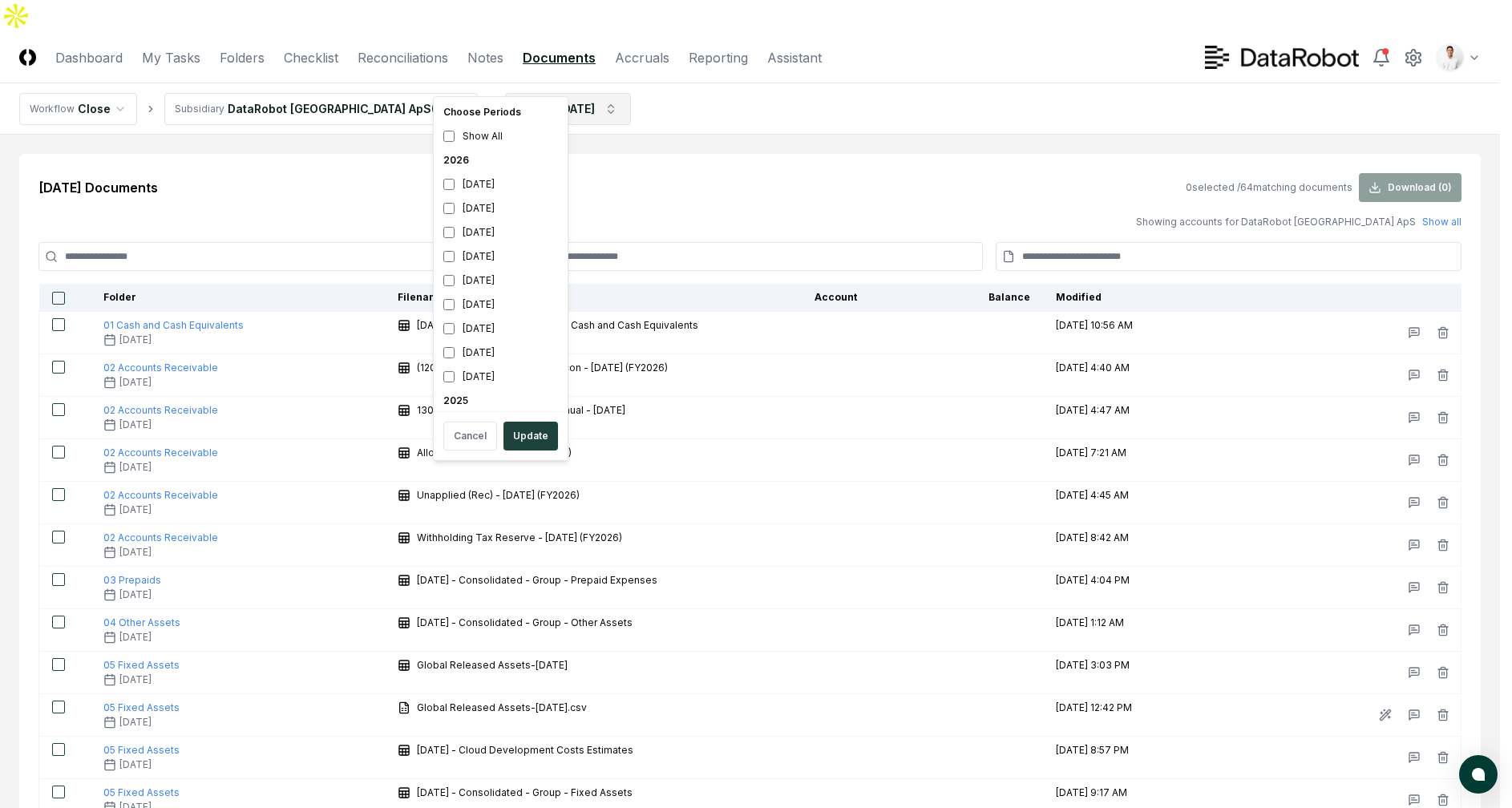
click at [491, 356] on div "[DATE]" at bounding box center [501, 349] width 127 height 24
click at [491, 326] on div "[DATE]" at bounding box center [501, 326] width 127 height 24
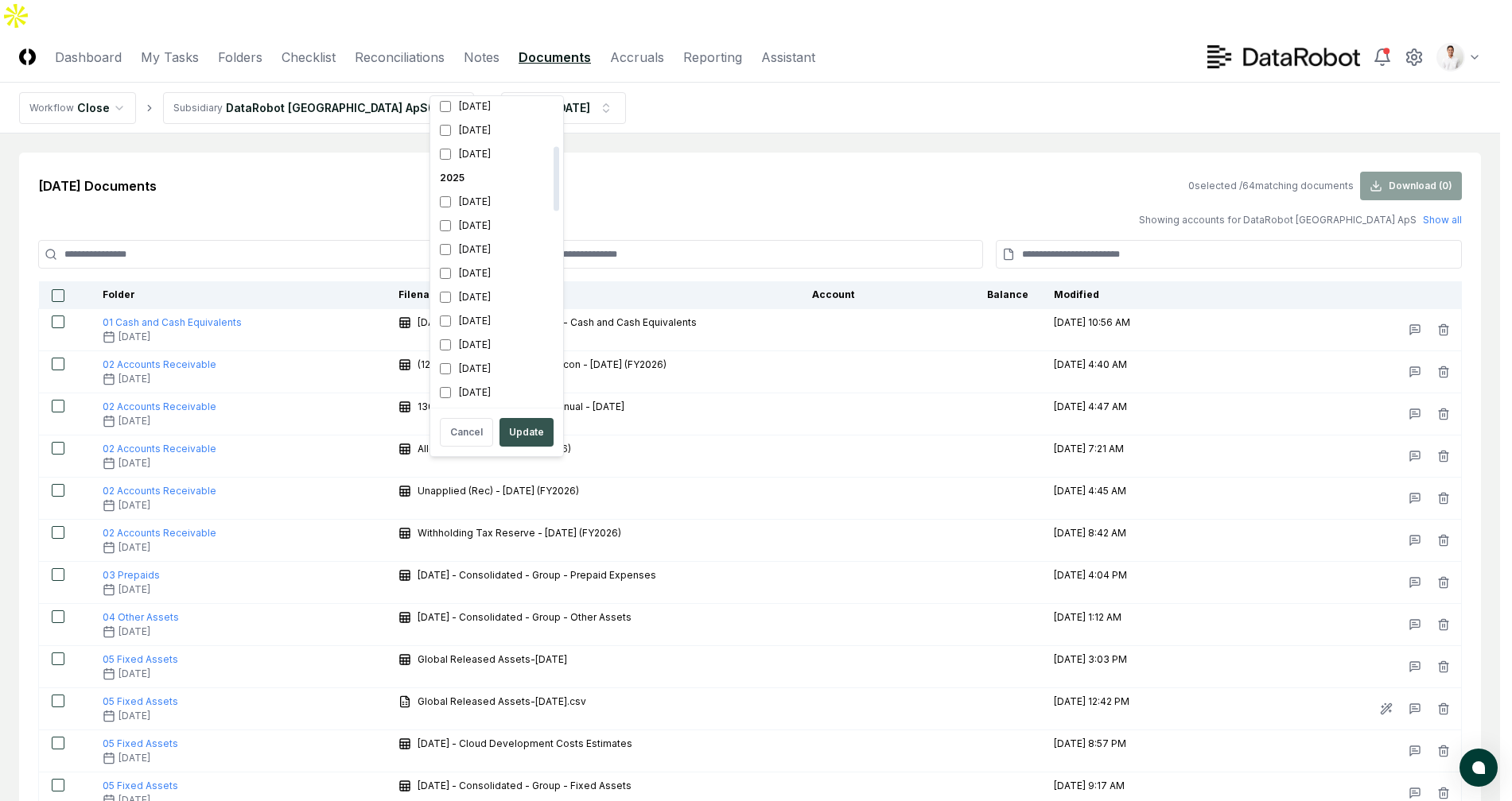
click at [524, 432] on button "Update" at bounding box center [526, 432] width 54 height 29
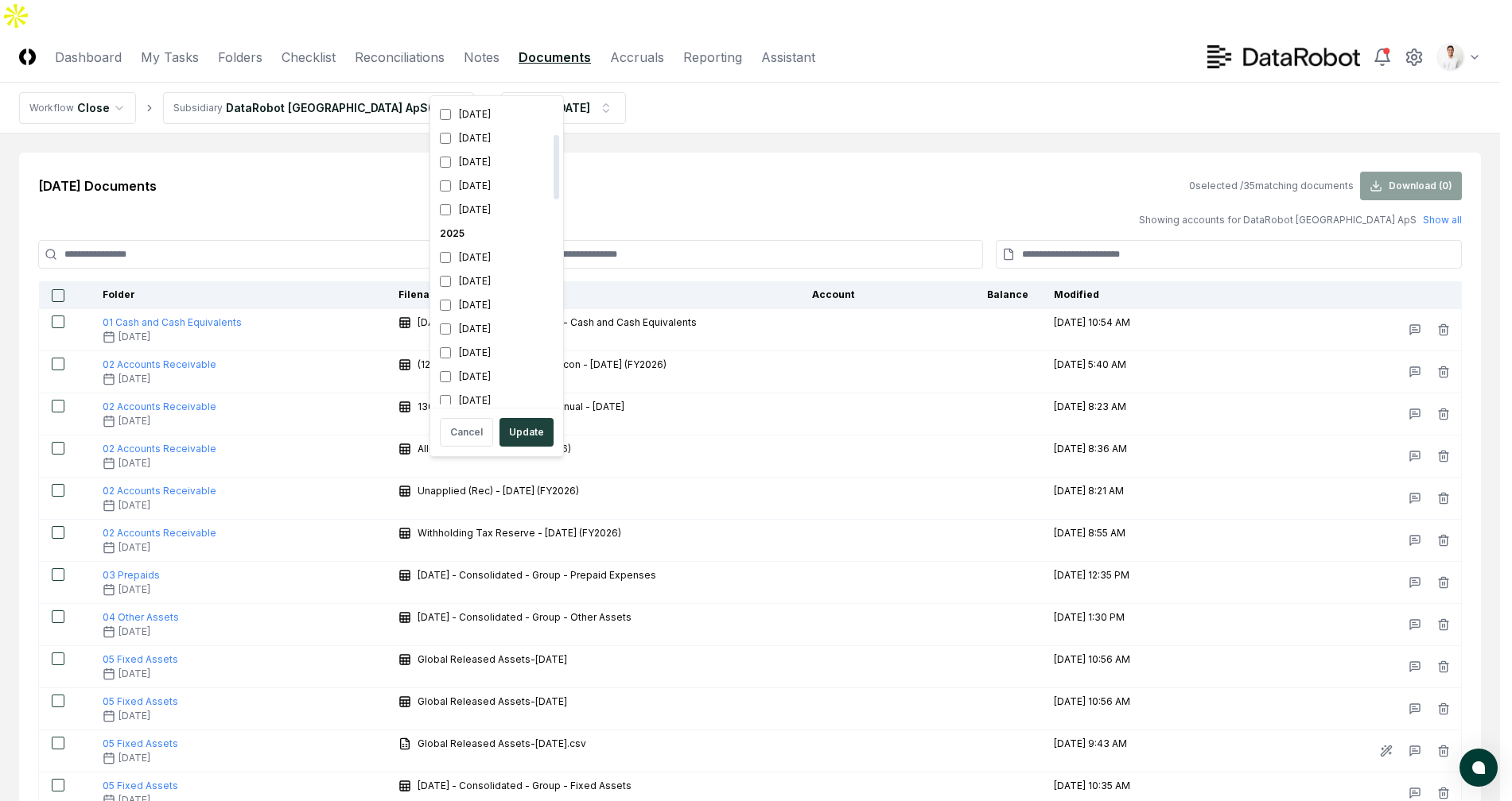
scroll to position [313, 0]
click at [488, 259] on div "[DATE]" at bounding box center [497, 251] width 126 height 24
click at [486, 273] on div "[DATE]" at bounding box center [497, 275] width 126 height 24
click at [529, 426] on button "Update" at bounding box center [526, 432] width 54 height 29
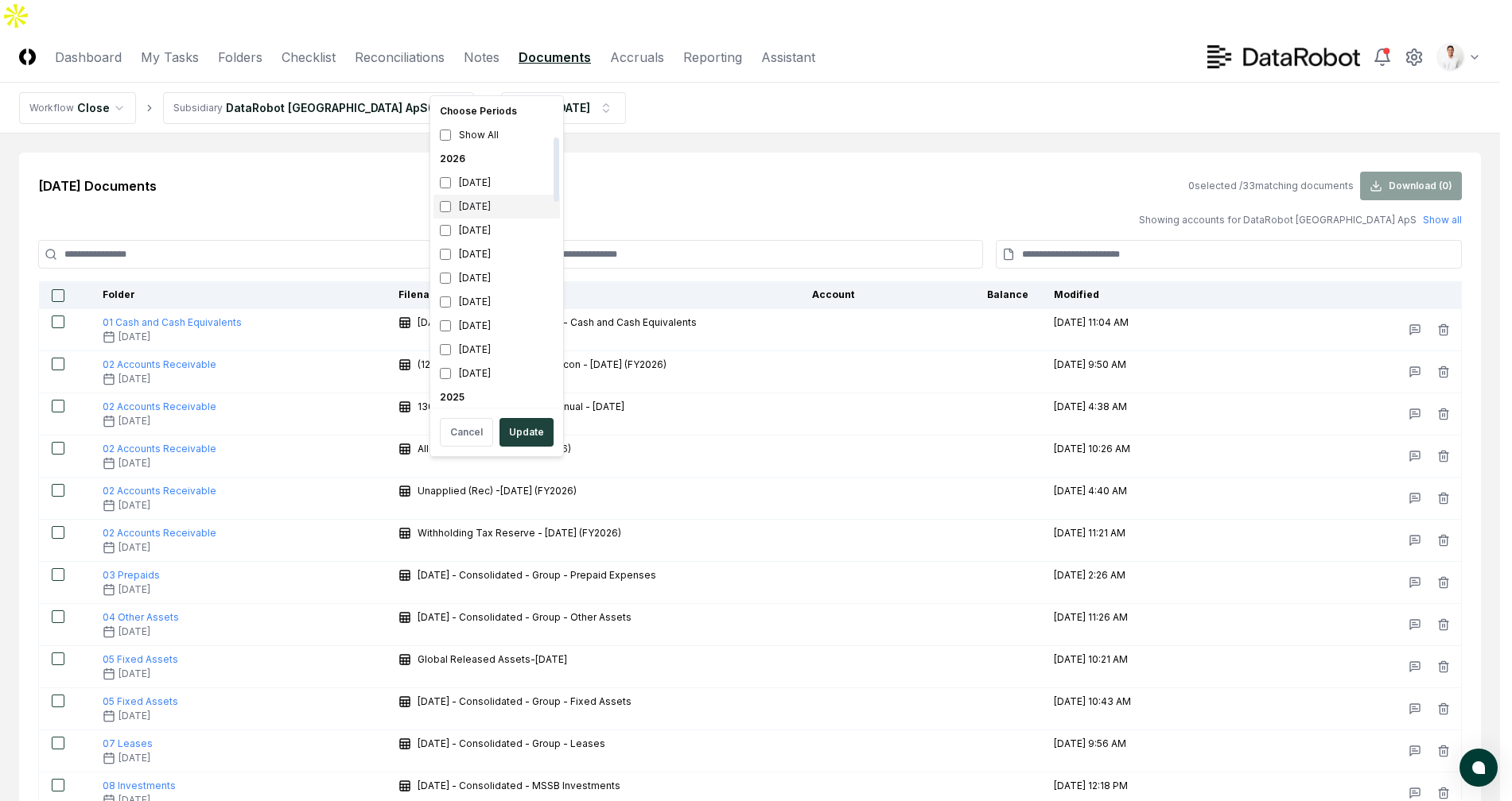
scroll to position [254, 0]
click at [492, 353] on div "[DATE]" at bounding box center [497, 357] width 126 height 24
click at [494, 333] on div "[DATE]" at bounding box center [497, 333] width 126 height 24
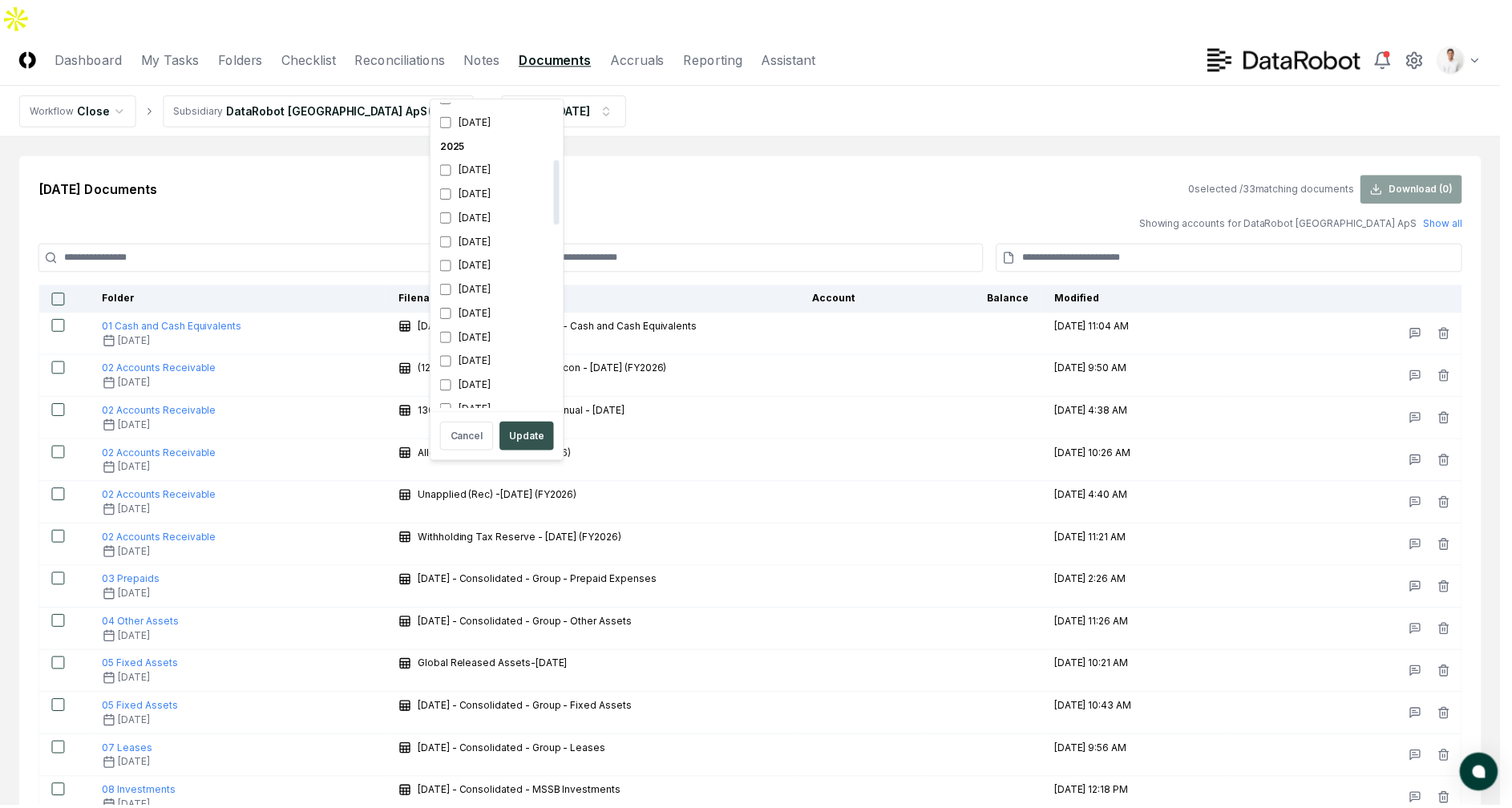
scroll to position [270, 0]
click at [514, 435] on button "Update" at bounding box center [531, 436] width 55 height 29
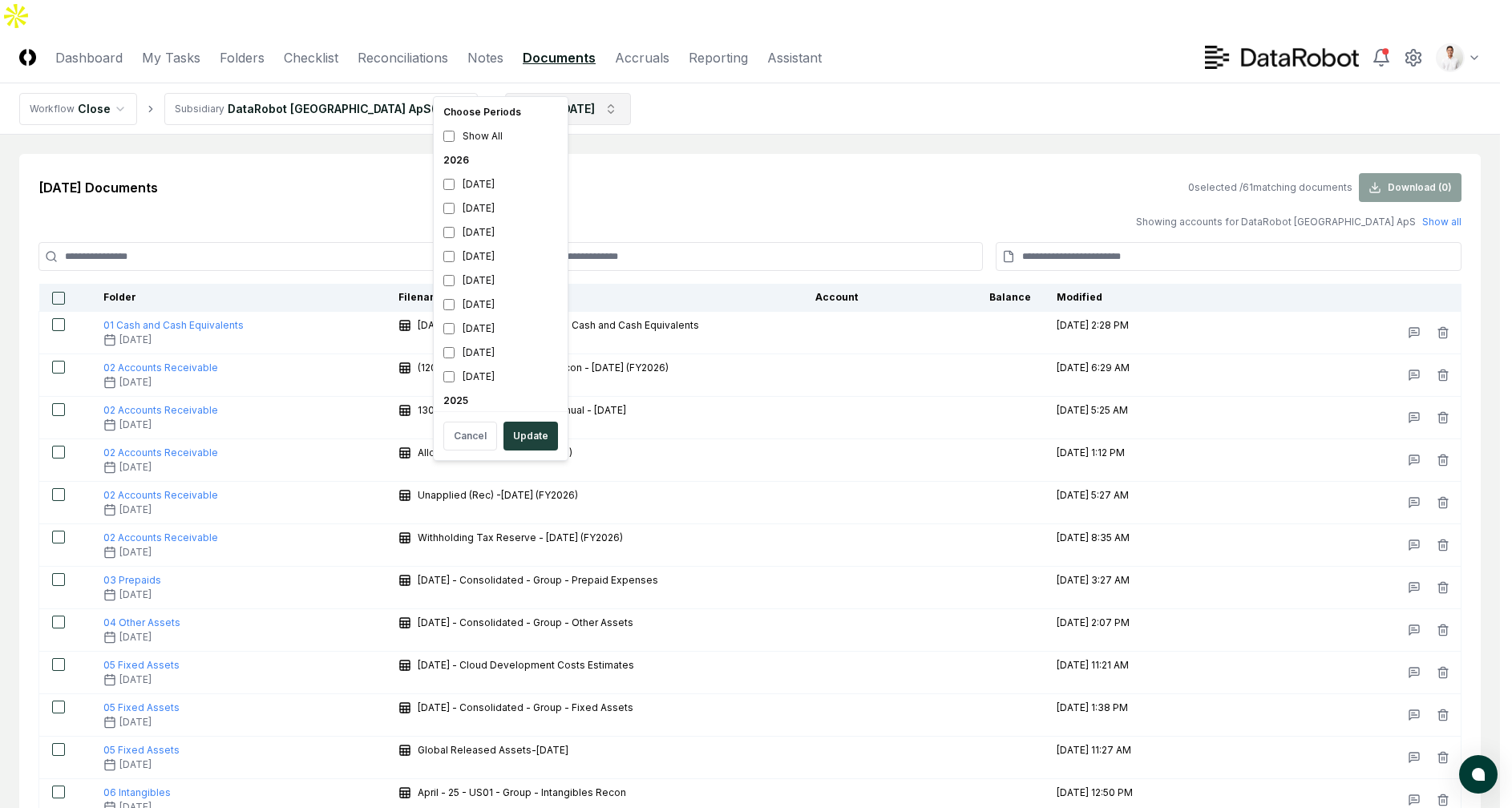
click at [494, 223] on div "[DATE]" at bounding box center [501, 218] width 127 height 24
click at [495, 239] on div "[DATE]" at bounding box center [501, 242] width 127 height 24
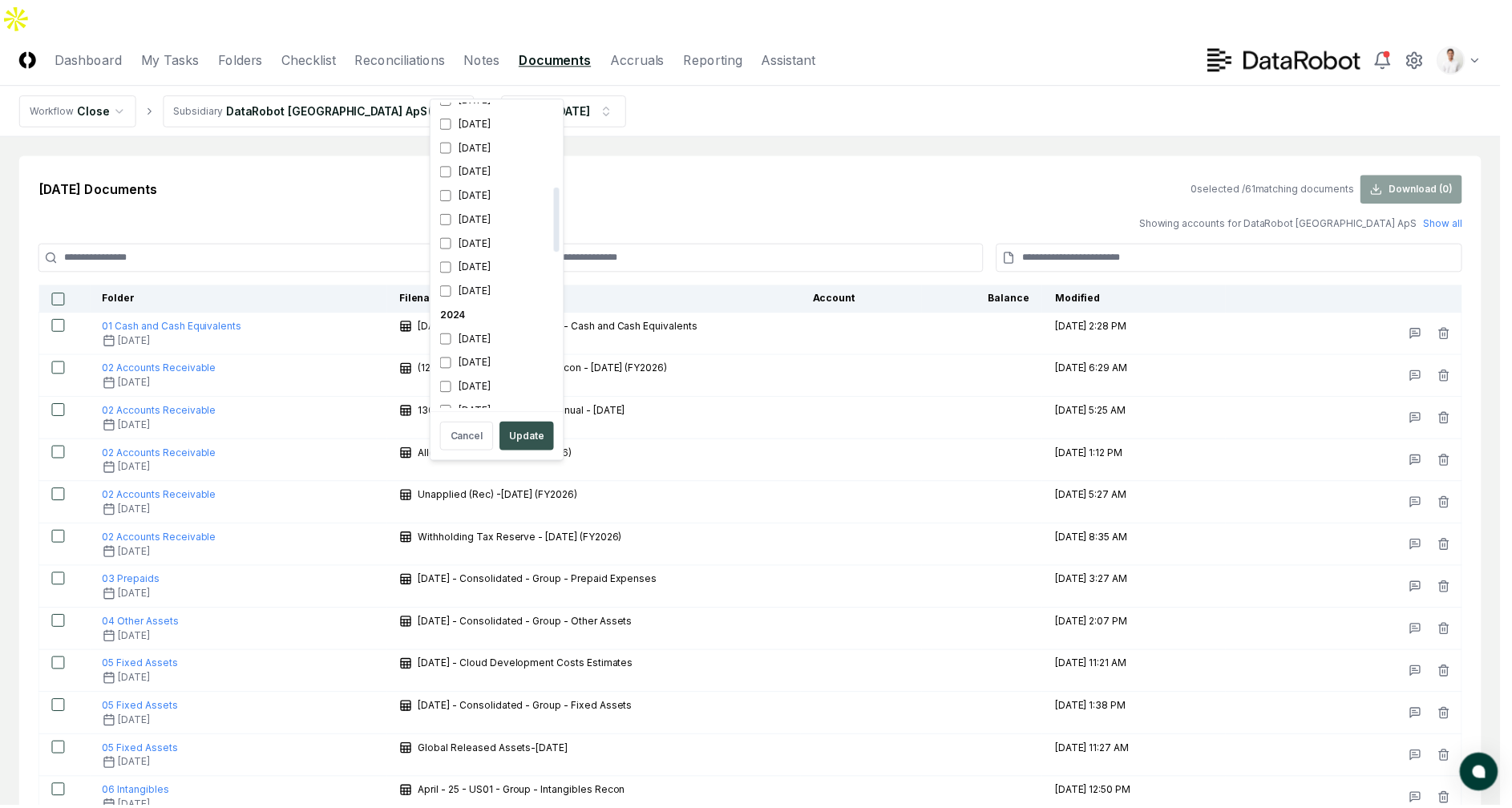
scroll to position [414, 0]
click at [534, 433] on button "Update" at bounding box center [531, 436] width 55 height 29
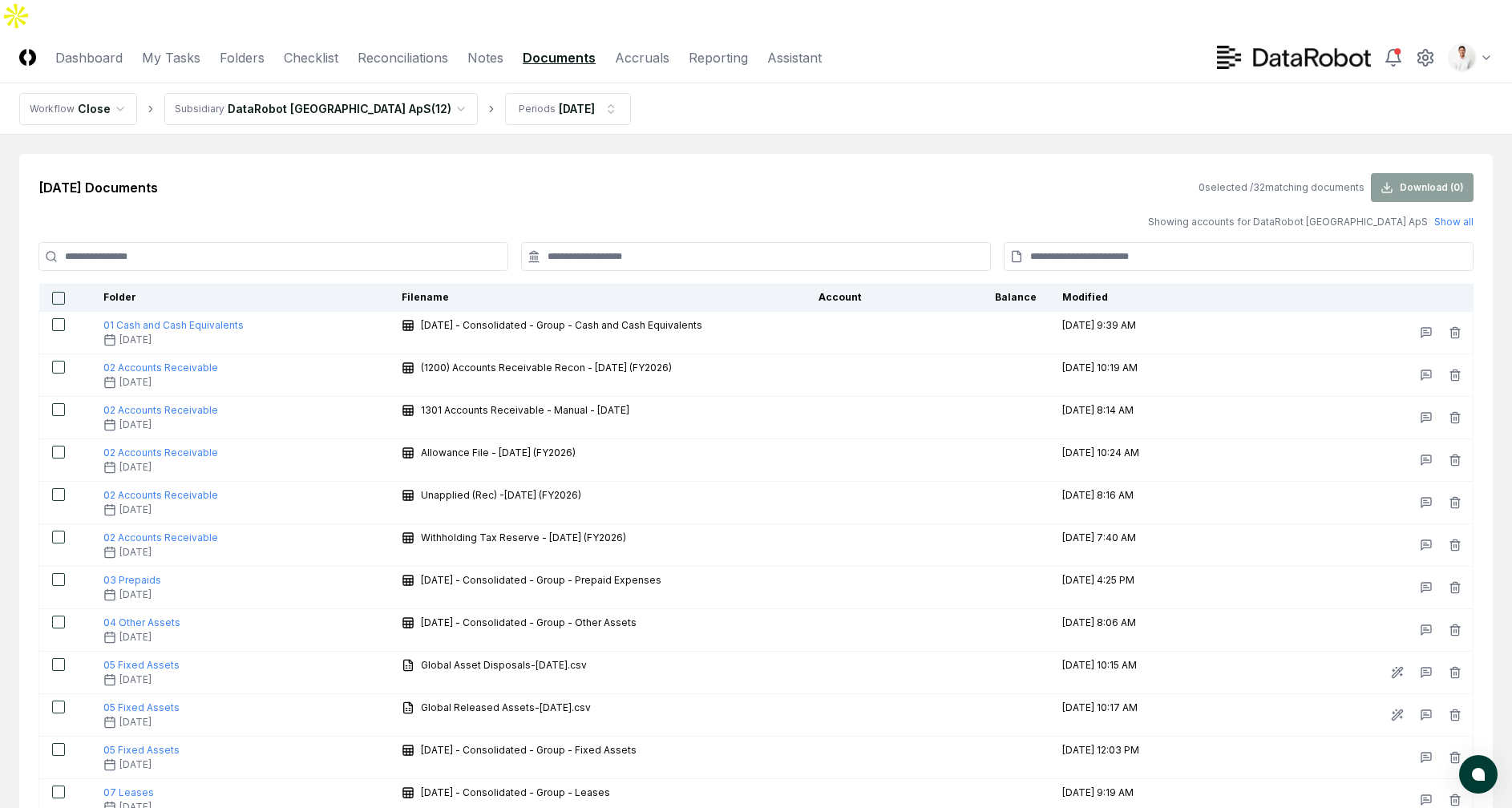
click at [611, 173] on div "Mar 2025 Documents 0 selected / 32 matching documents Download ( 0 )" at bounding box center [756, 188] width 1435 height 29
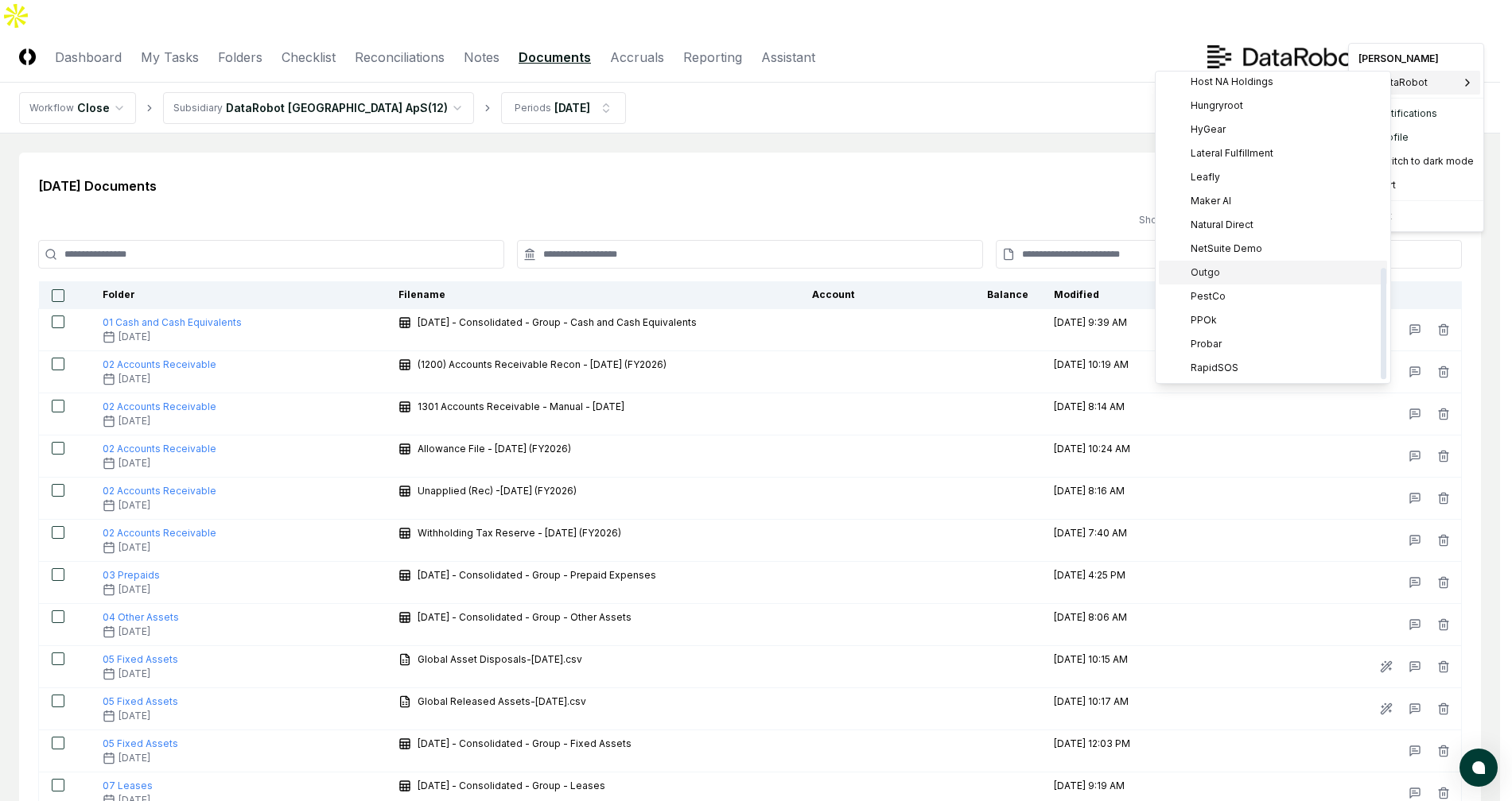
scroll to position [529, 0]
click at [1238, 181] on span "Sage Intacct Demo" at bounding box center [1234, 177] width 89 height 14
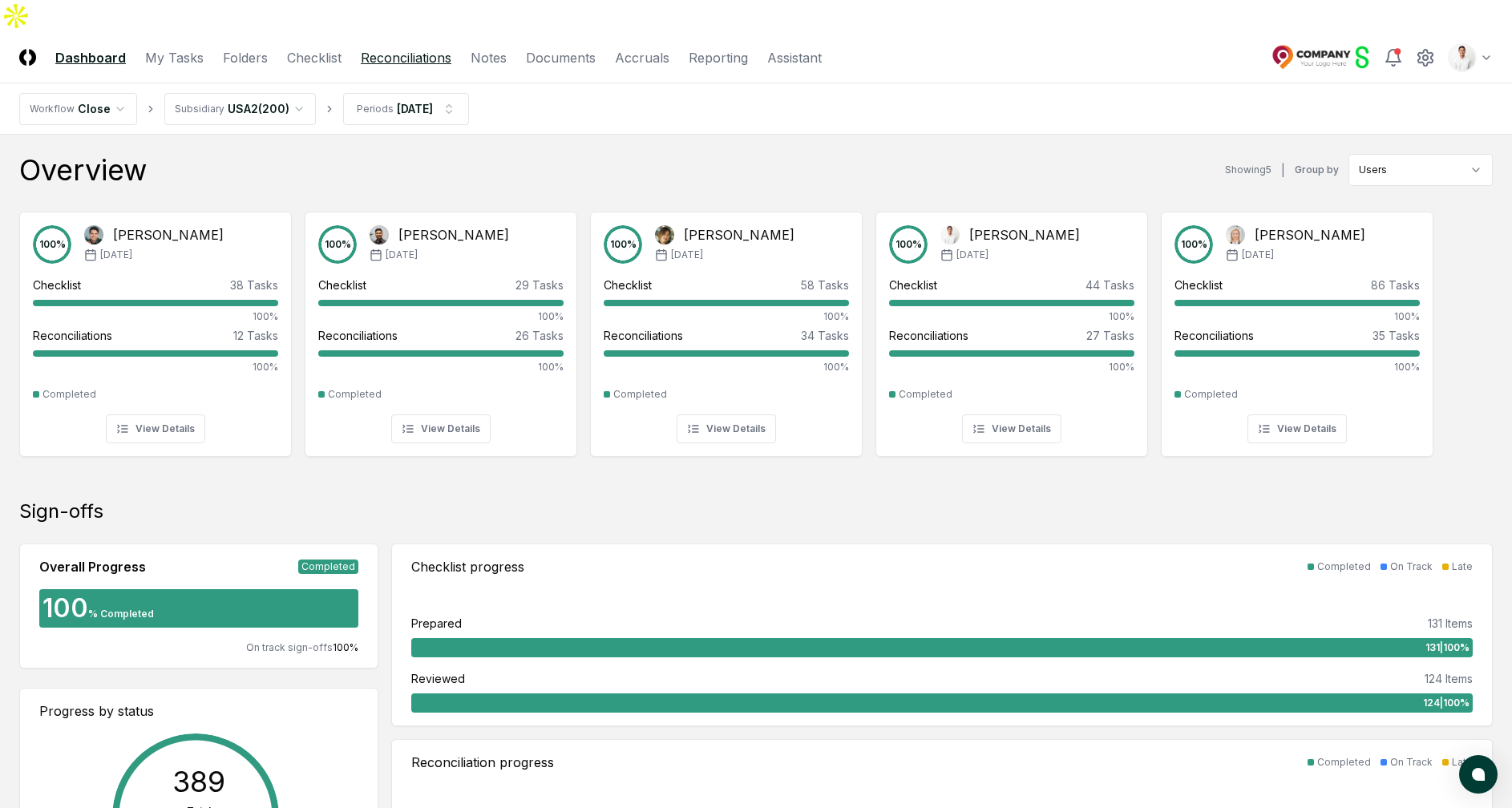
click at [404, 48] on link "Reconciliations" at bounding box center [406, 58] width 91 height 19
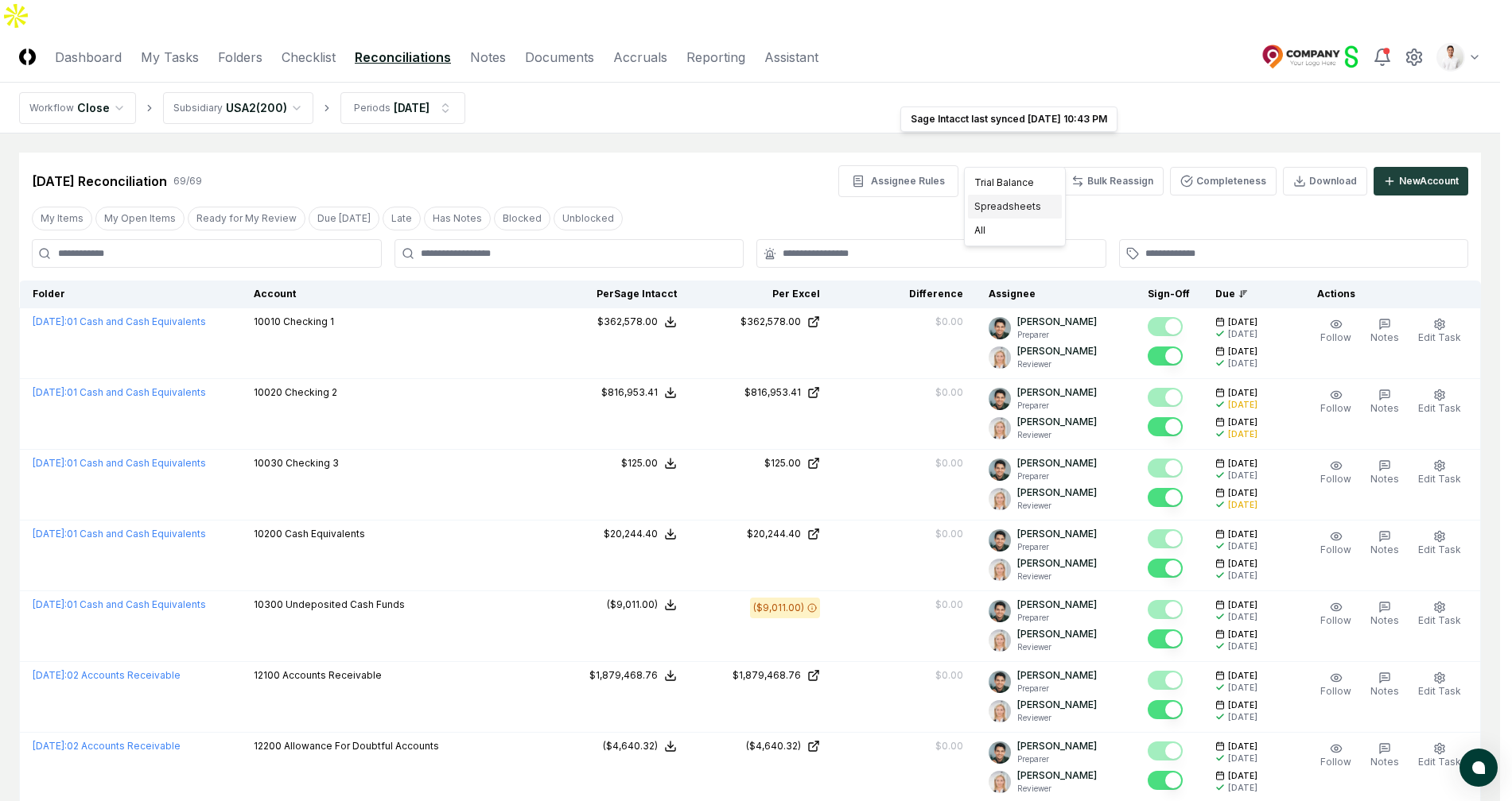
click at [1012, 211] on div "Spreadsheets" at bounding box center [1014, 206] width 94 height 24
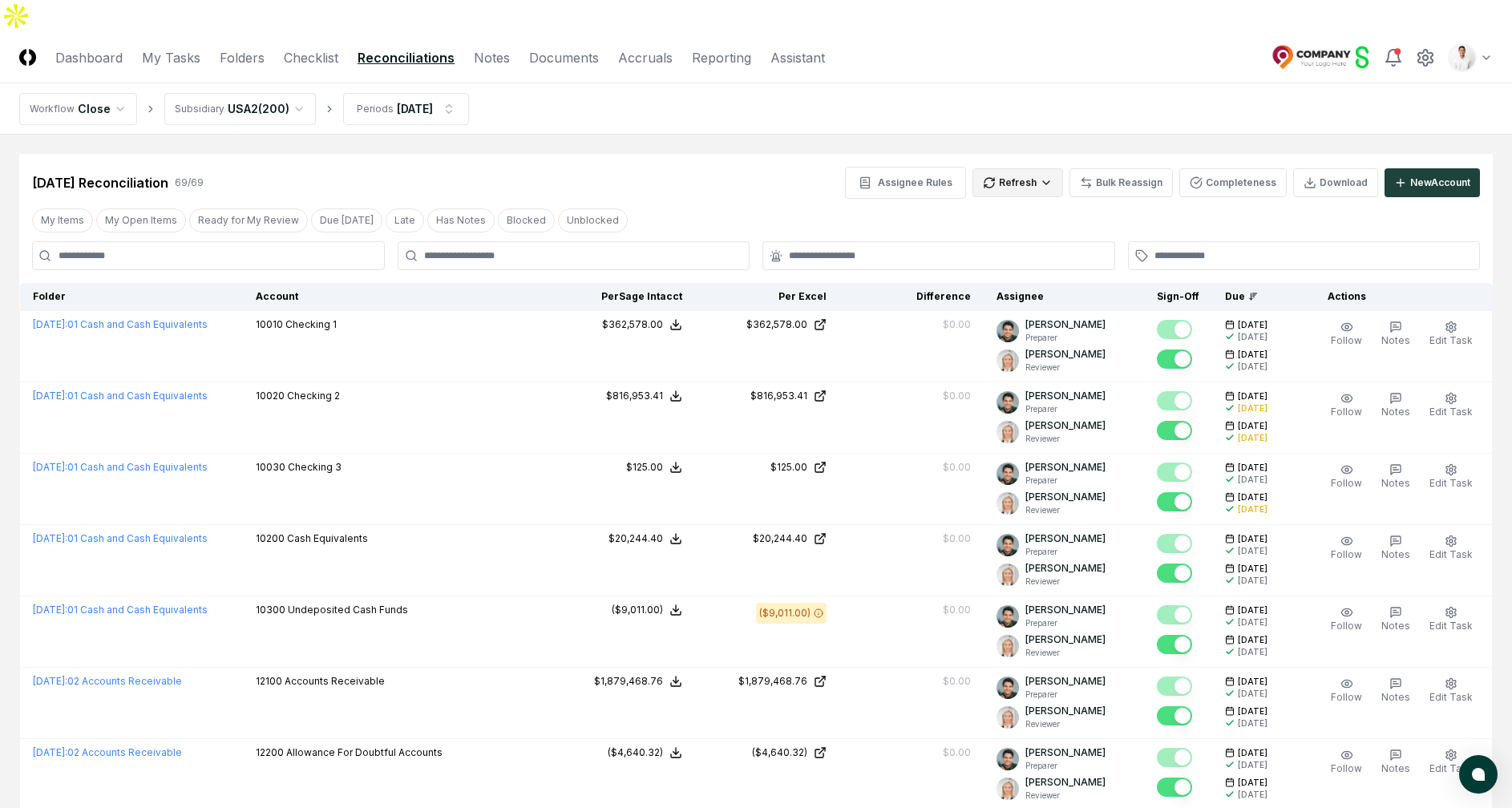
click at [1022, 167] on div "Assignee Rules Refresh Bulk Reassign Completeness Download New Account" at bounding box center [1161, 182] width 635 height 32
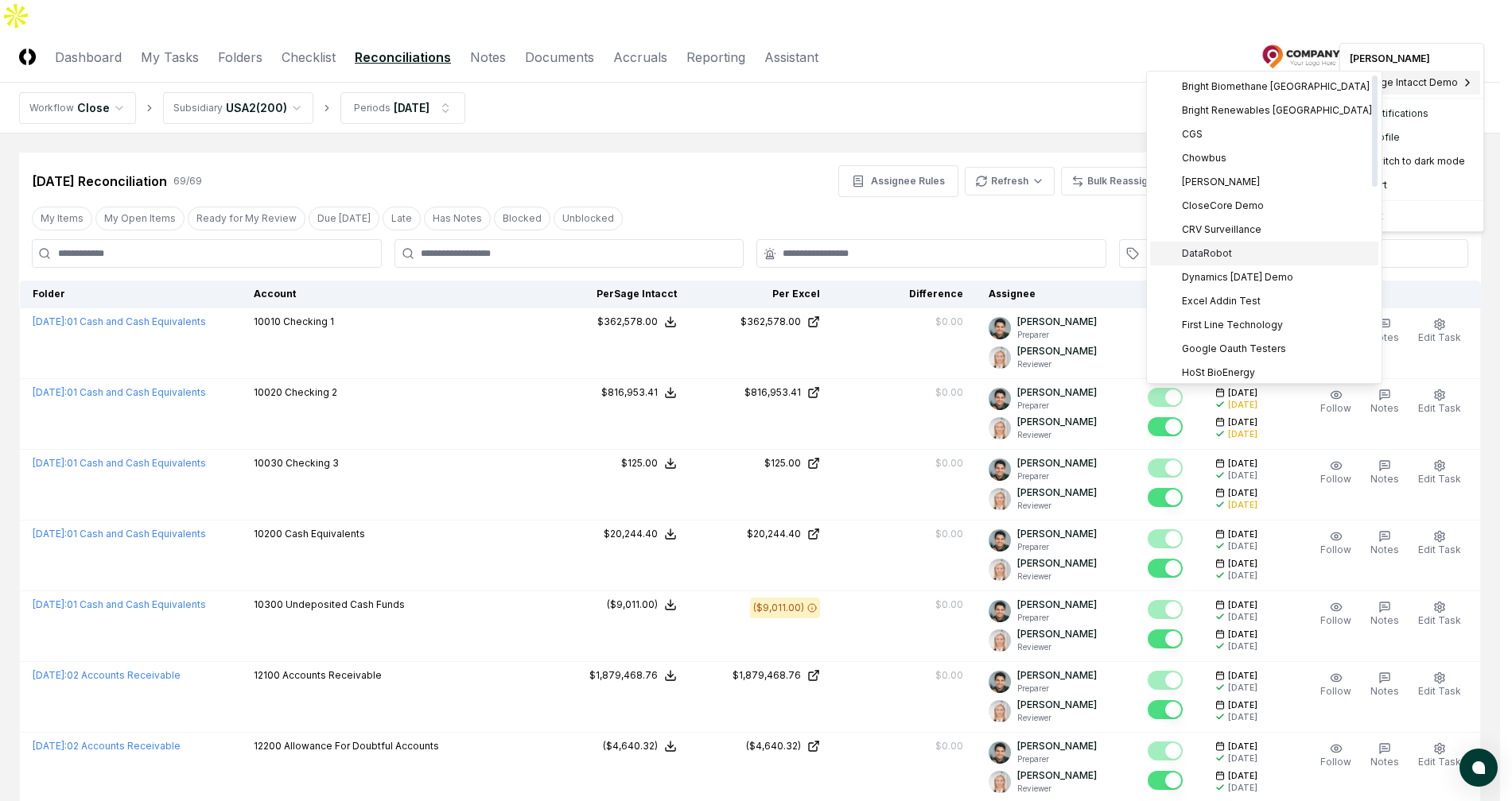
click at [1228, 253] on div "DataRobot" at bounding box center [1264, 253] width 228 height 24
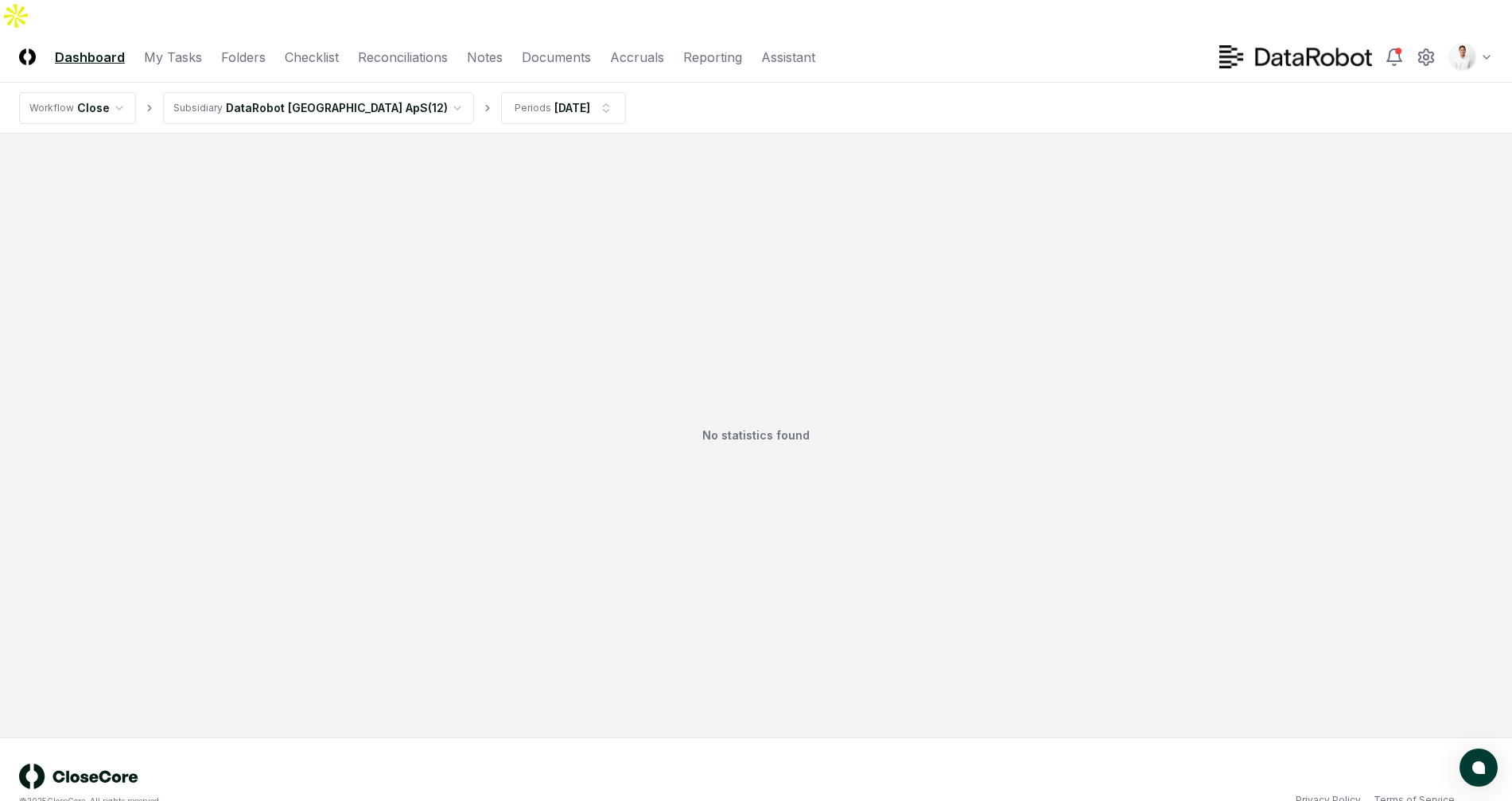
click at [377, 72] on html "CloseCore Dashboard My Tasks Folders Checklist Reconciliations Notes Documents …" at bounding box center [756, 416] width 1512 height 833
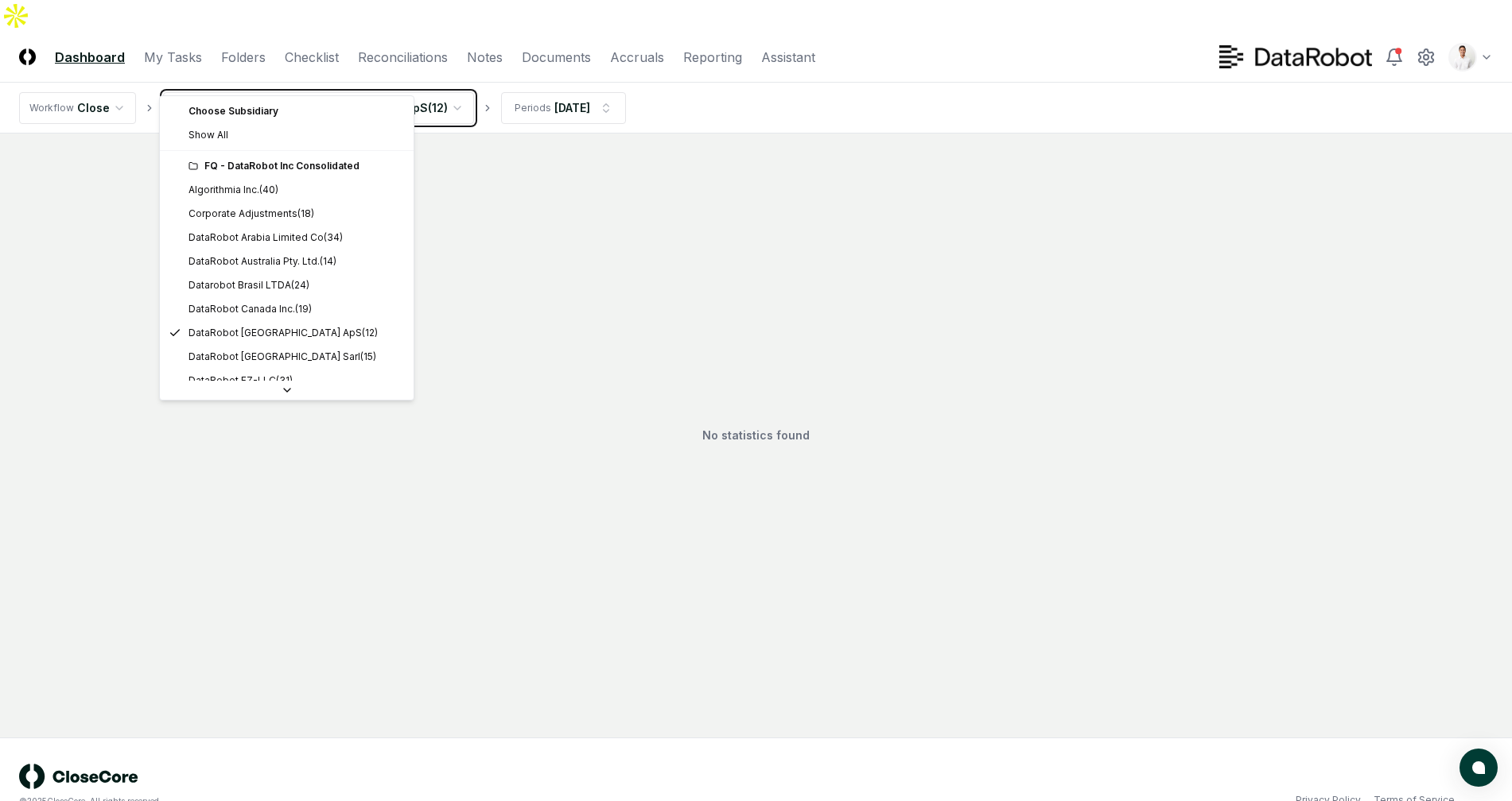
click at [479, 66] on html "CloseCore Dashboard My Tasks Folders Checklist Reconciliations Notes Documents …" at bounding box center [756, 416] width 1512 height 833
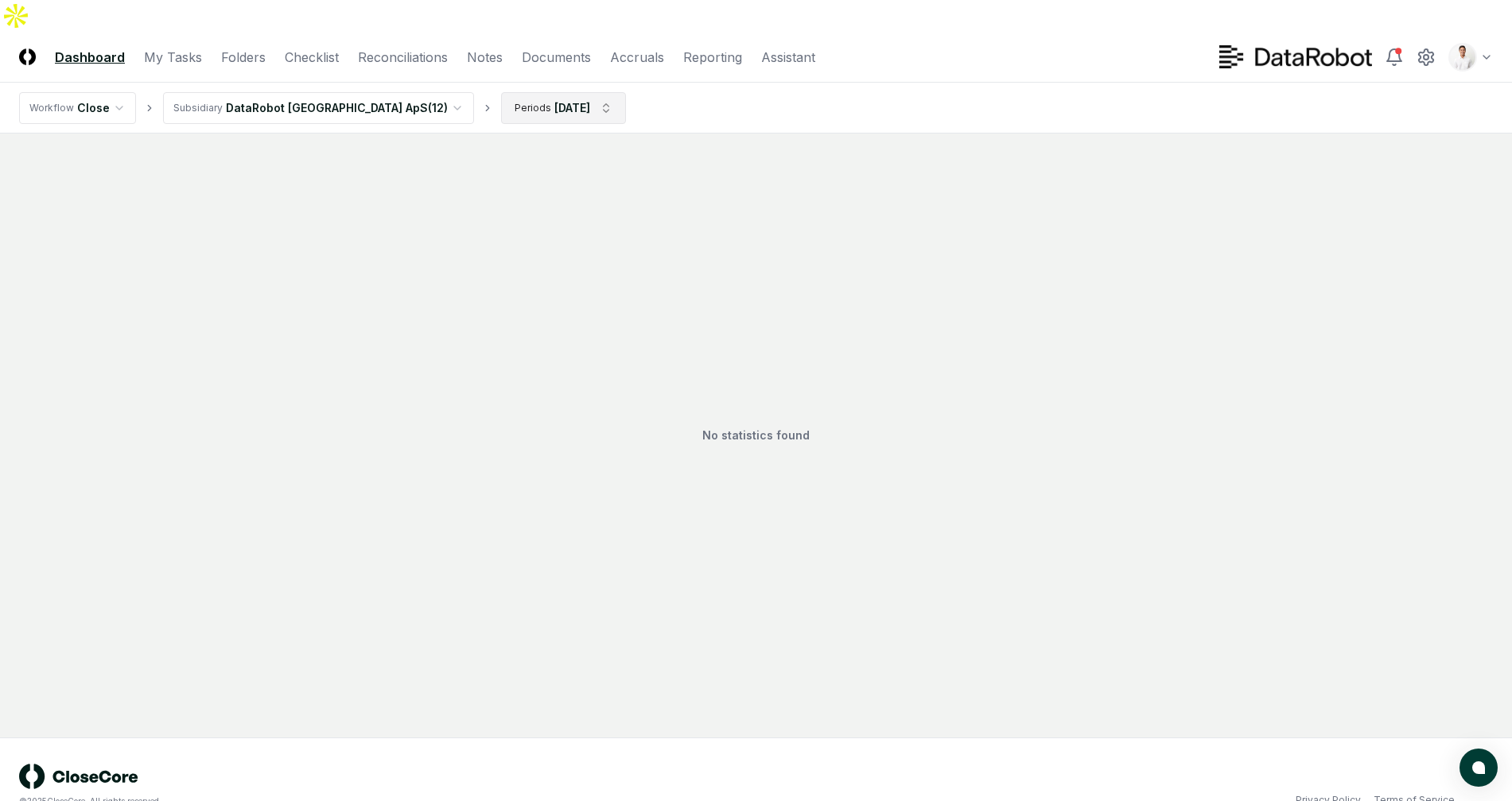
click at [479, 74] on html "CloseCore Dashboard My Tasks Folders Checklist Reconciliations Notes Documents …" at bounding box center [756, 416] width 1512 height 833
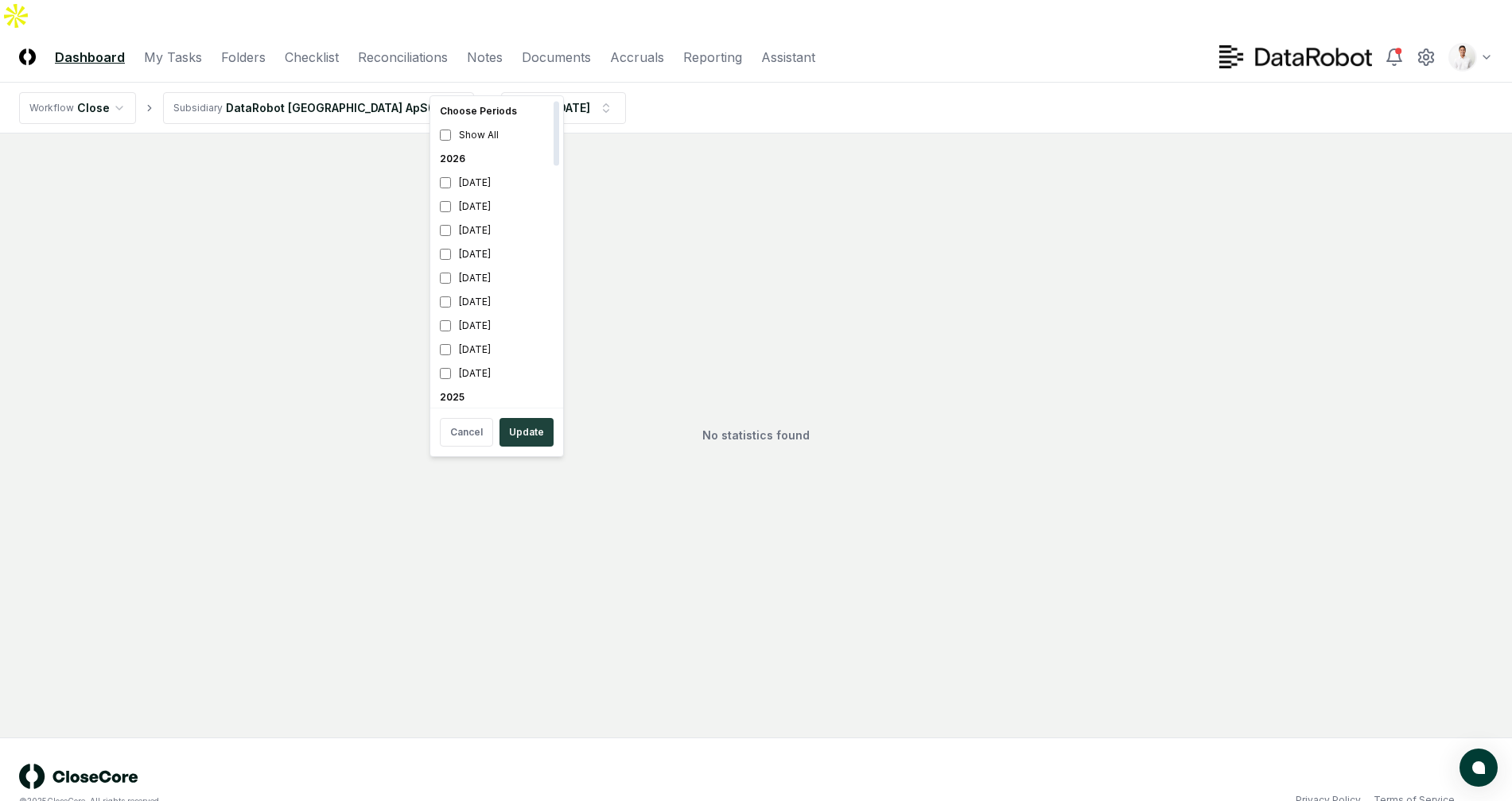
scroll to position [225, 0]
click at [488, 267] on div "[DATE]" at bounding box center [497, 266] width 126 height 24
click at [478, 230] on div "[DATE]" at bounding box center [497, 235] width 126 height 24
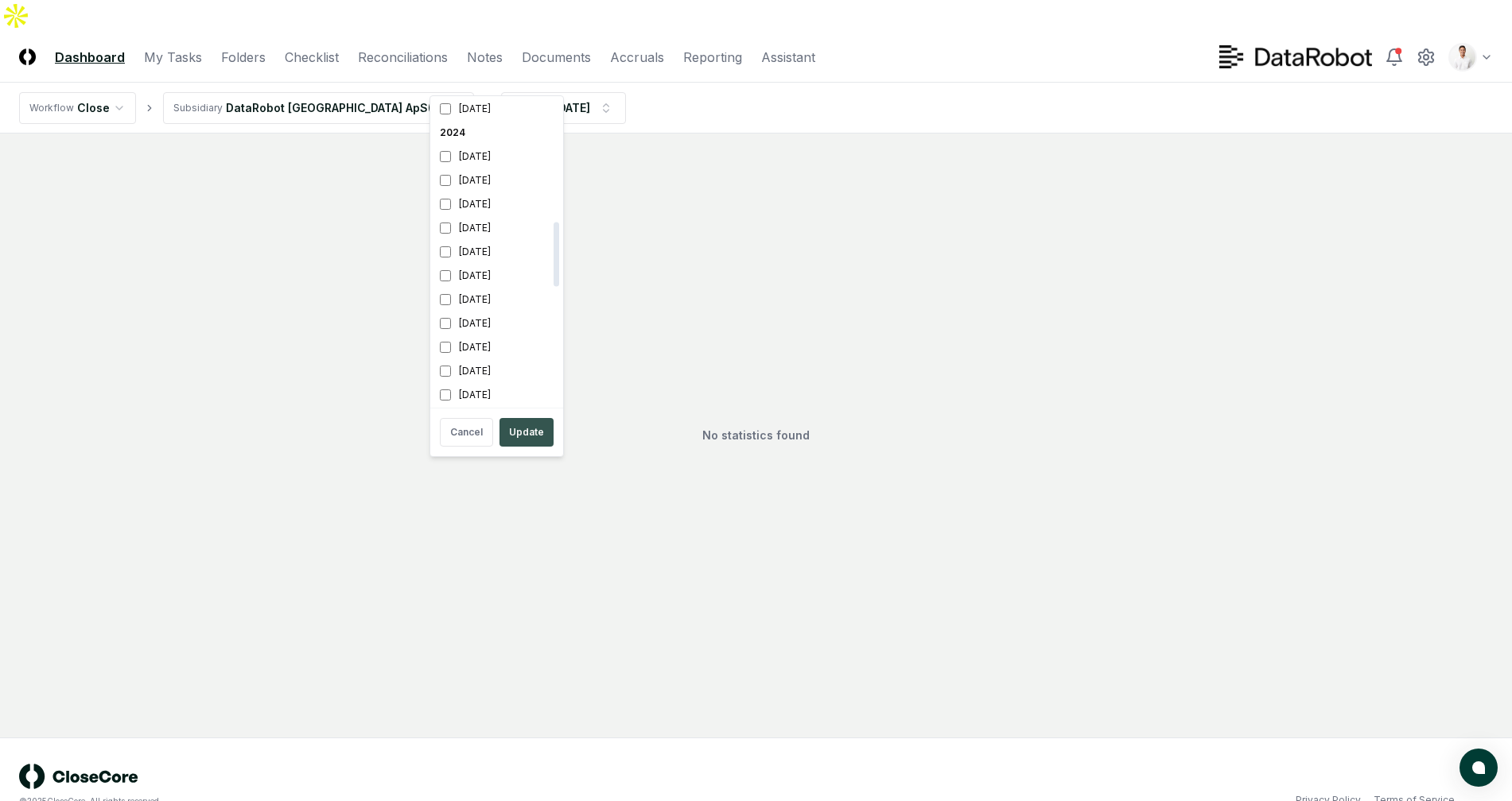
click at [534, 422] on button "Update" at bounding box center [526, 432] width 54 height 29
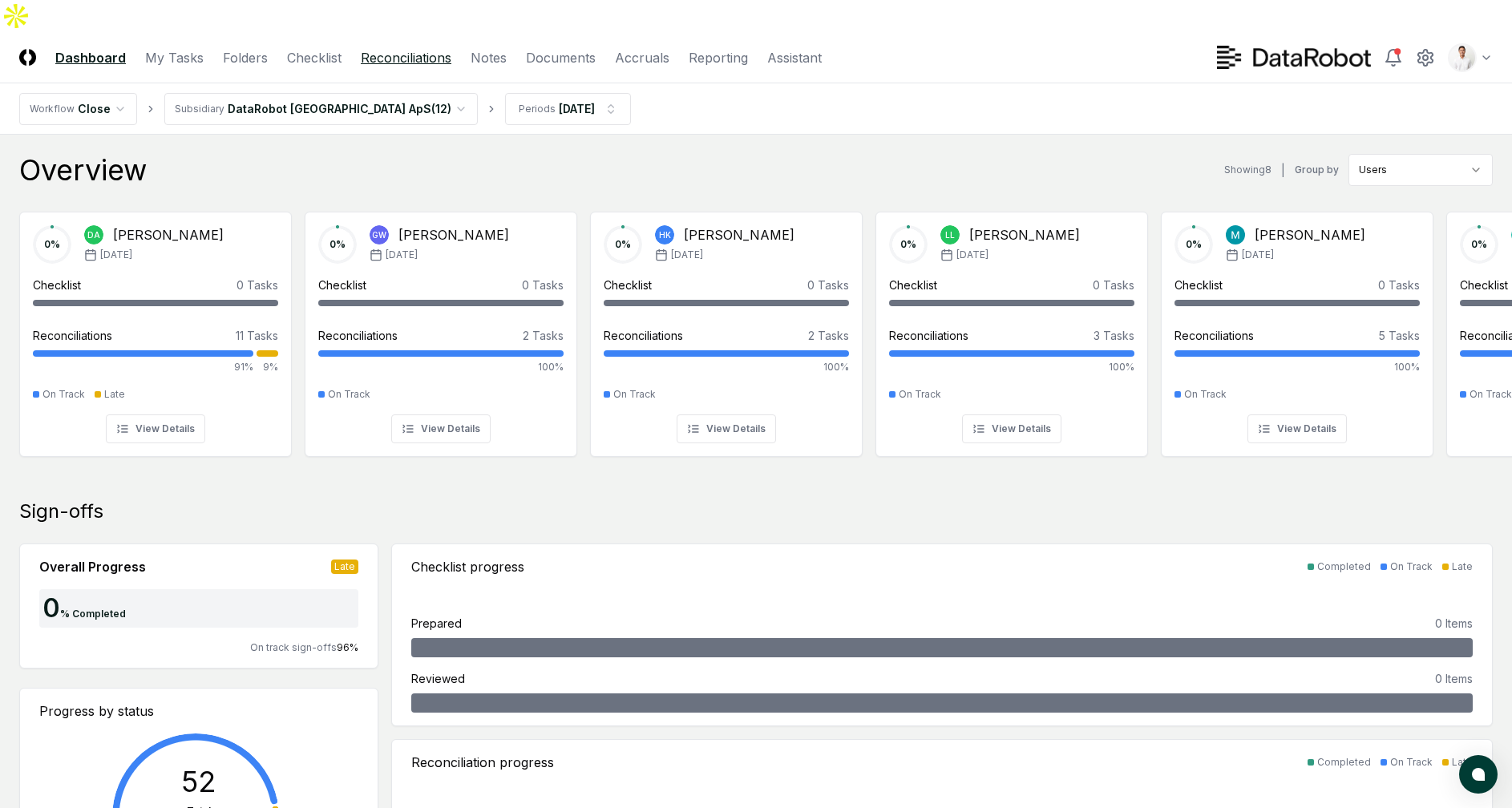
click at [393, 48] on link "Reconciliations" at bounding box center [406, 58] width 91 height 19
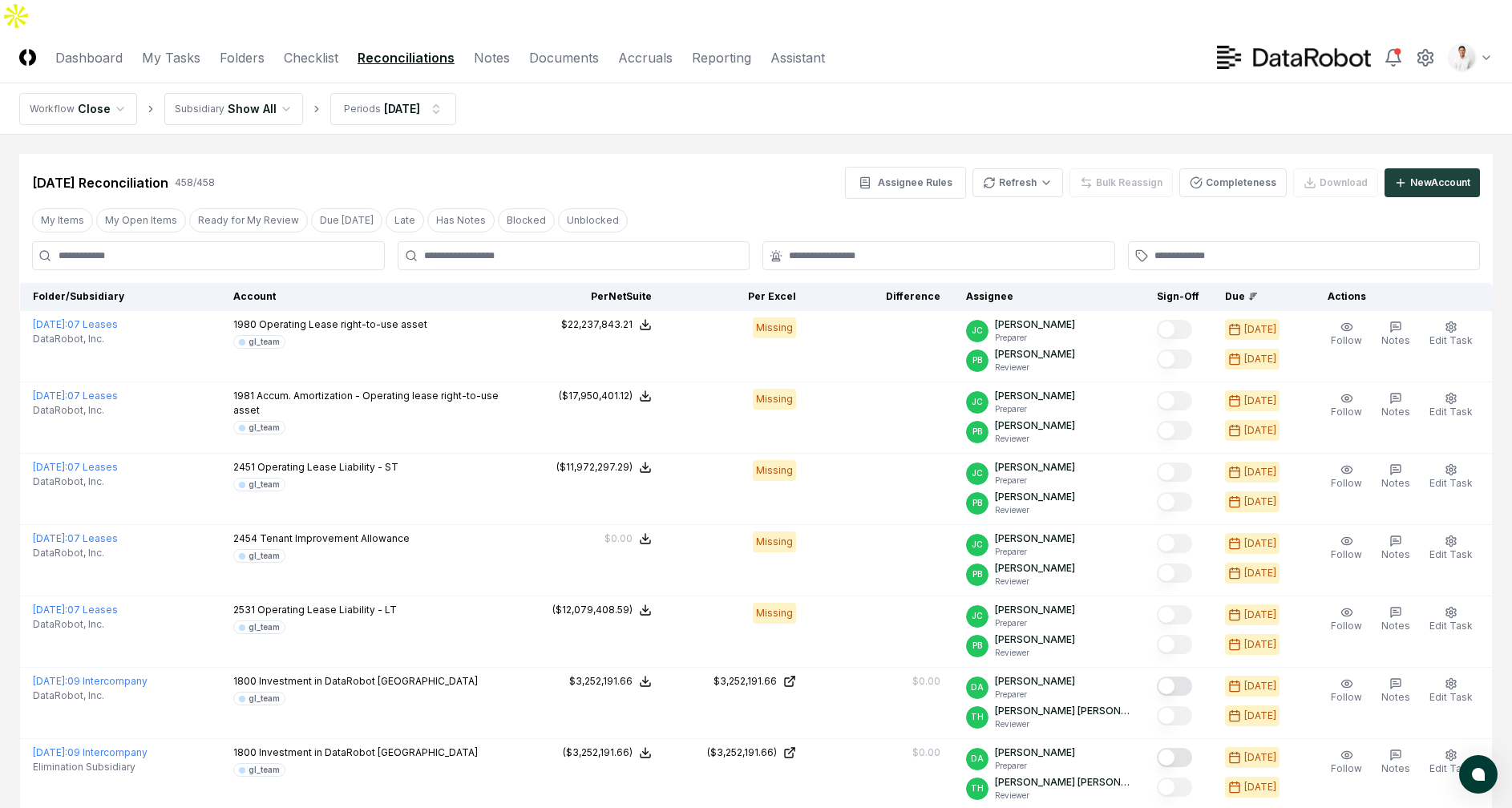
click at [385, 97] on nav "Workflow Close Subsidiary Show All Periods [DATE]" at bounding box center [756, 109] width 1512 height 51
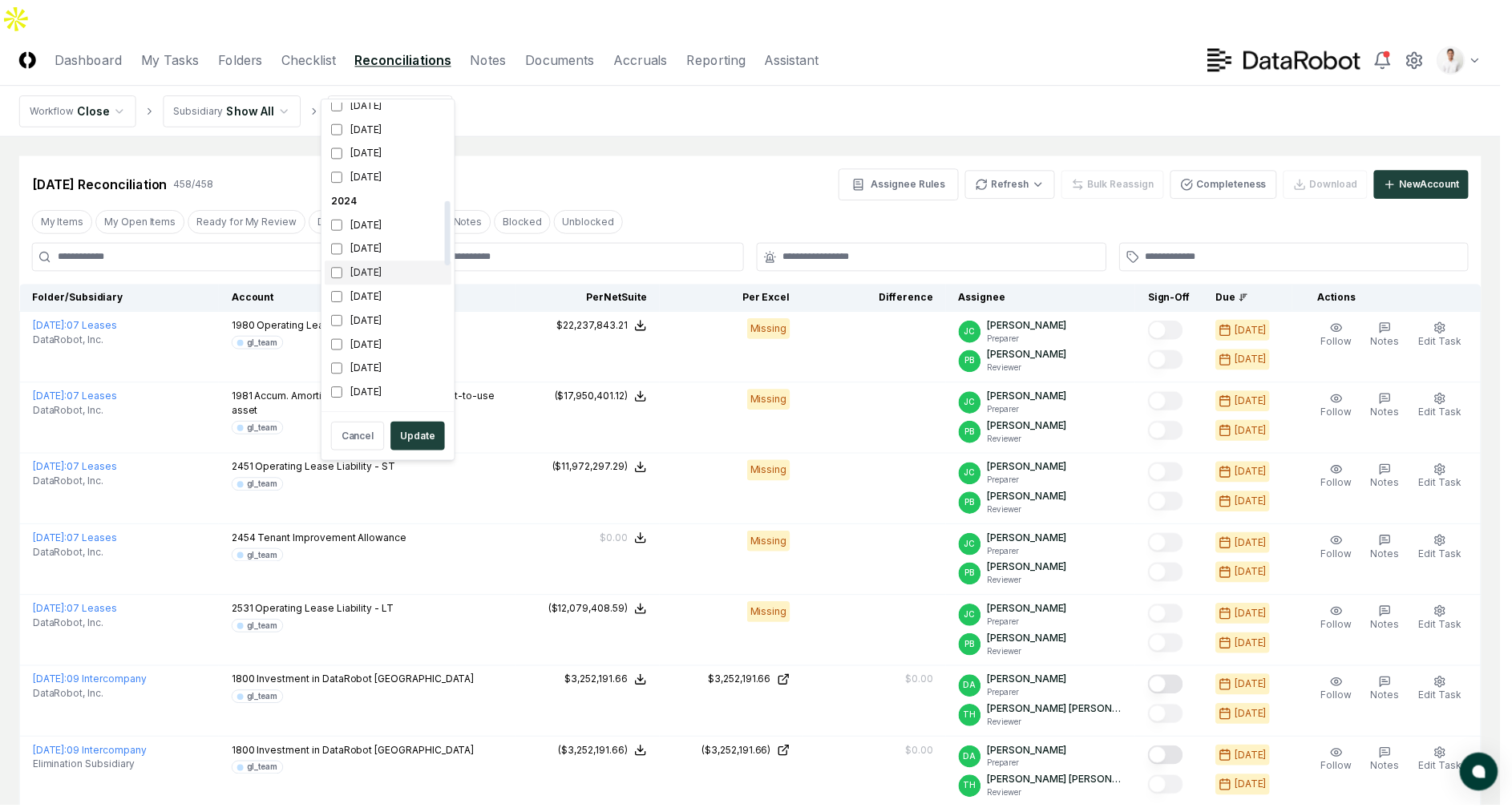
scroll to position [513, 0]
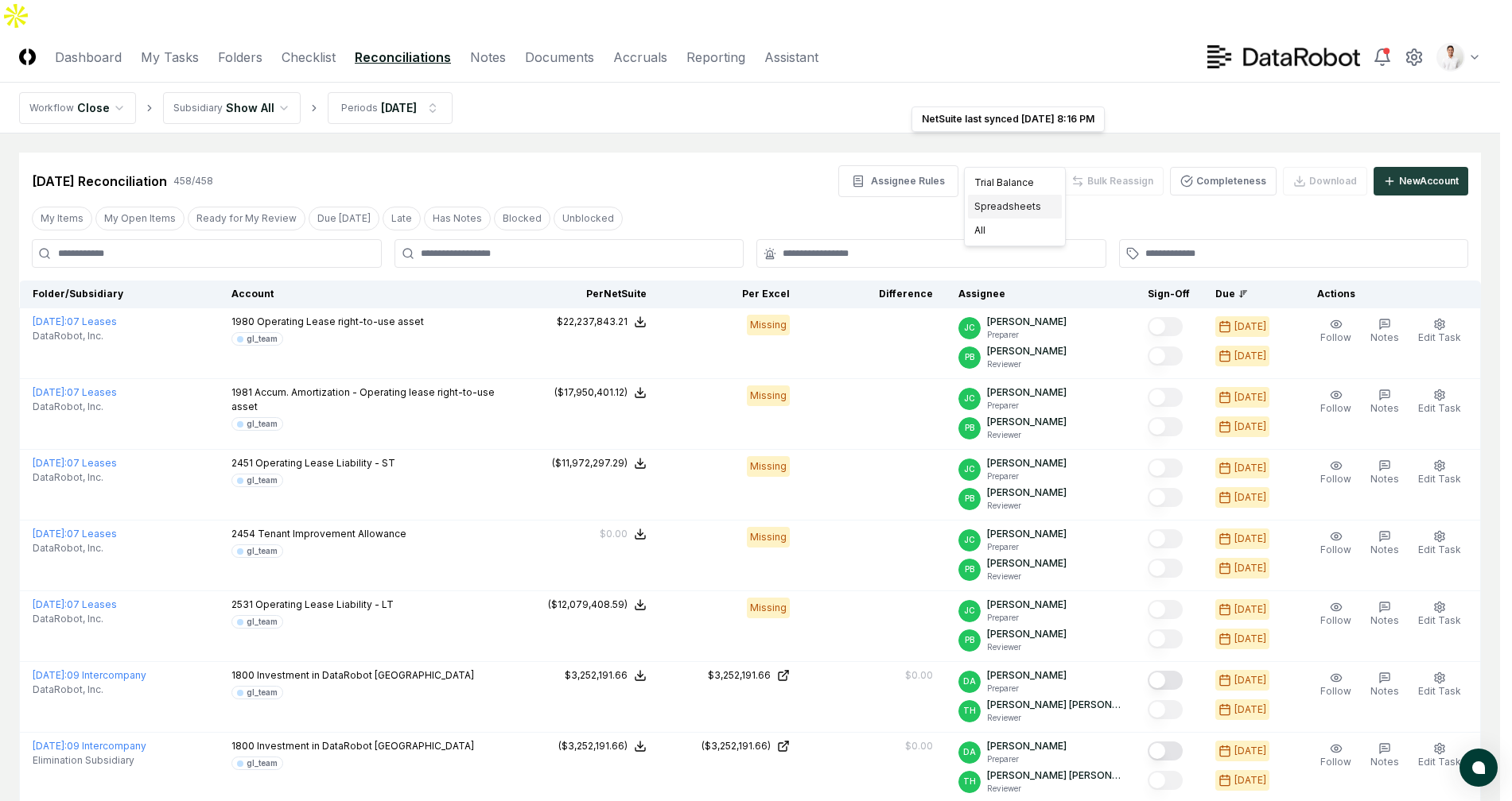
click at [990, 209] on div "Spreadsheets" at bounding box center [1014, 206] width 94 height 24
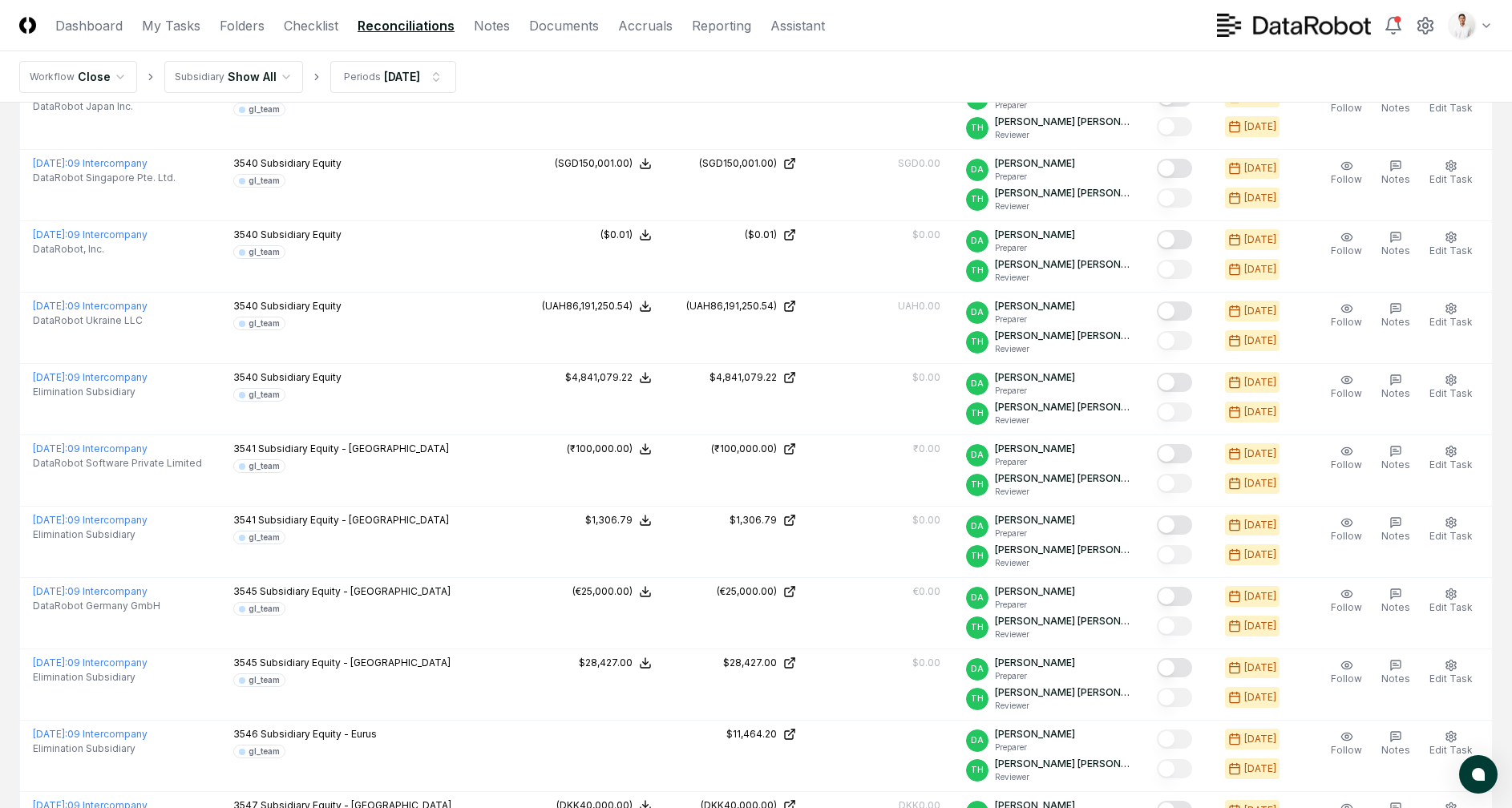
scroll to position [3186, 0]
